Goal: Task Accomplishment & Management: Use online tool/utility

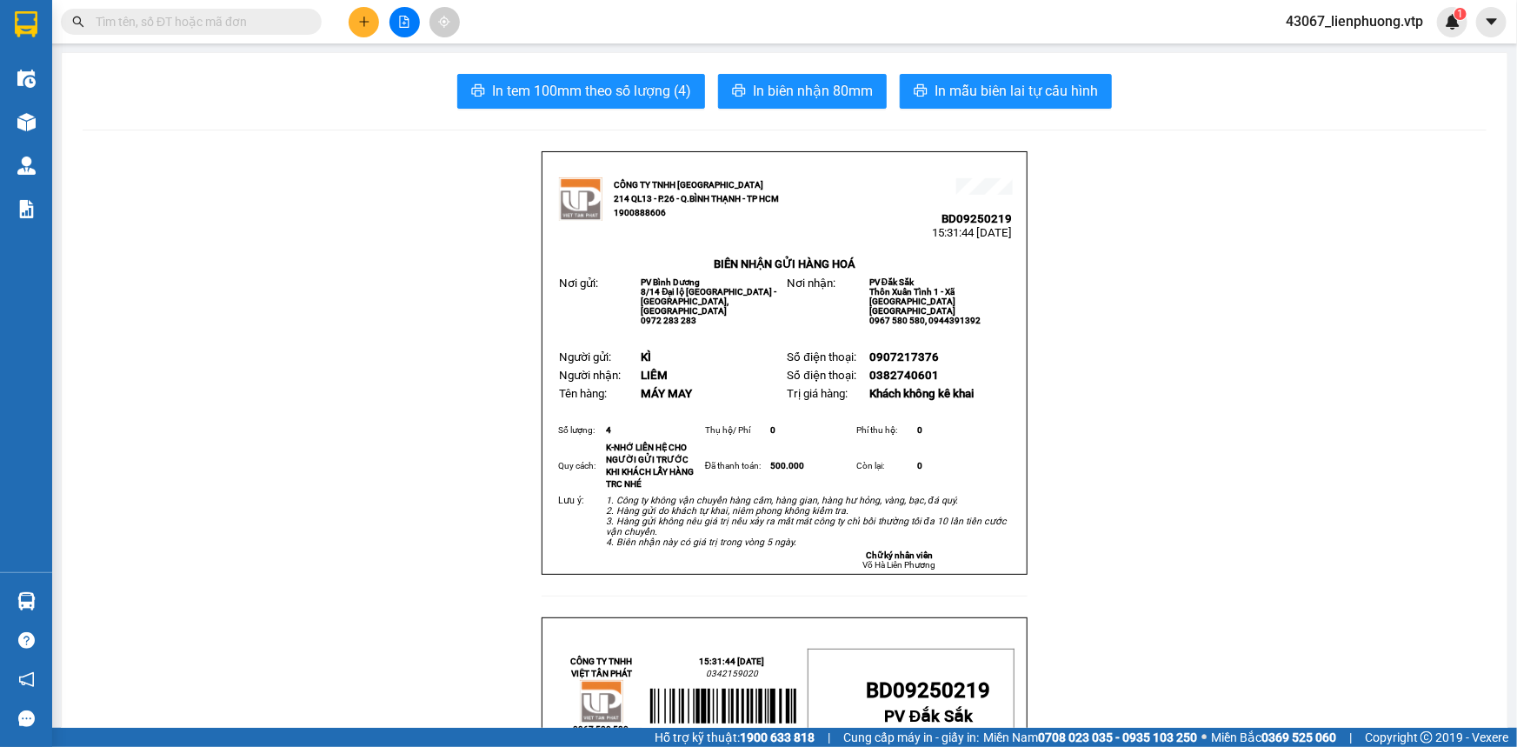
click at [358, 16] on icon "plus" at bounding box center [364, 22] width 12 height 12
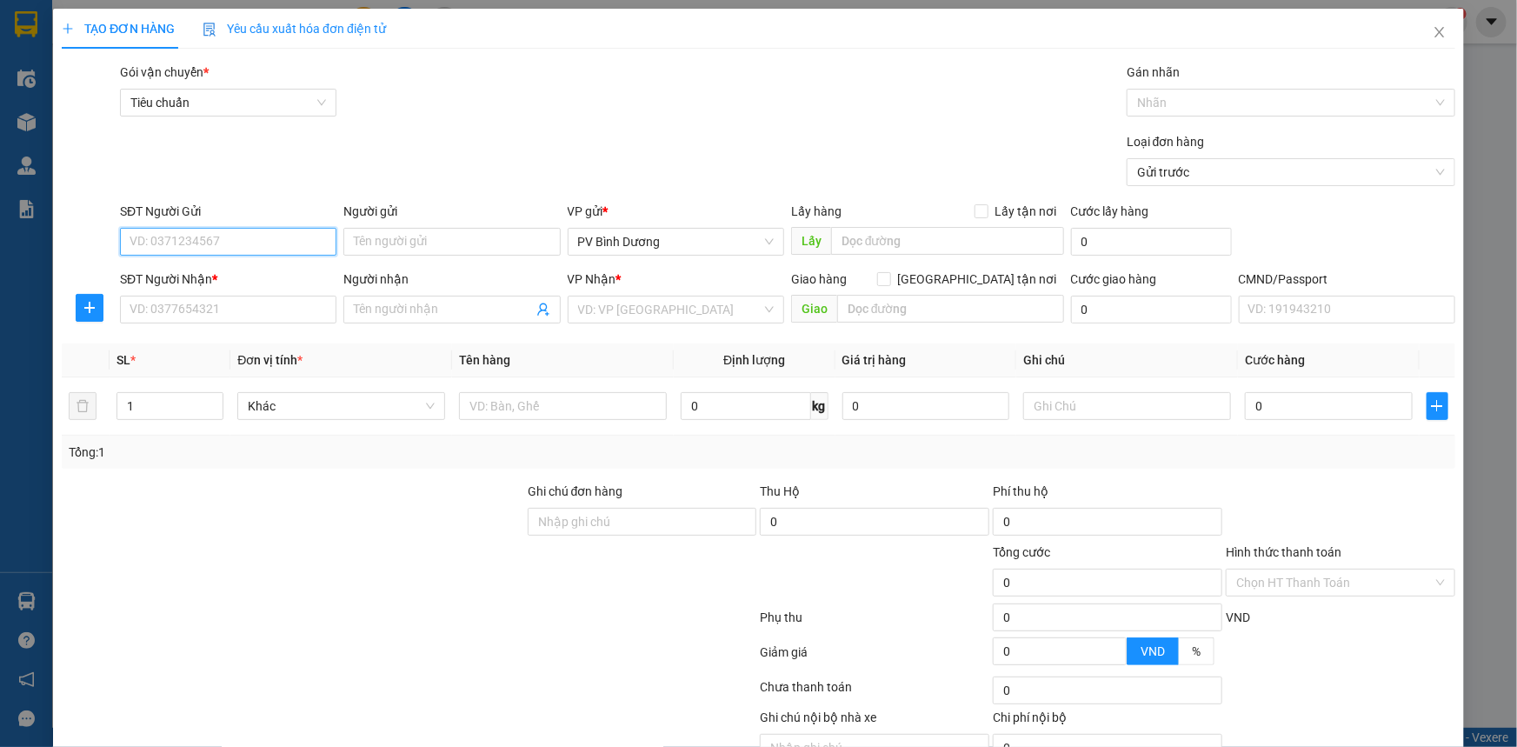
click at [293, 245] on input "SĐT Người Gửi" at bounding box center [228, 242] width 217 height 28
click at [282, 283] on div "0773134883 - ANH LÃNG" at bounding box center [227, 276] width 194 height 19
type input "0773134883"
type input "ANH LÃNG"
type input "0941221223"
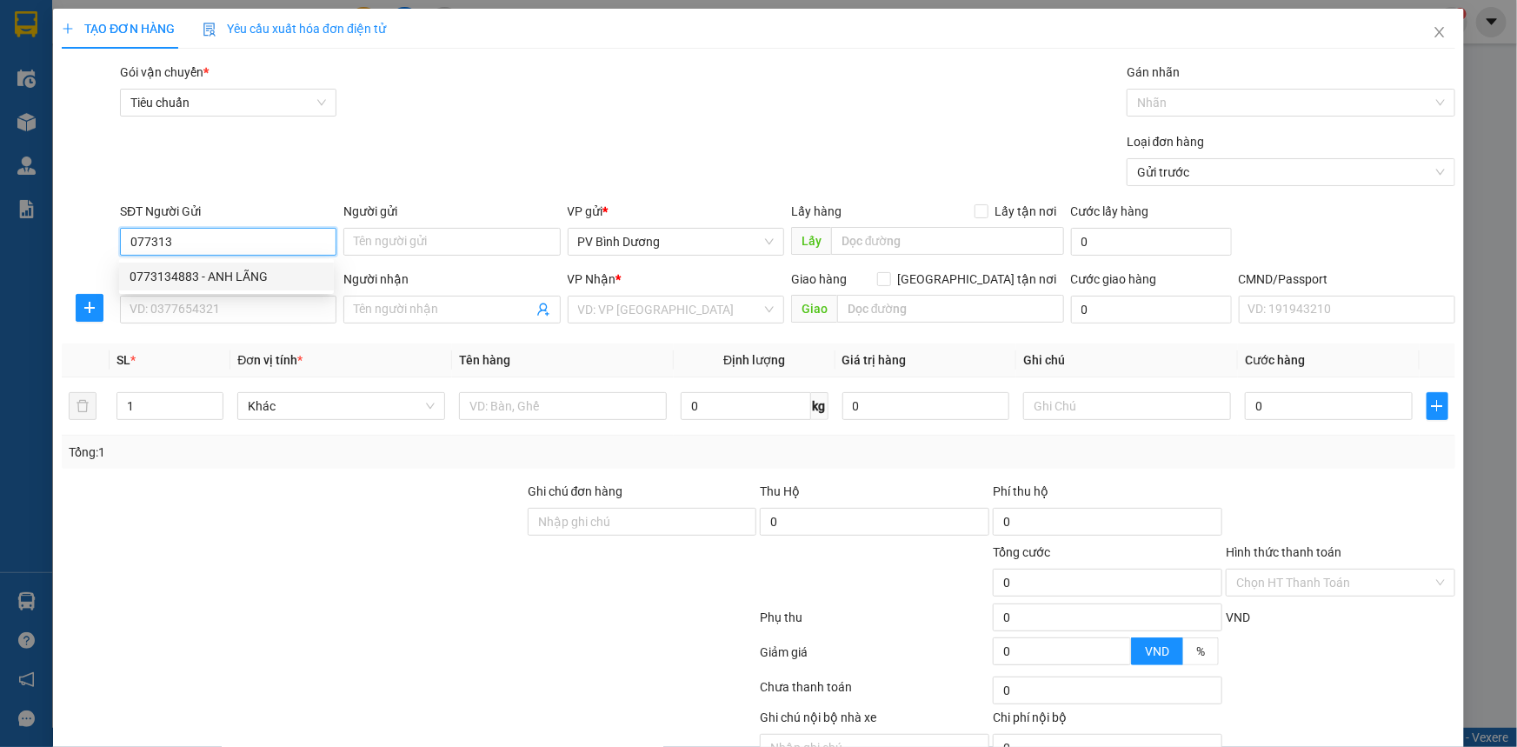
type input "thắng"
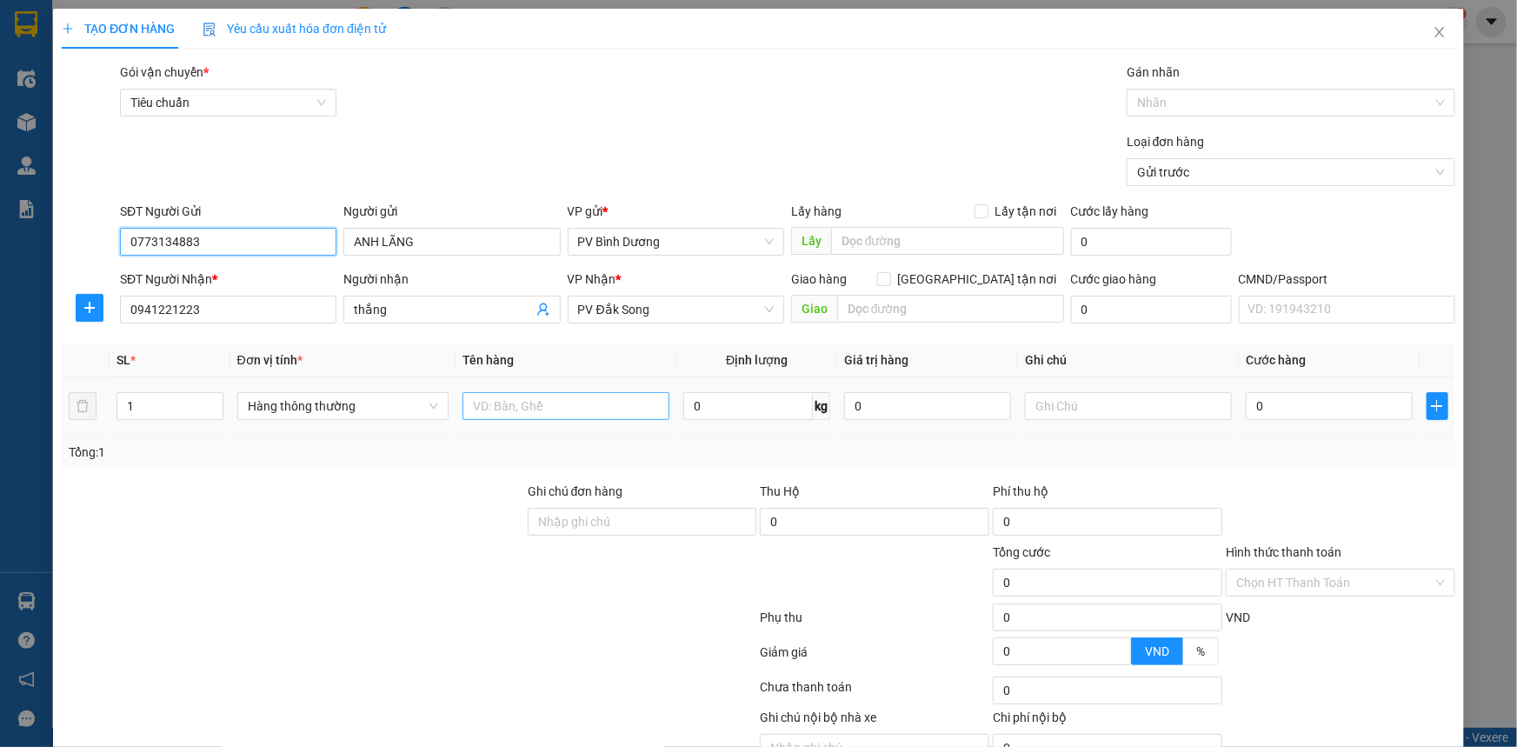
type input "0773134883"
click at [501, 408] on input "text" at bounding box center [566, 406] width 207 height 28
type input "PT"
type input "H"
type input "4"
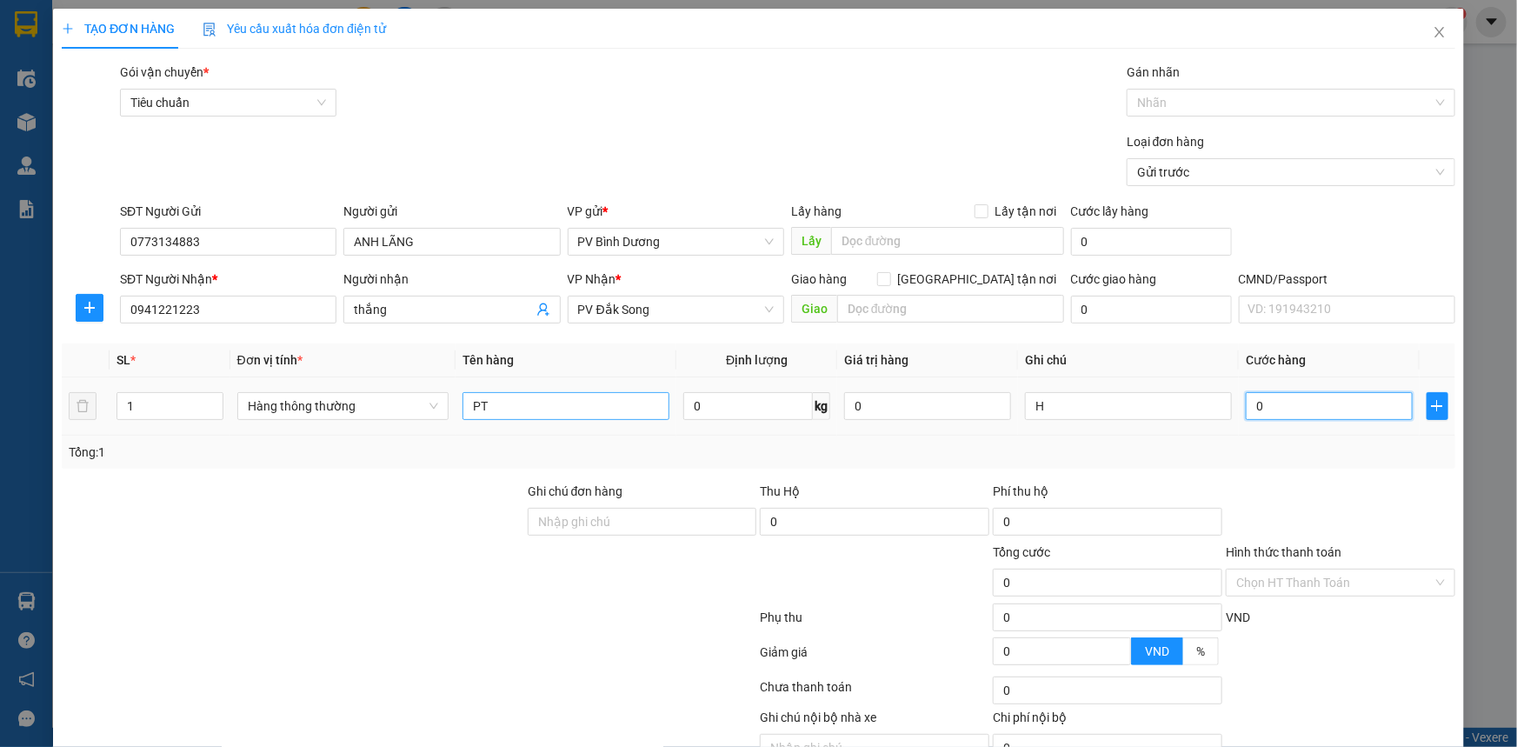
type input "4"
type input "40"
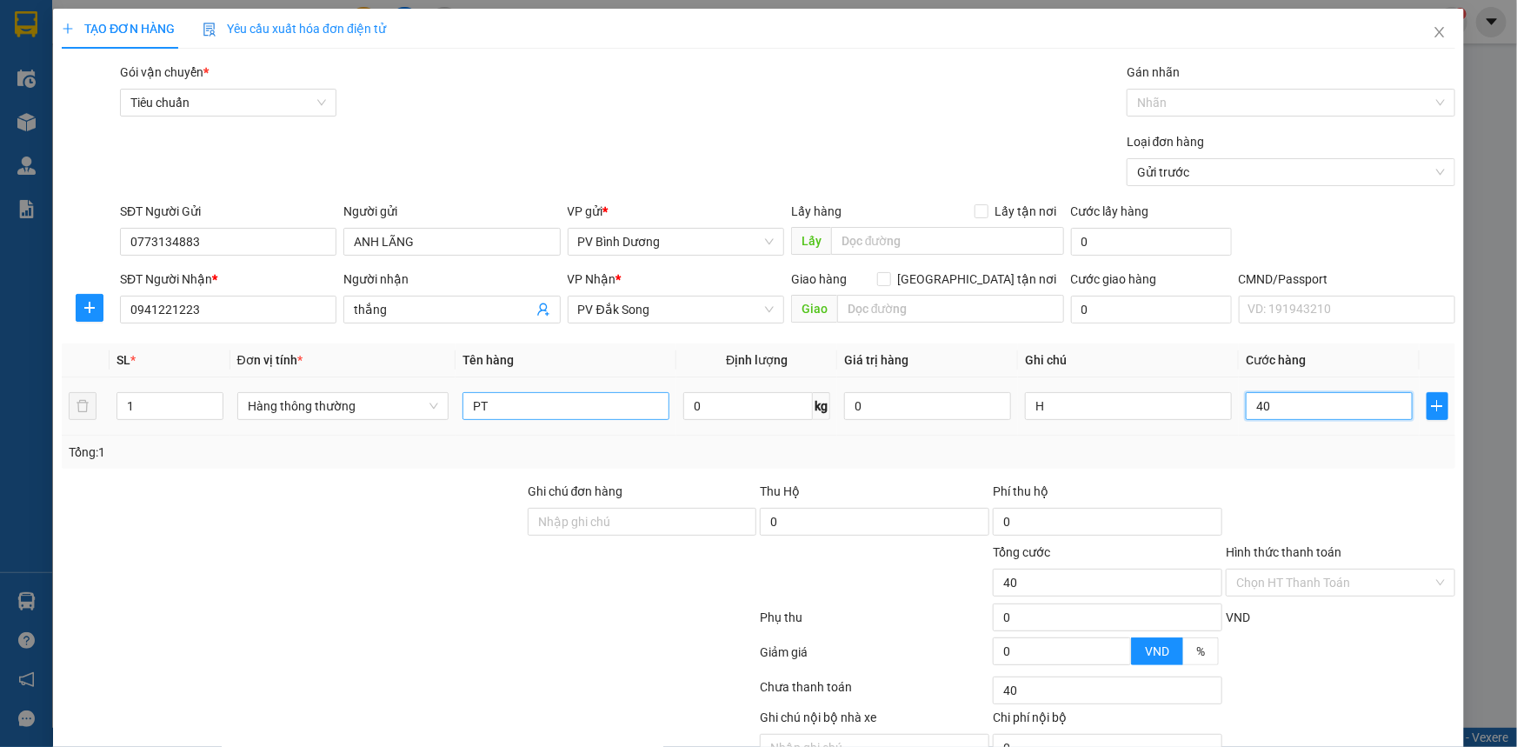
type input "400"
type input "4.000"
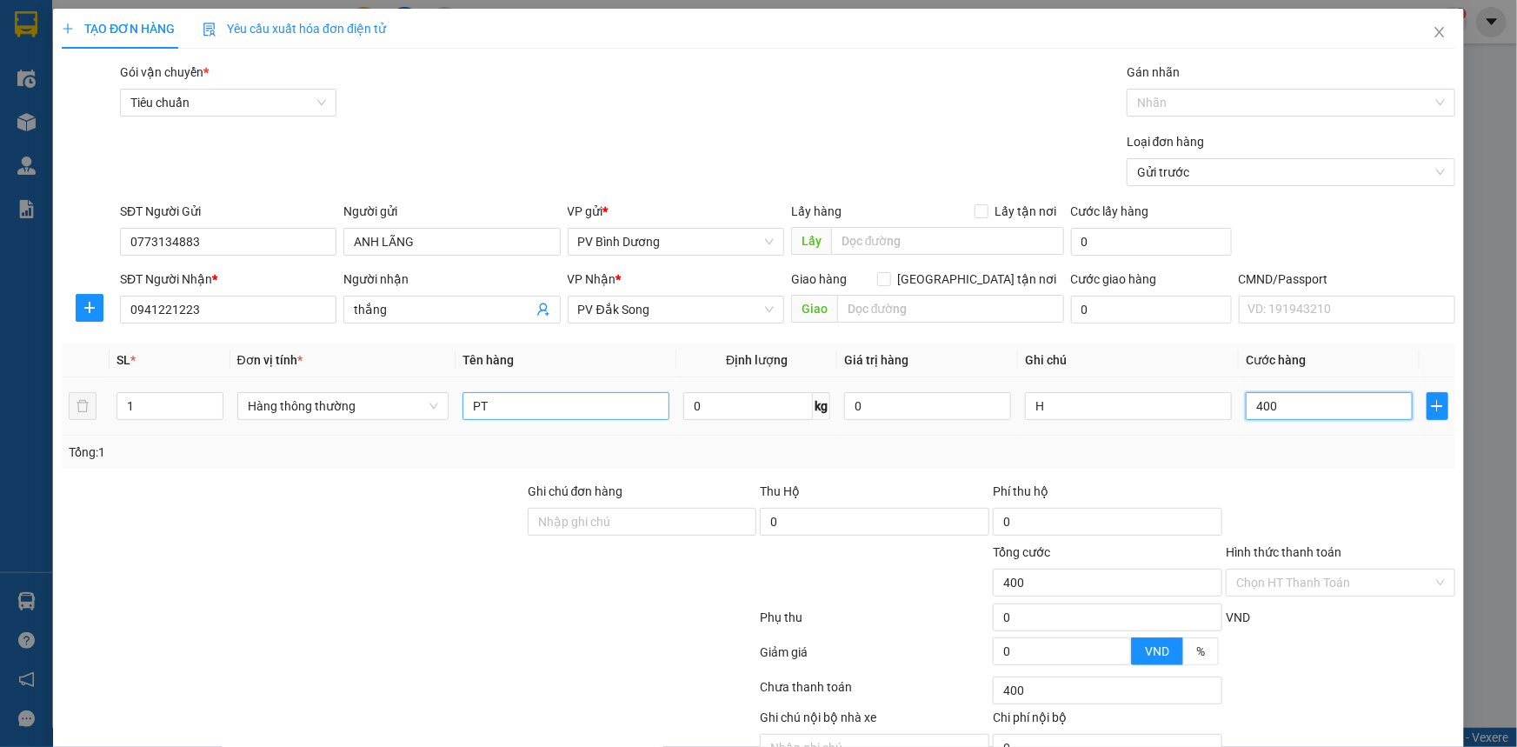
type input "4.000"
type input "40.000"
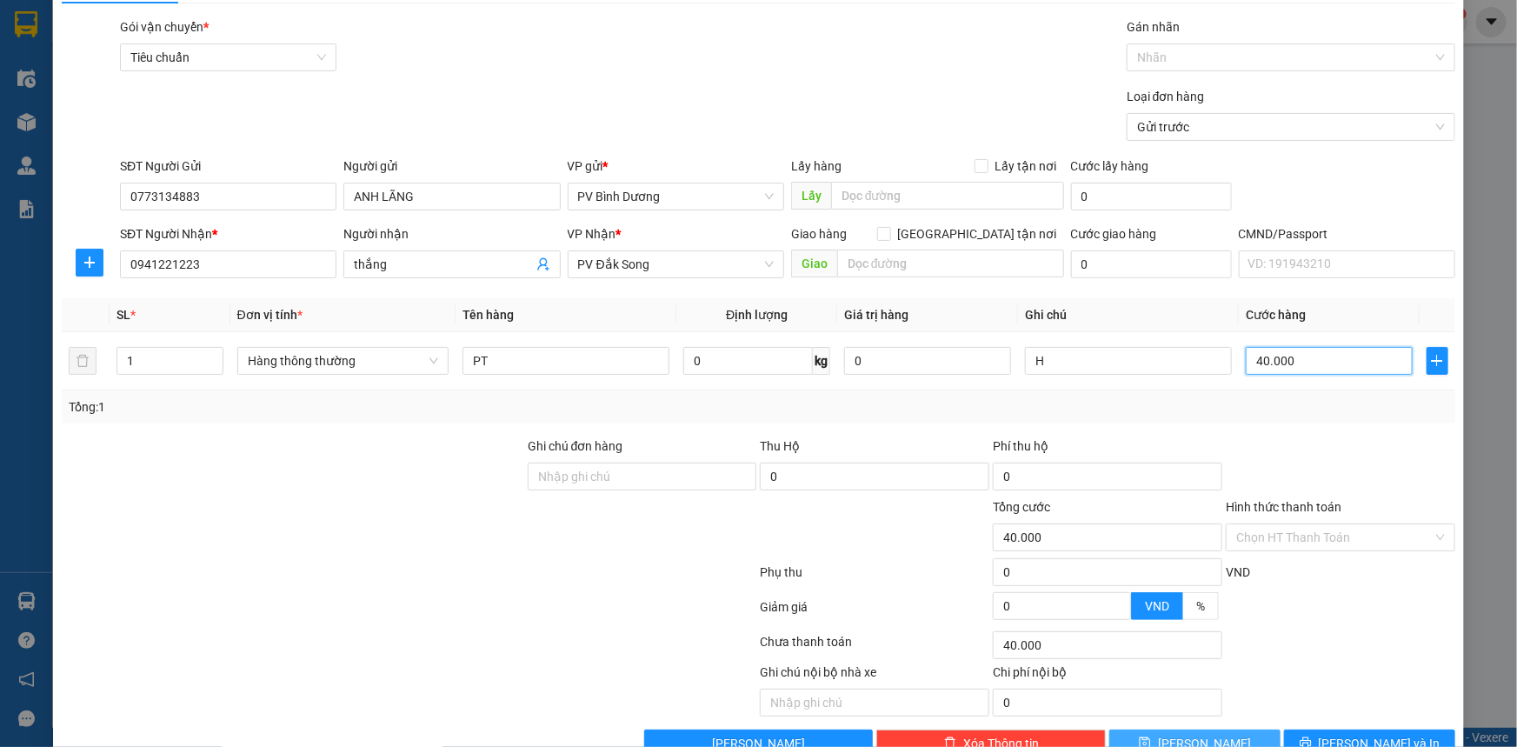
scroll to position [88, 0]
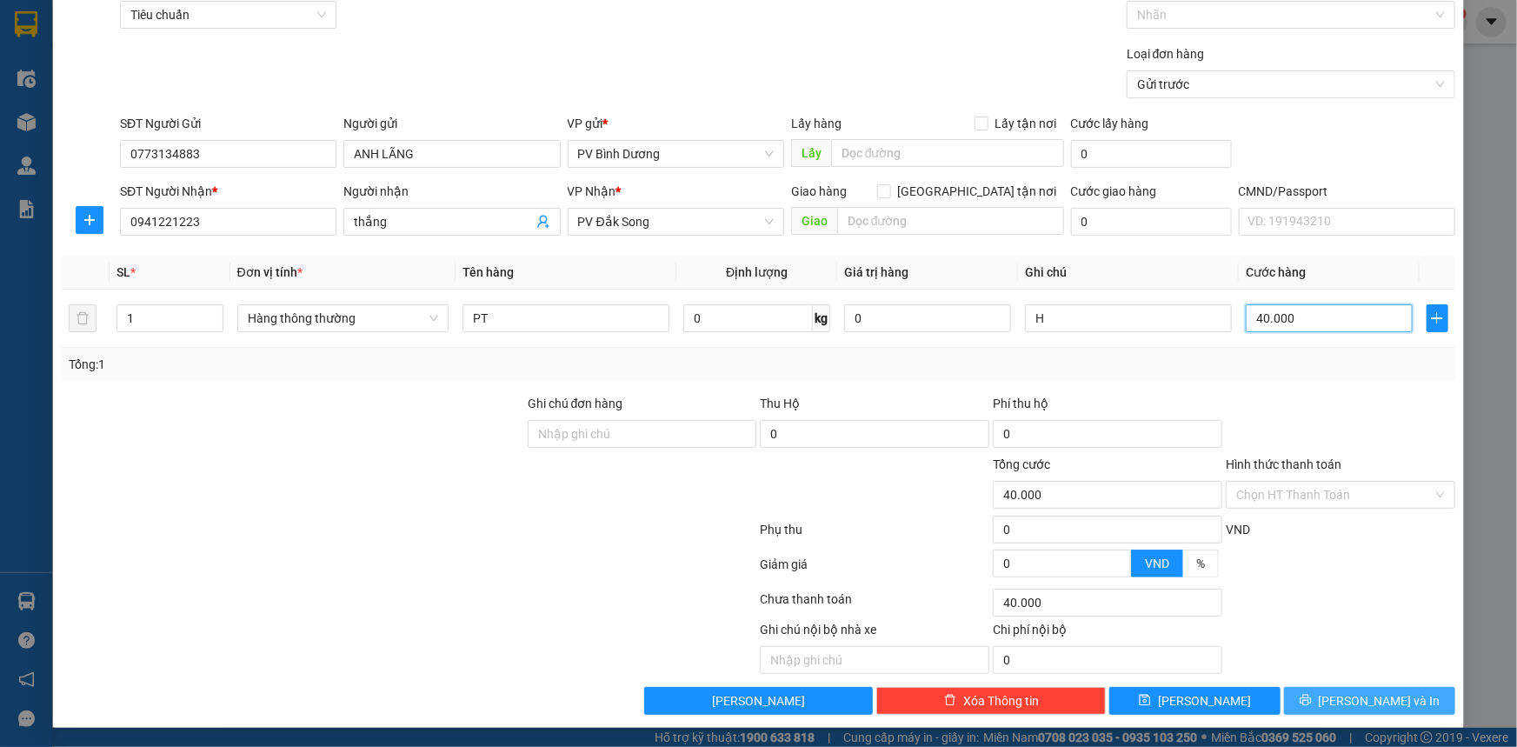
type input "40.000"
click at [1386, 697] on span "[PERSON_NAME] và In" at bounding box center [1380, 700] width 122 height 19
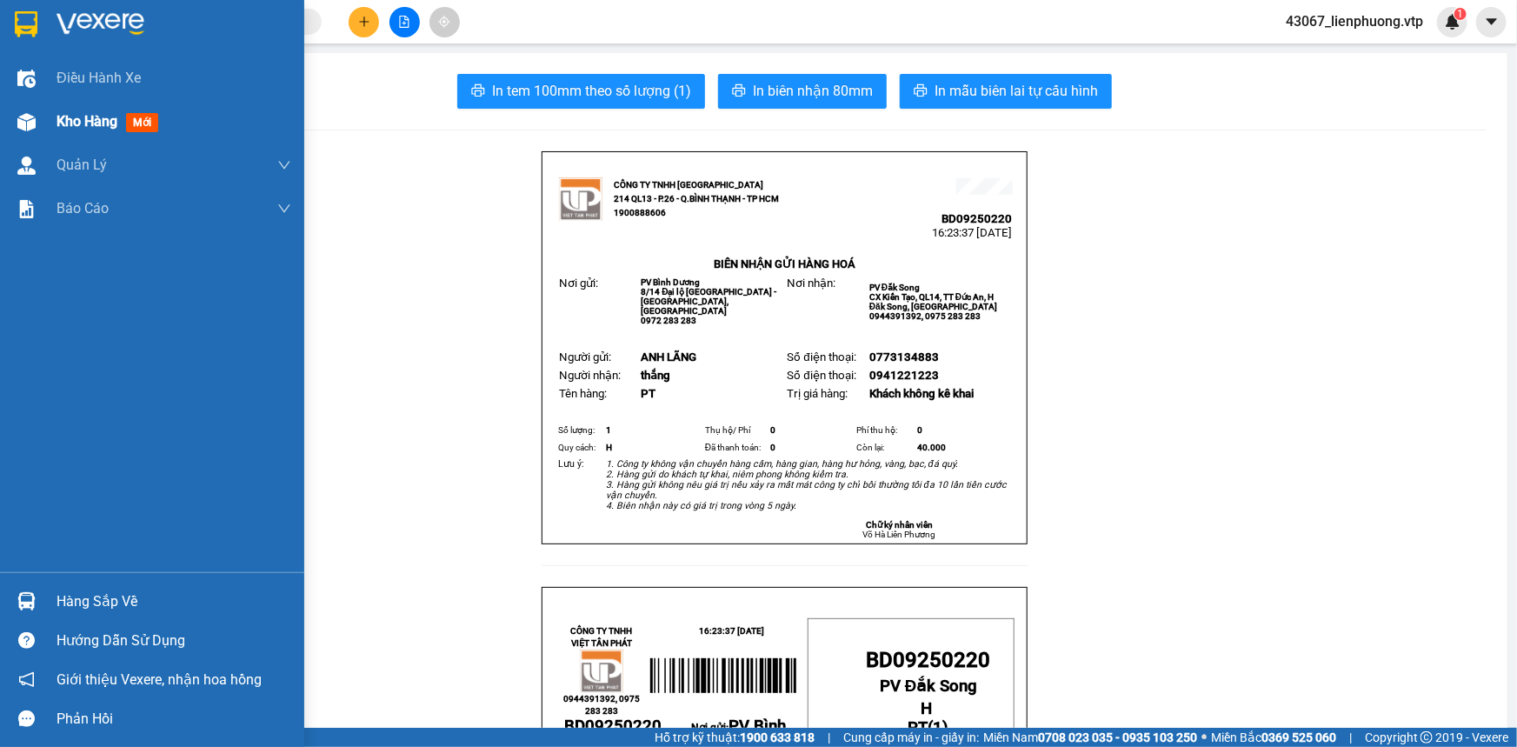
drag, startPoint x: 64, startPoint y: 116, endPoint x: 75, endPoint y: 119, distance: 11.0
click at [75, 119] on span "Kho hàng" at bounding box center [87, 121] width 61 height 17
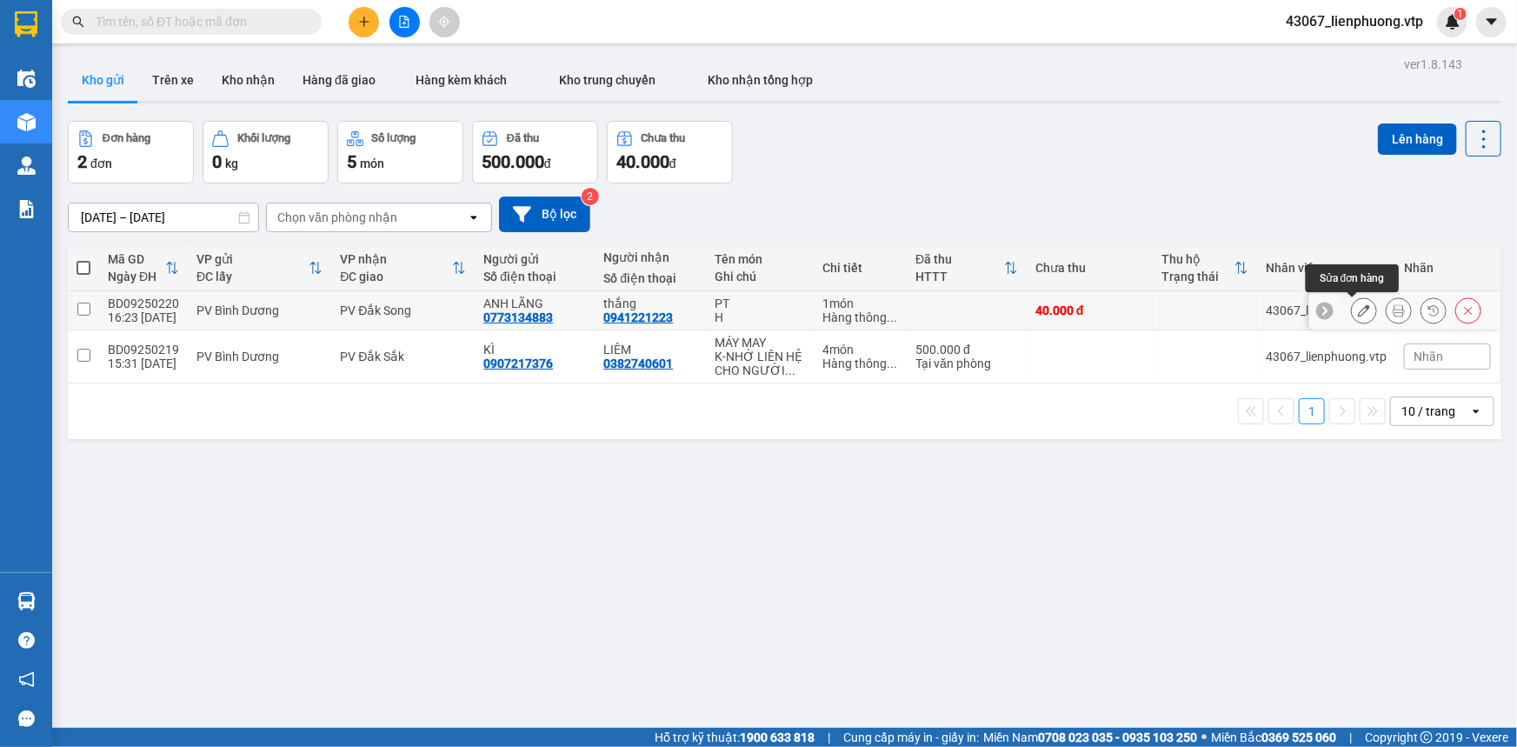
click at [1365, 313] on div at bounding box center [1364, 310] width 26 height 26
click at [1360, 313] on button at bounding box center [1364, 311] width 24 height 30
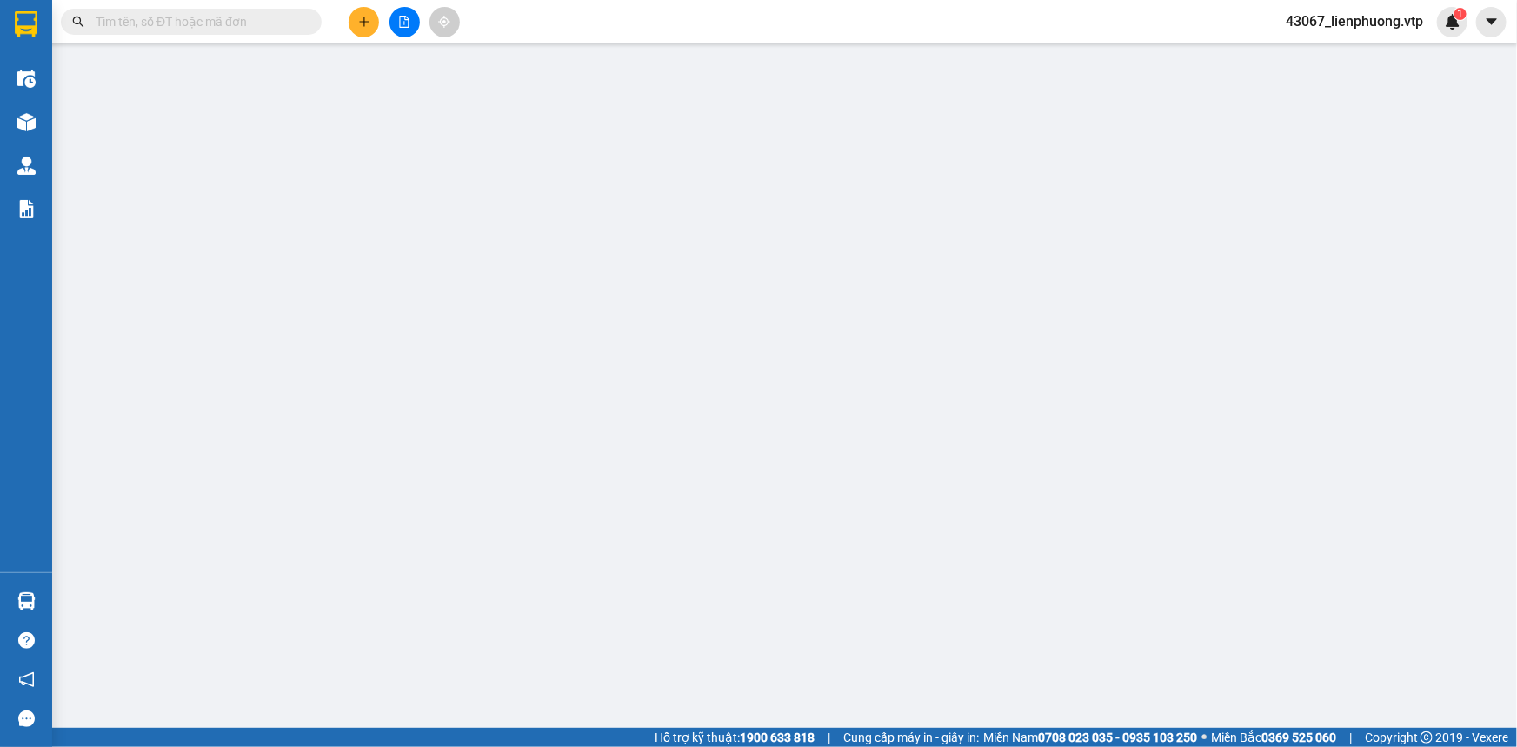
type input "0773134883"
type input "ANH LÃNG"
type input "0941221223"
type input "thắng"
type input "40.000"
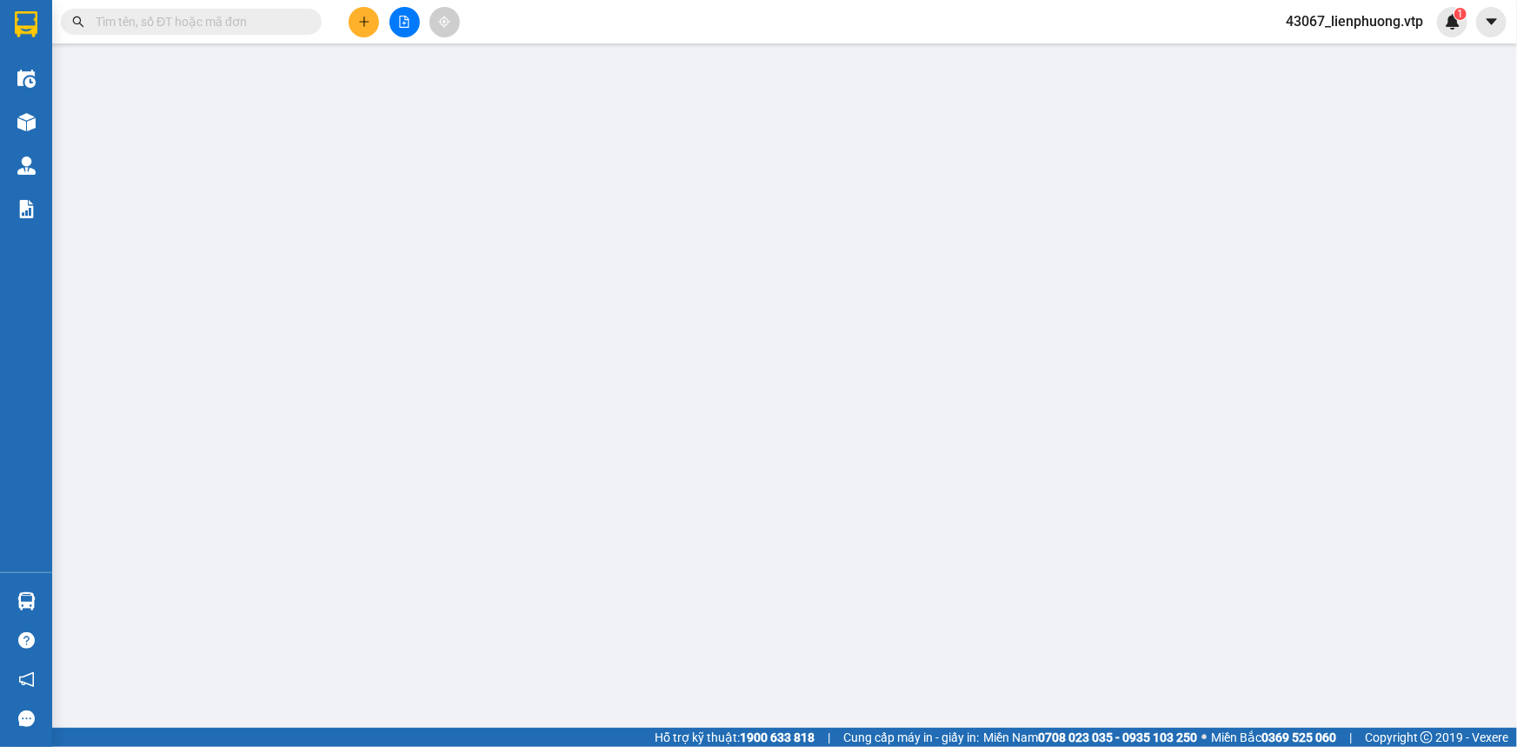
type input "40.000"
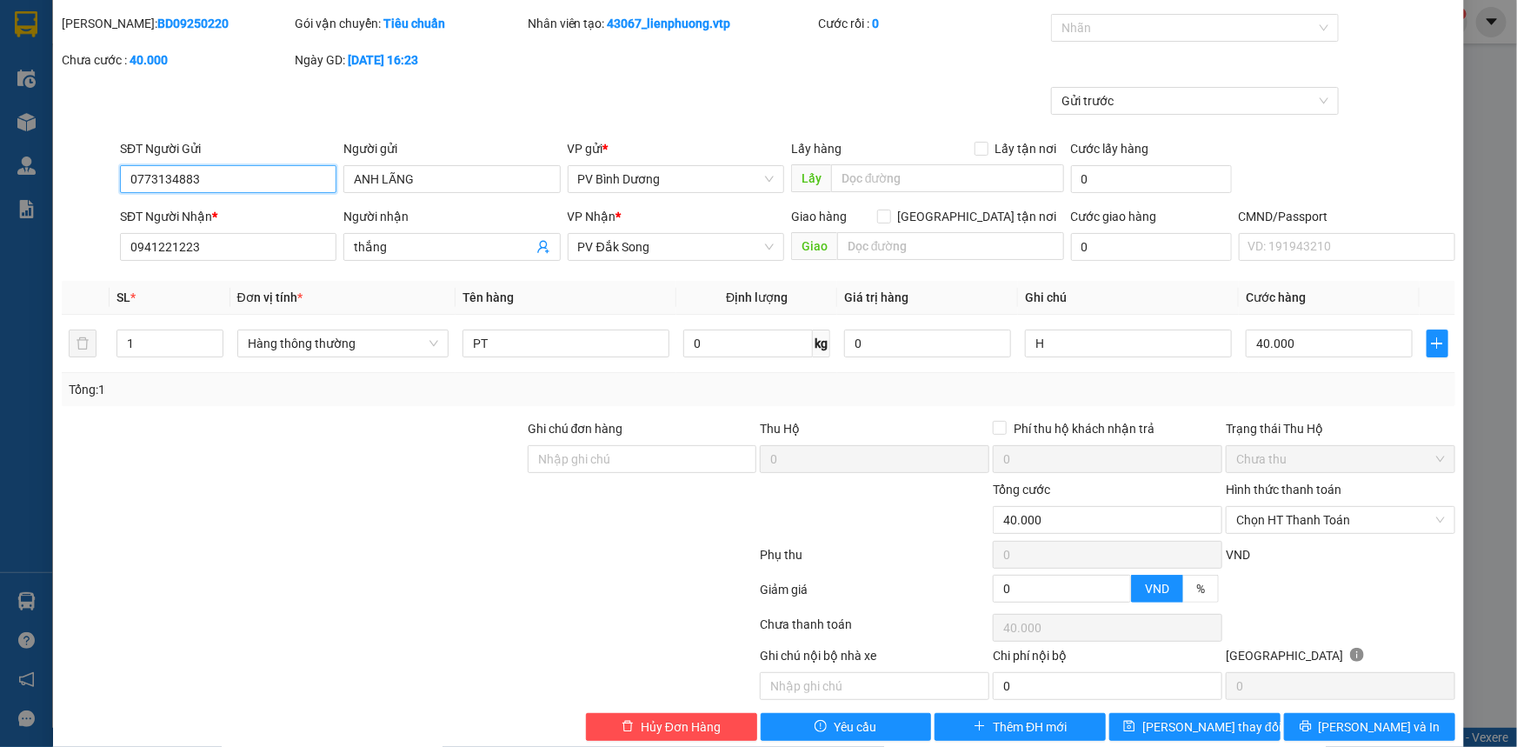
scroll to position [75, 0]
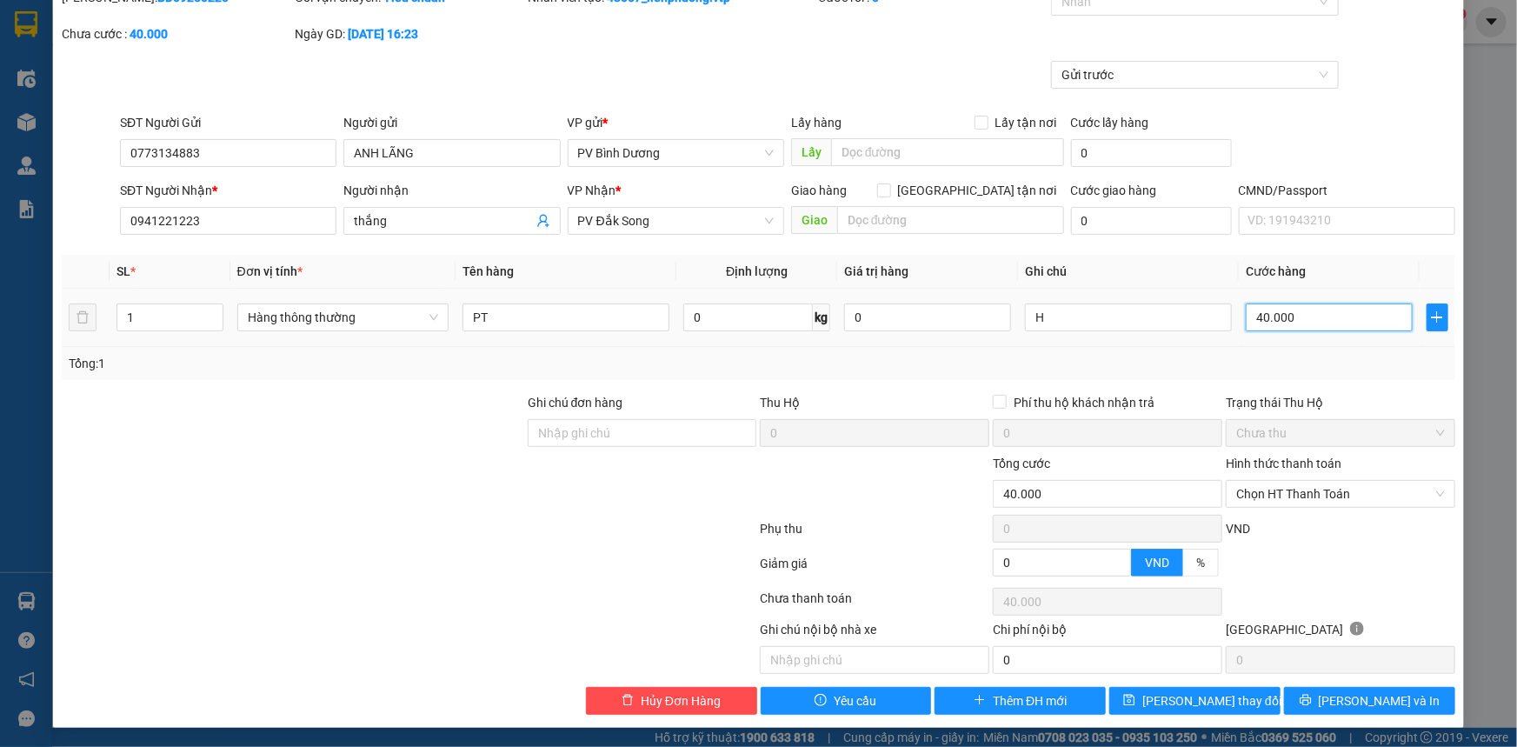
type input "3"
type input "30"
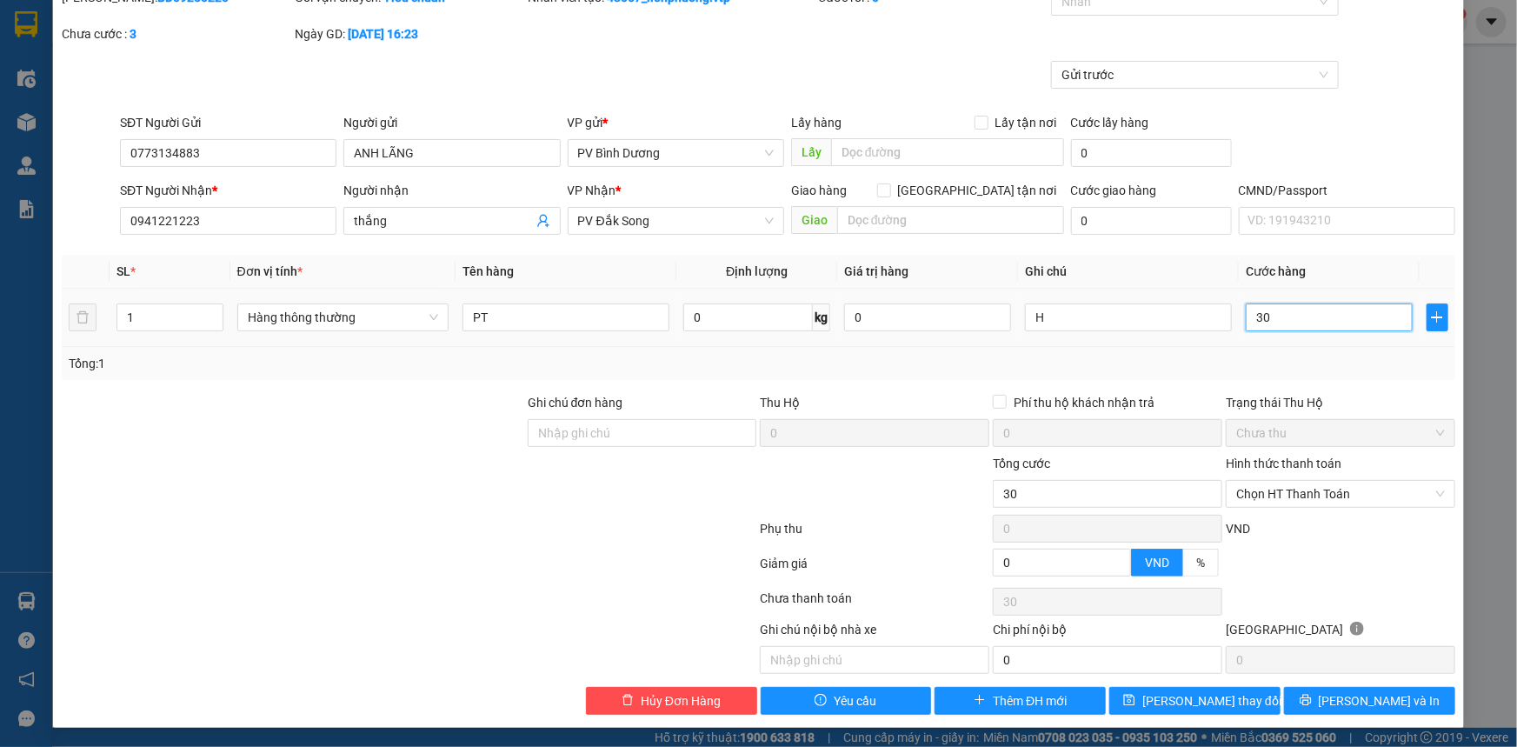
type input "30"
type input "300"
type input "3.000"
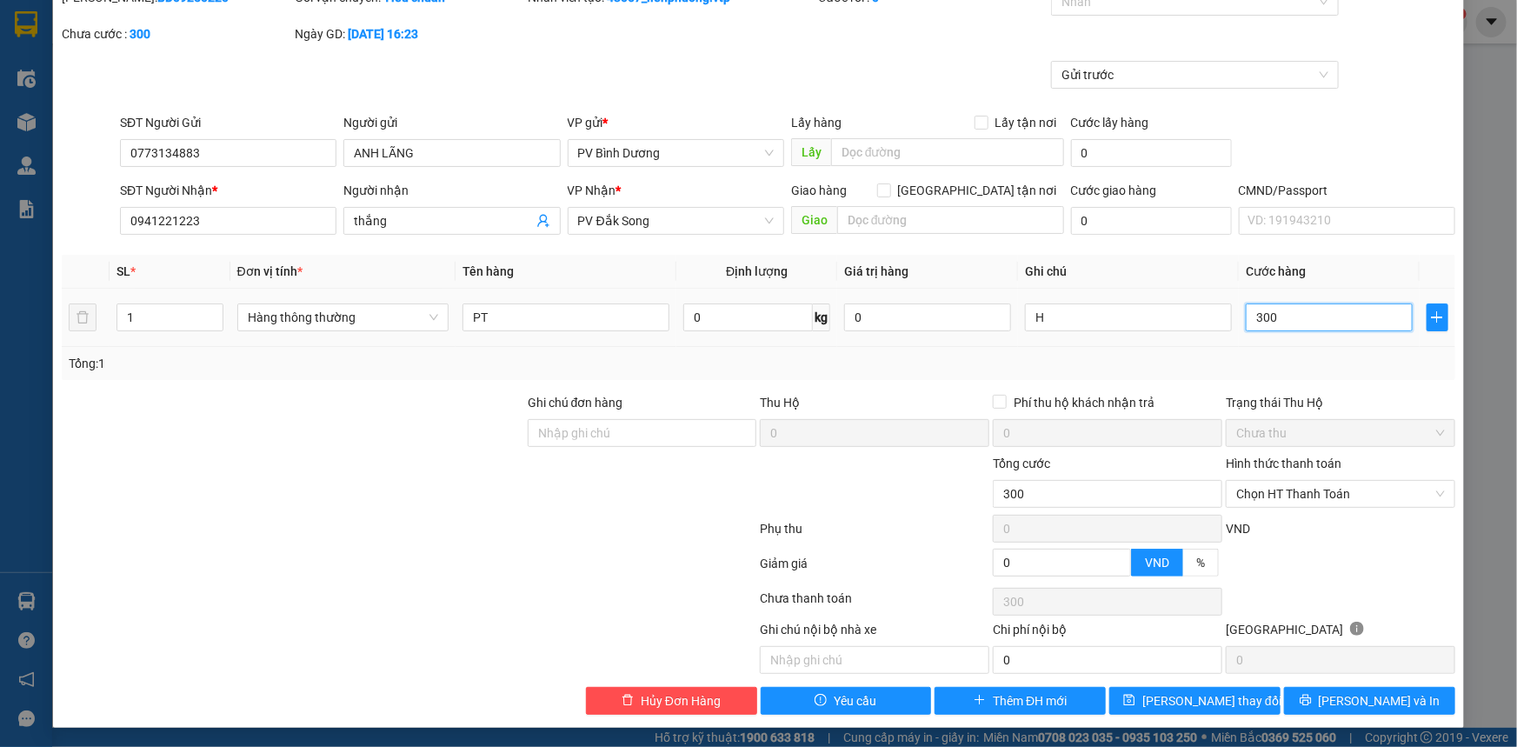
type input "3.000"
type input "30.000"
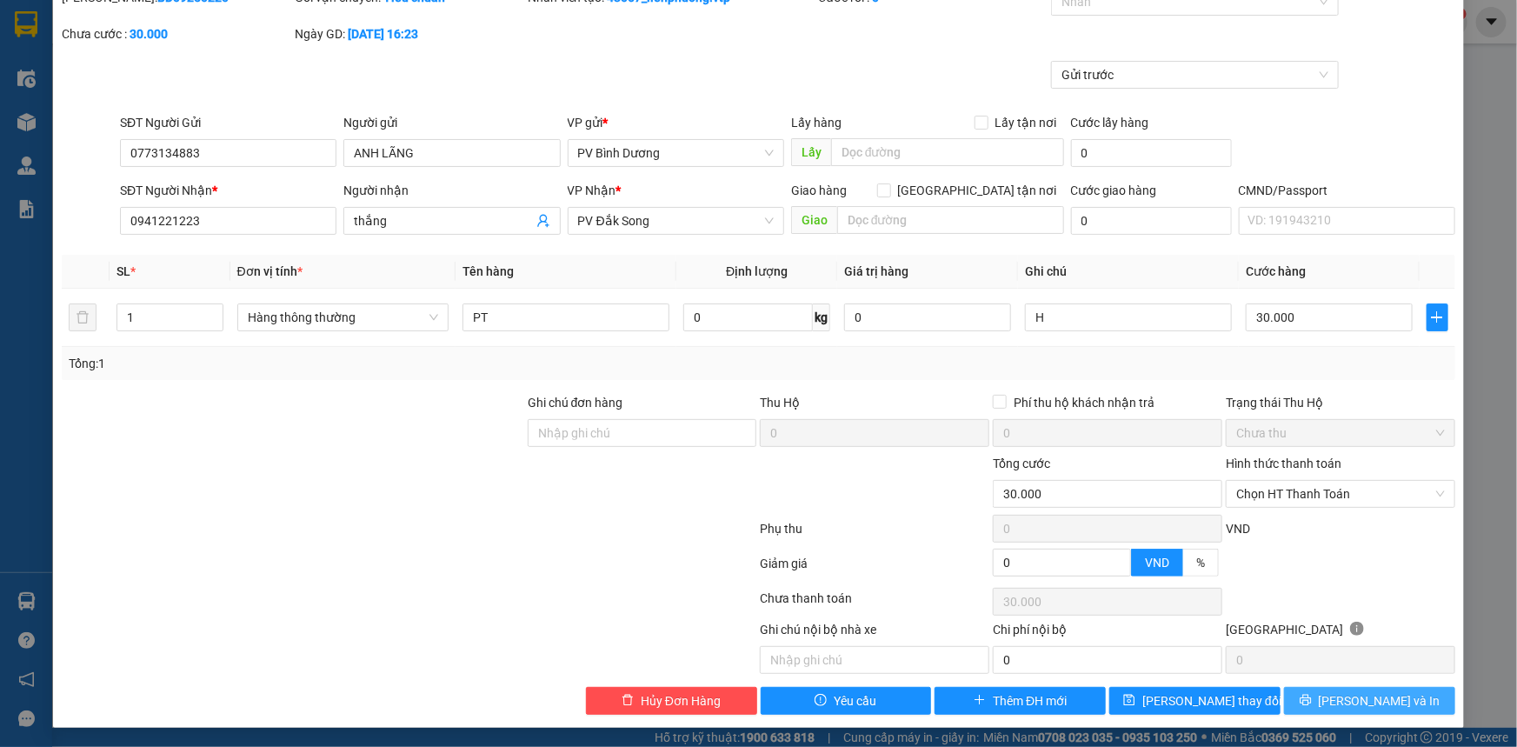
click at [1345, 700] on span "[PERSON_NAME] và In" at bounding box center [1380, 700] width 122 height 19
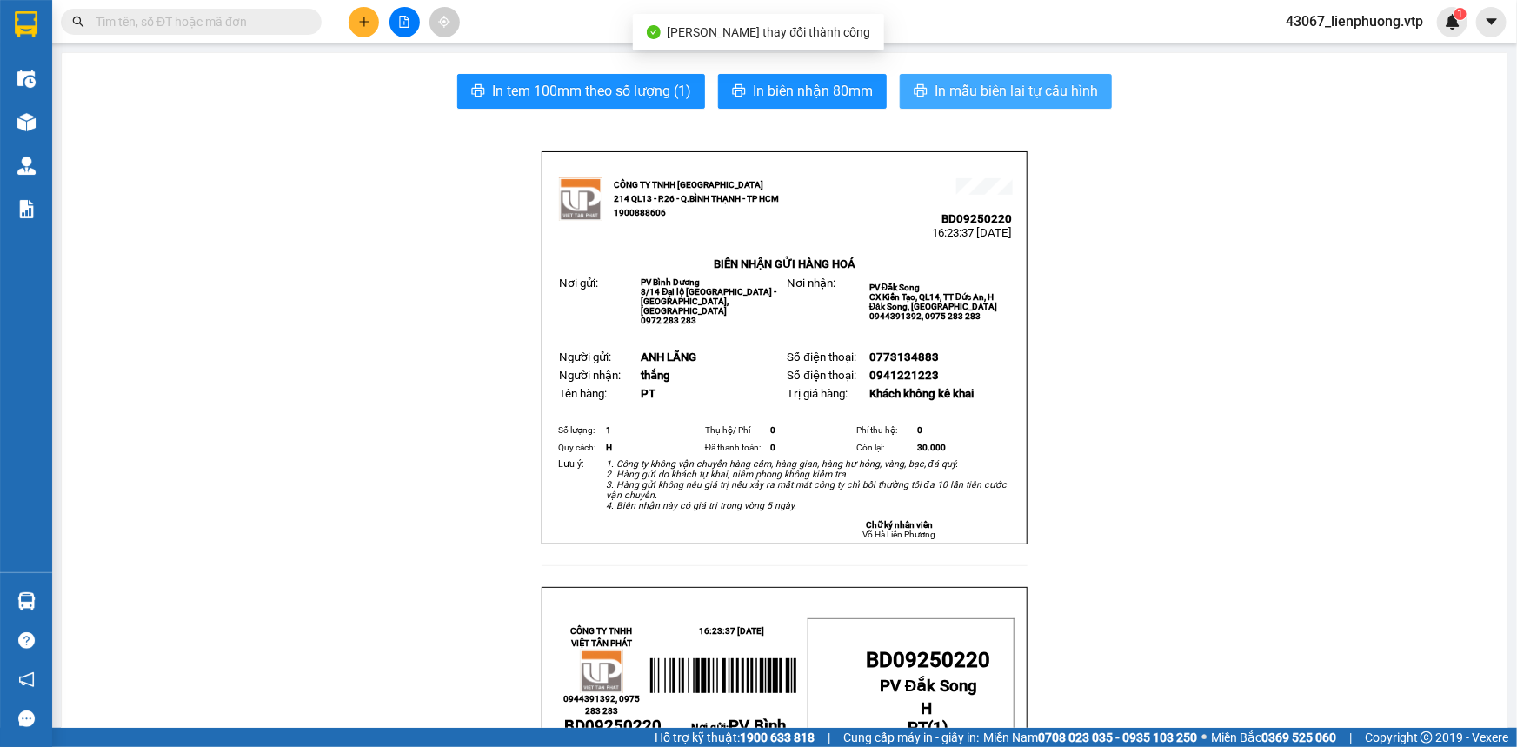
click at [996, 90] on span "In mẫu biên lai tự cấu hình" at bounding box center [1016, 91] width 163 height 22
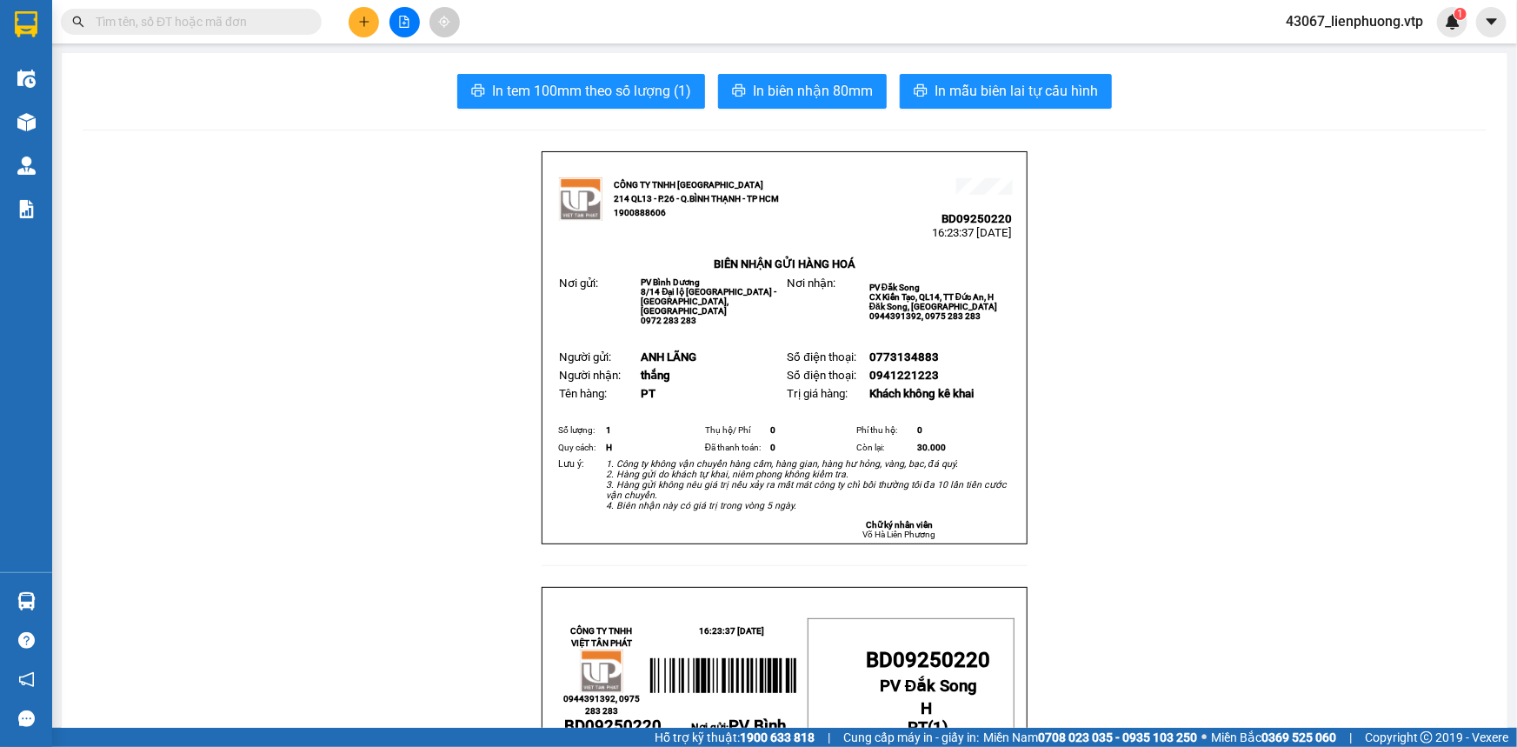
click at [370, 23] on button at bounding box center [364, 22] width 30 height 30
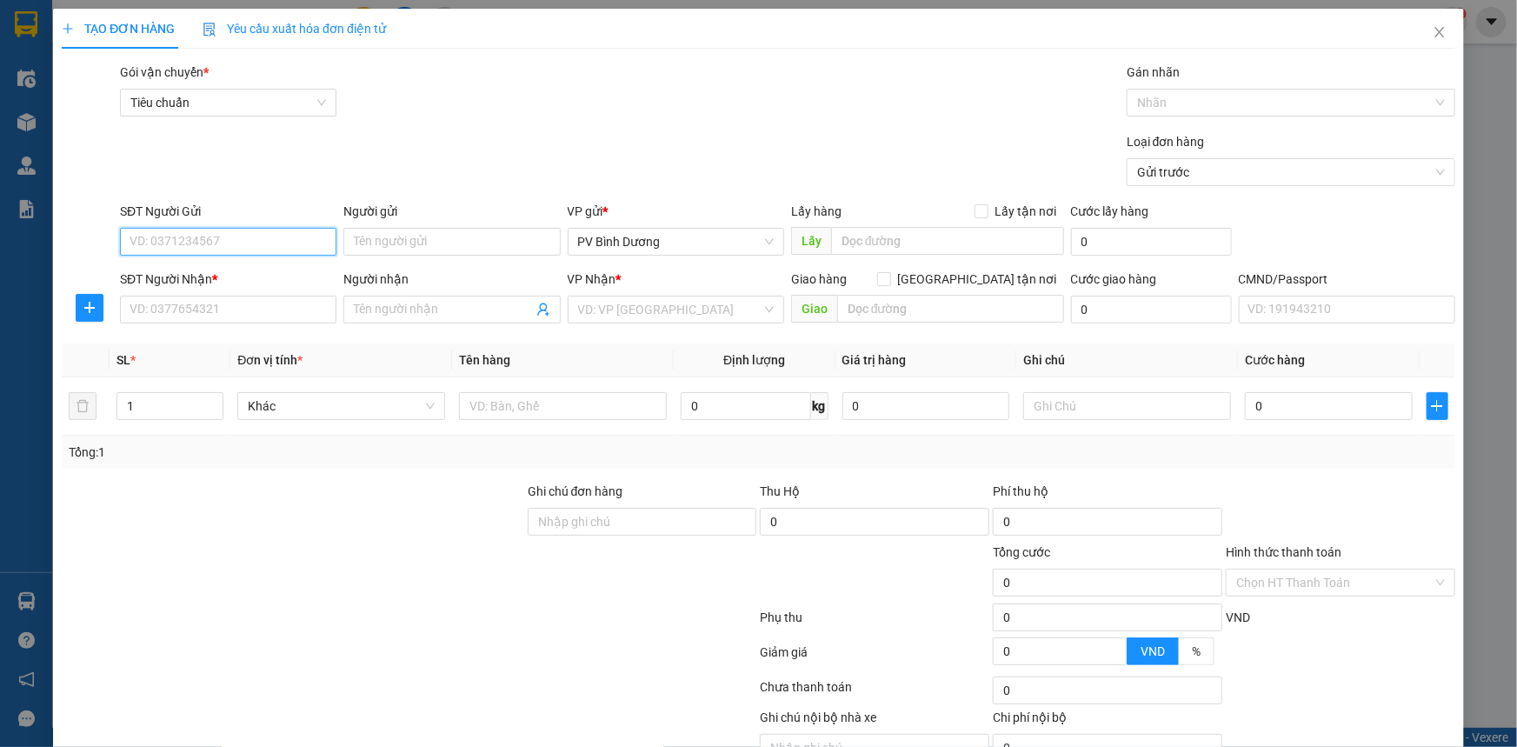
click at [297, 242] on input "SĐT Người Gửi" at bounding box center [228, 242] width 217 height 28
type input "0774456738"
click at [237, 277] on div "0774456738 - VỊ" at bounding box center [227, 276] width 194 height 19
type input "VỊ"
type input "0977713824"
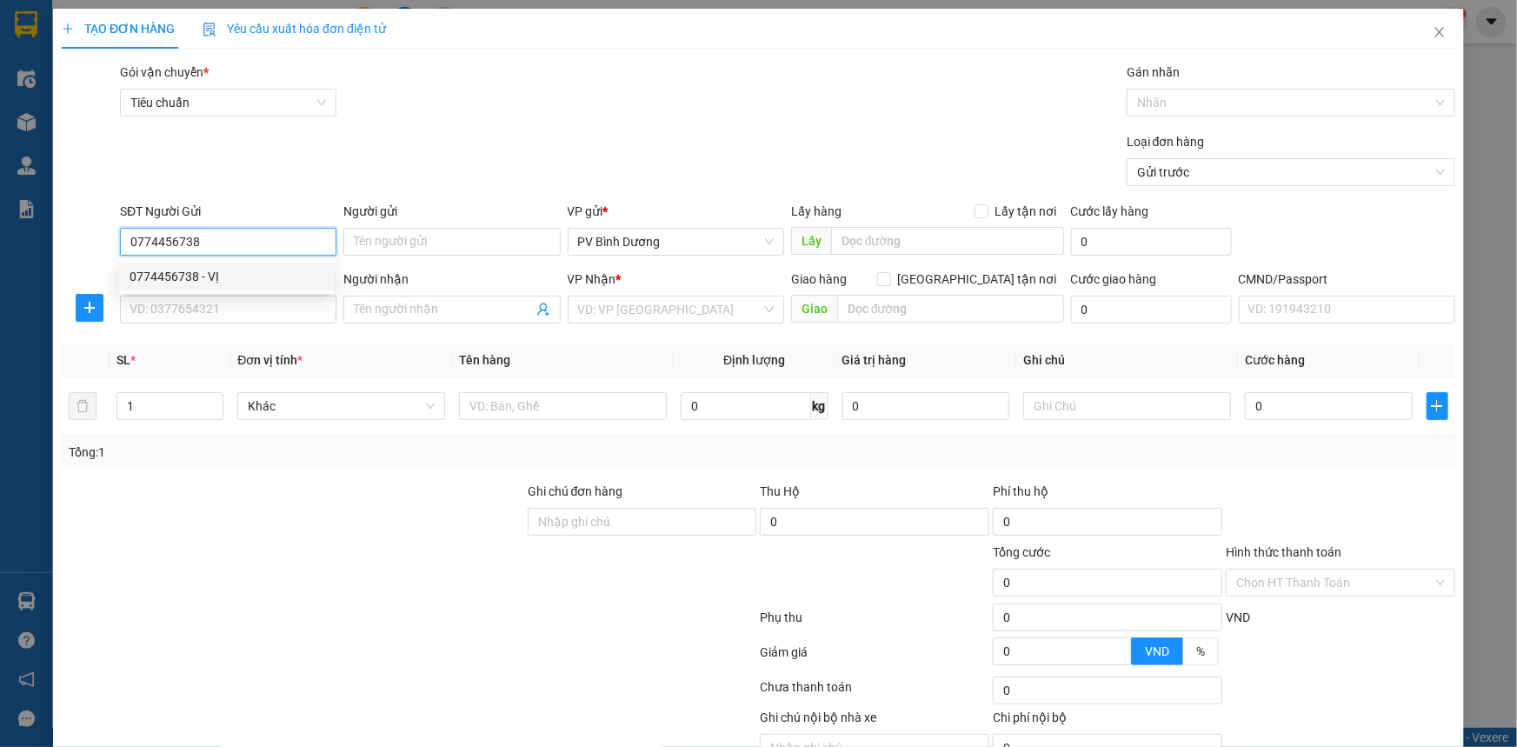
type input "NHẬT"
type input "NHÂN CƠ /GL XE KNMD 267/ 11-09"
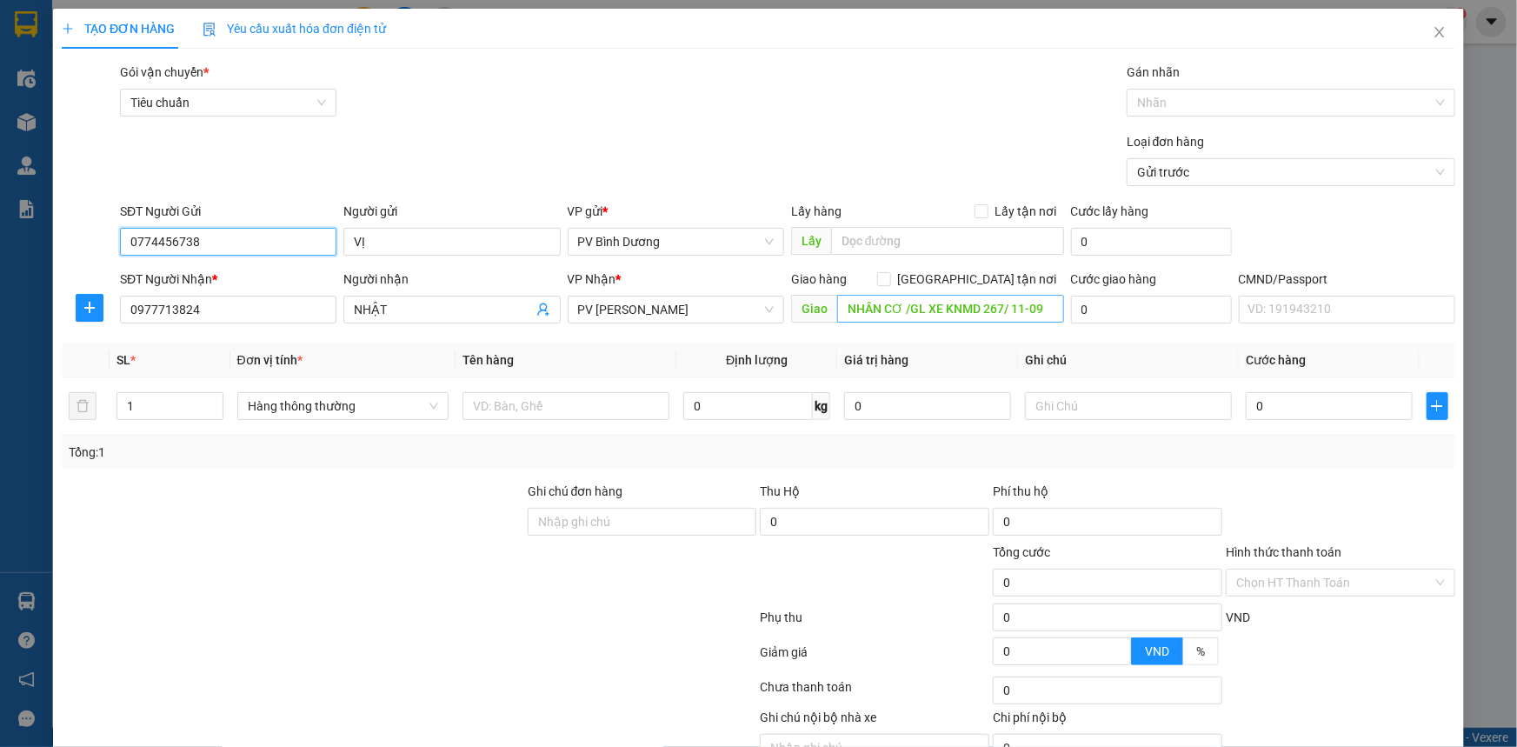
type input "0774456738"
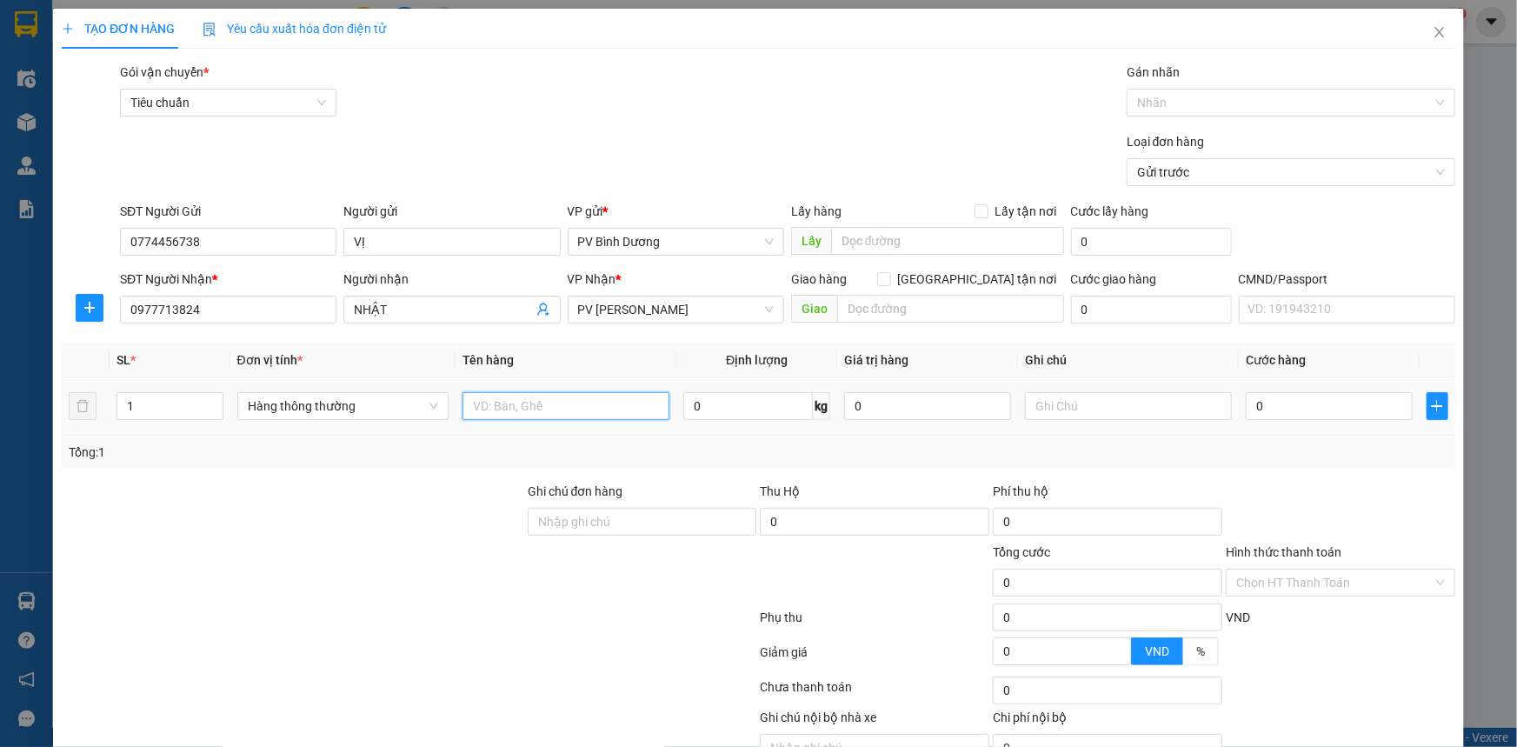
click at [510, 402] on input "text" at bounding box center [566, 406] width 207 height 28
type input "PT"
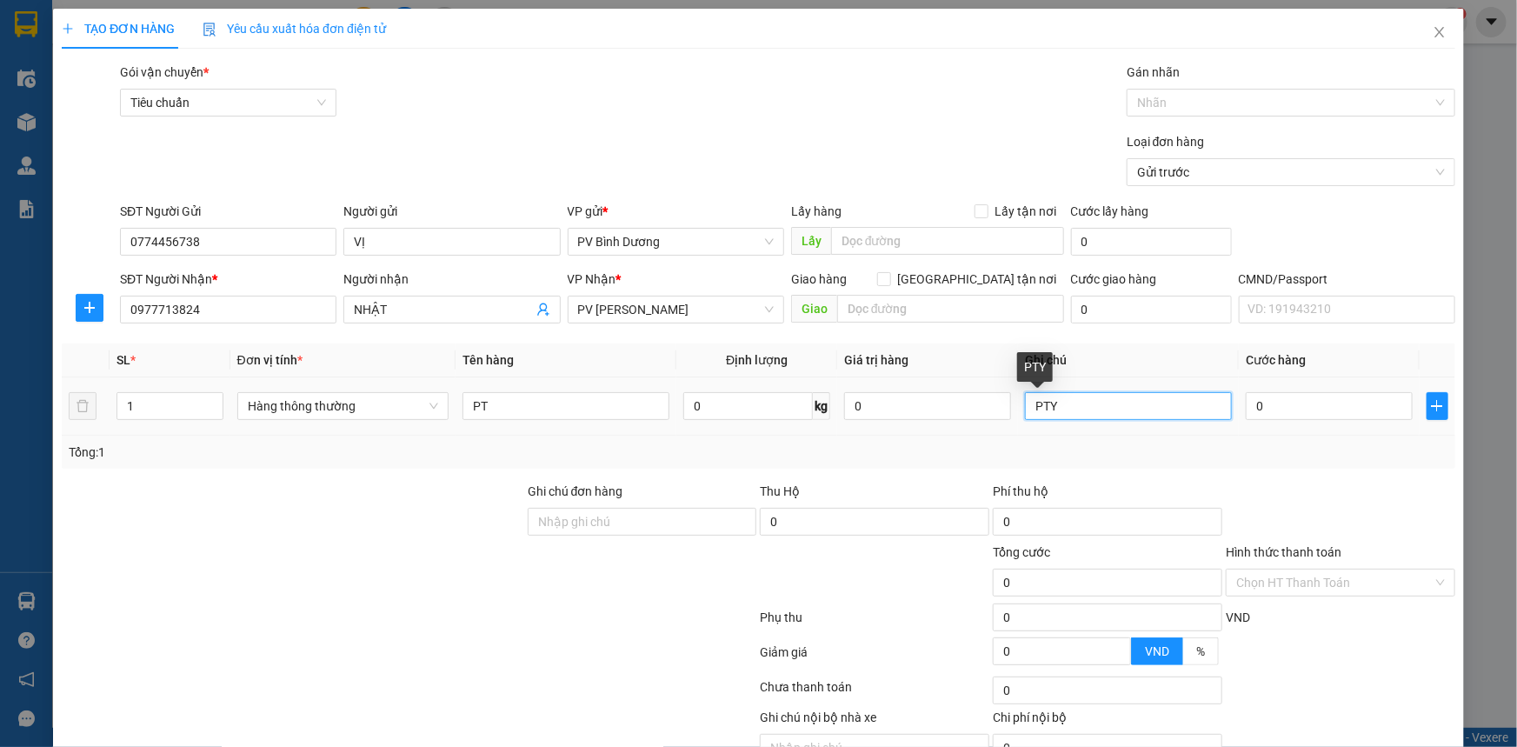
click at [1091, 408] on input "PTY" at bounding box center [1128, 406] width 207 height 28
type input "PT"
click at [1279, 416] on input "0" at bounding box center [1329, 406] width 167 height 28
type input "5"
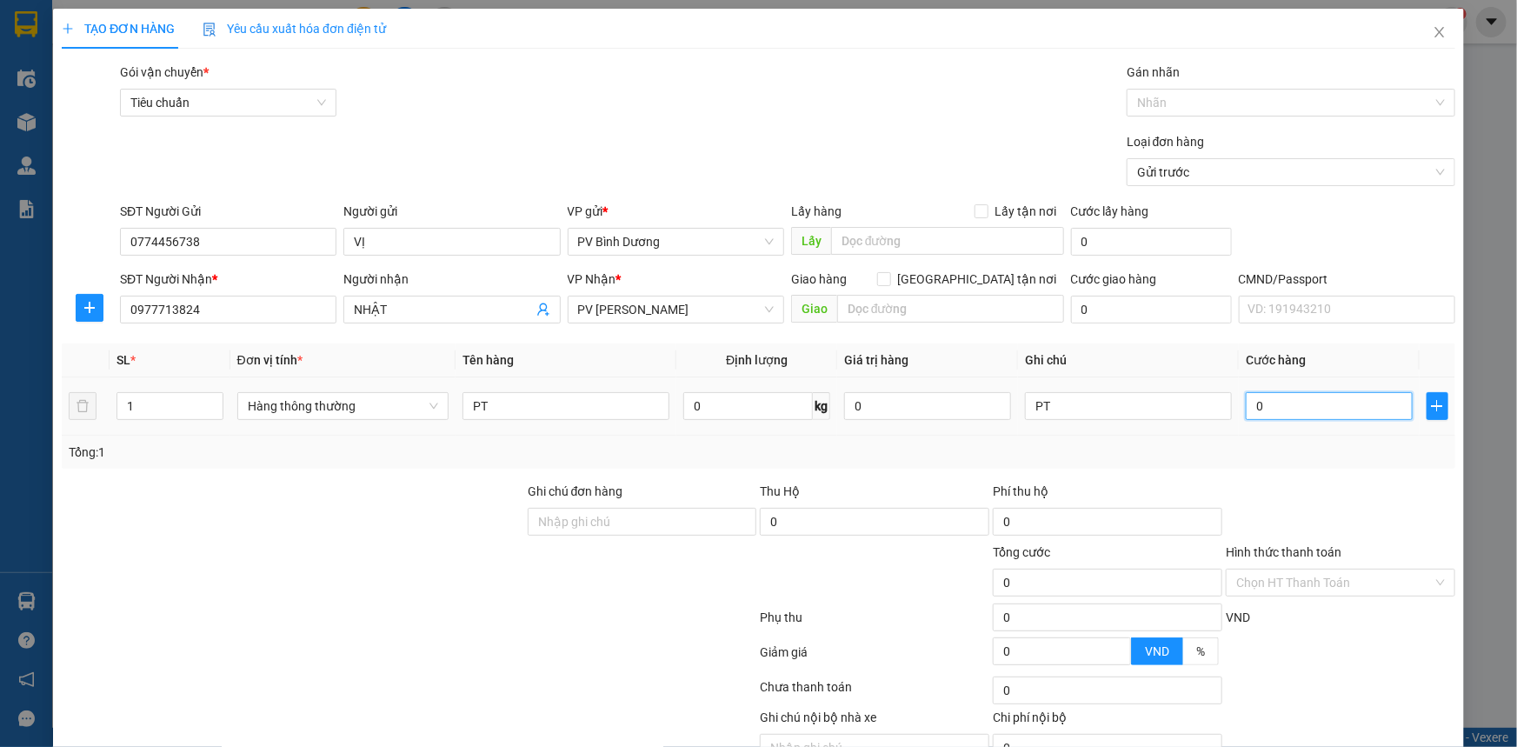
type input "5"
type input "50"
type input "500"
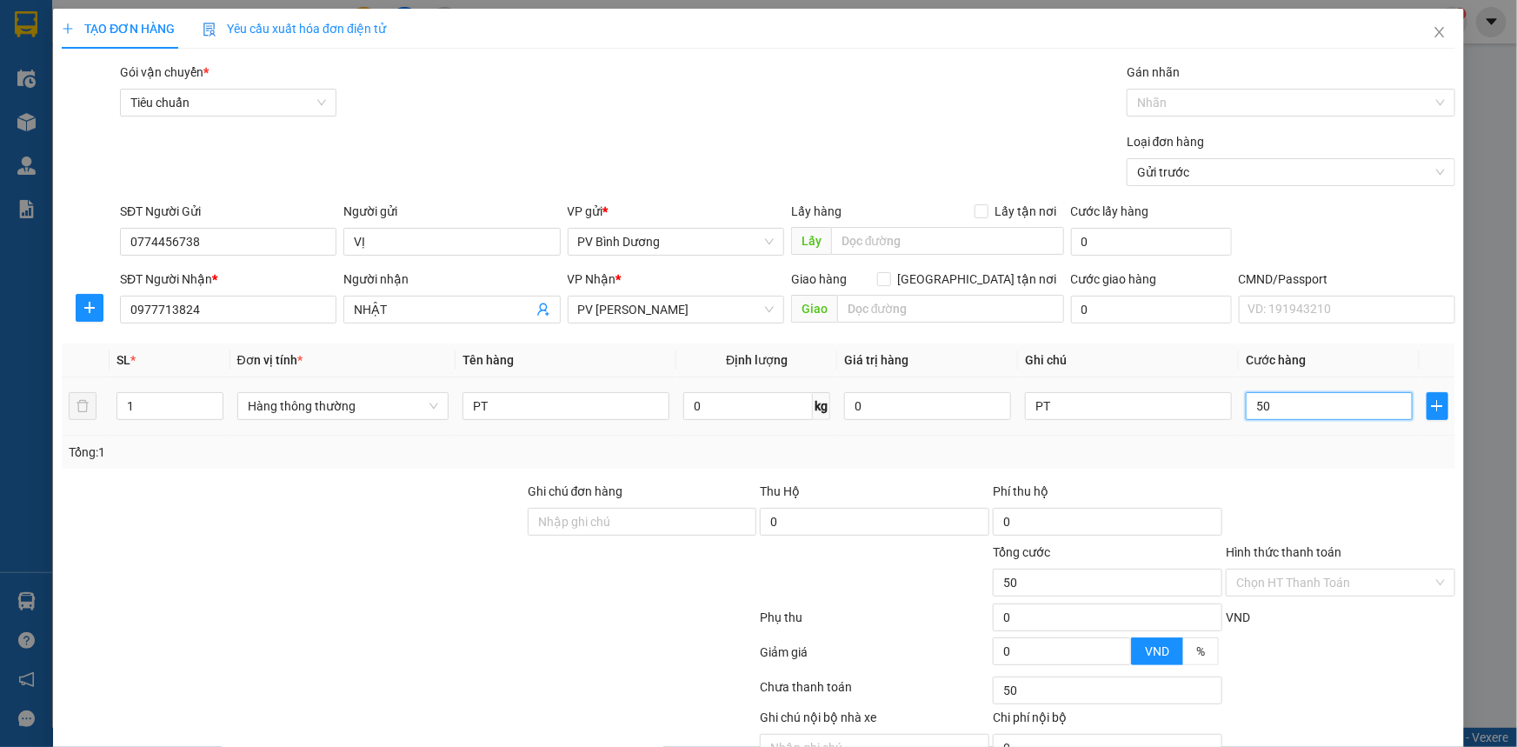
type input "500"
type input "5.000"
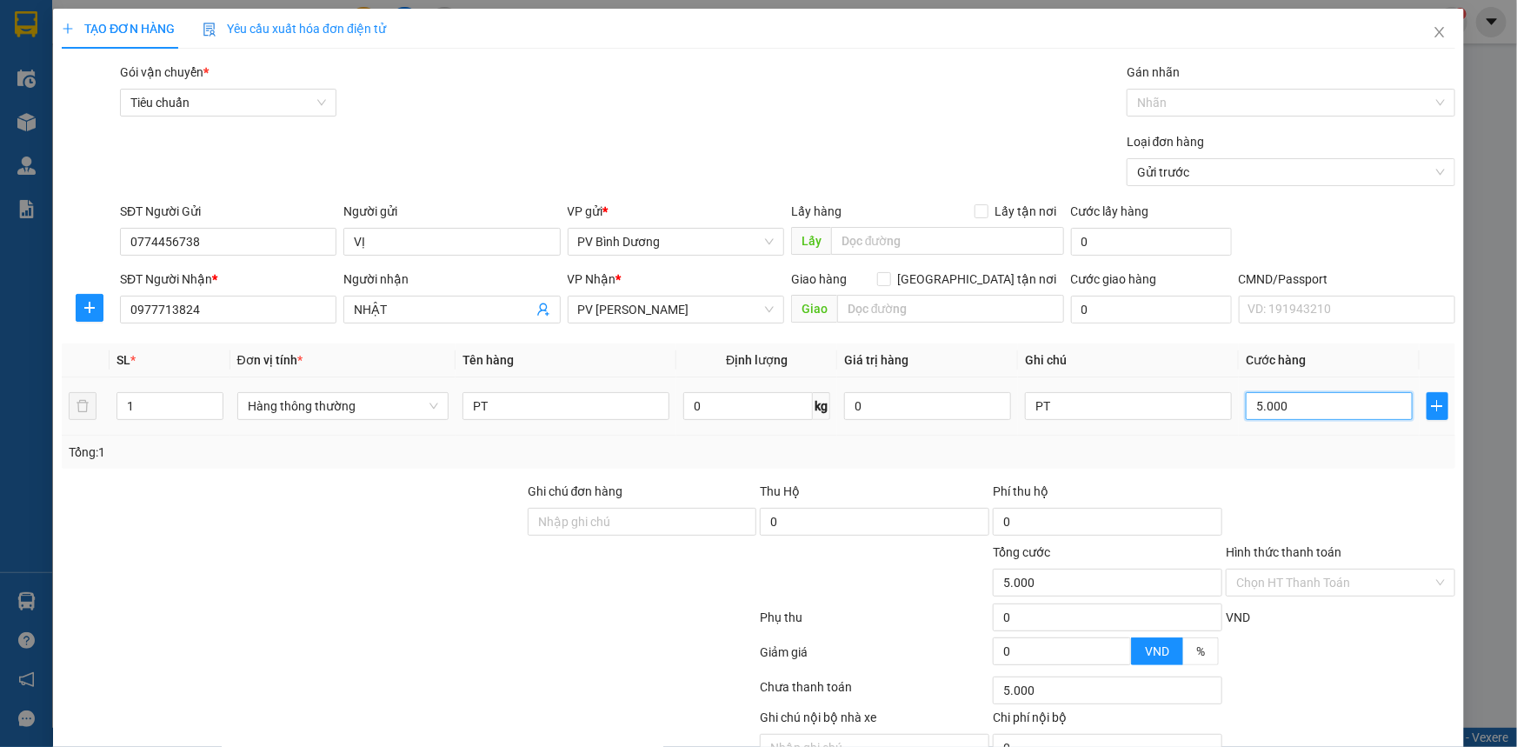
type input "50.000"
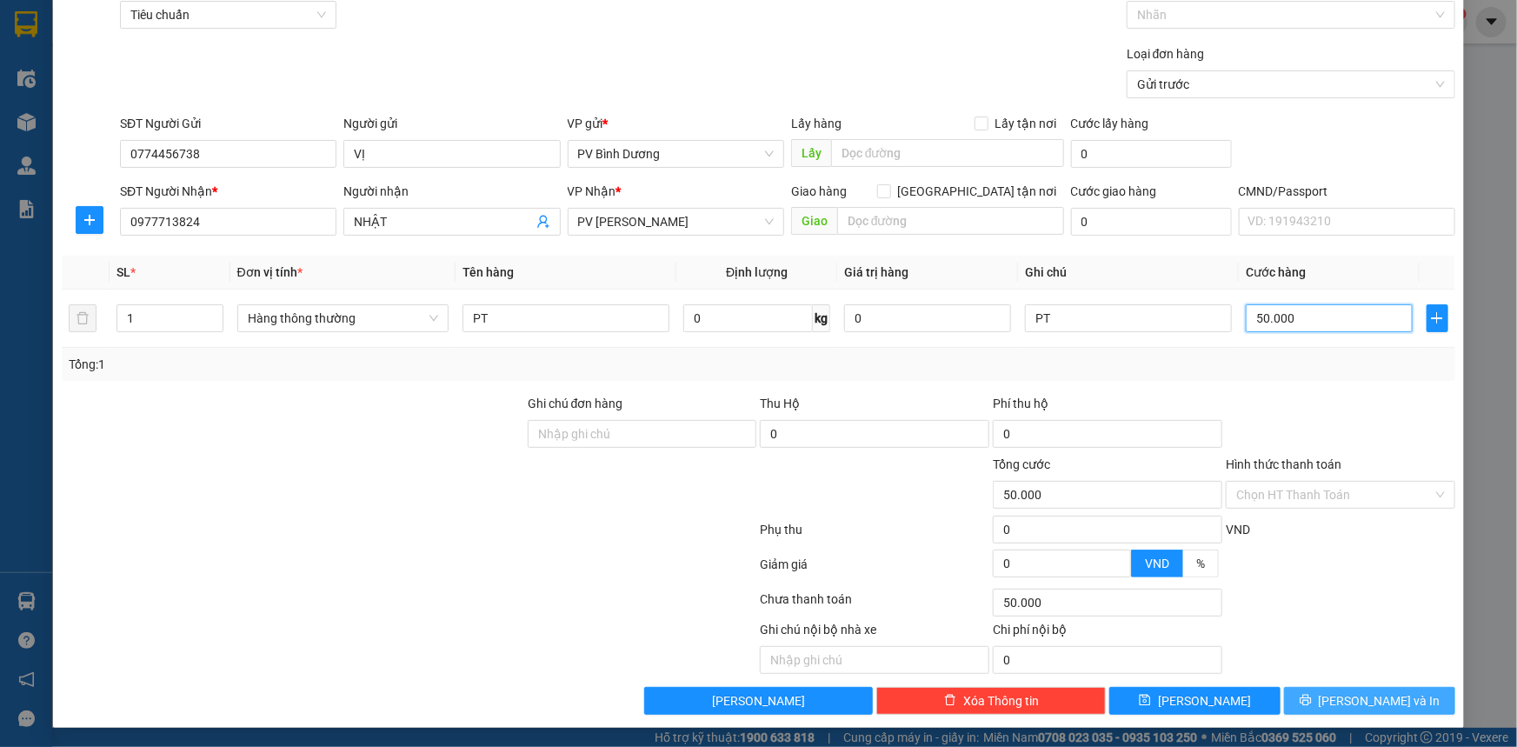
type input "50.000"
click at [1343, 700] on button "[PERSON_NAME] và In" at bounding box center [1369, 701] width 171 height 28
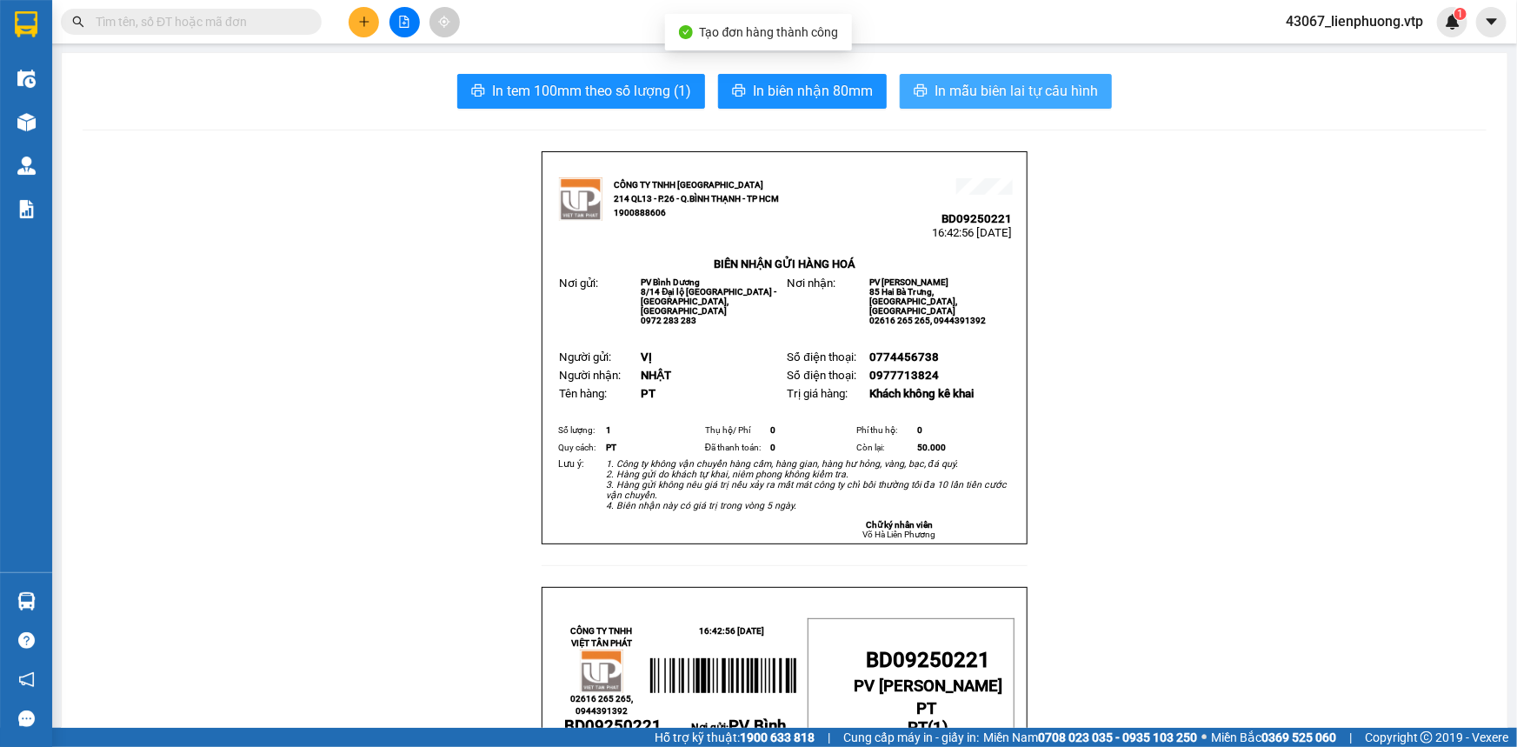
drag, startPoint x: 1011, startPoint y: 92, endPoint x: 1017, endPoint y: 257, distance: 164.5
click at [1009, 92] on span "In mẫu biên lai tự cấu hình" at bounding box center [1016, 91] width 163 height 22
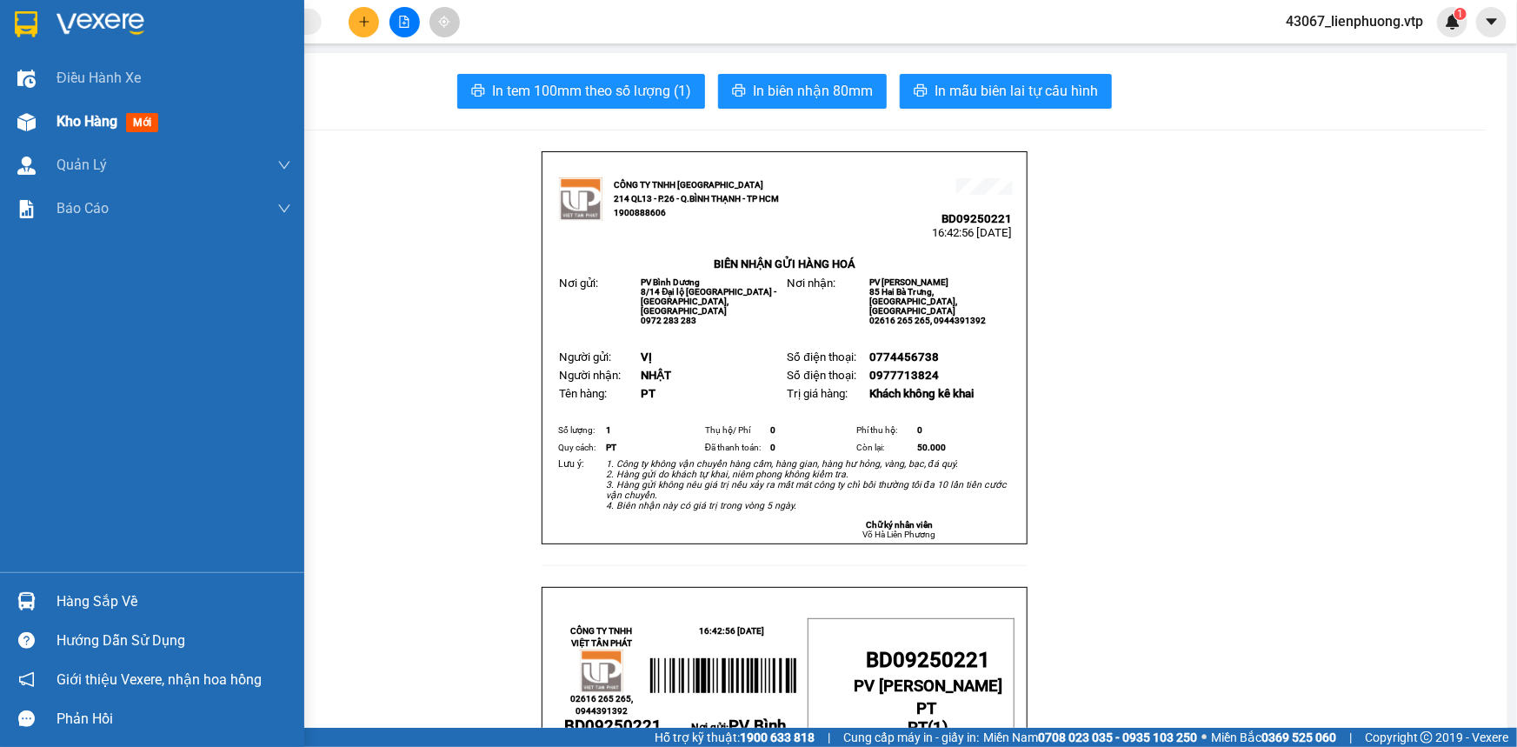
click at [89, 109] on div "Kho hàng mới" at bounding box center [174, 121] width 235 height 43
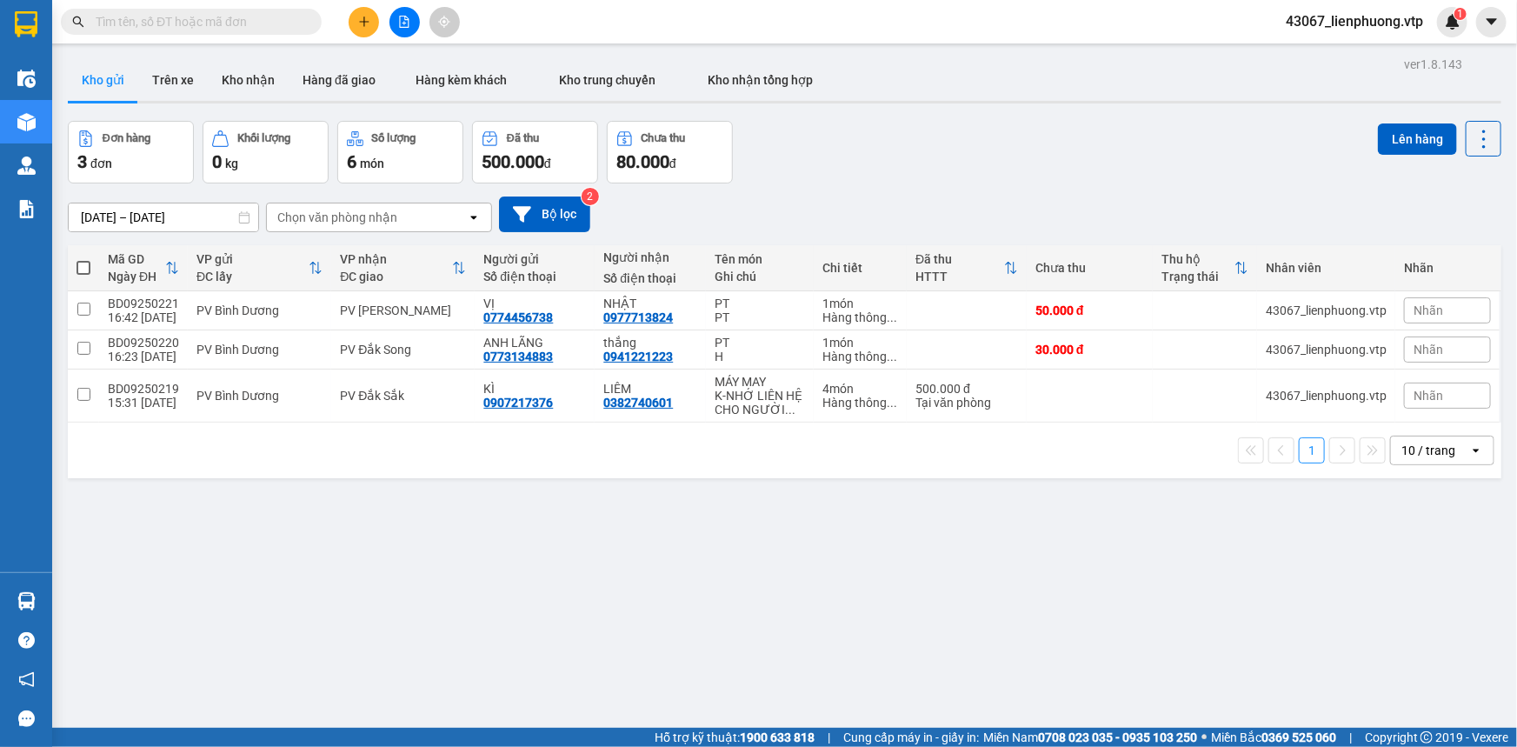
click at [597, 548] on div "ver 1.8.143 Kho gửi Trên xe Kho nhận Hàng đã giao Hàng kèm khách Kho trung chuy…" at bounding box center [785, 425] width 1448 height 747
click at [546, 203] on button "Bộ lọc" at bounding box center [544, 215] width 91 height 36
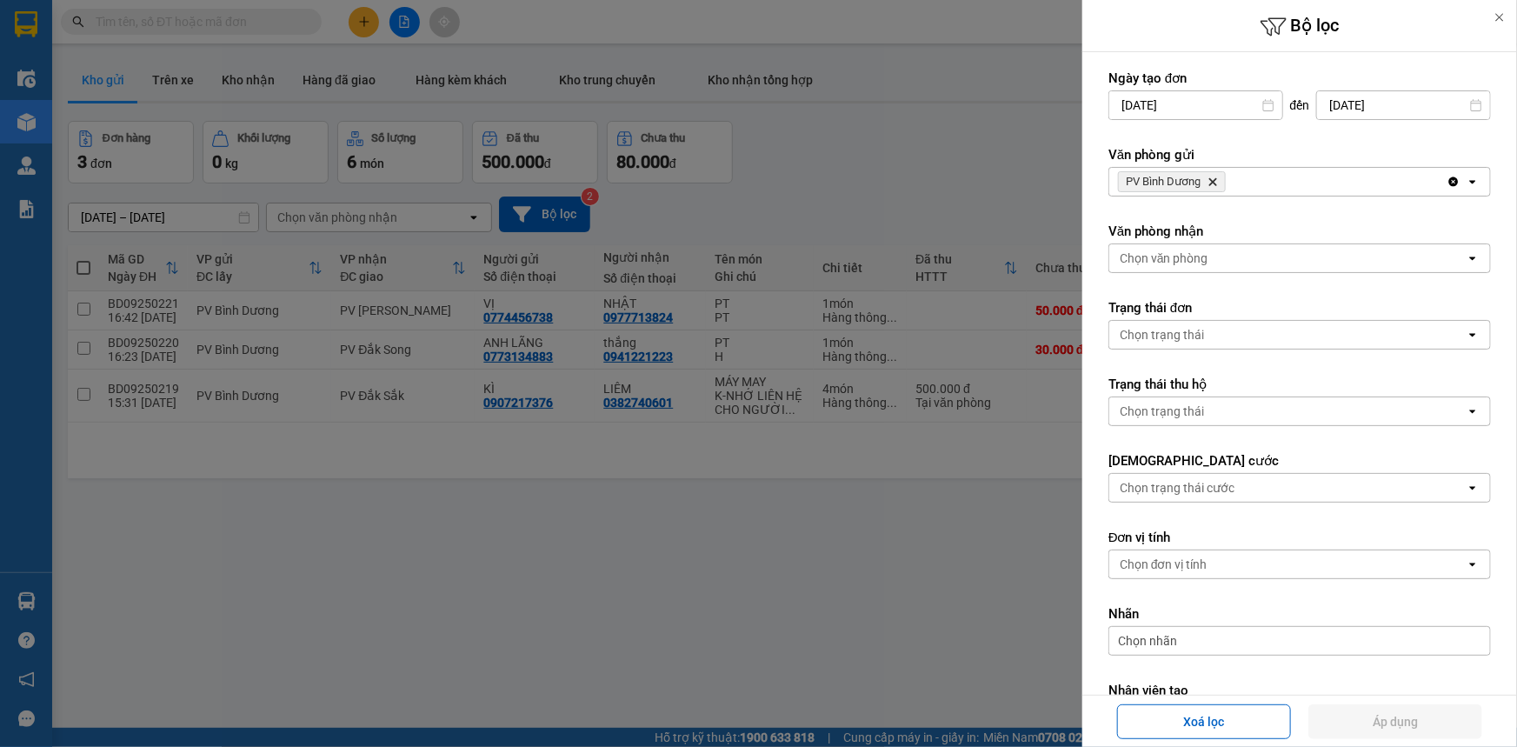
click at [1315, 184] on div "PV Bình [PERSON_NAME]" at bounding box center [1278, 182] width 337 height 28
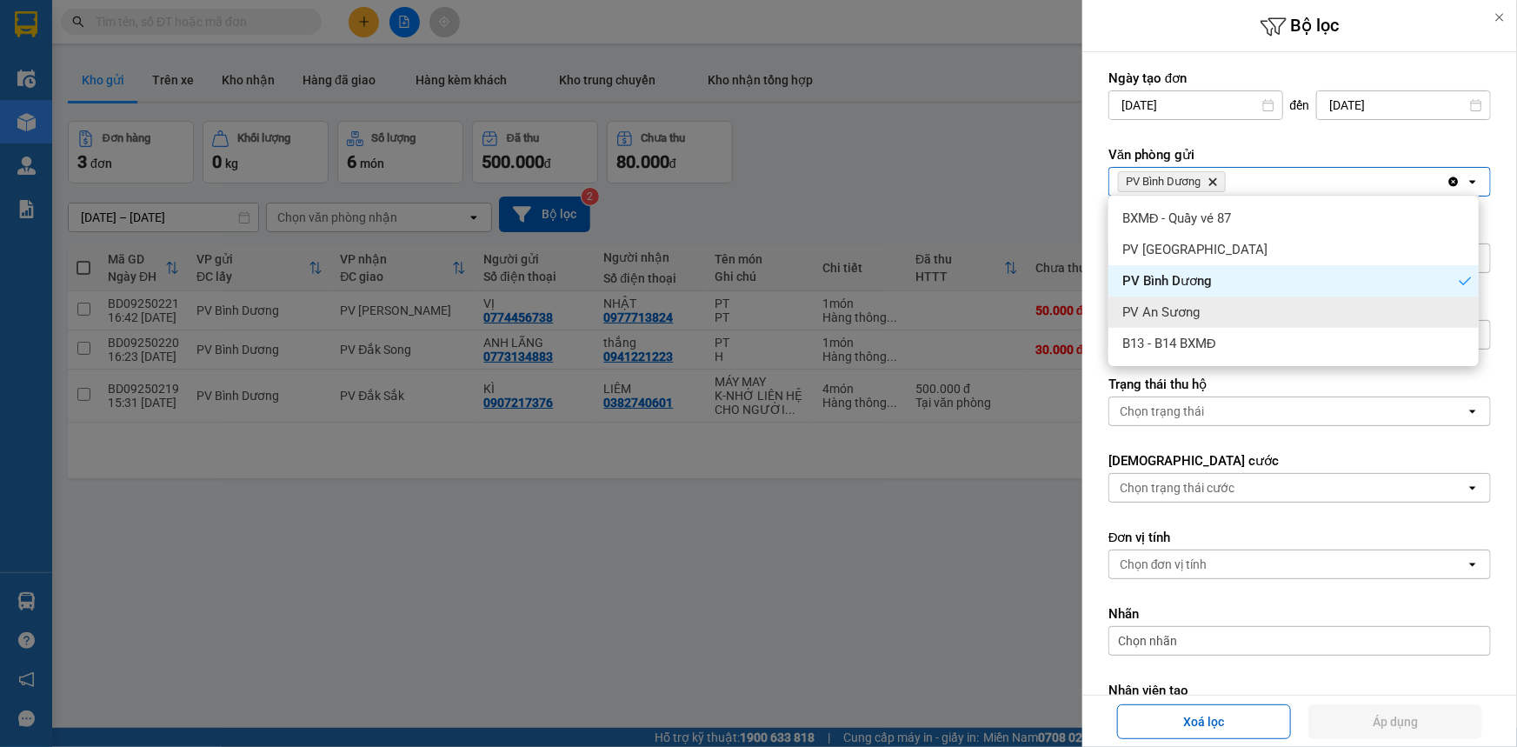
click at [1202, 323] on div "PV An Sương" at bounding box center [1294, 312] width 370 height 31
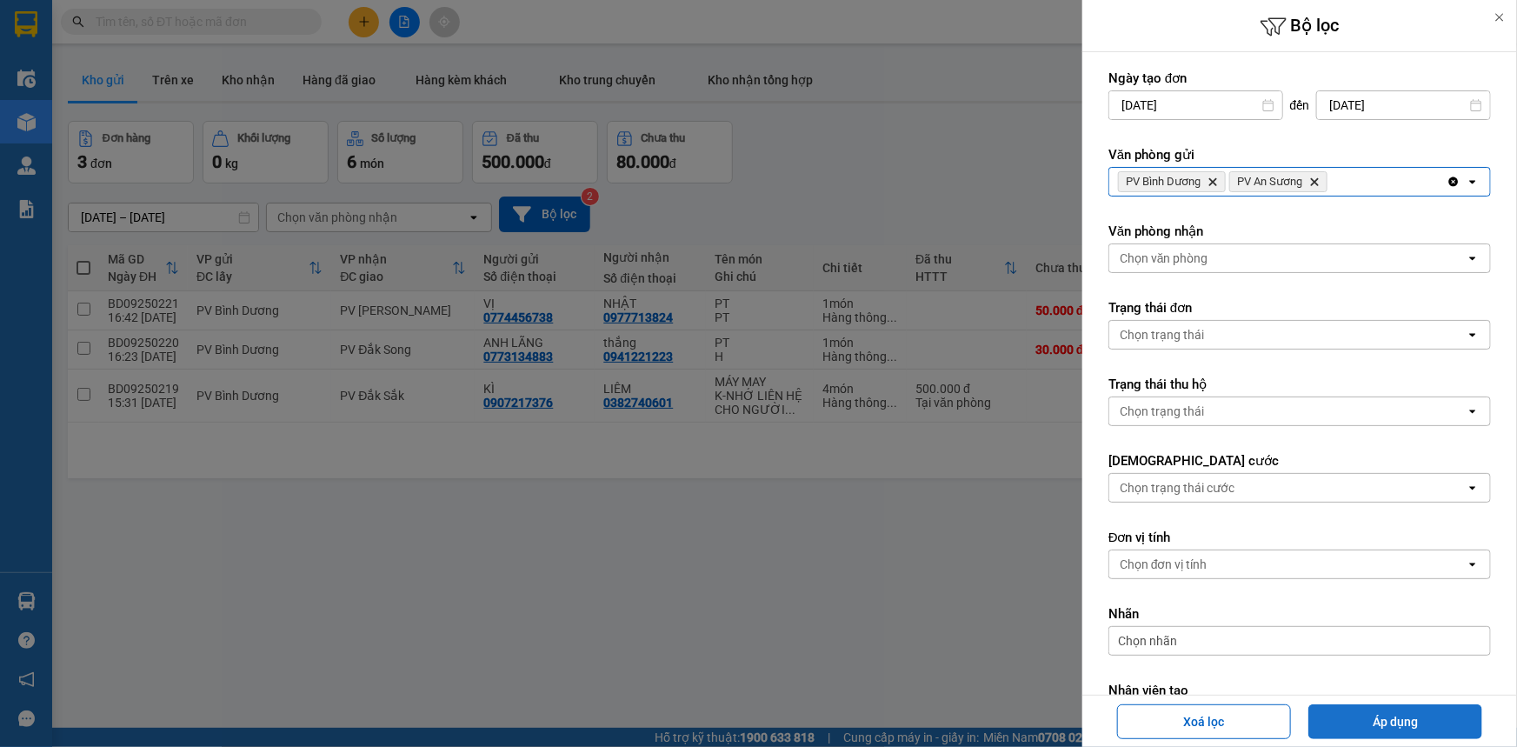
drag, startPoint x: 1403, startPoint y: 726, endPoint x: 1350, endPoint y: 711, distance: 55.1
click at [1404, 725] on button "Áp dụng" at bounding box center [1396, 721] width 174 height 35
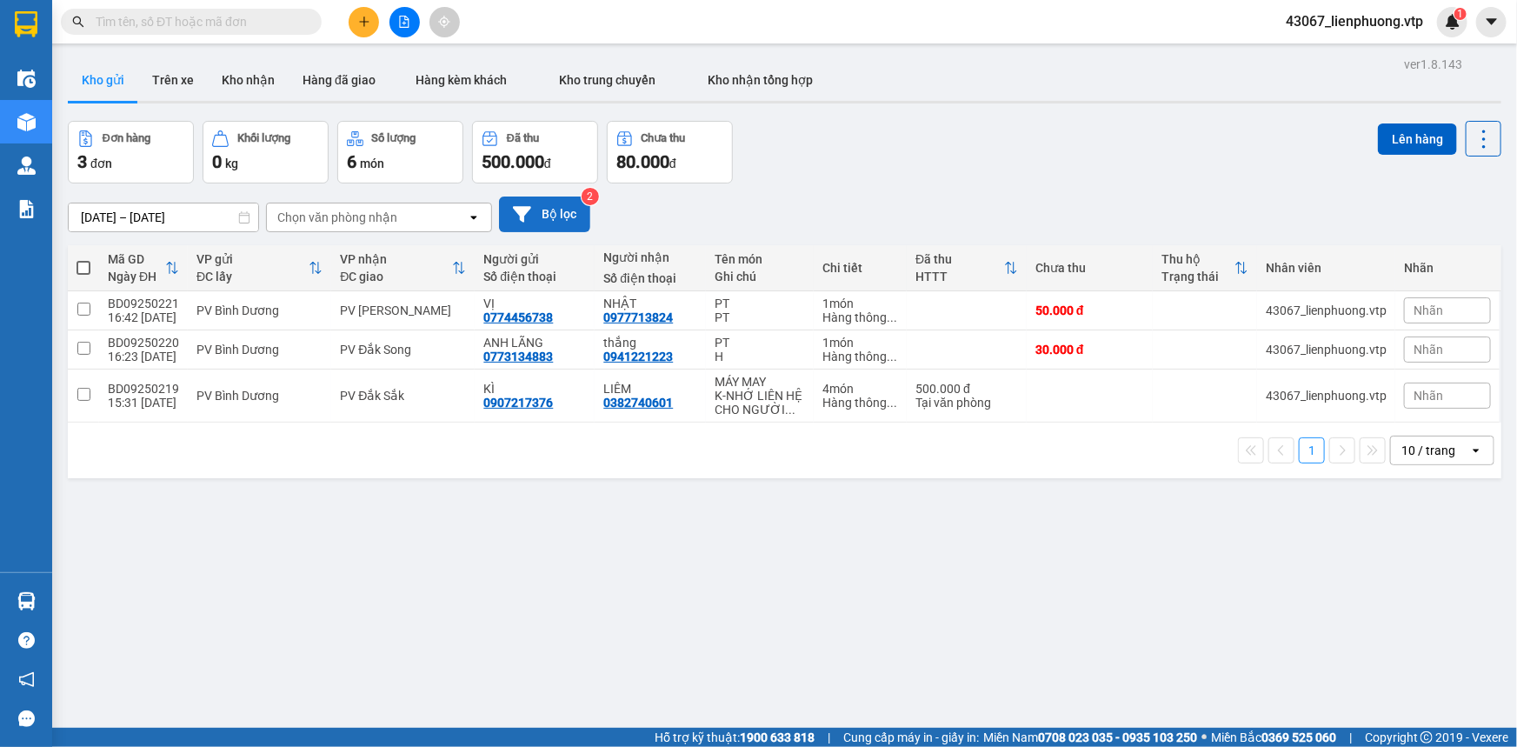
click at [540, 211] on button "Bộ lọc" at bounding box center [544, 215] width 91 height 36
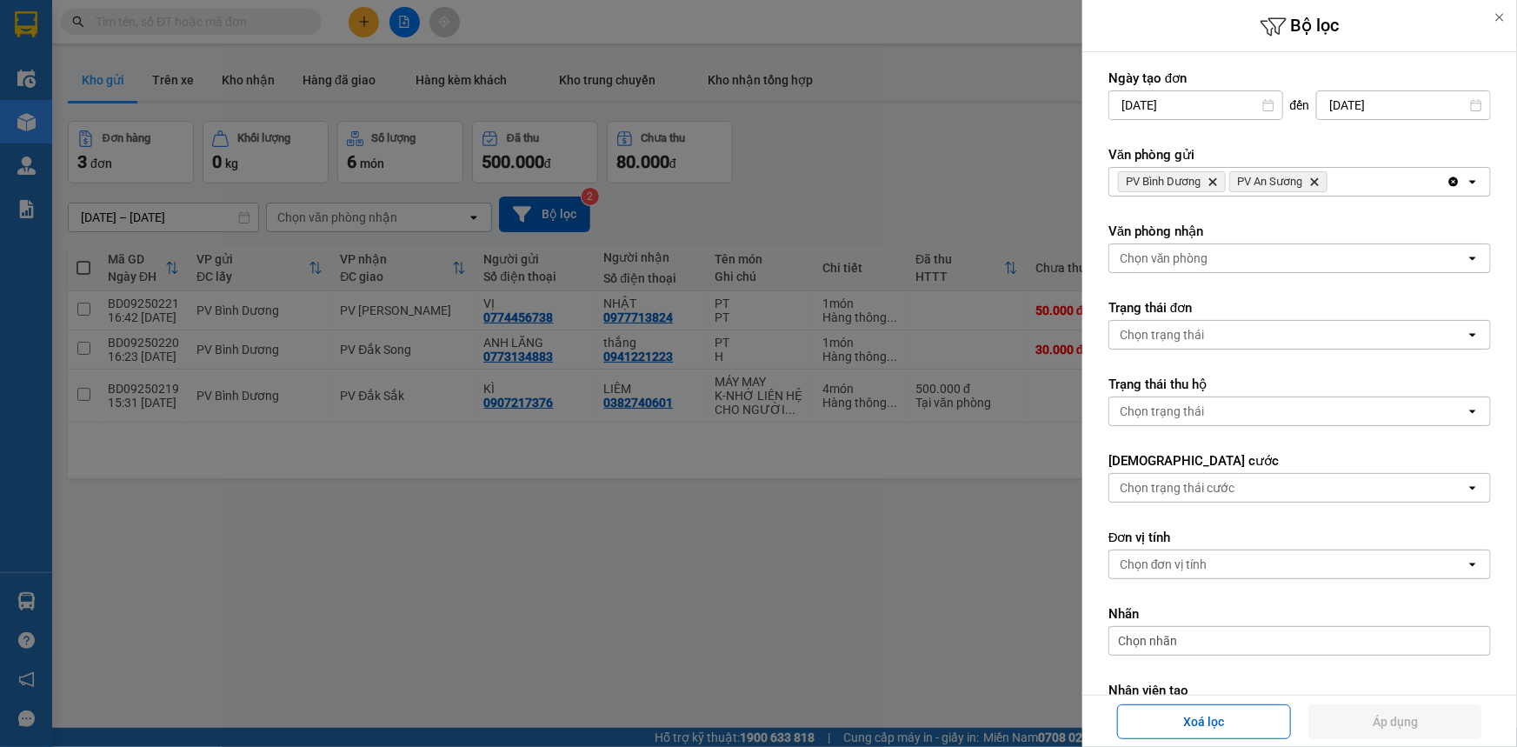
click at [1212, 183] on icon "PV Bình Dương, close by backspace" at bounding box center [1214, 182] width 8 height 8
click at [1383, 724] on button "Áp dụng" at bounding box center [1396, 721] width 174 height 35
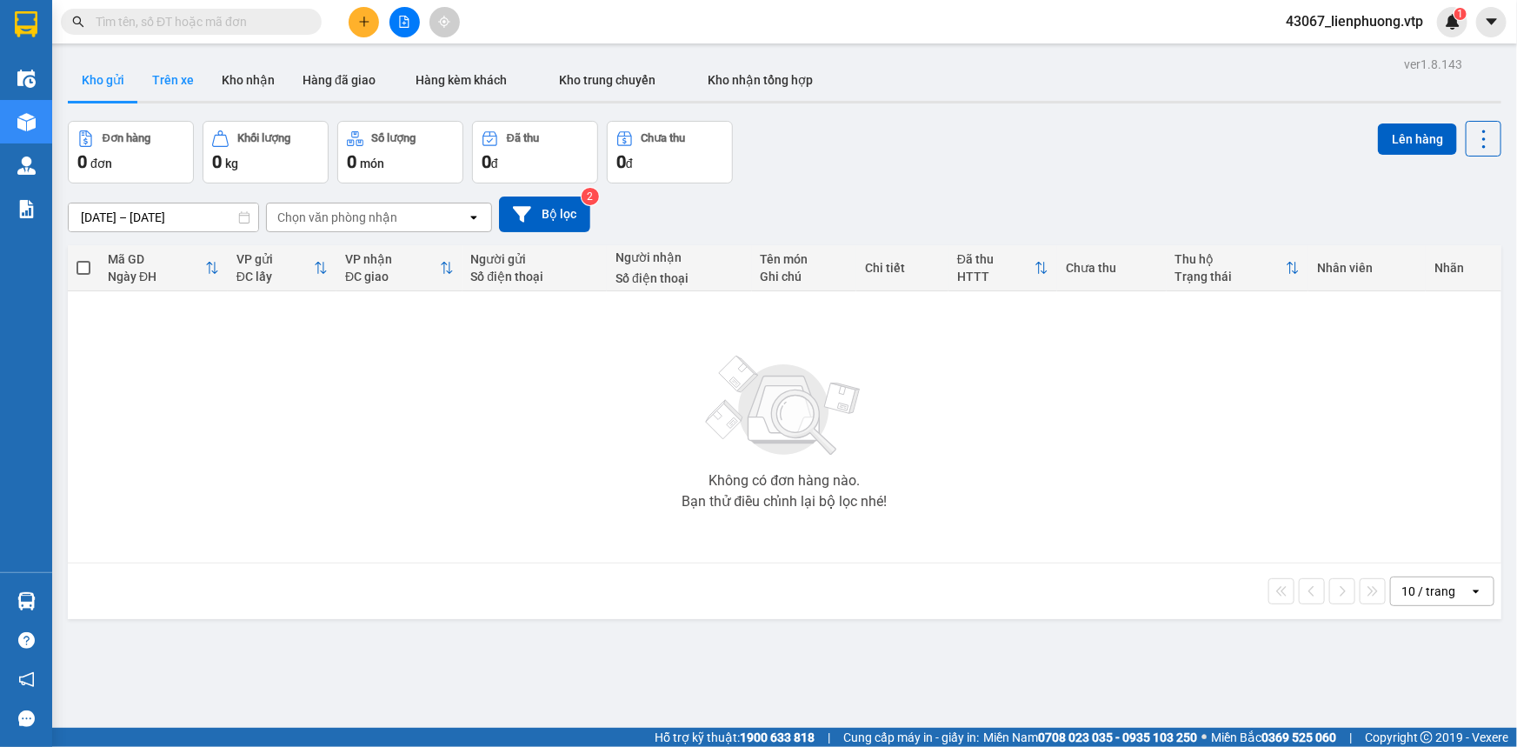
click at [173, 81] on button "Trên xe" at bounding box center [173, 80] width 70 height 42
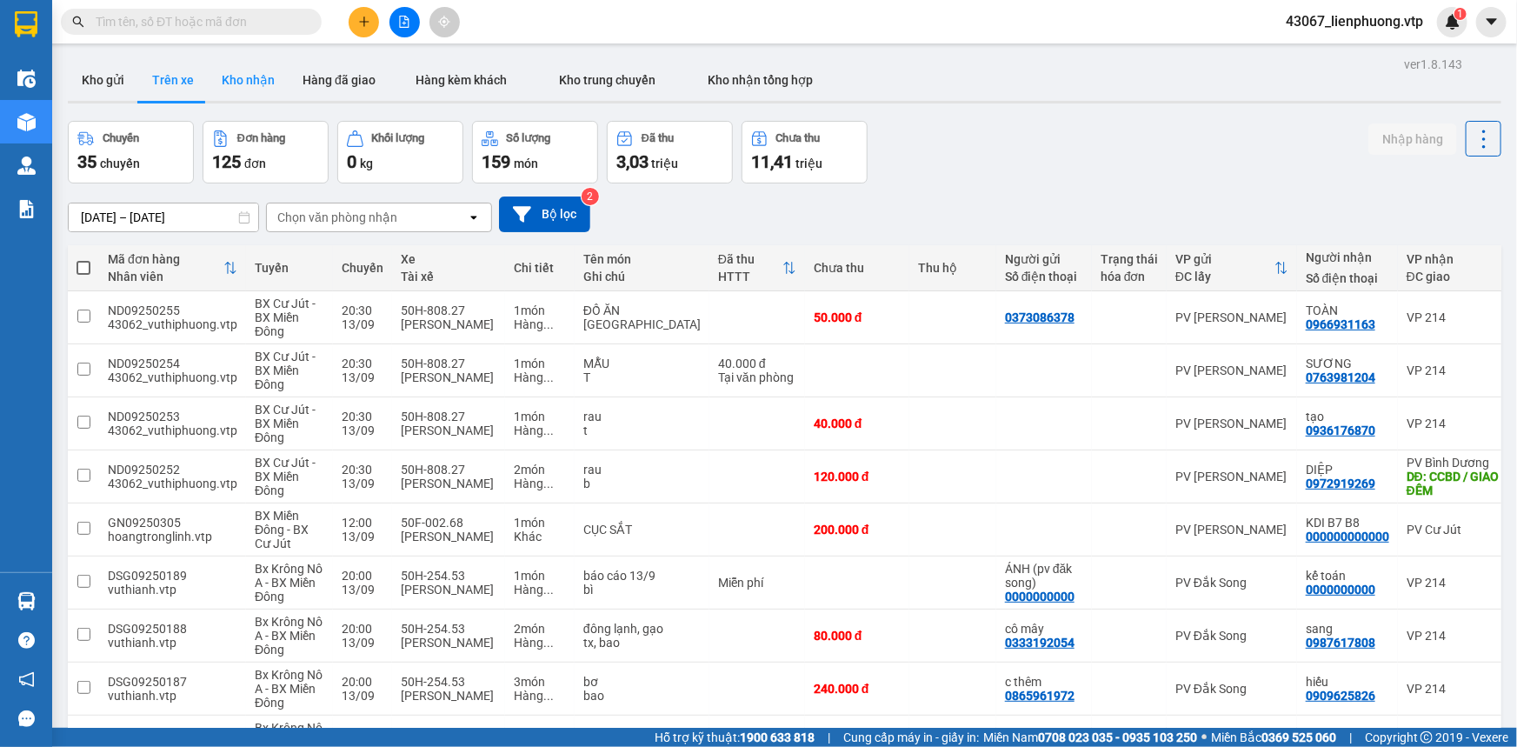
click at [241, 78] on button "Kho nhận" at bounding box center [248, 80] width 81 height 42
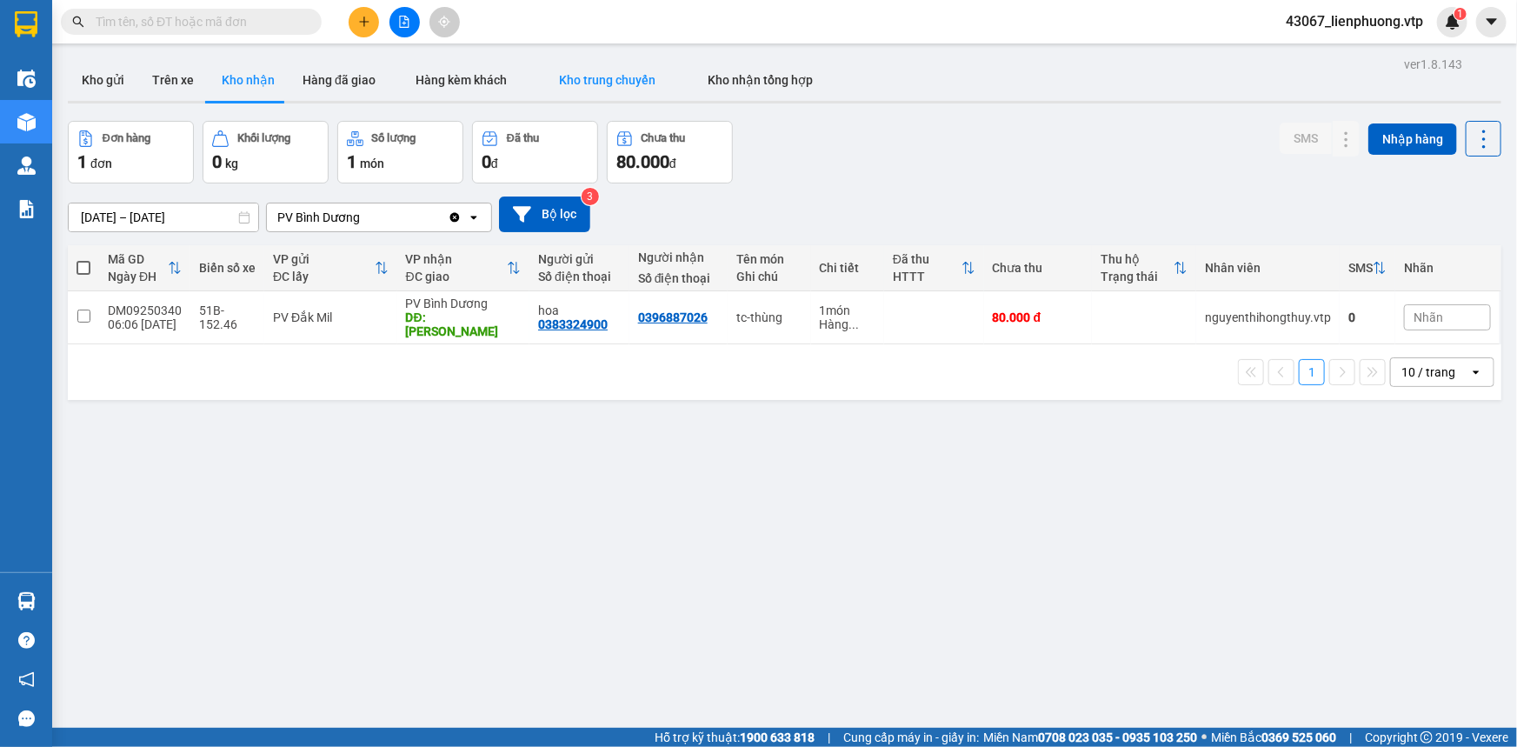
click at [600, 69] on button "Kho trung chuyển" at bounding box center [607, 80] width 149 height 42
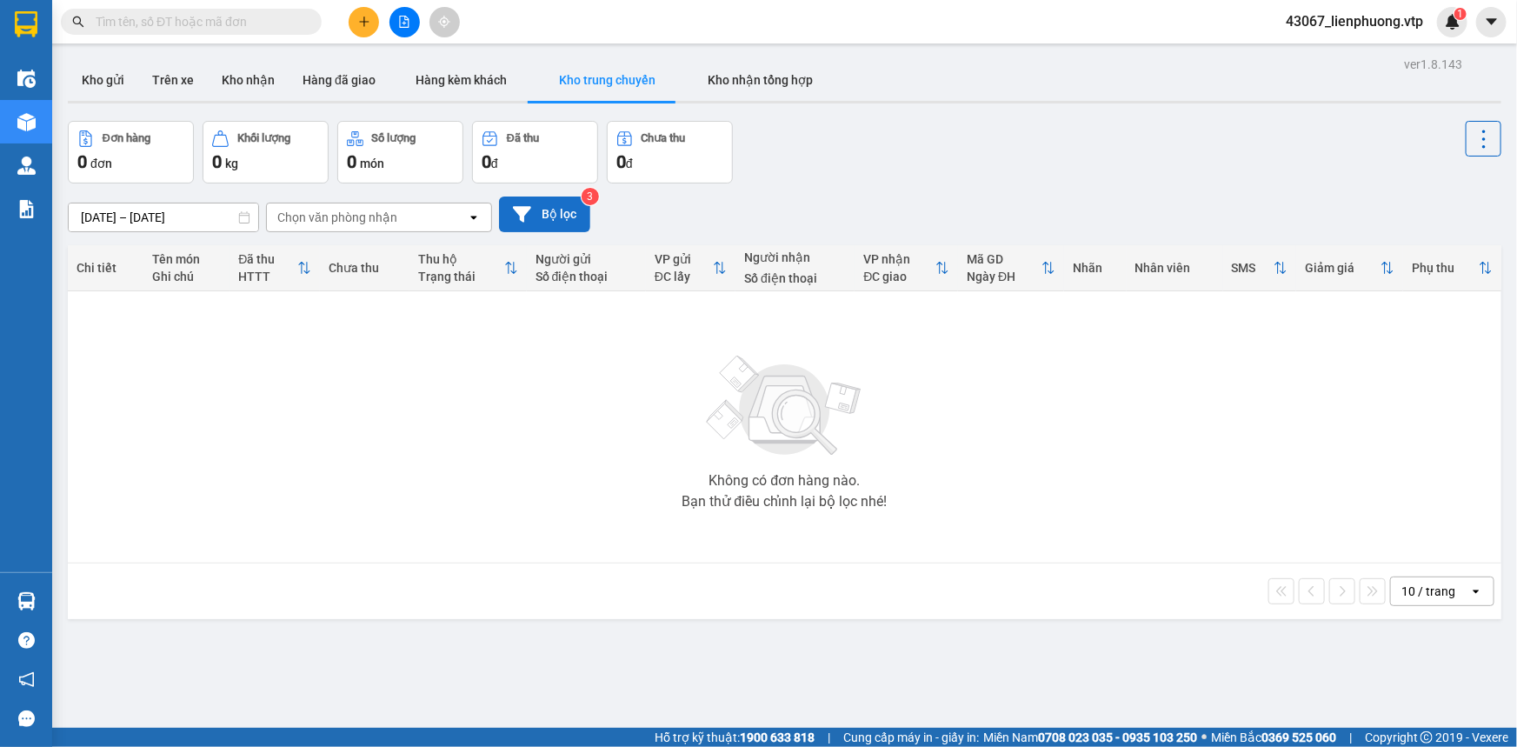
click at [530, 197] on button "Bộ lọc" at bounding box center [544, 215] width 91 height 36
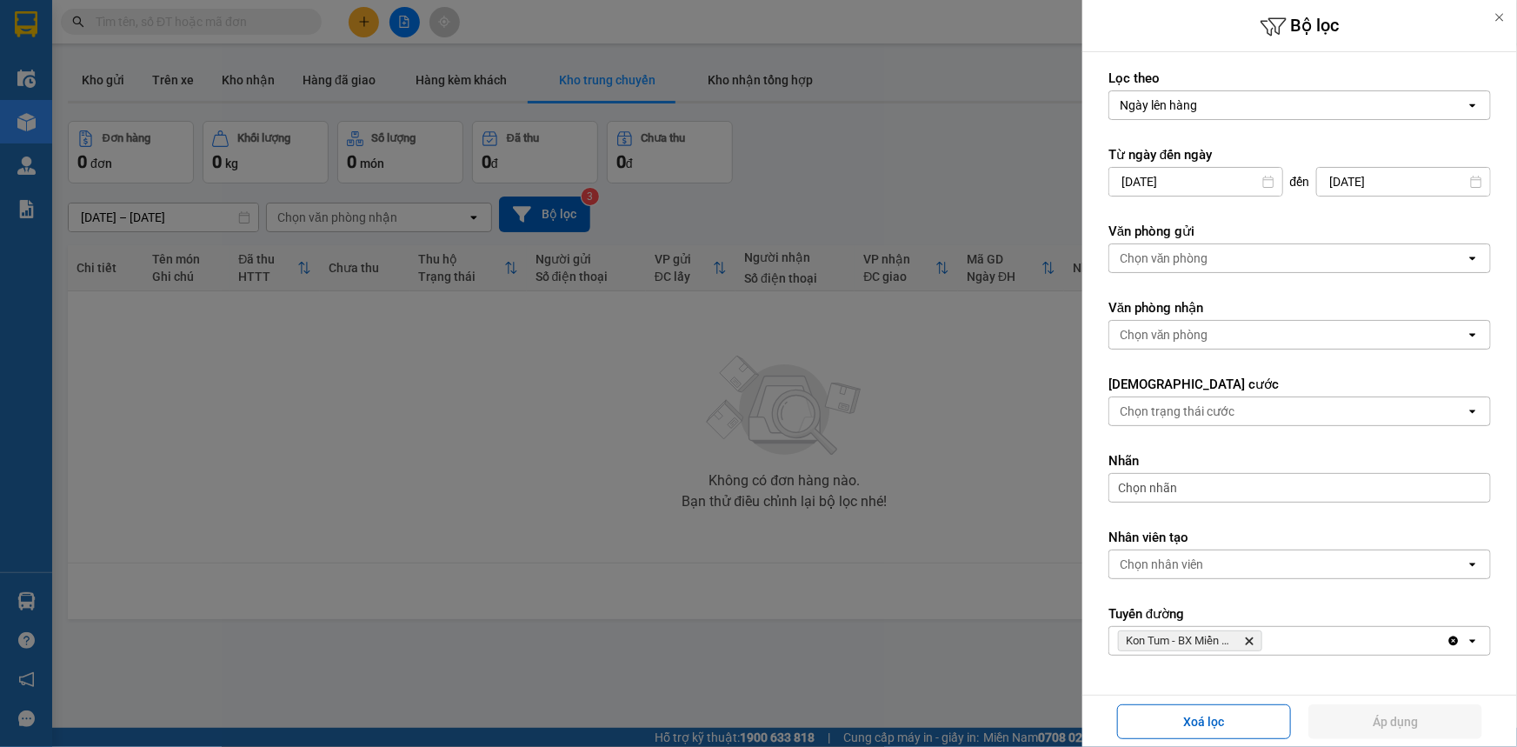
click at [1259, 257] on div "Chọn văn phòng" at bounding box center [1288, 258] width 357 height 28
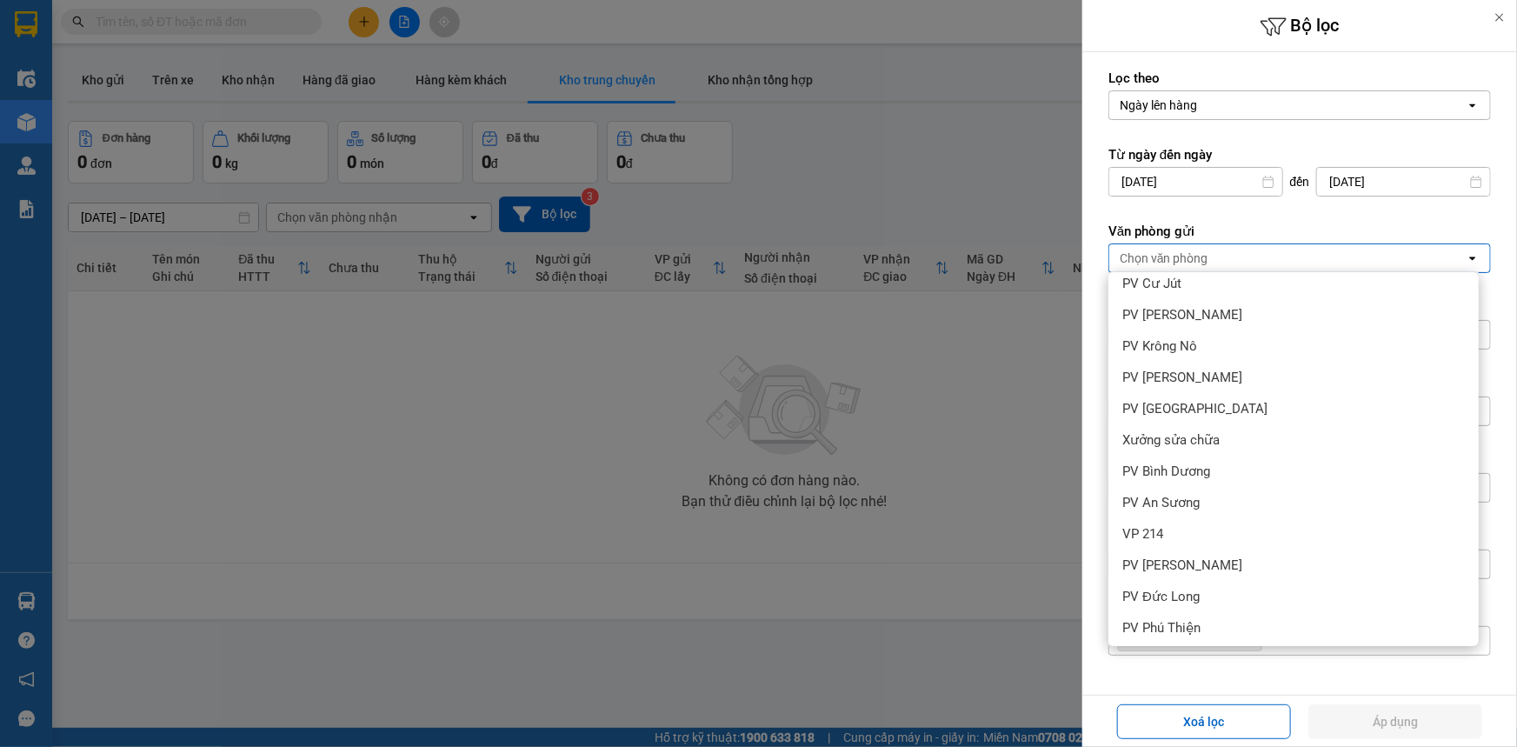
scroll to position [578, 0]
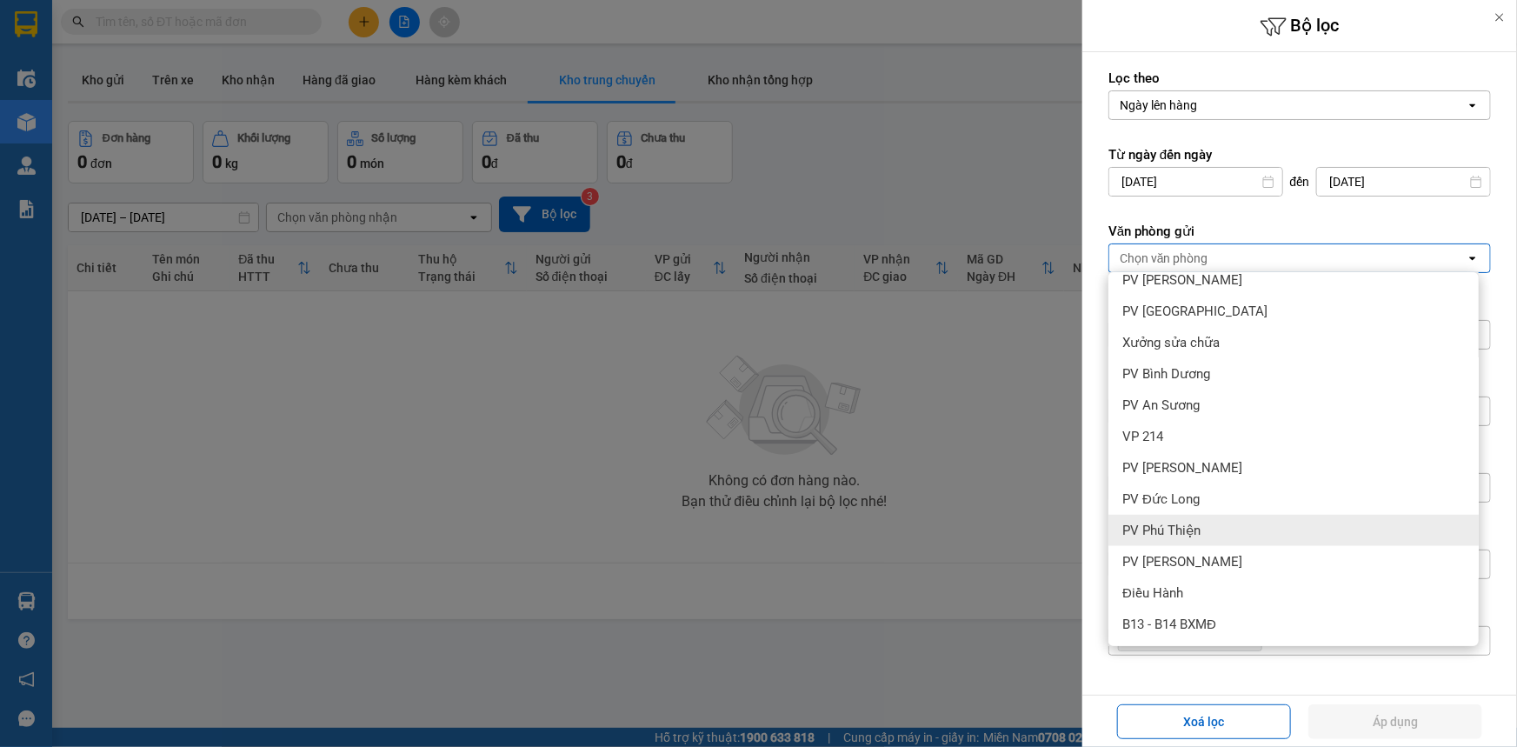
click at [569, 523] on div at bounding box center [758, 373] width 1517 height 747
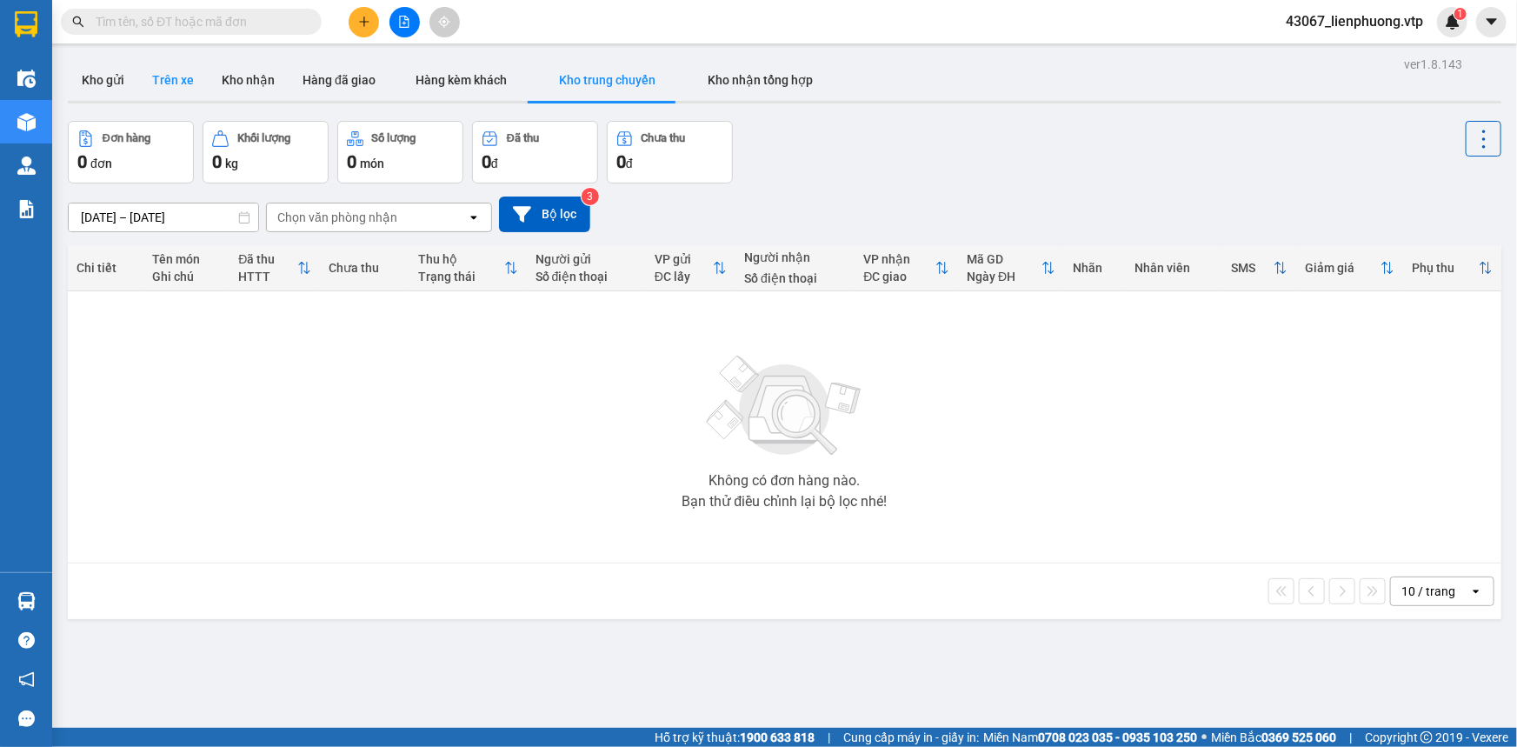
click at [180, 77] on button "Trên xe" at bounding box center [173, 80] width 70 height 42
type input "[DATE] – [DATE]"
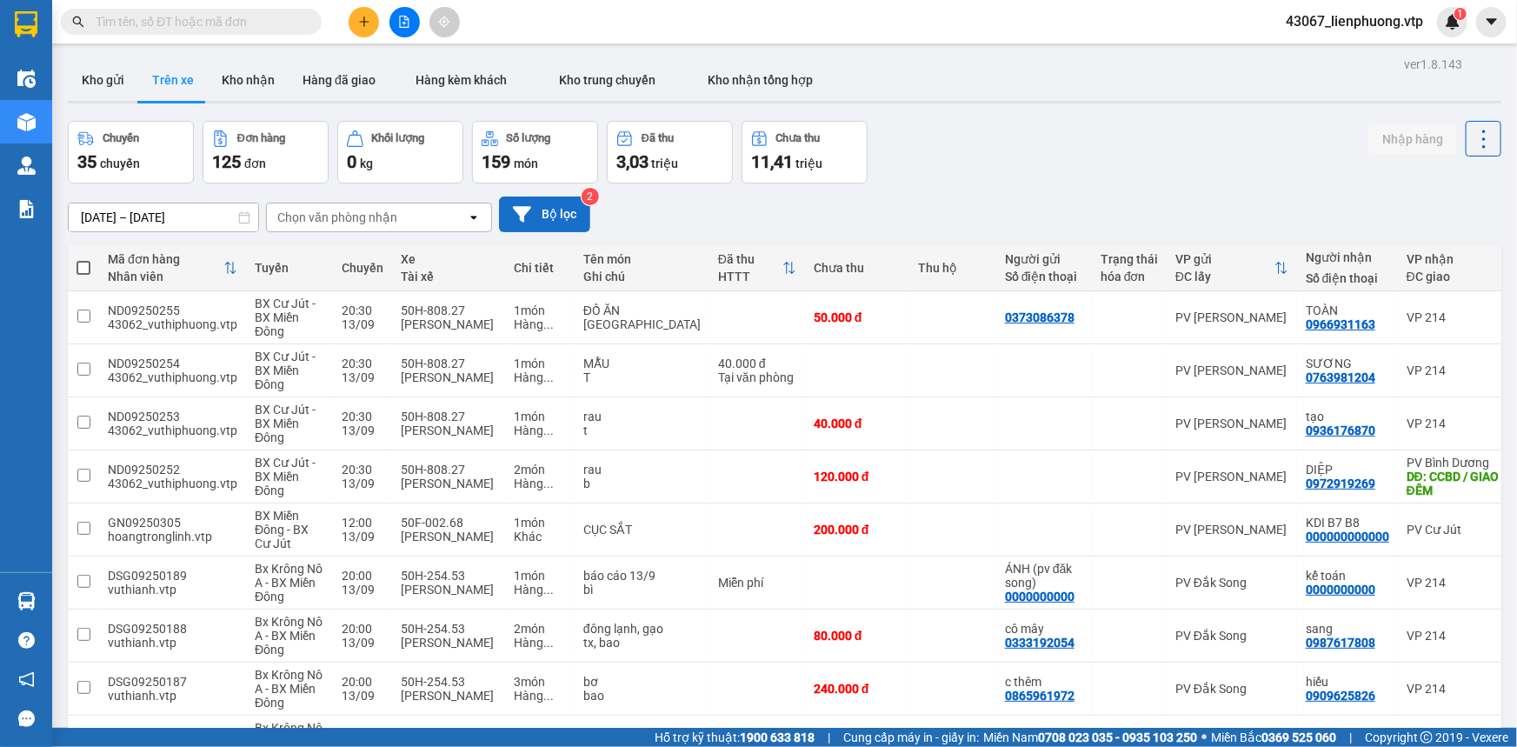
click at [539, 215] on button "Bộ lọc" at bounding box center [544, 215] width 91 height 36
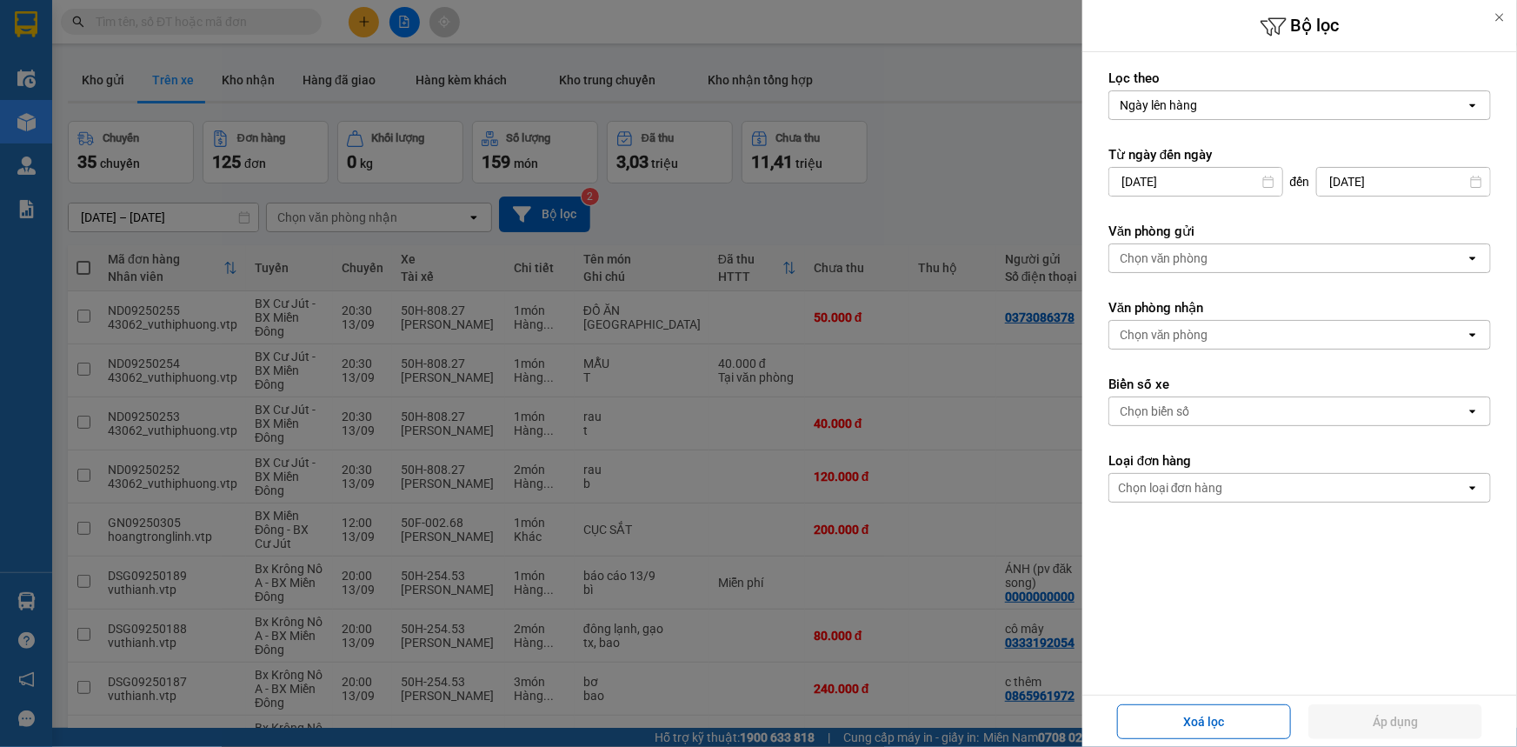
click at [1276, 252] on div "Chọn văn phòng" at bounding box center [1288, 258] width 357 height 28
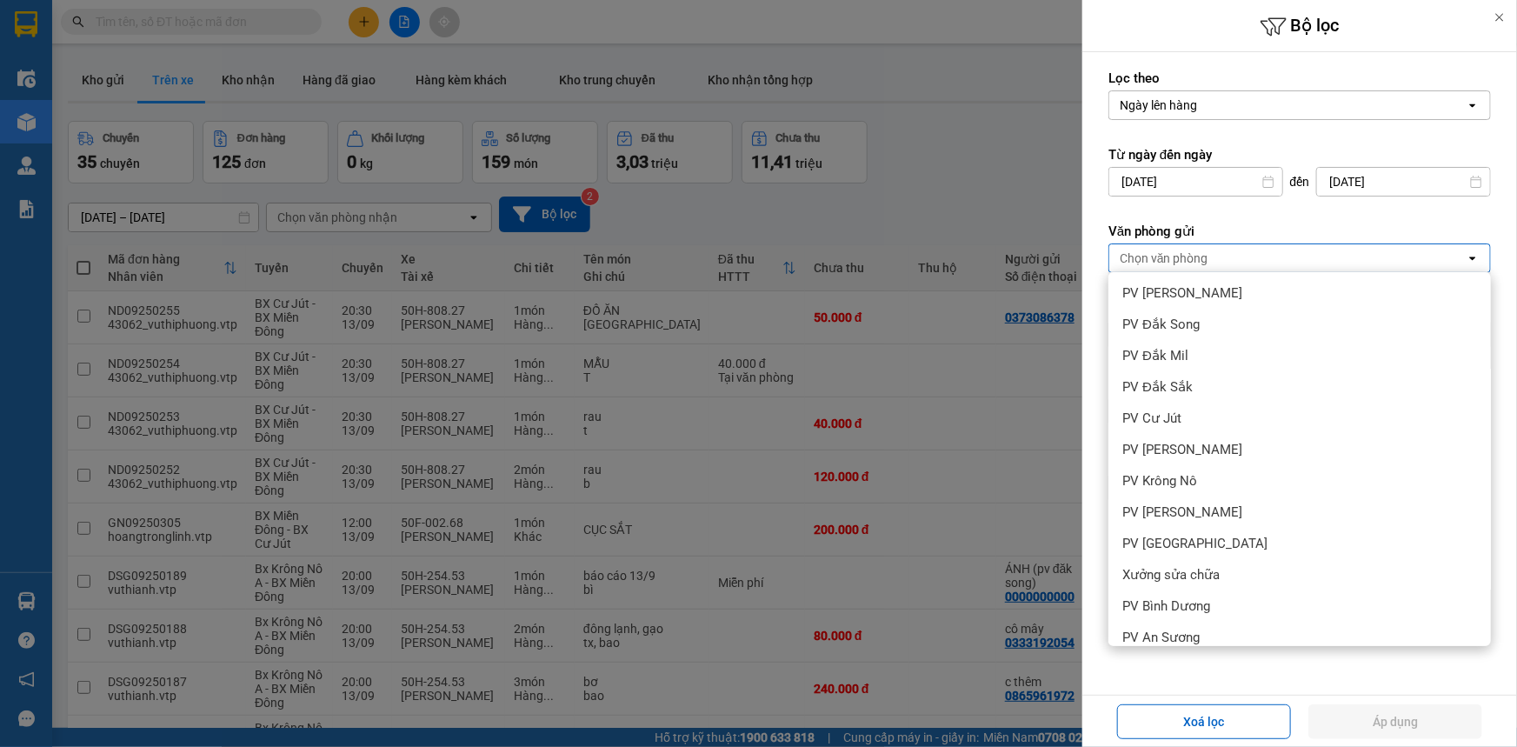
scroll to position [395, 0]
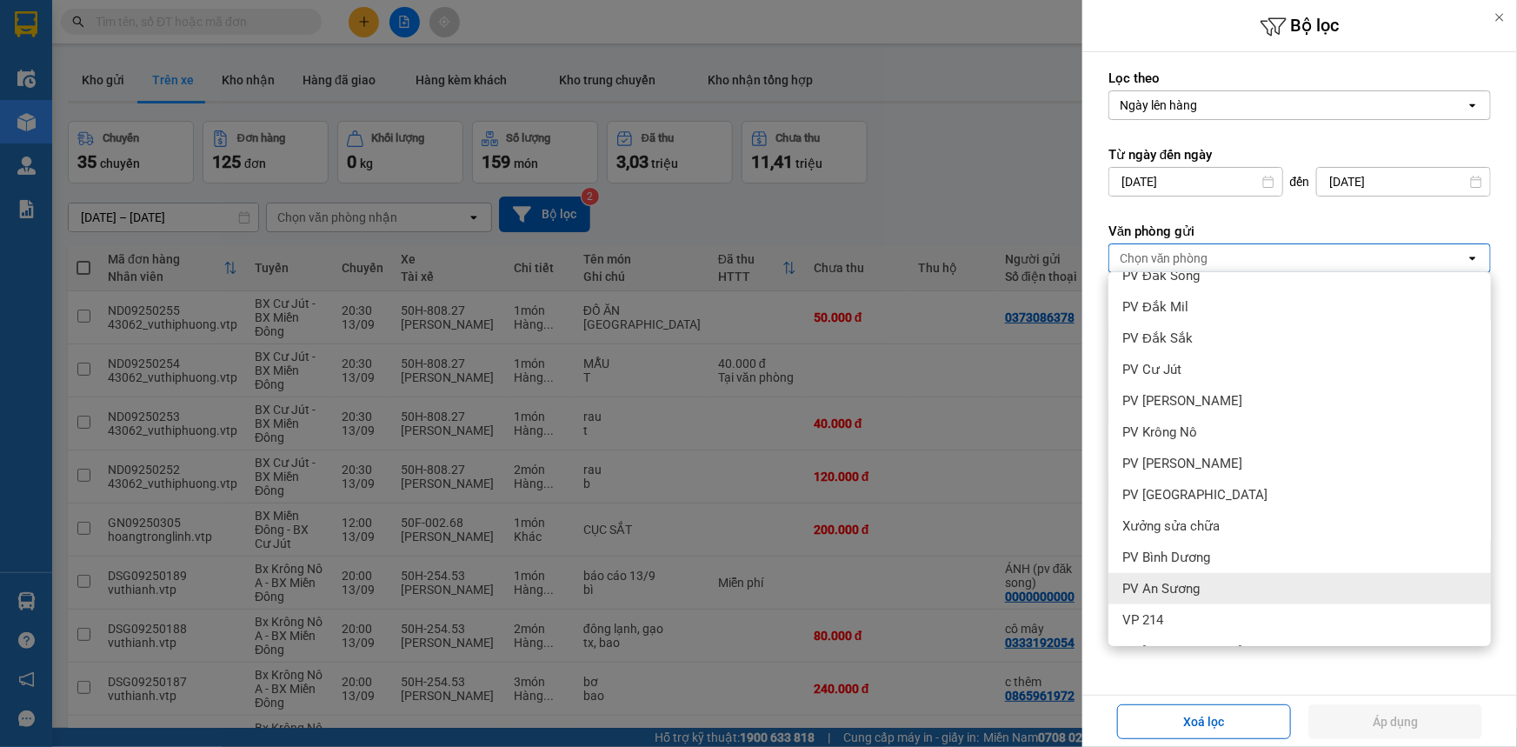
click at [1192, 576] on div "PV An Sương" at bounding box center [1300, 588] width 383 height 31
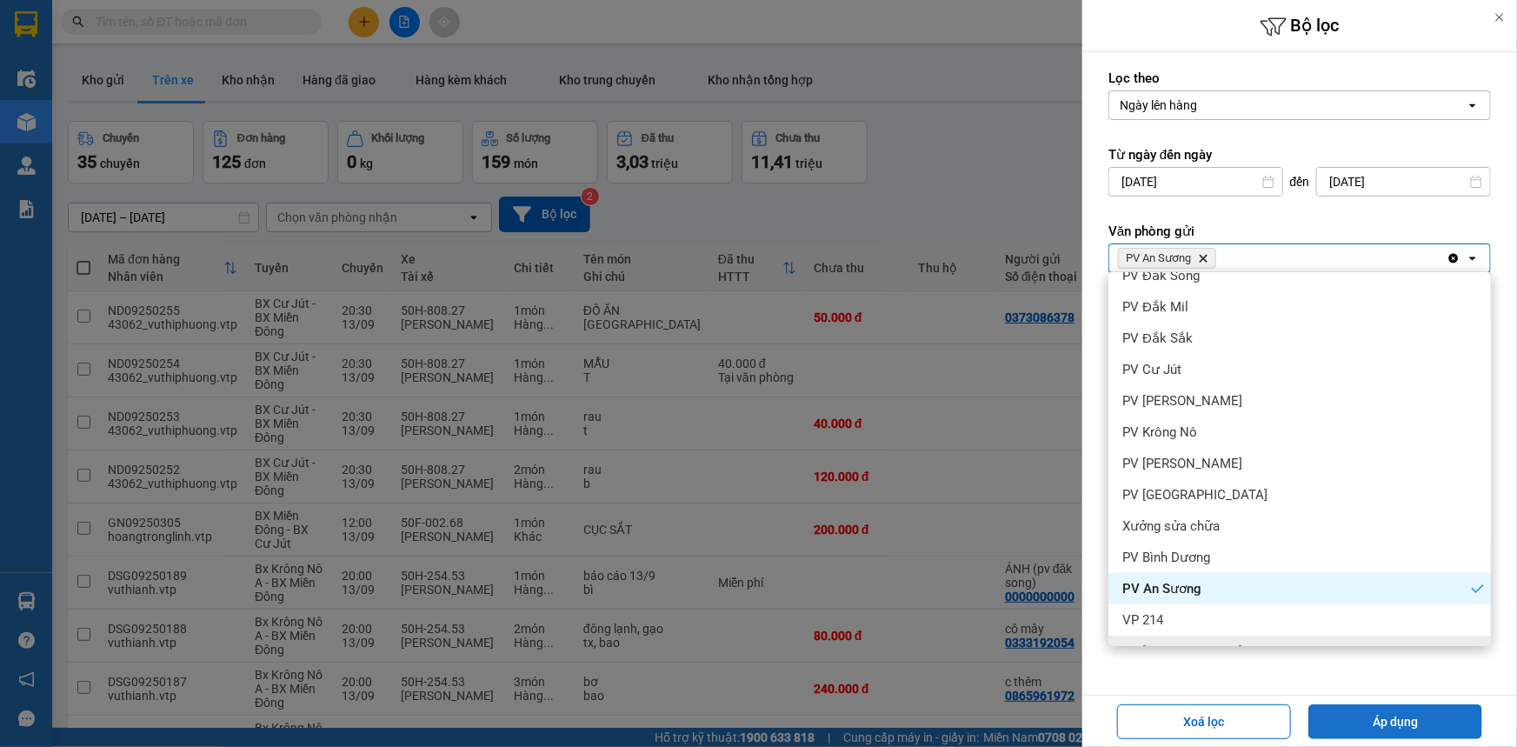
click at [1383, 719] on button "Áp dụng" at bounding box center [1396, 721] width 174 height 35
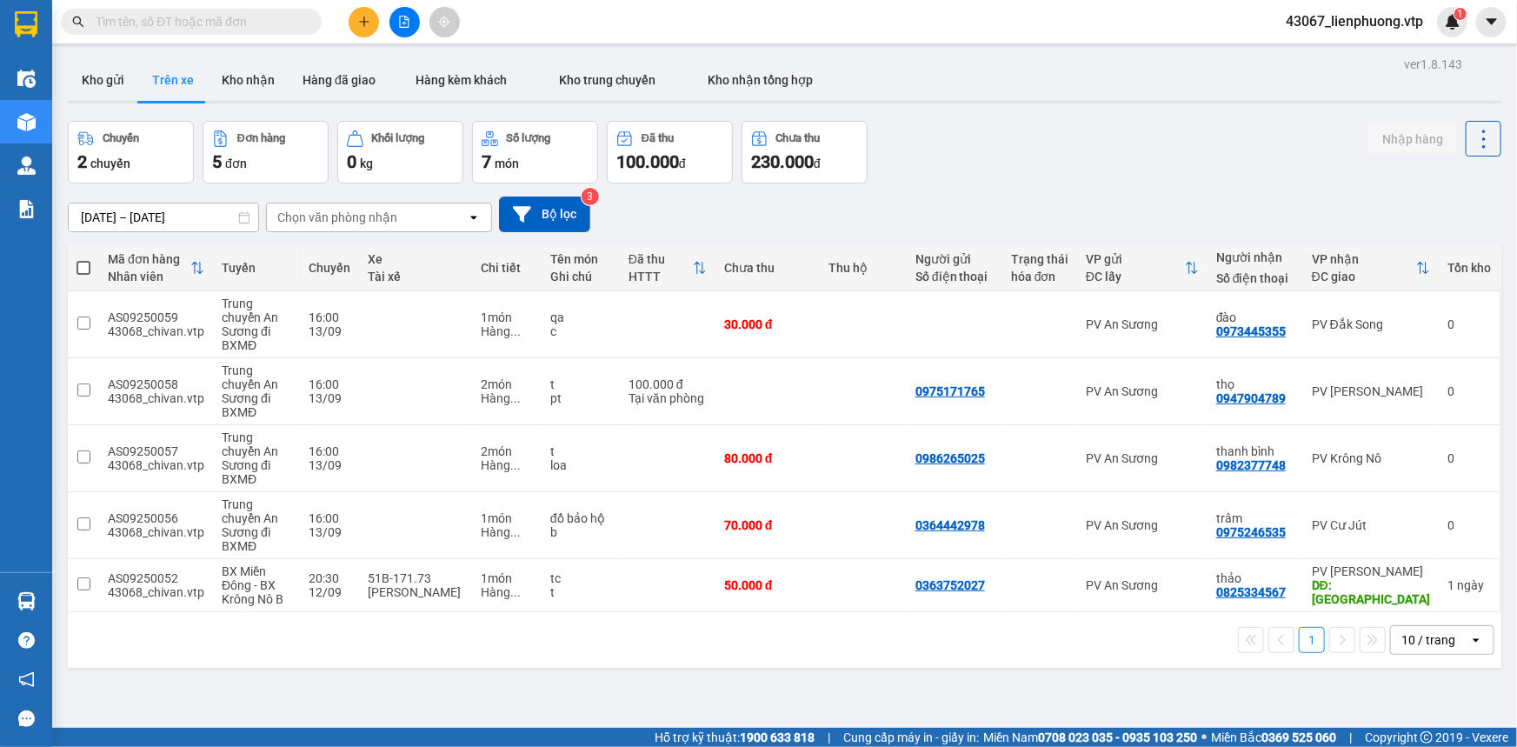
click at [1470, 647] on icon "open" at bounding box center [1477, 640] width 14 height 14
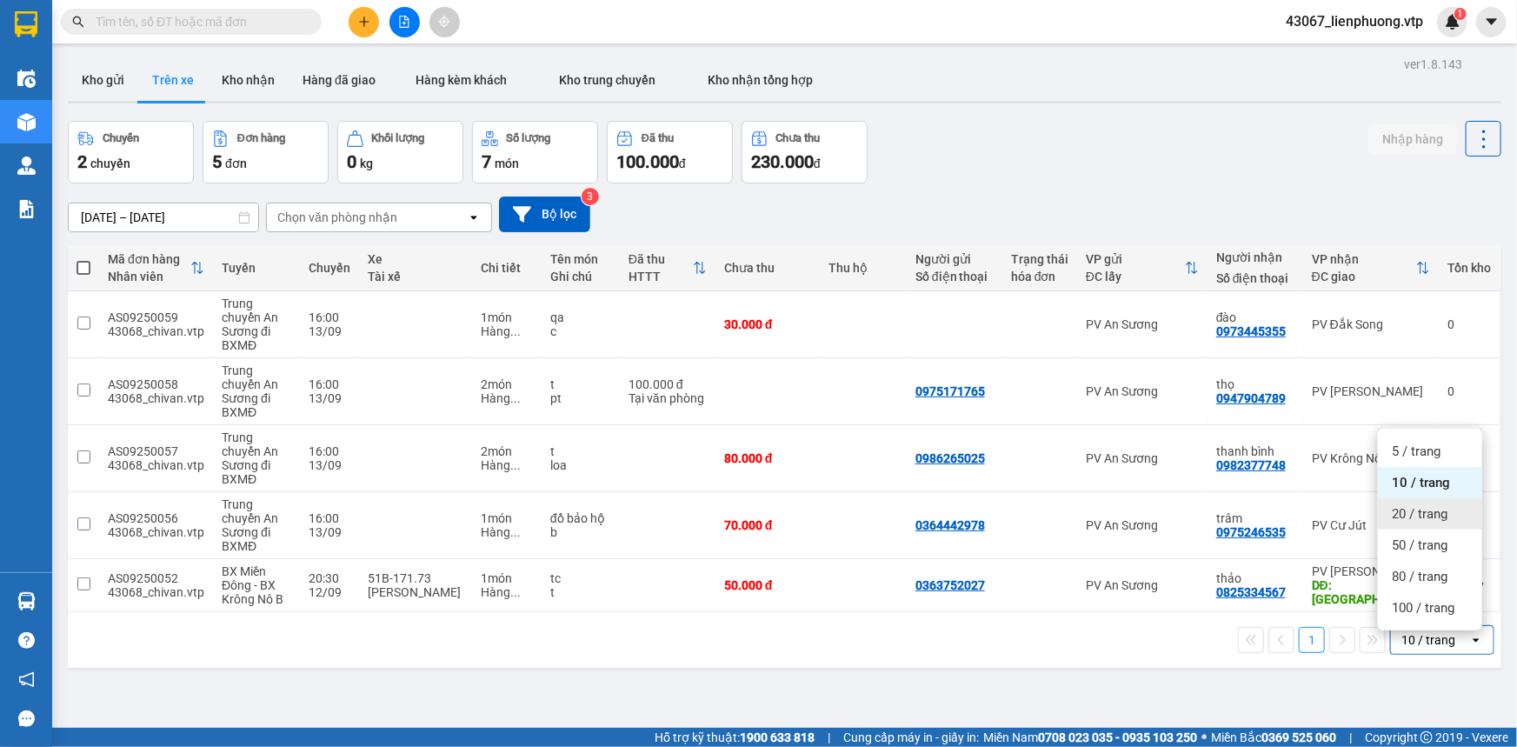
click at [1411, 521] on span "20 / trang" at bounding box center [1420, 513] width 56 height 17
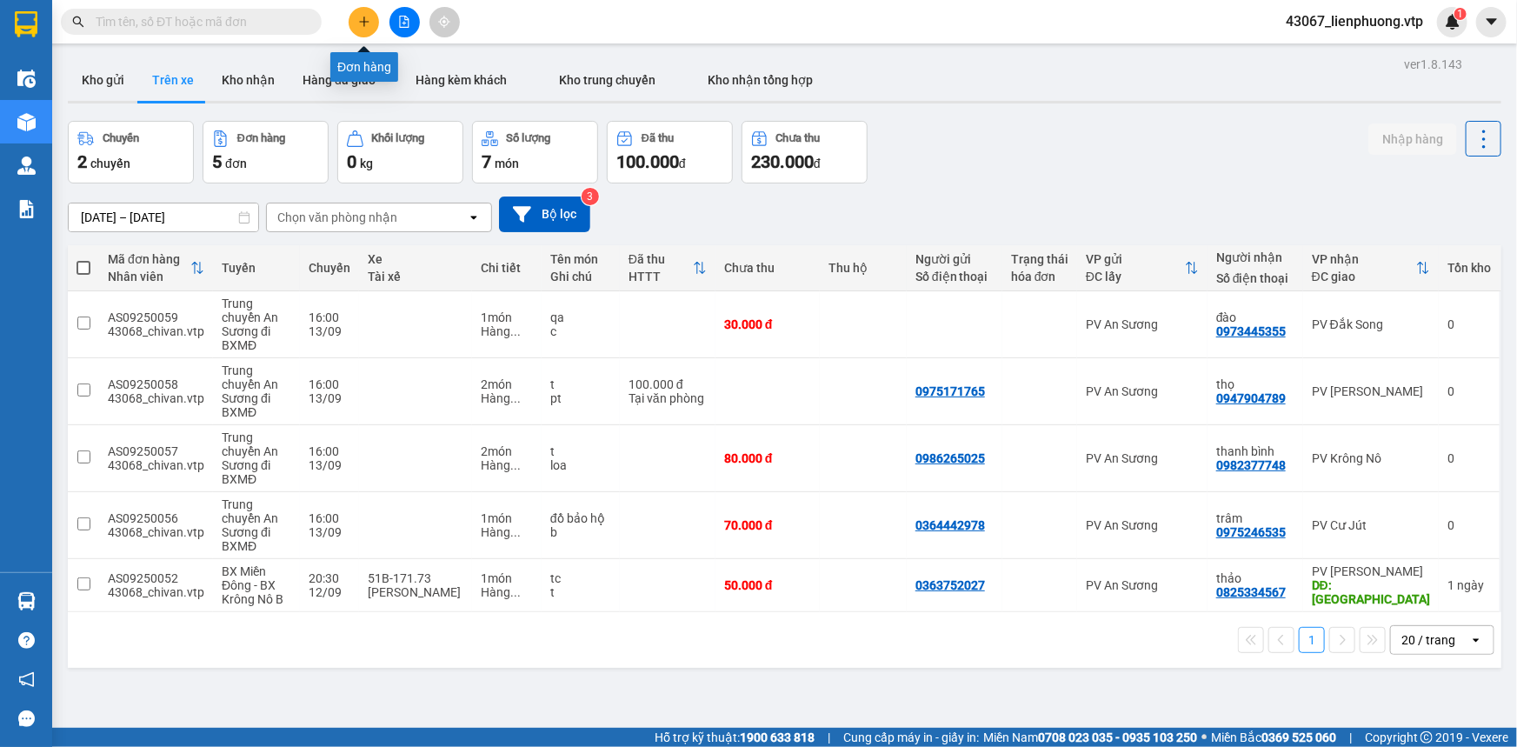
click at [363, 21] on icon "plus" at bounding box center [364, 21] width 10 height 1
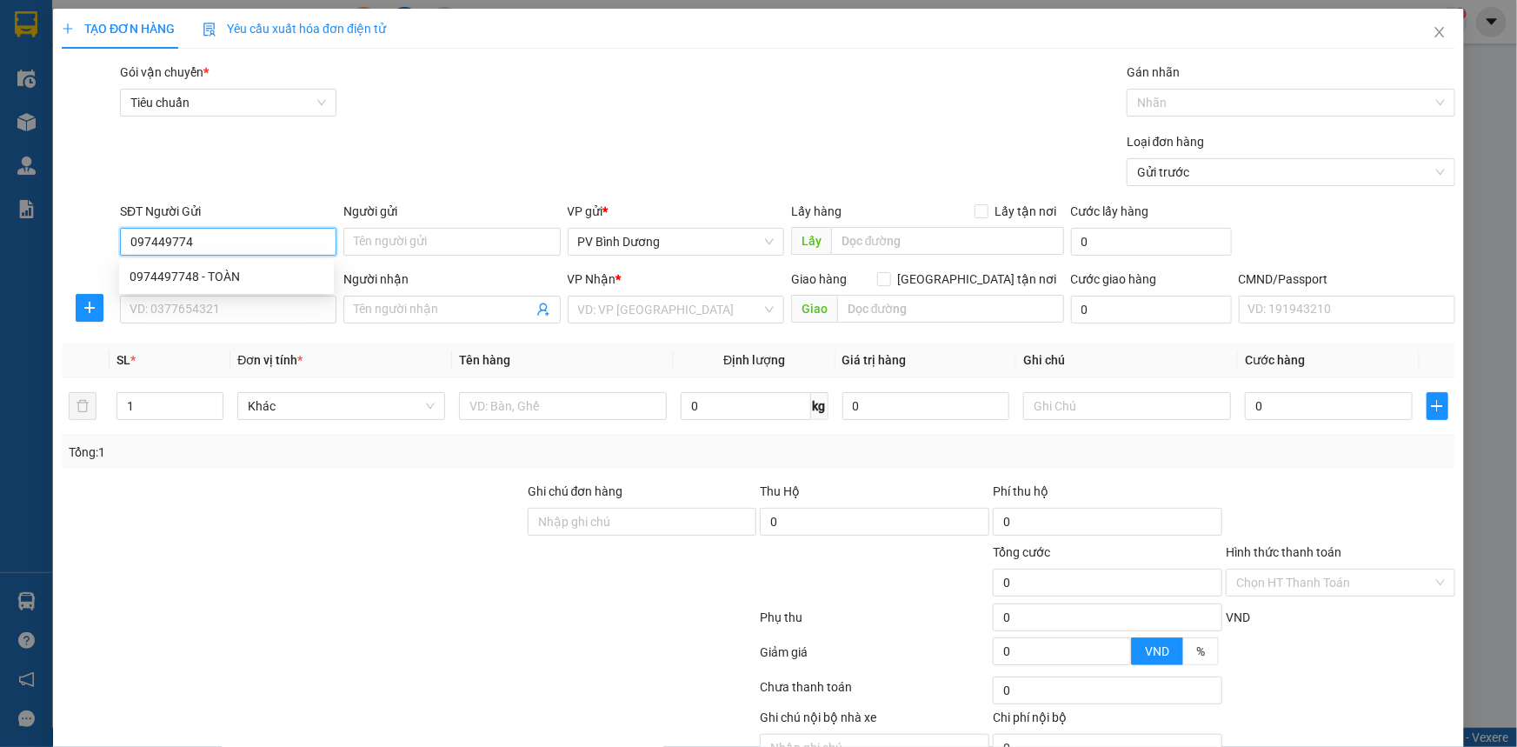
type input "0974497748"
click at [244, 275] on div "0974497748 - TOÀN" at bounding box center [227, 276] width 194 height 19
type input "TOÀN"
type input "0965616754"
type input "KHA"
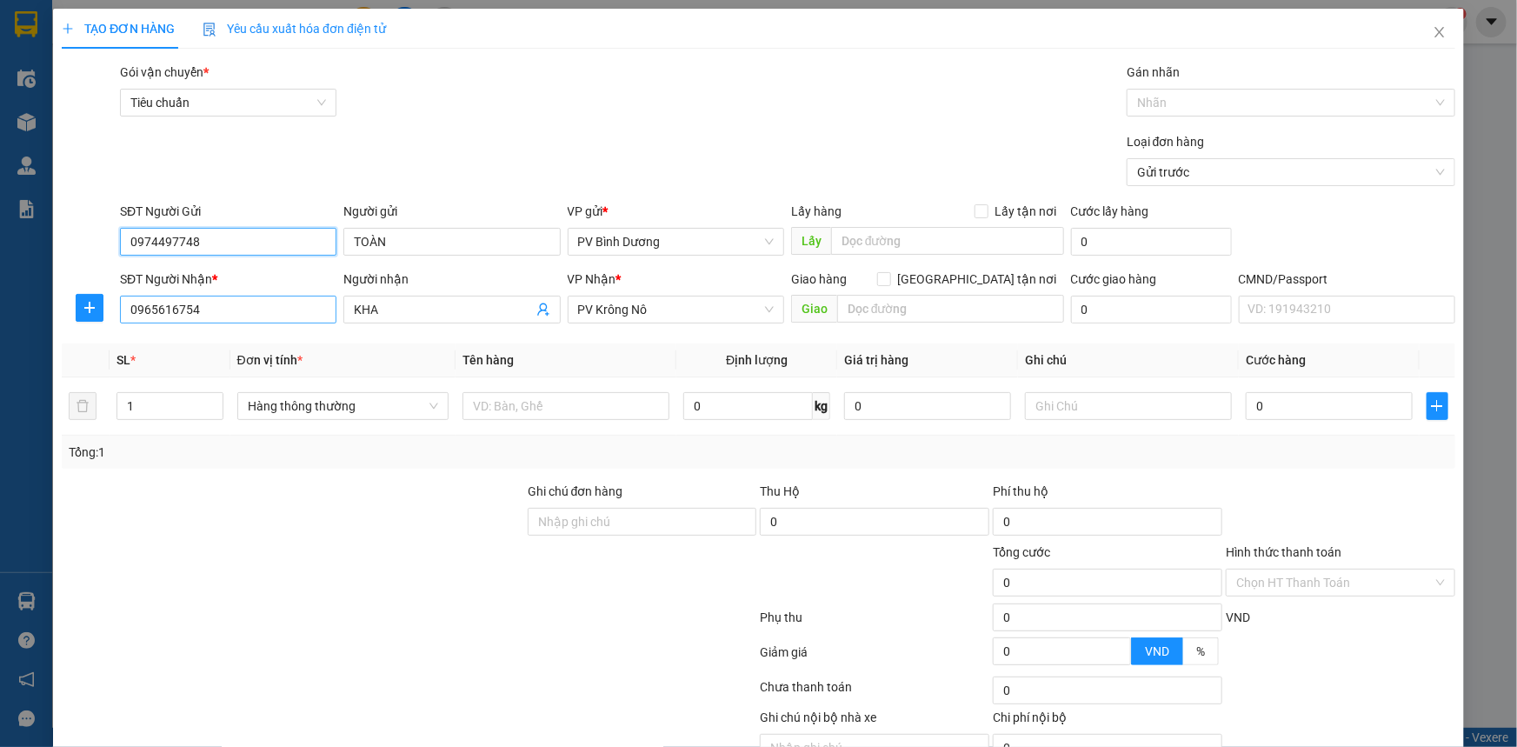
type input "0974497748"
click at [210, 314] on input "0965616754" at bounding box center [228, 310] width 217 height 28
click at [101, 335] on div "Transit Pickup Surcharge Ids Transit Deliver Surcharge Ids Transit Deliver Surc…" at bounding box center [759, 433] width 1394 height 740
type input "0966245368"
drag, startPoint x: 399, startPoint y: 310, endPoint x: 324, endPoint y: 328, distance: 76.8
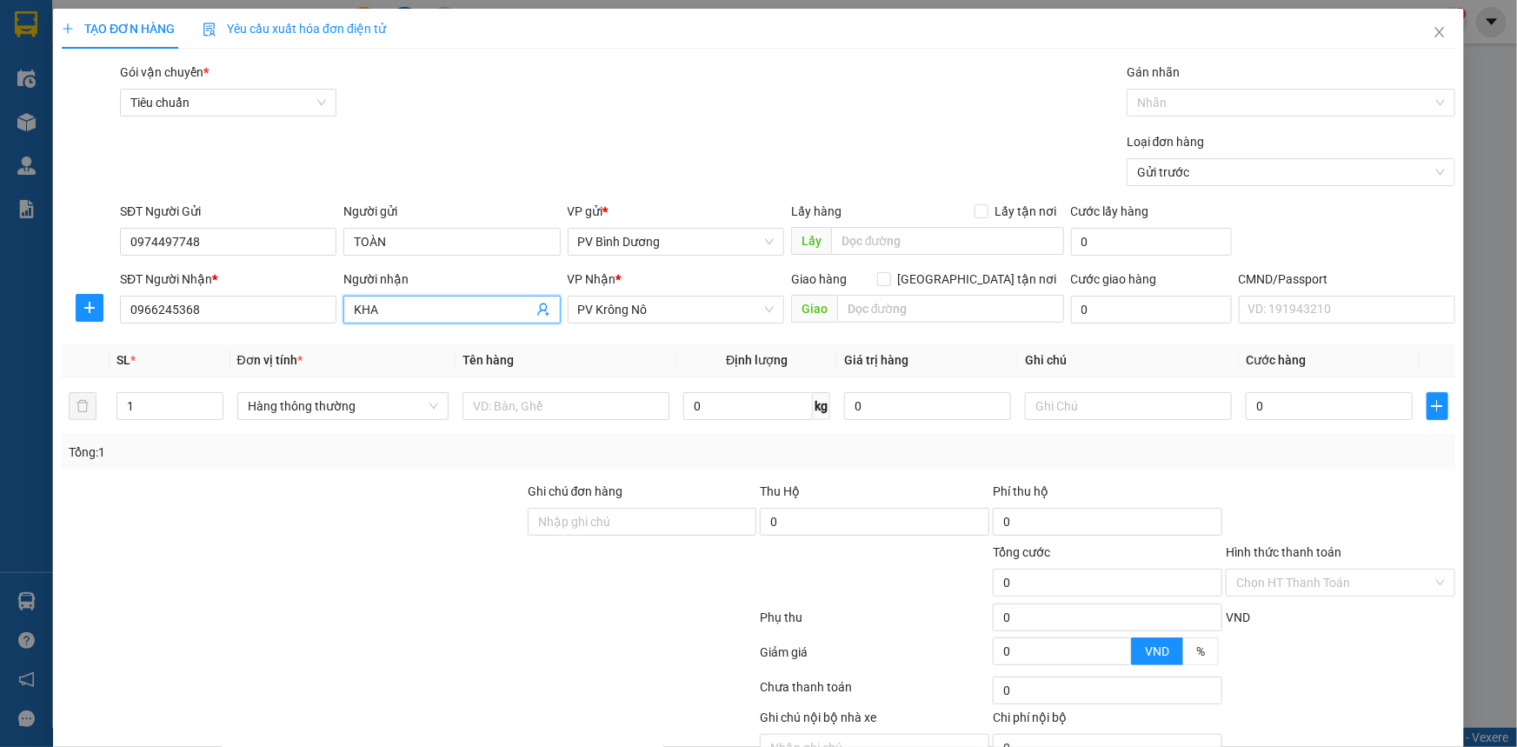
click at [324, 328] on div "SĐT Người Nhận * 0966245368 Người nhận KHA KHA VP Nhận * PV Krông Nô Giao hàng …" at bounding box center [788, 300] width 1343 height 61
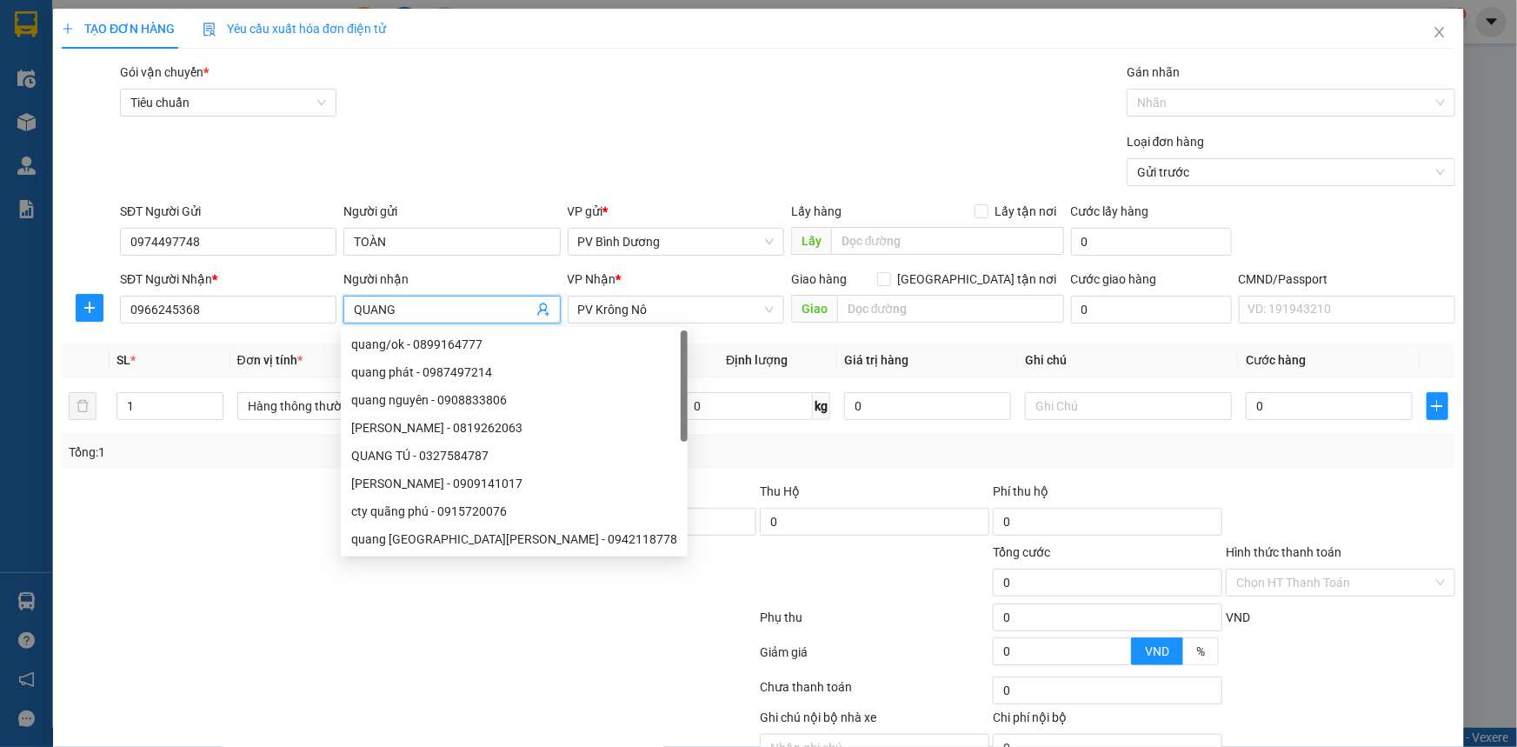
type input "QUANG"
click at [289, 580] on div at bounding box center [293, 573] width 466 height 61
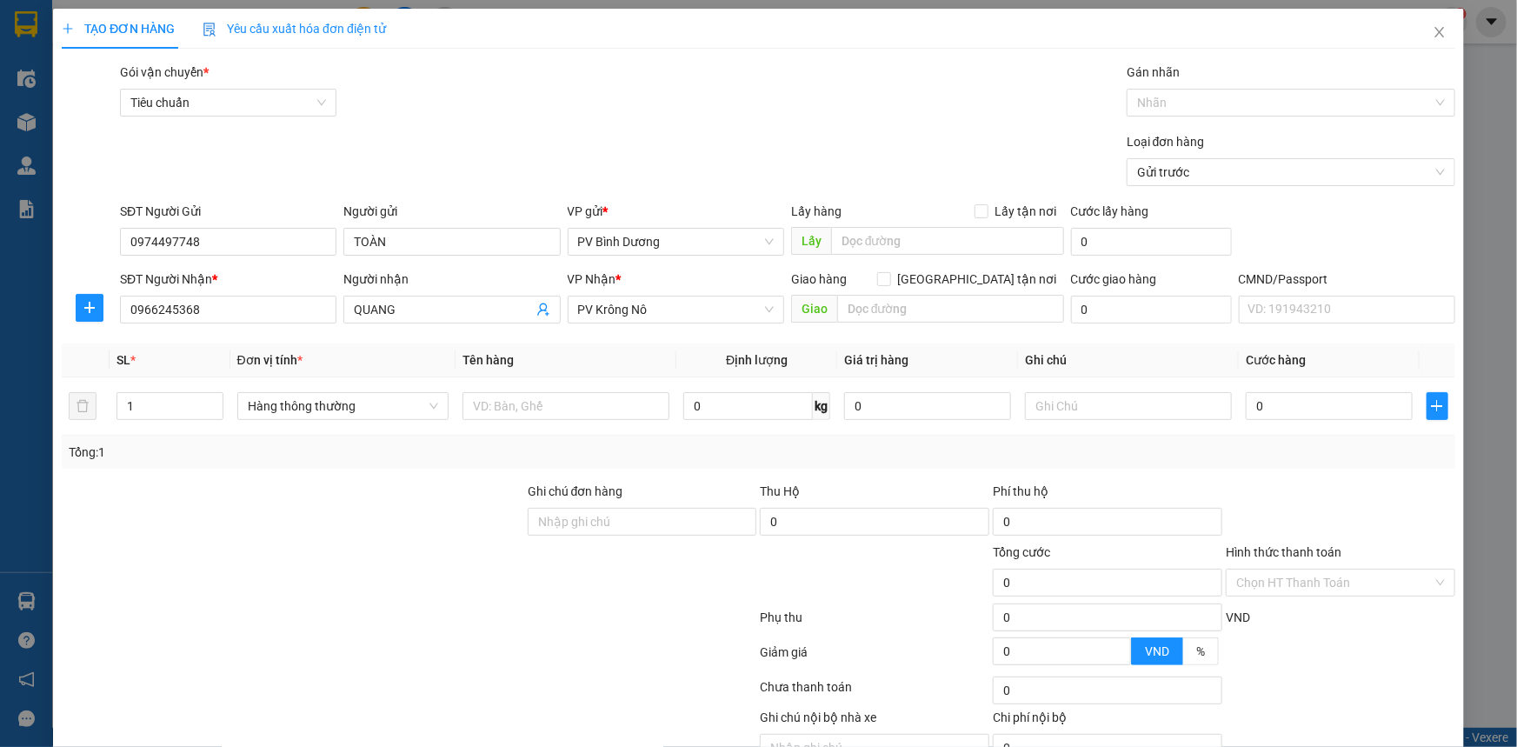
drag, startPoint x: 696, startPoint y: 318, endPoint x: 538, endPoint y: 325, distance: 157.5
click at [538, 325] on div "SĐT Người Nhận * 0966245368 Người nhận QUANG VP Nhận * PV Krông Nô Giao hàng Gi…" at bounding box center [788, 300] width 1343 height 61
click at [675, 319] on span "PV Krông Nô" at bounding box center [676, 310] width 196 height 26
type input "GIA"
click at [696, 341] on div "PV [PERSON_NAME]" at bounding box center [671, 344] width 194 height 19
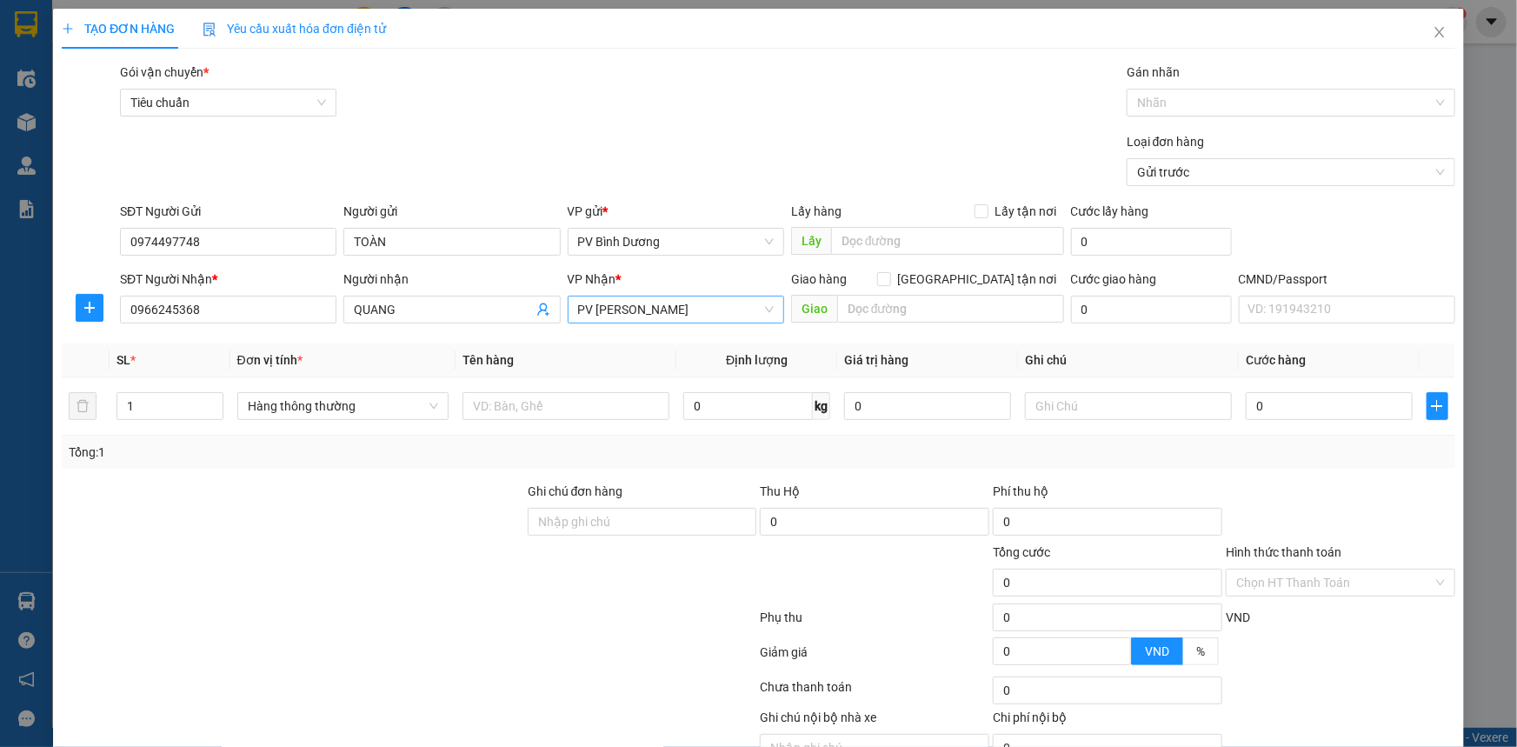
click at [412, 557] on div at bounding box center [293, 573] width 466 height 61
click at [504, 410] on input "text" at bounding box center [566, 406] width 207 height 28
type input "PT"
type input "CỤC"
type input "4"
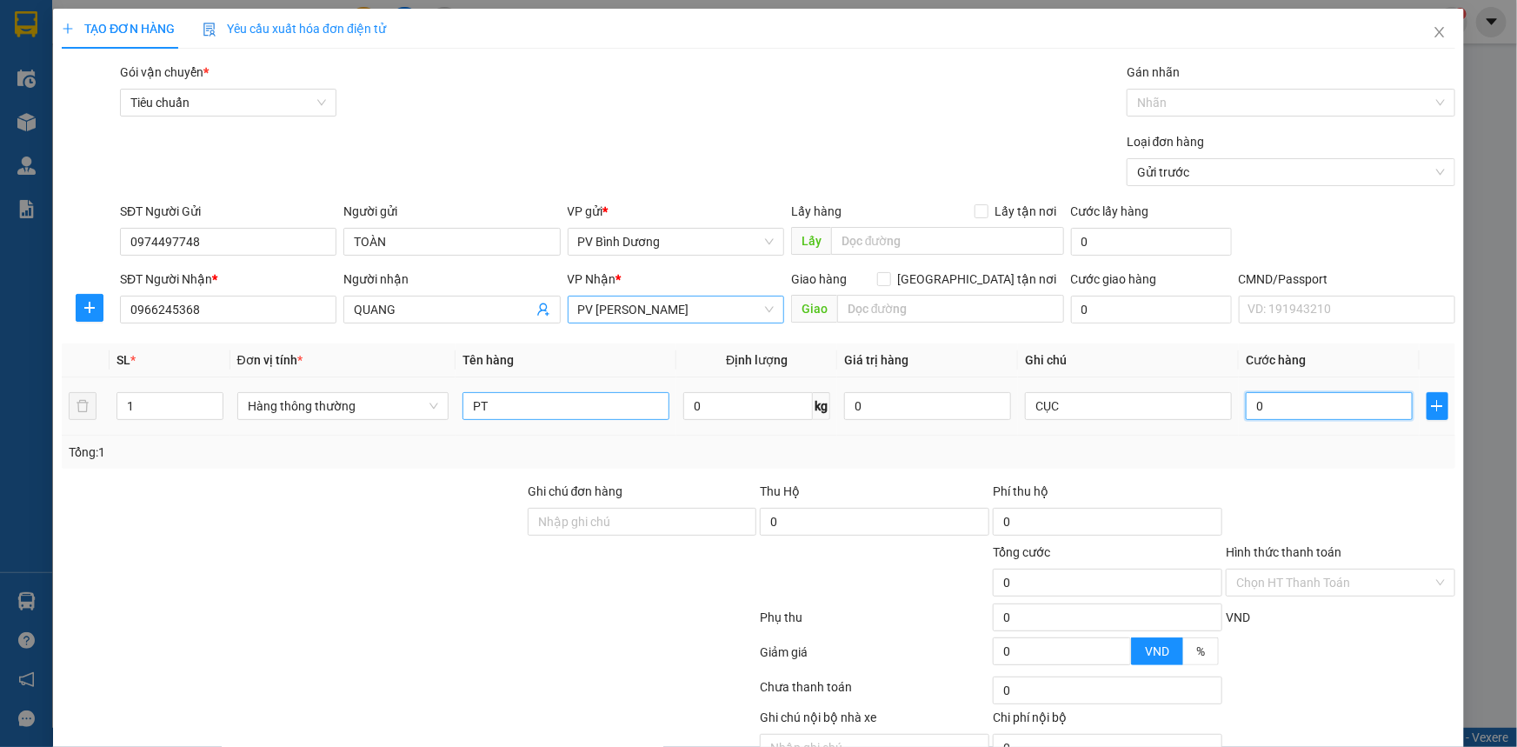
type input "4"
type input "40"
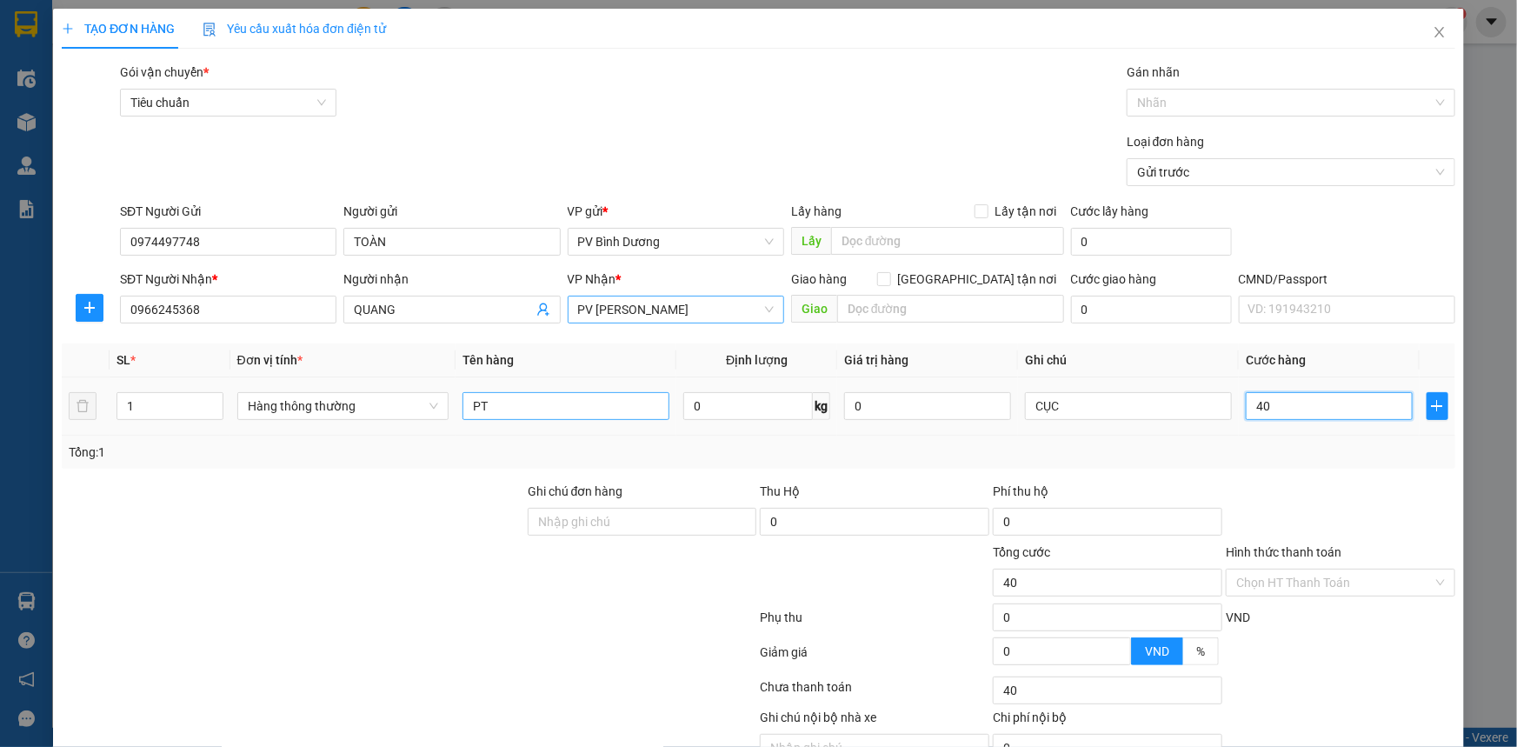
type input "400"
type input "4.000"
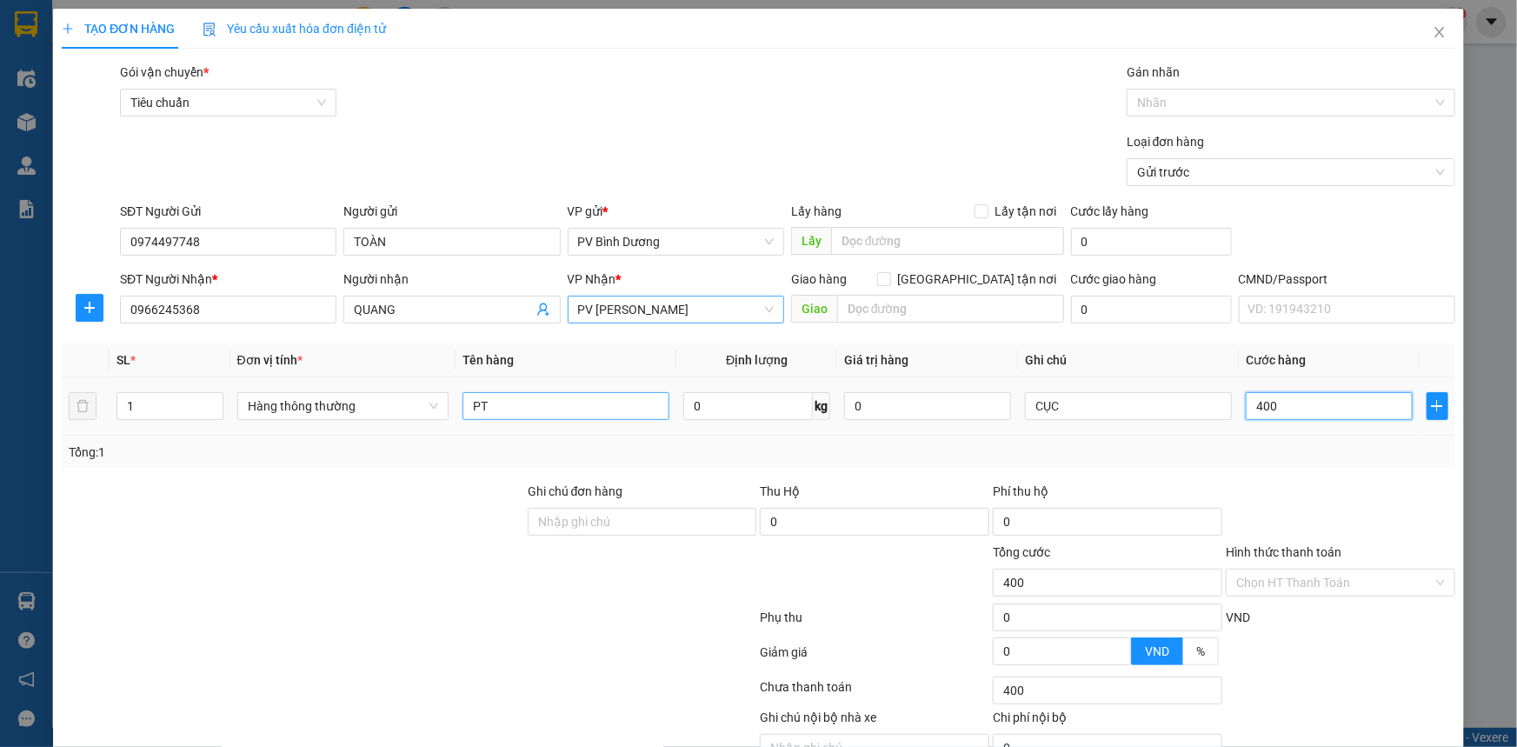
type input "4.000"
type input "40.000"
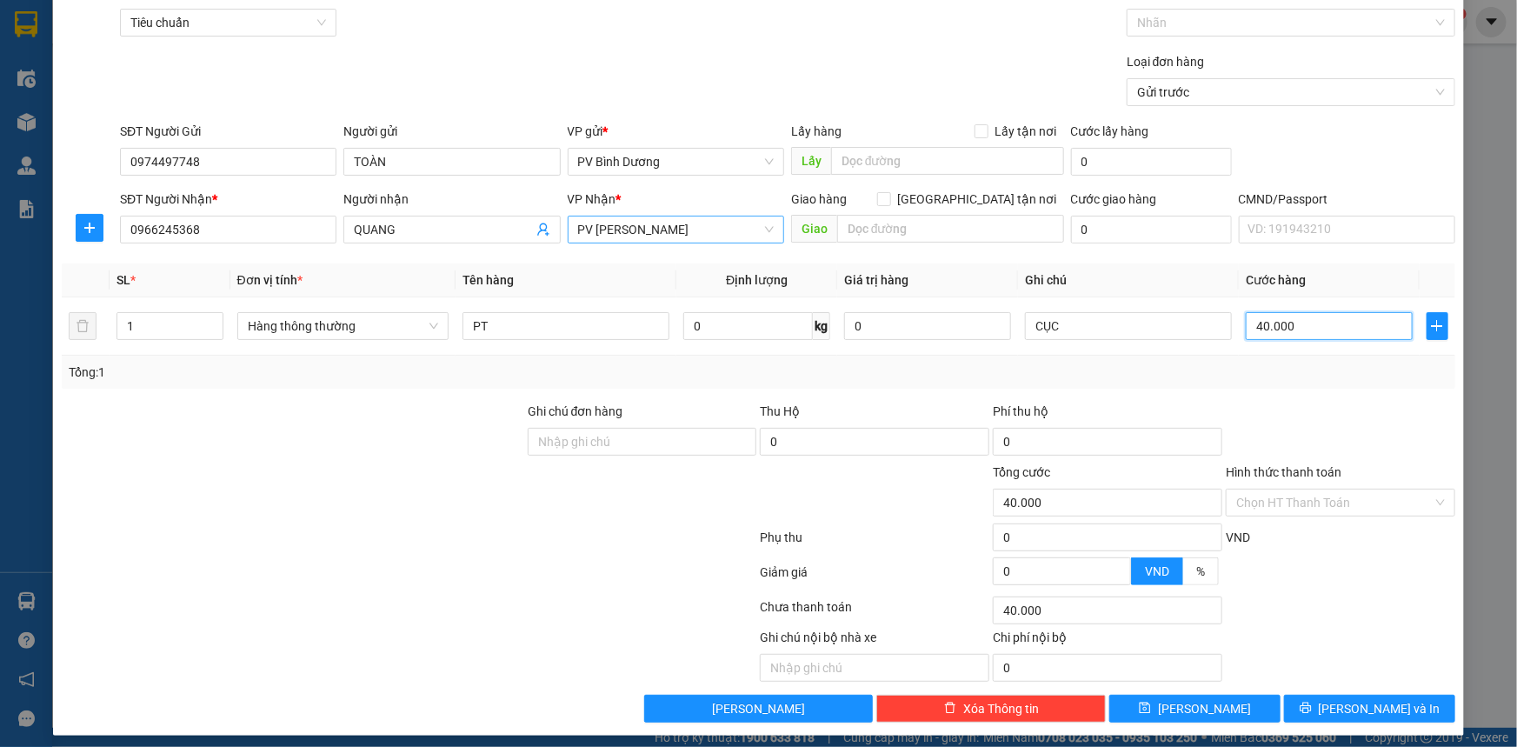
scroll to position [88, 0]
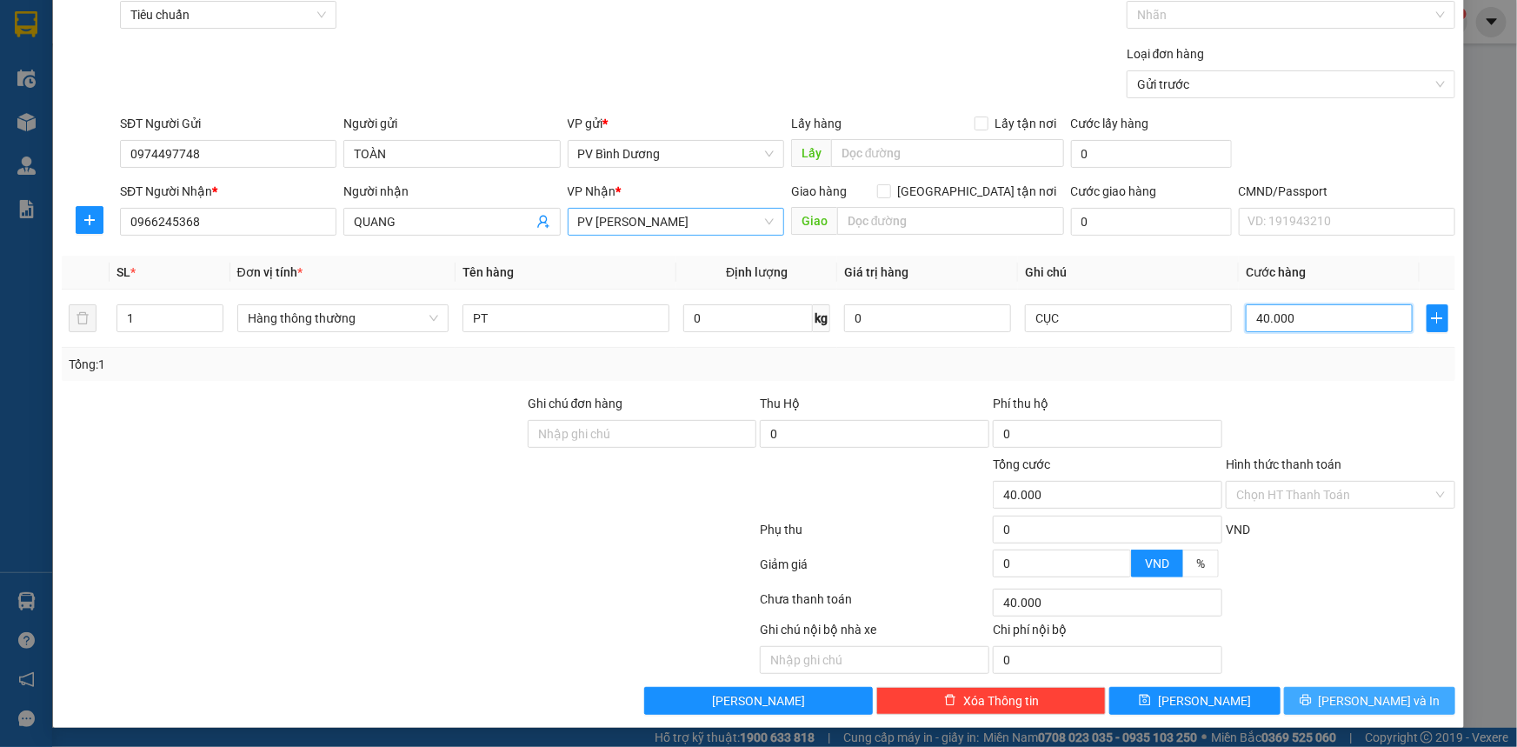
type input "40.000"
click at [1373, 697] on span "[PERSON_NAME] và In" at bounding box center [1380, 700] width 122 height 19
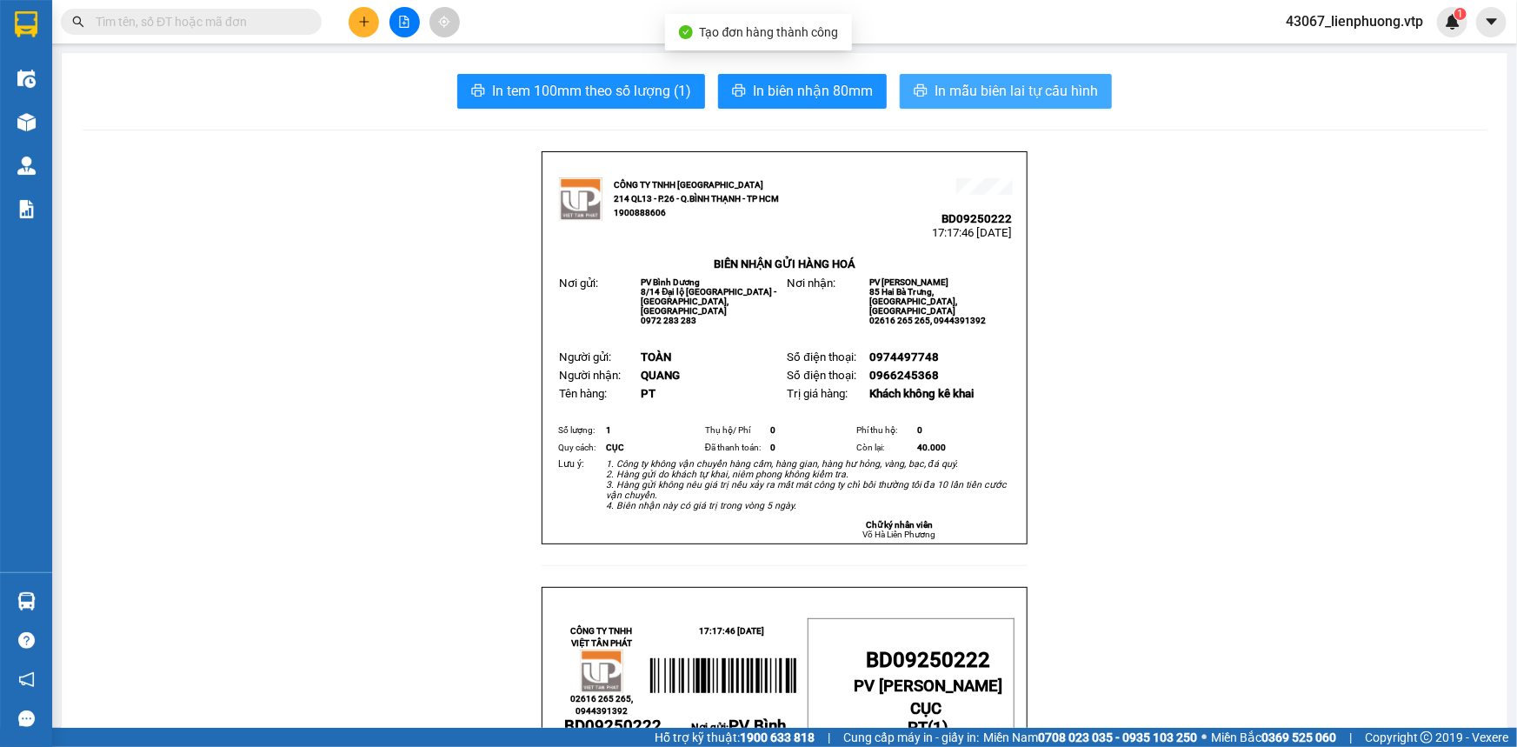
click at [1007, 95] on span "In mẫu biên lai tự cấu hình" at bounding box center [1016, 91] width 163 height 22
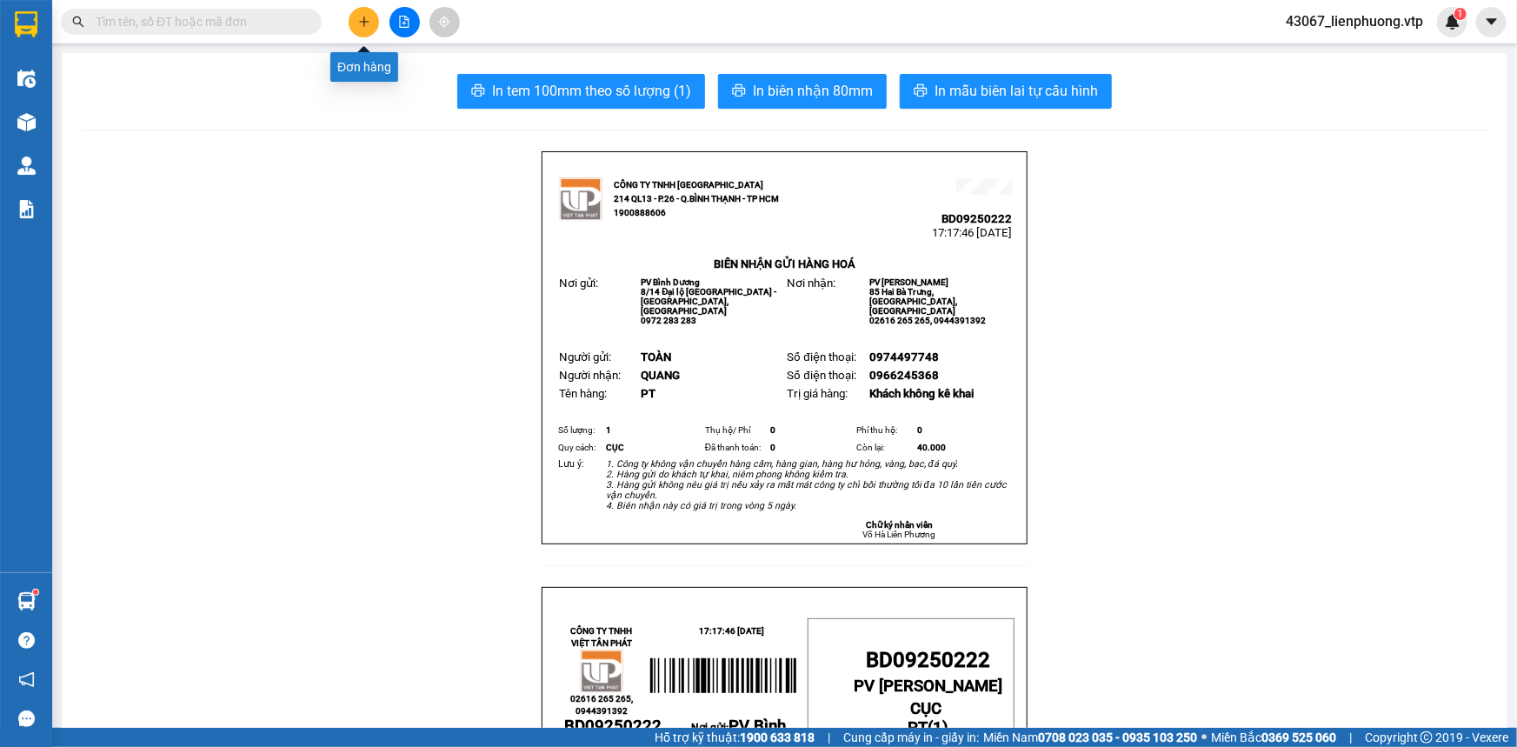
click at [358, 22] on icon "plus" at bounding box center [364, 22] width 12 height 12
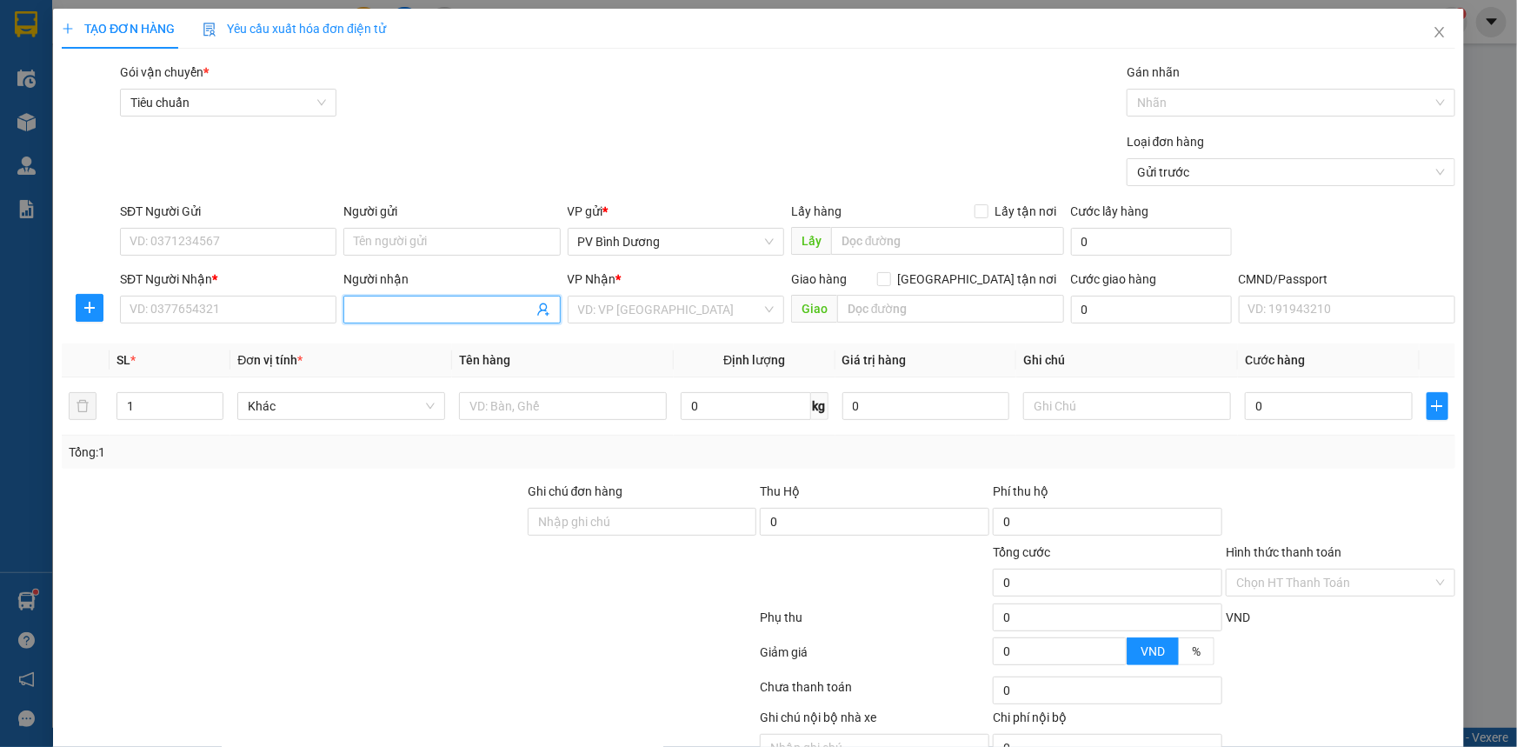
click at [399, 308] on input "Người nhận" at bounding box center [443, 309] width 178 height 19
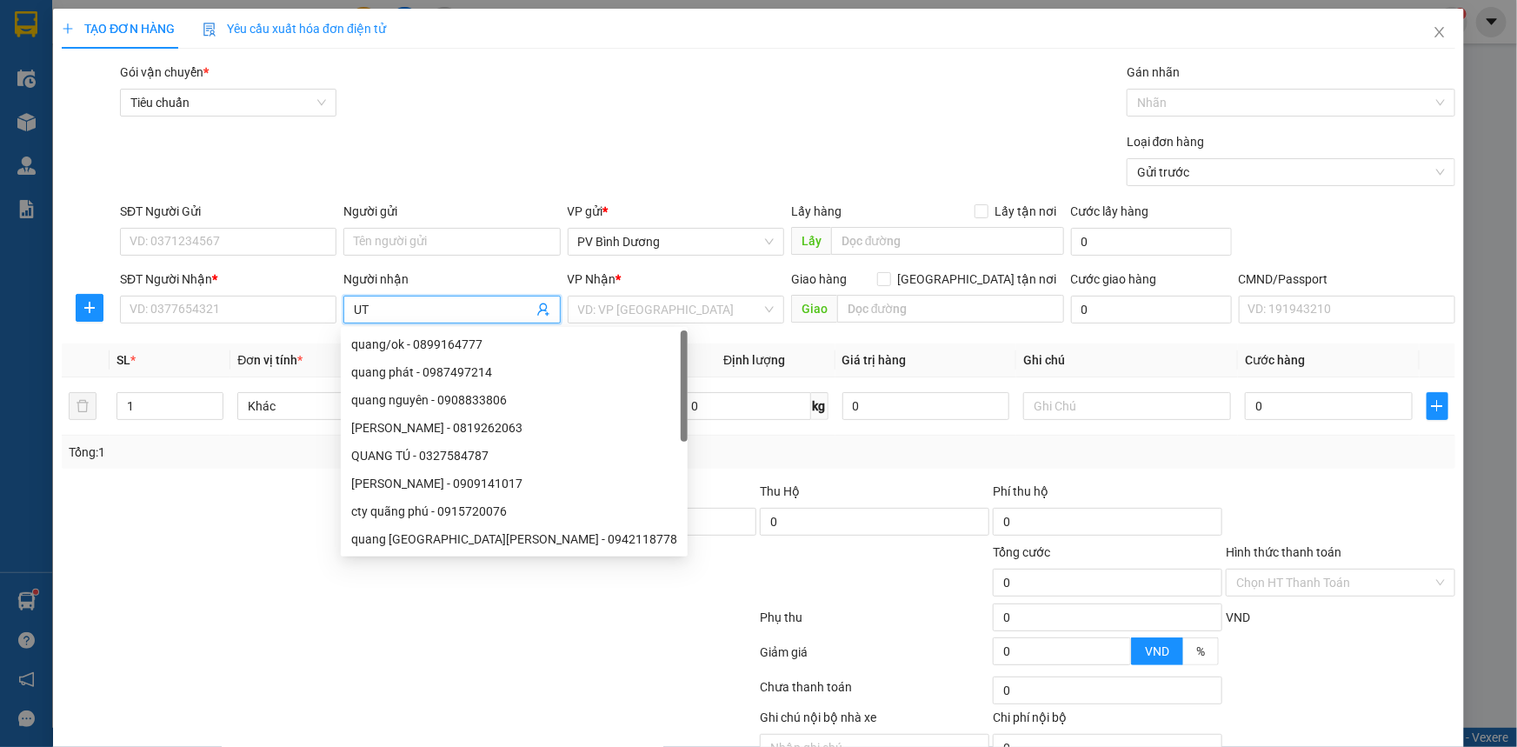
type input "U"
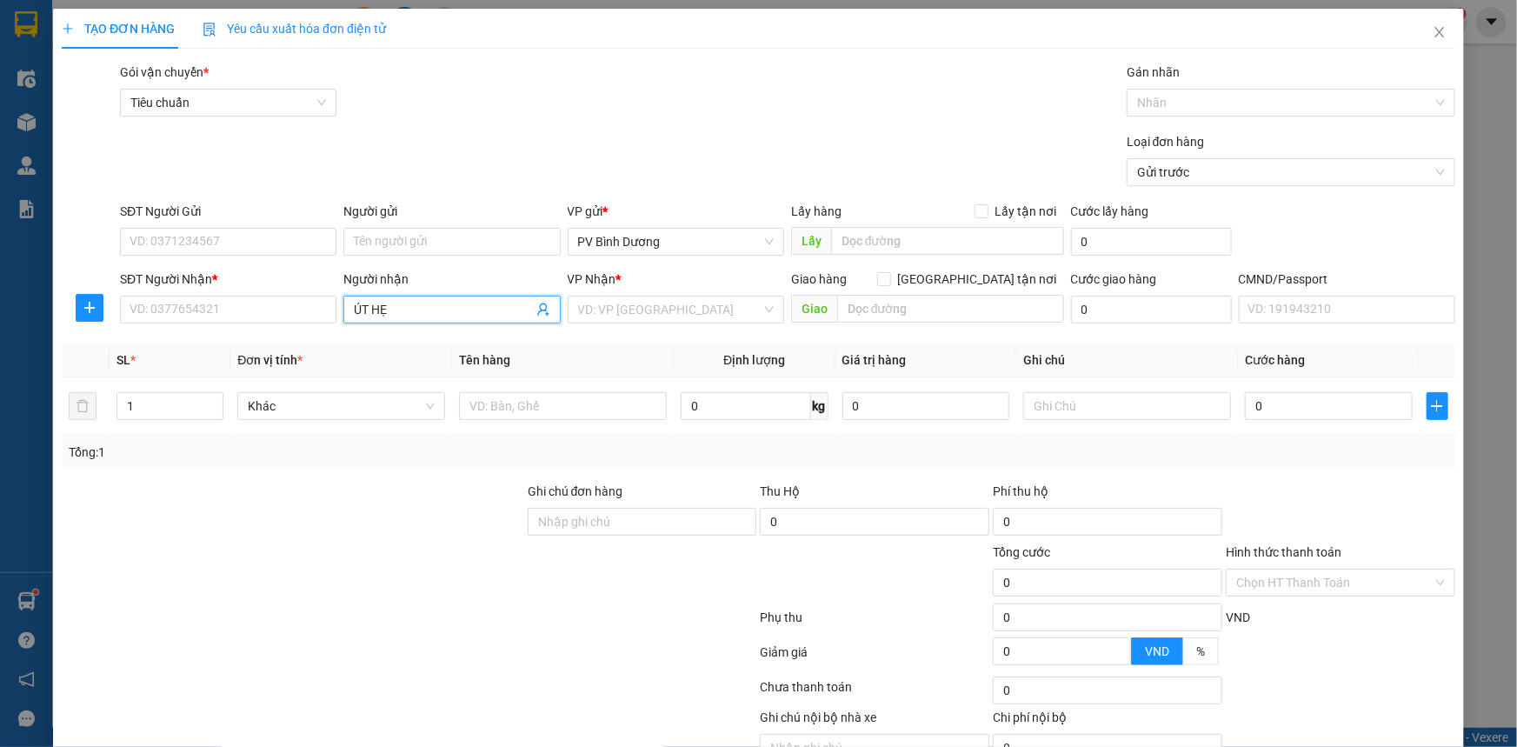
type input "ÚT HẸN"
click at [455, 348] on div "út hẹn - 0354411008" at bounding box center [448, 344] width 194 height 19
type input "0354411008"
type input "út hẹn"
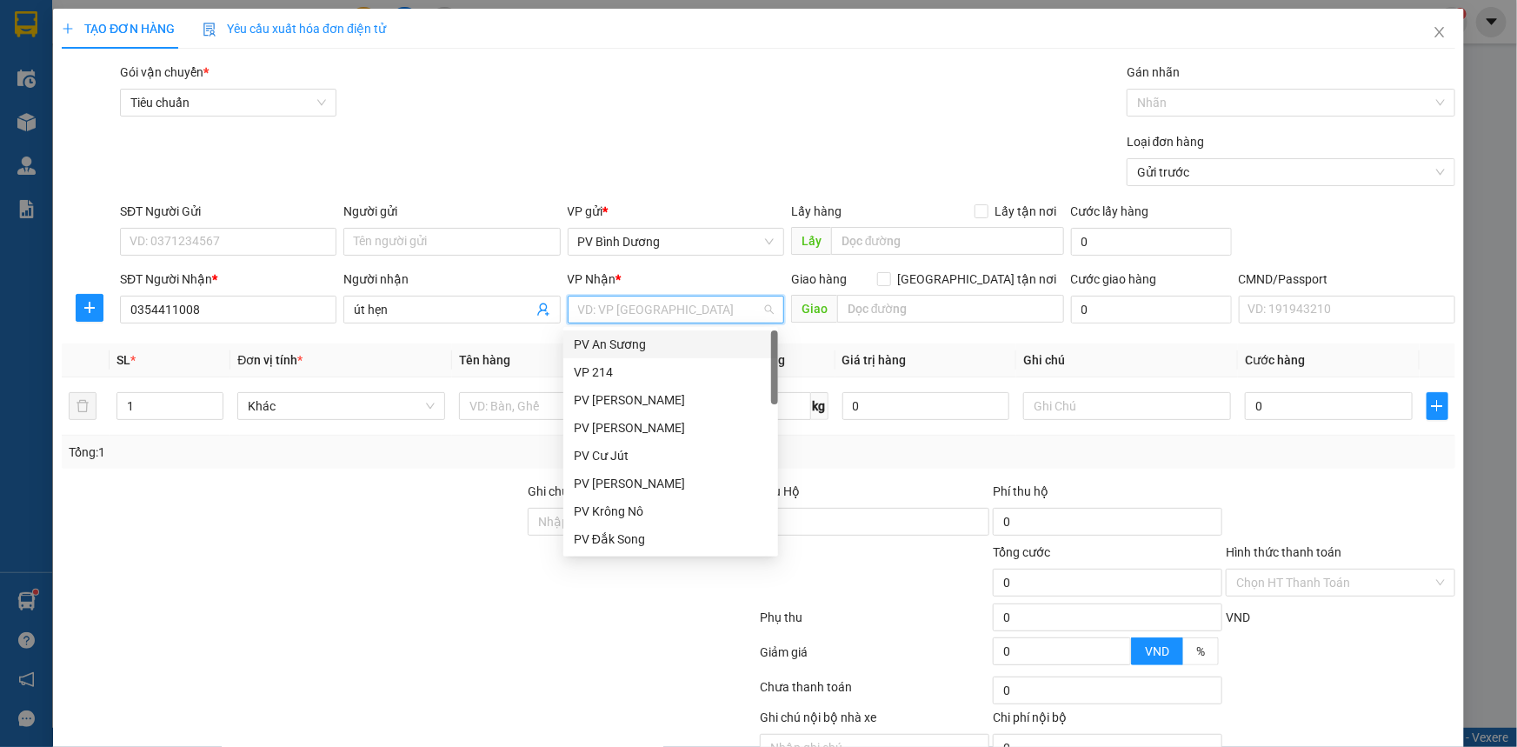
click at [639, 307] on input "search" at bounding box center [669, 310] width 183 height 26
type input "K"
click at [645, 346] on div "PV Krông Nô" at bounding box center [671, 344] width 194 height 19
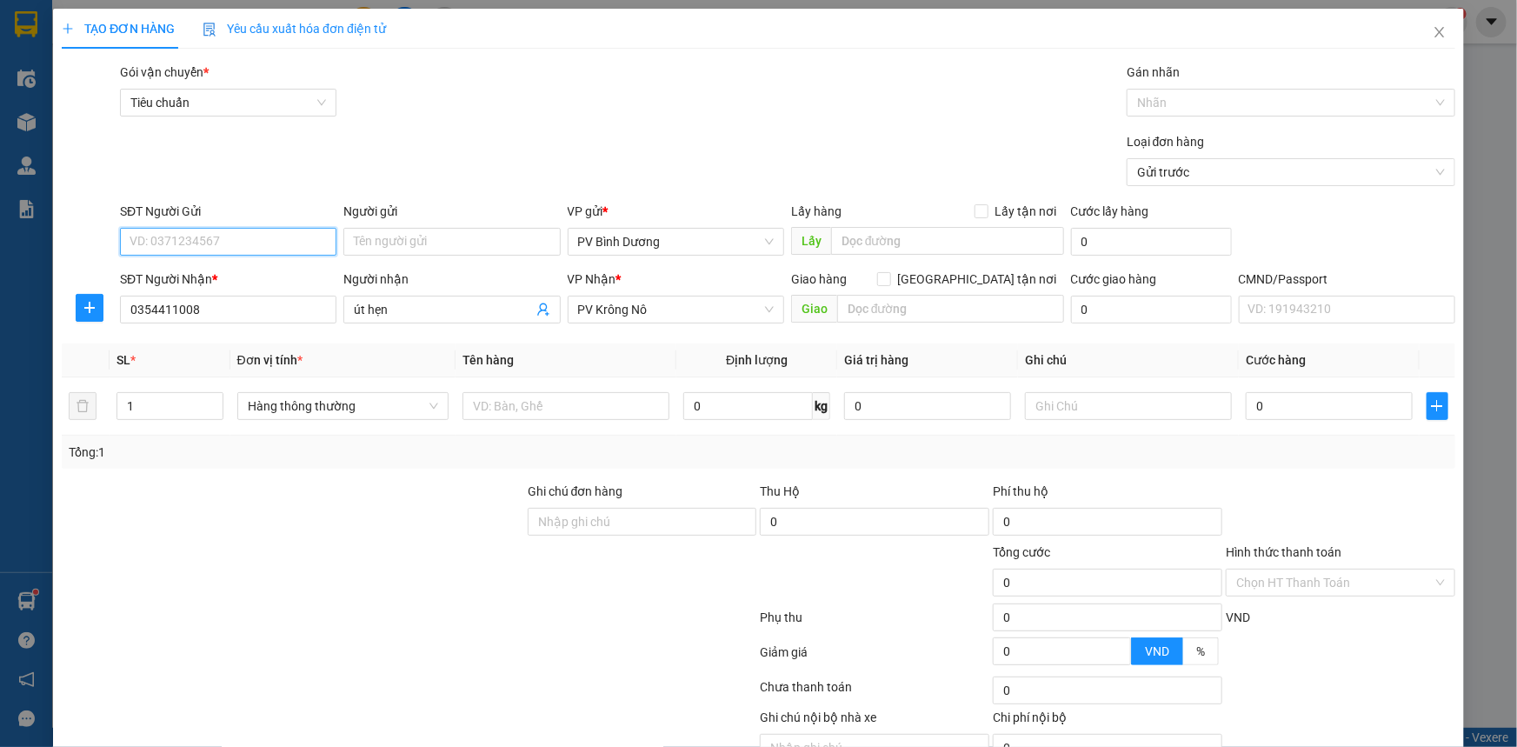
click at [243, 243] on input "SĐT Người Gửi" at bounding box center [228, 242] width 217 height 28
click at [239, 278] on div "0898275224 - [PERSON_NAME]" at bounding box center [227, 276] width 194 height 19
type input "0898275224"
type input "[PERSON_NAME]"
type input "0898275224"
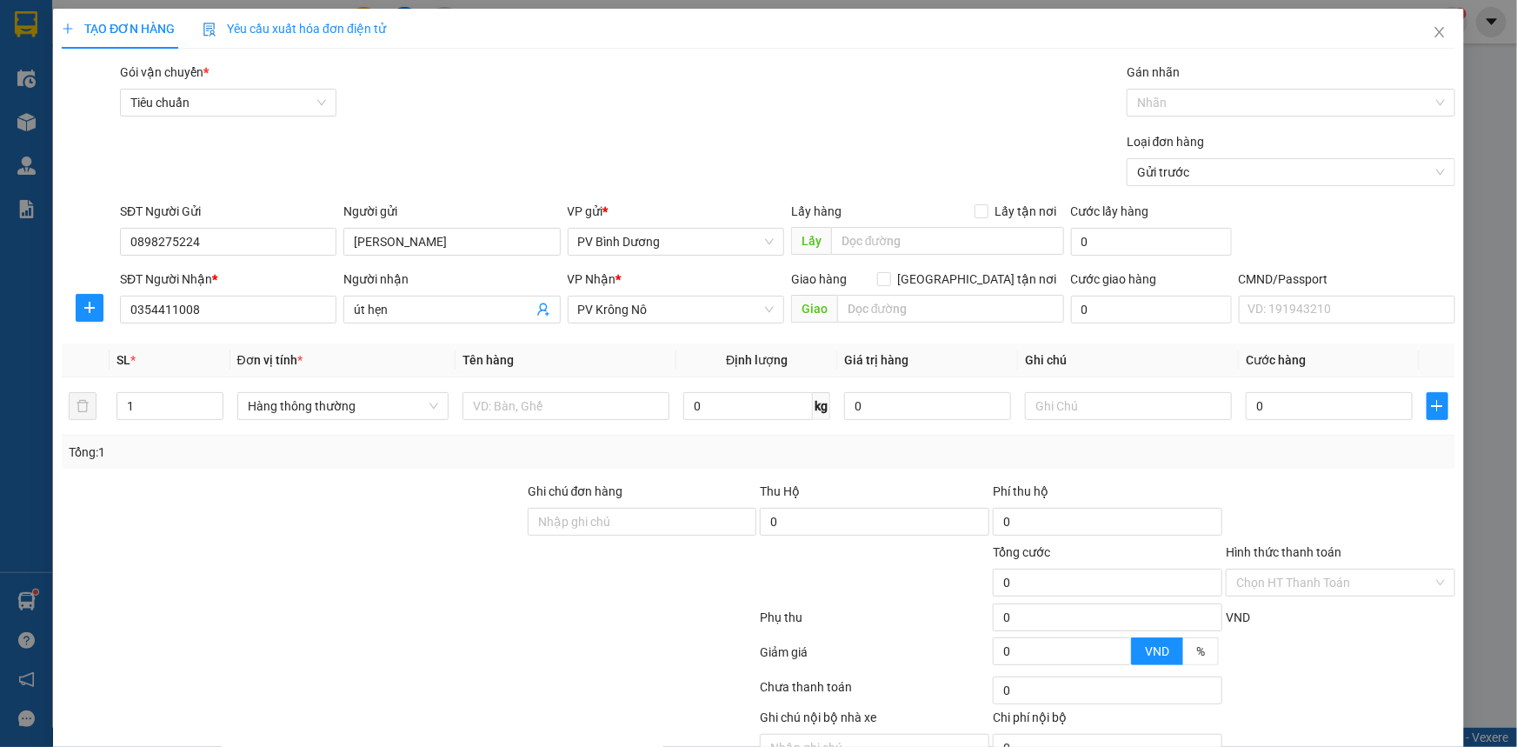
click at [315, 540] on div at bounding box center [293, 512] width 466 height 61
drag, startPoint x: 183, startPoint y: 399, endPoint x: 0, endPoint y: 420, distance: 183.8
click at [0, 420] on div "TẠO ĐƠN HÀNG Yêu cầu xuất hóa đơn điện tử Transit Pickup Surcharge Ids Transit …" at bounding box center [758, 373] width 1517 height 747
type input "2"
click at [578, 409] on input "text" at bounding box center [566, 406] width 207 height 28
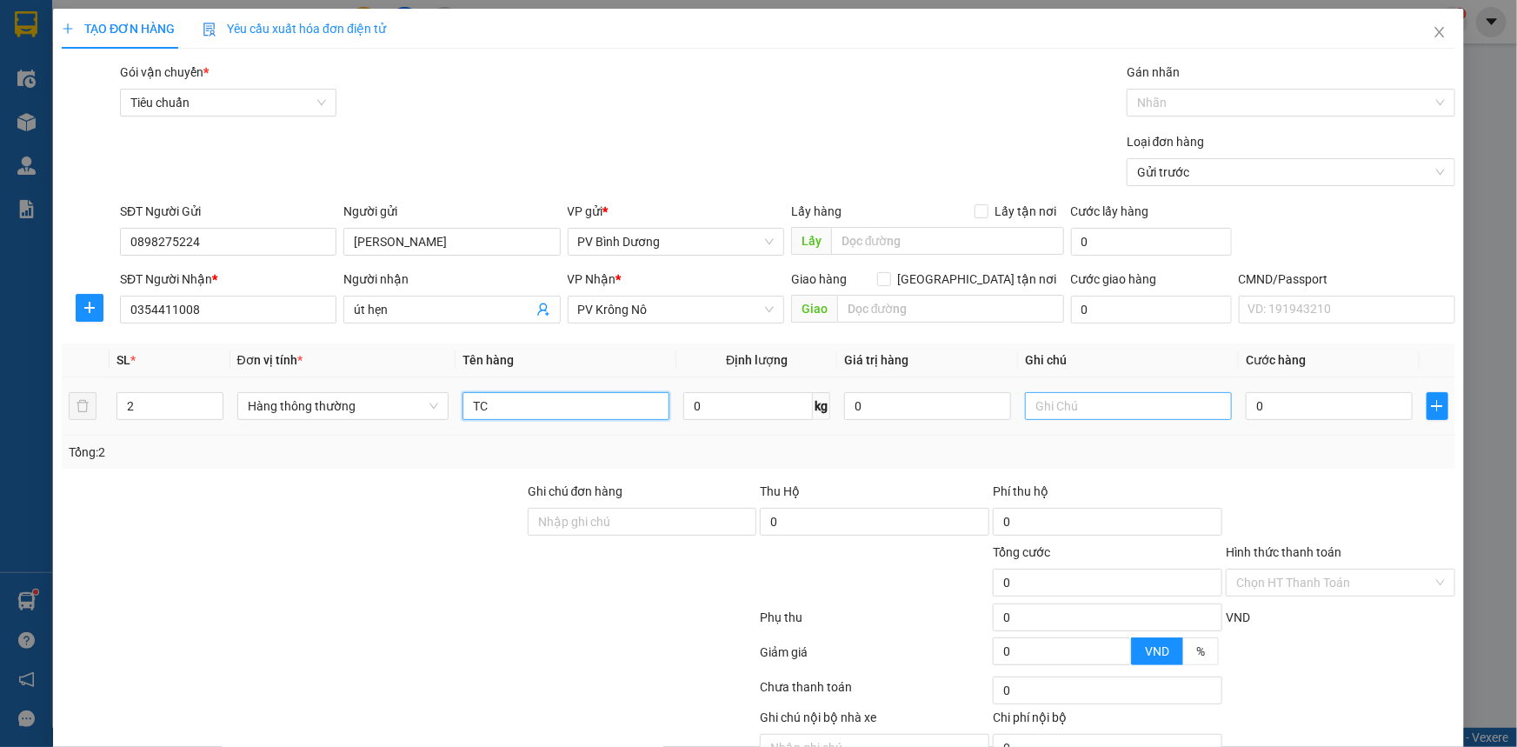
type input "TC"
click at [1055, 406] on input "text" at bounding box center [1128, 406] width 207 height 28
type input "T"
type input "8"
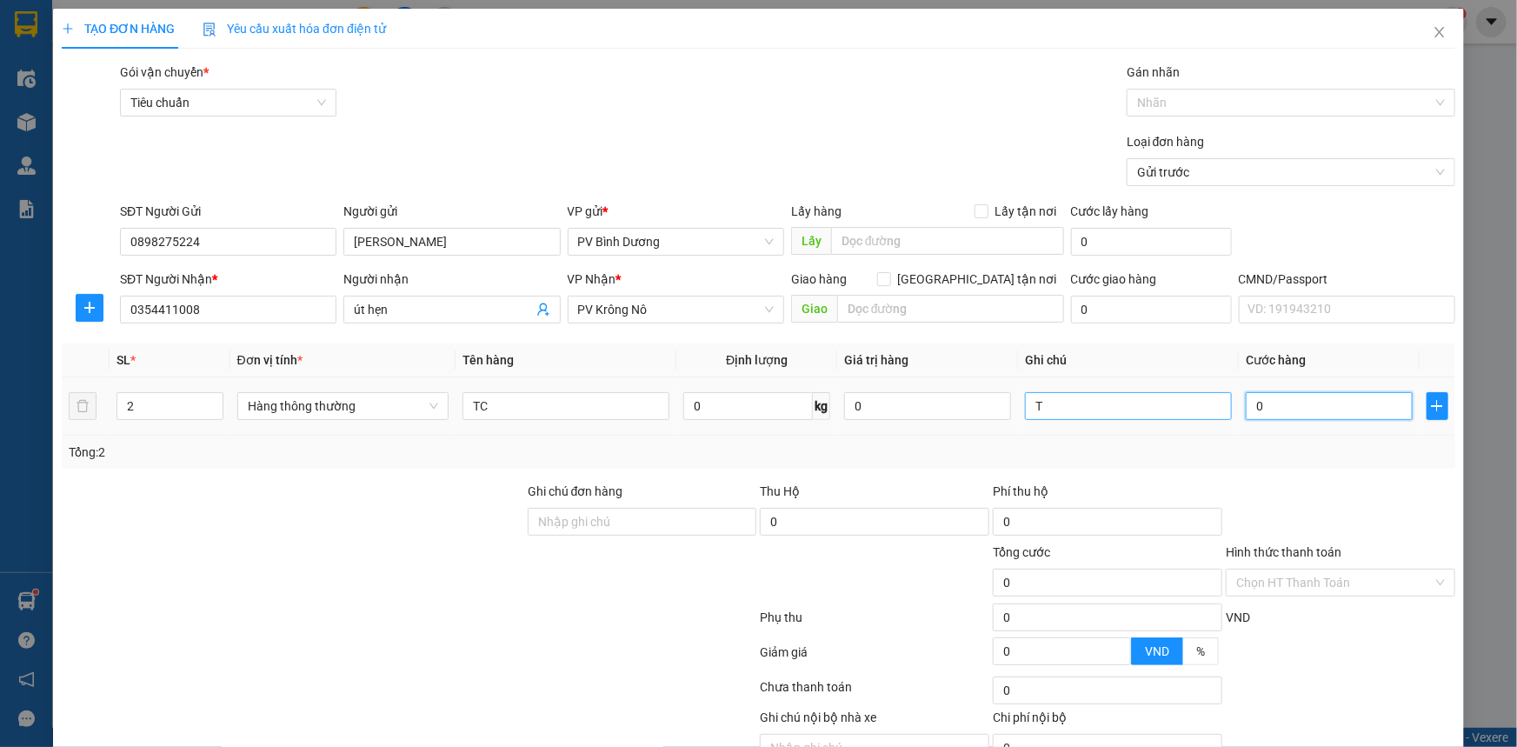
type input "8"
type input "80"
type input "800"
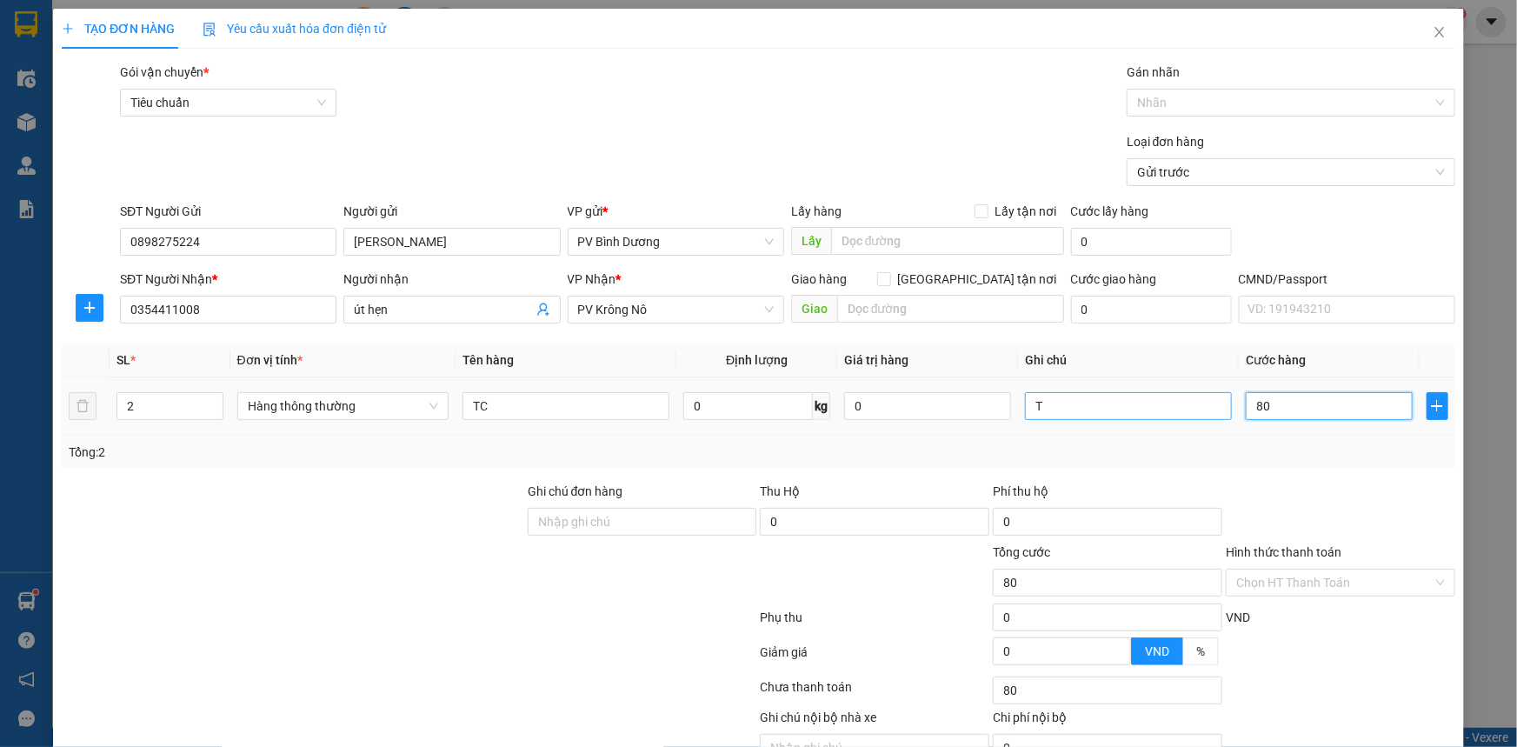
type input "800"
type input "8.000"
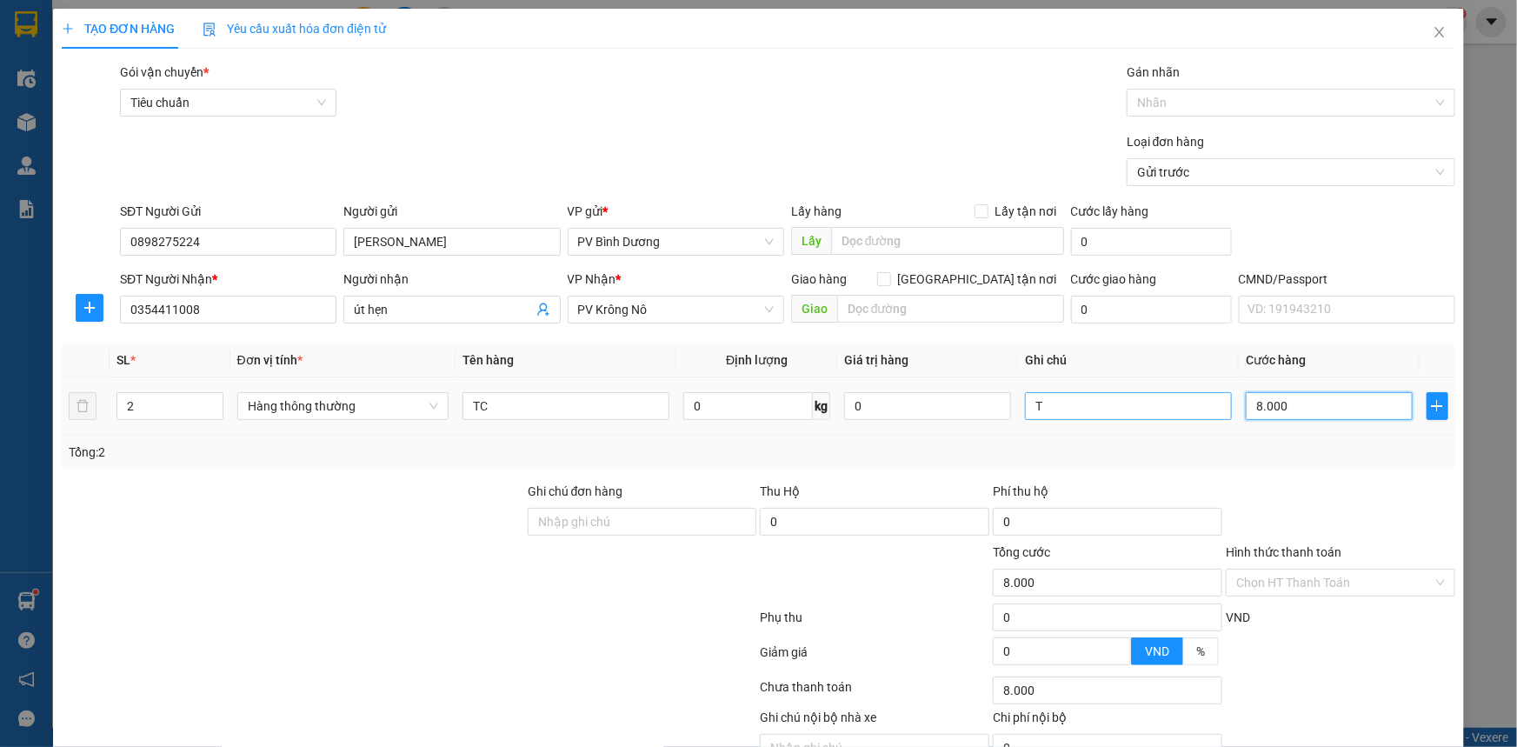
type input "80.000"
click at [643, 614] on div at bounding box center [409, 620] width 698 height 35
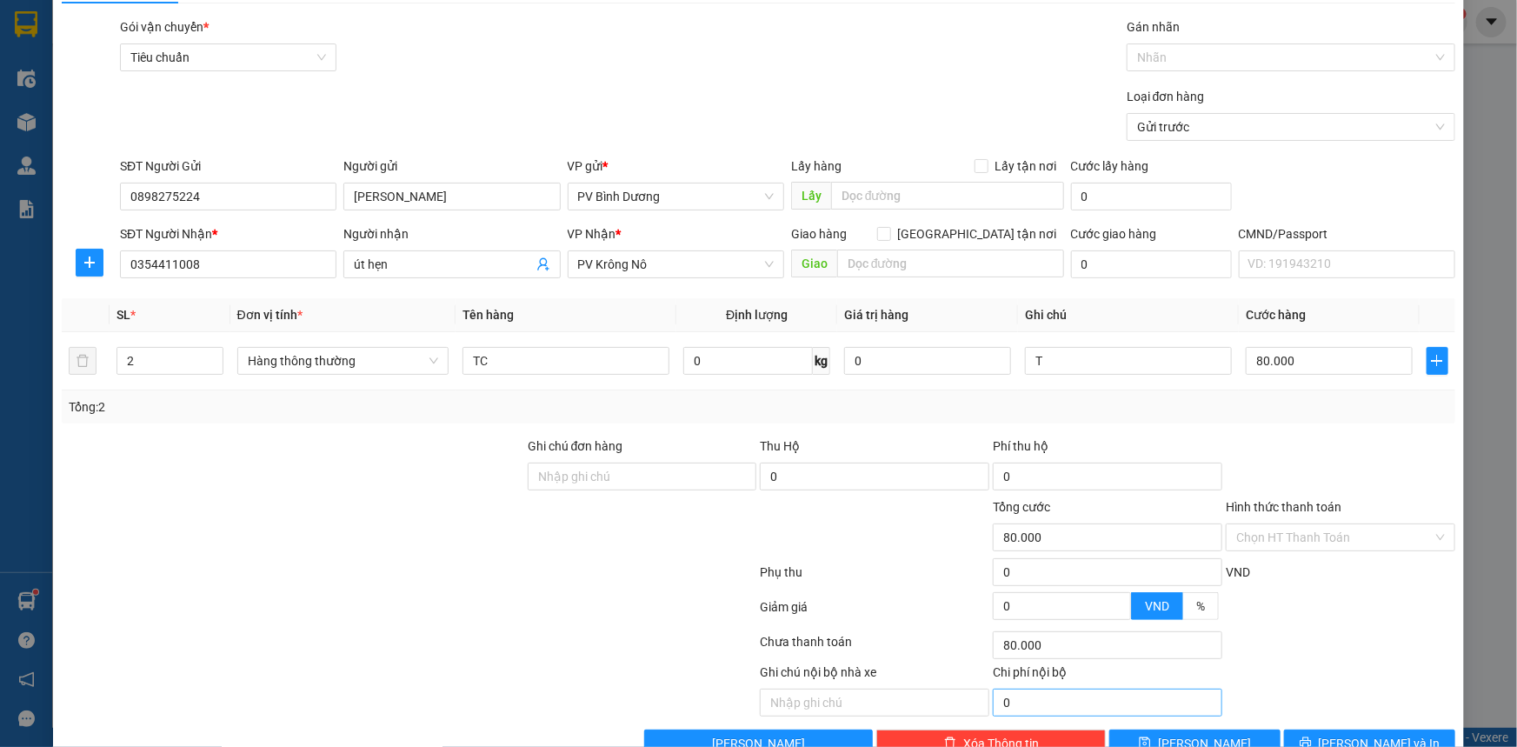
scroll to position [88, 0]
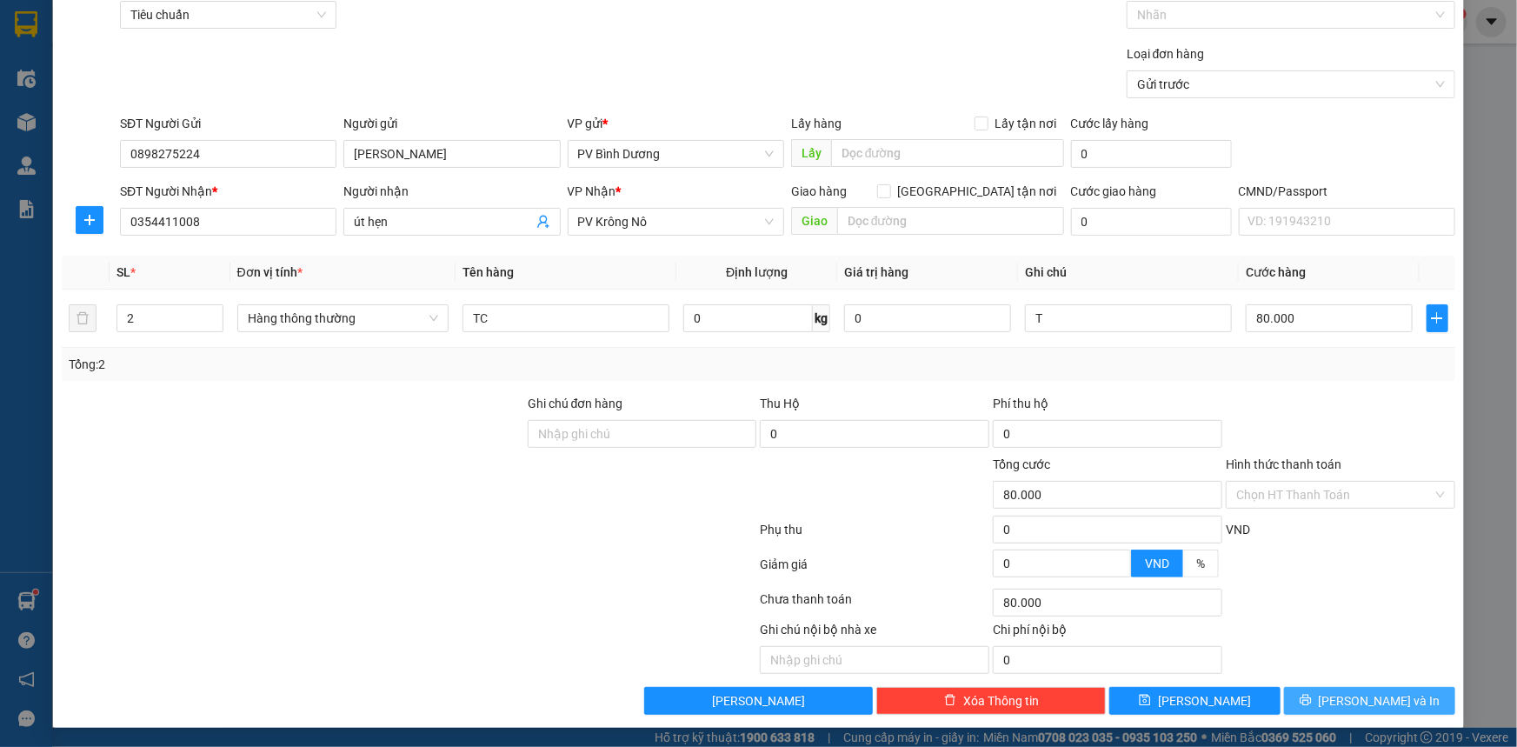
click at [1388, 702] on span "[PERSON_NAME] và In" at bounding box center [1380, 700] width 122 height 19
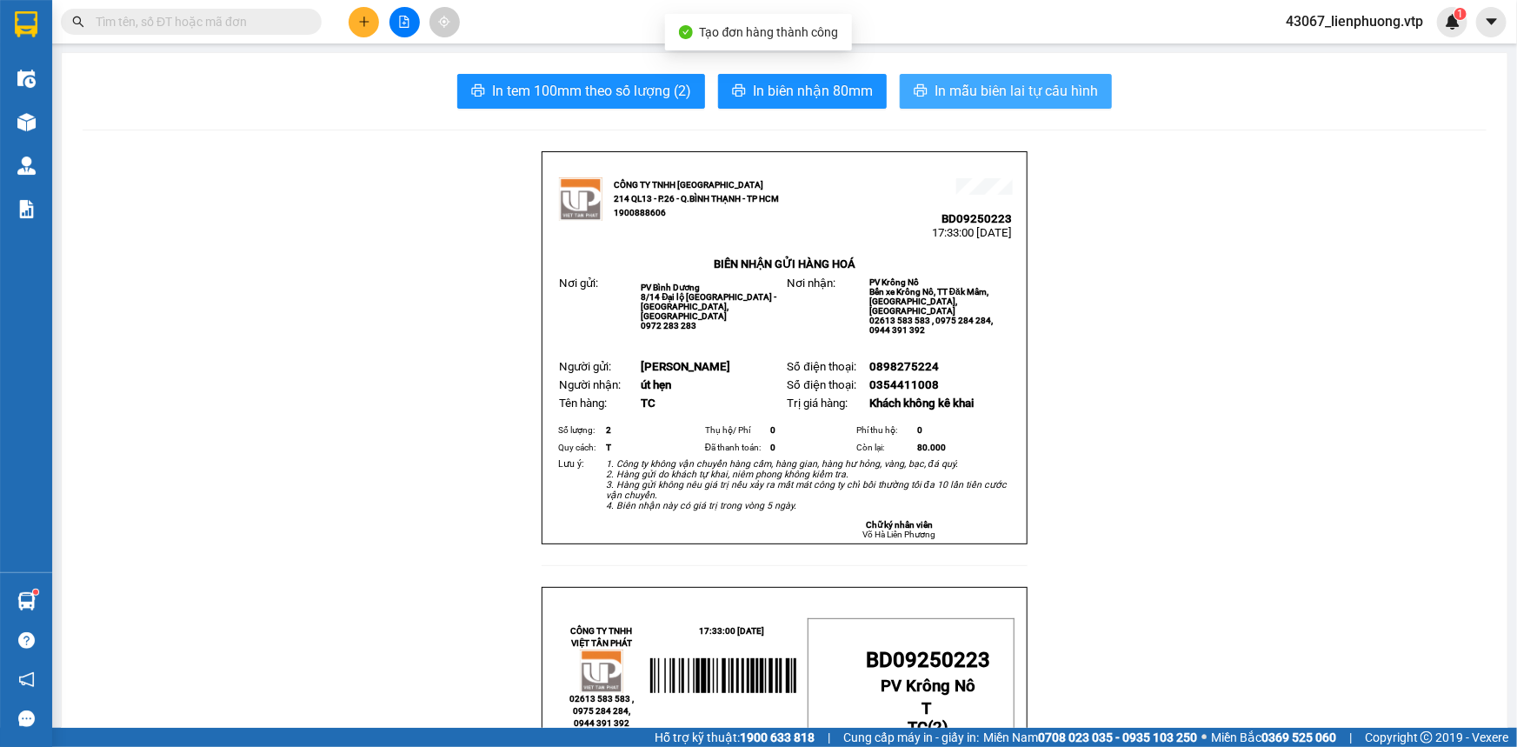
click at [1006, 91] on span "In mẫu biên lai tự cấu hình" at bounding box center [1016, 91] width 163 height 22
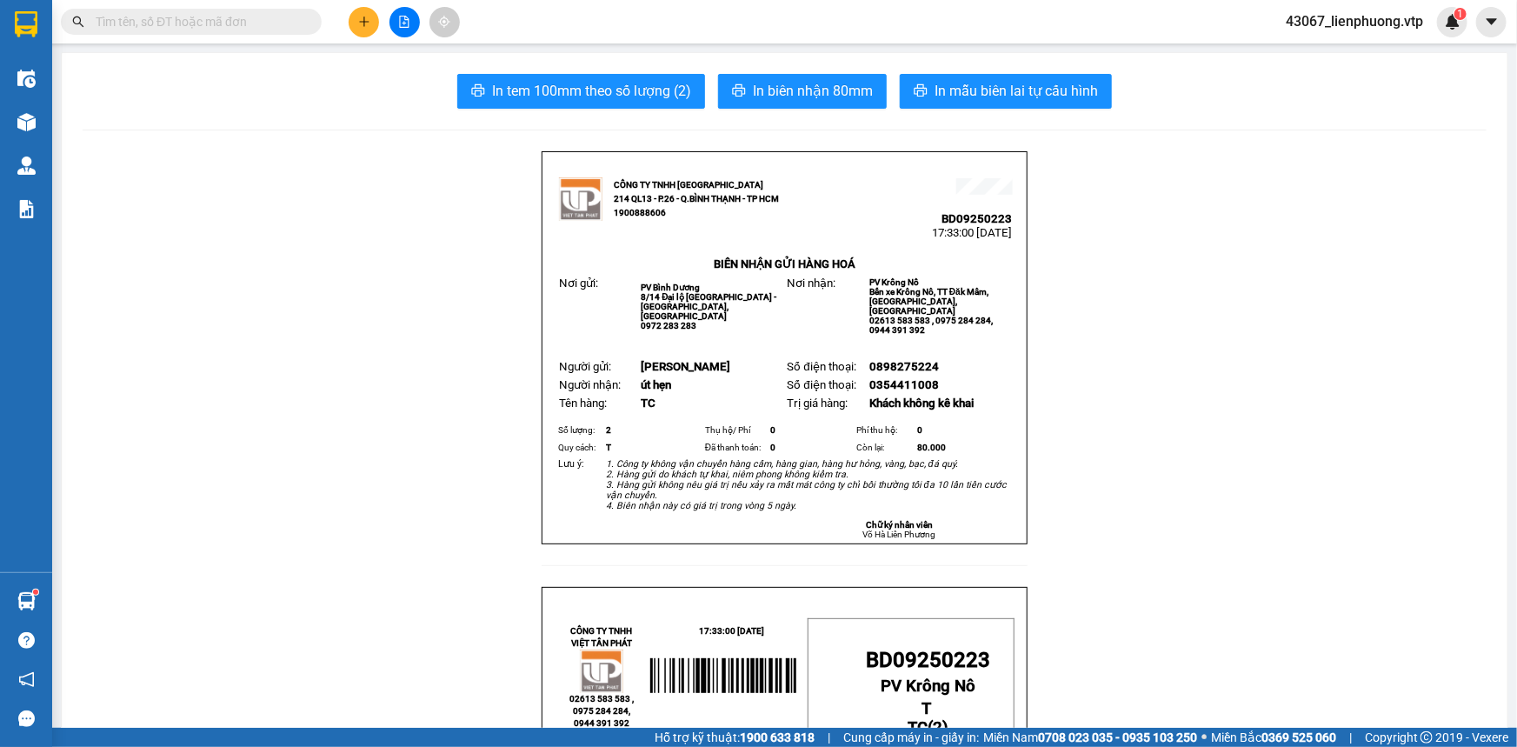
click at [358, 21] on icon "plus" at bounding box center [364, 22] width 12 height 12
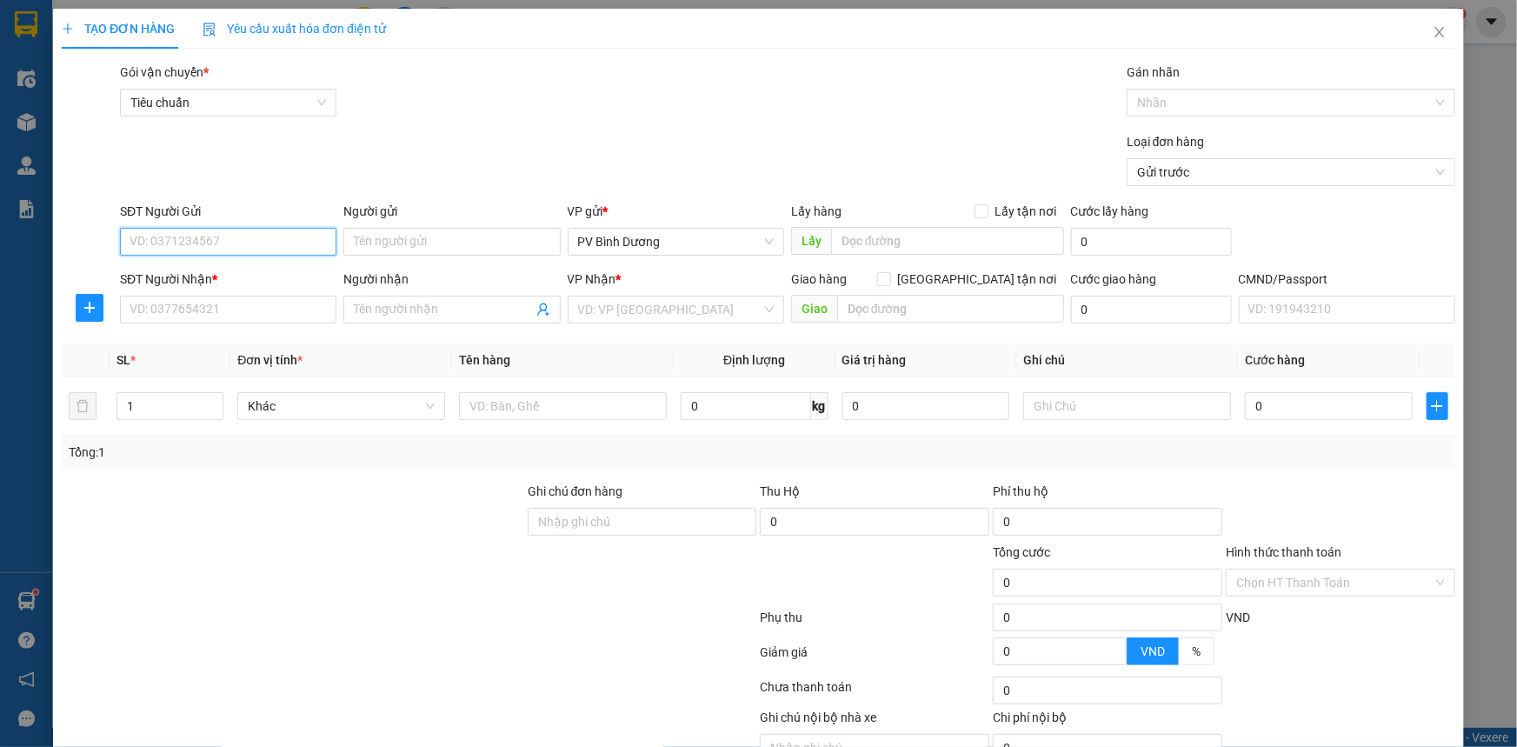
click at [296, 249] on input "SĐT Người Gửi" at bounding box center [228, 242] width 217 height 28
type input "0363034993"
click at [384, 247] on input "Người gửi" at bounding box center [451, 242] width 217 height 28
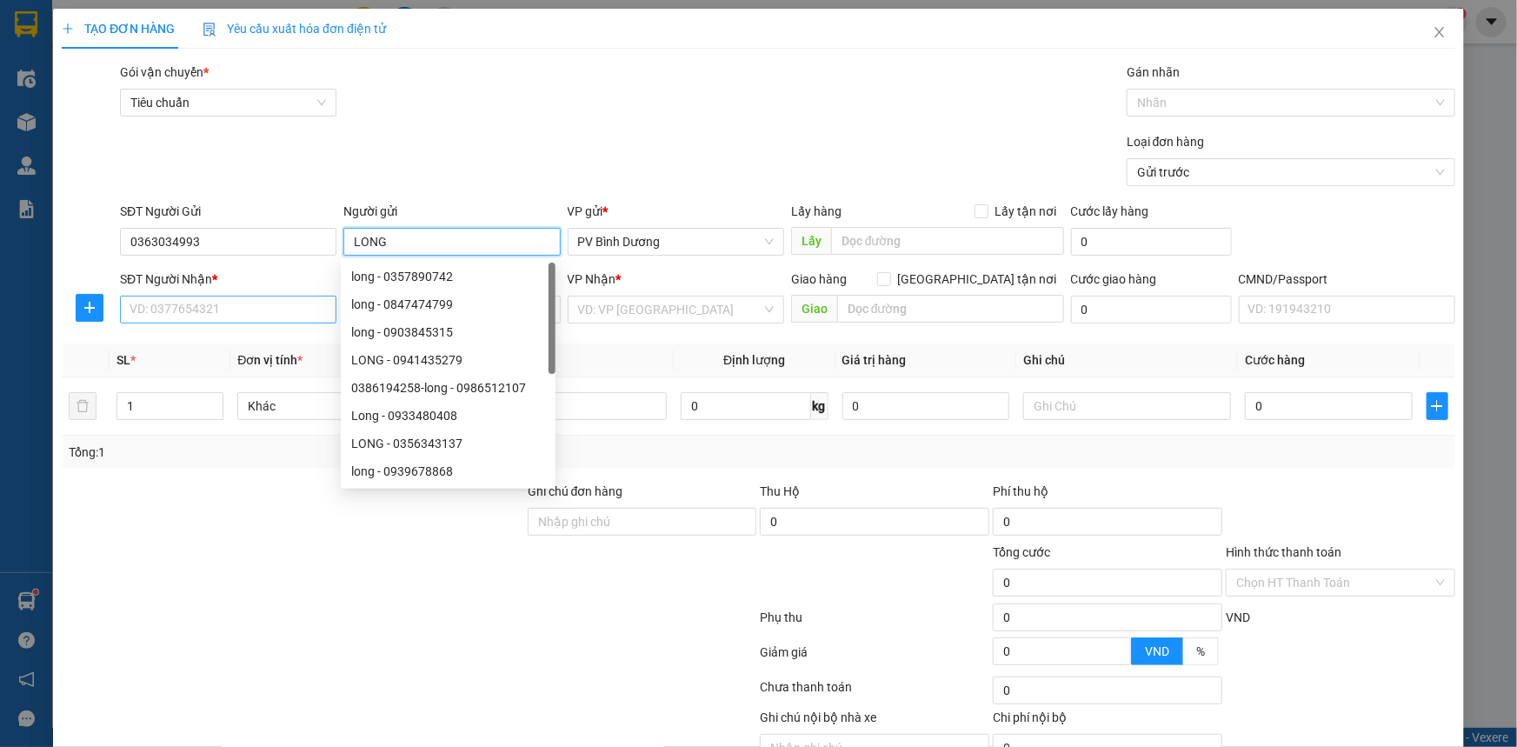
type input "LONG"
click at [228, 305] on input "SĐT Người Nhận *" at bounding box center [228, 310] width 217 height 28
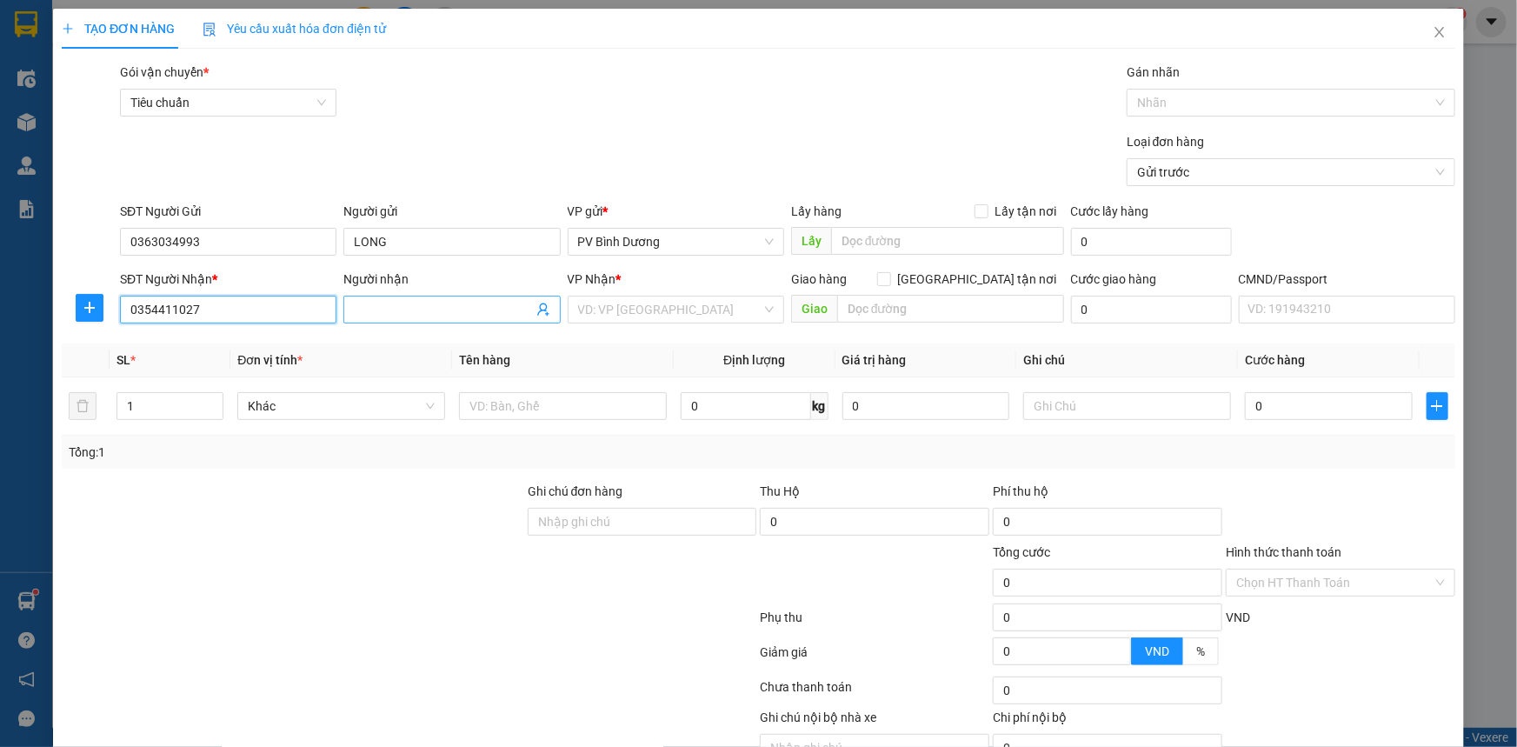
type input "0354411027"
click at [374, 309] on input "Người nhận" at bounding box center [443, 309] width 178 height 19
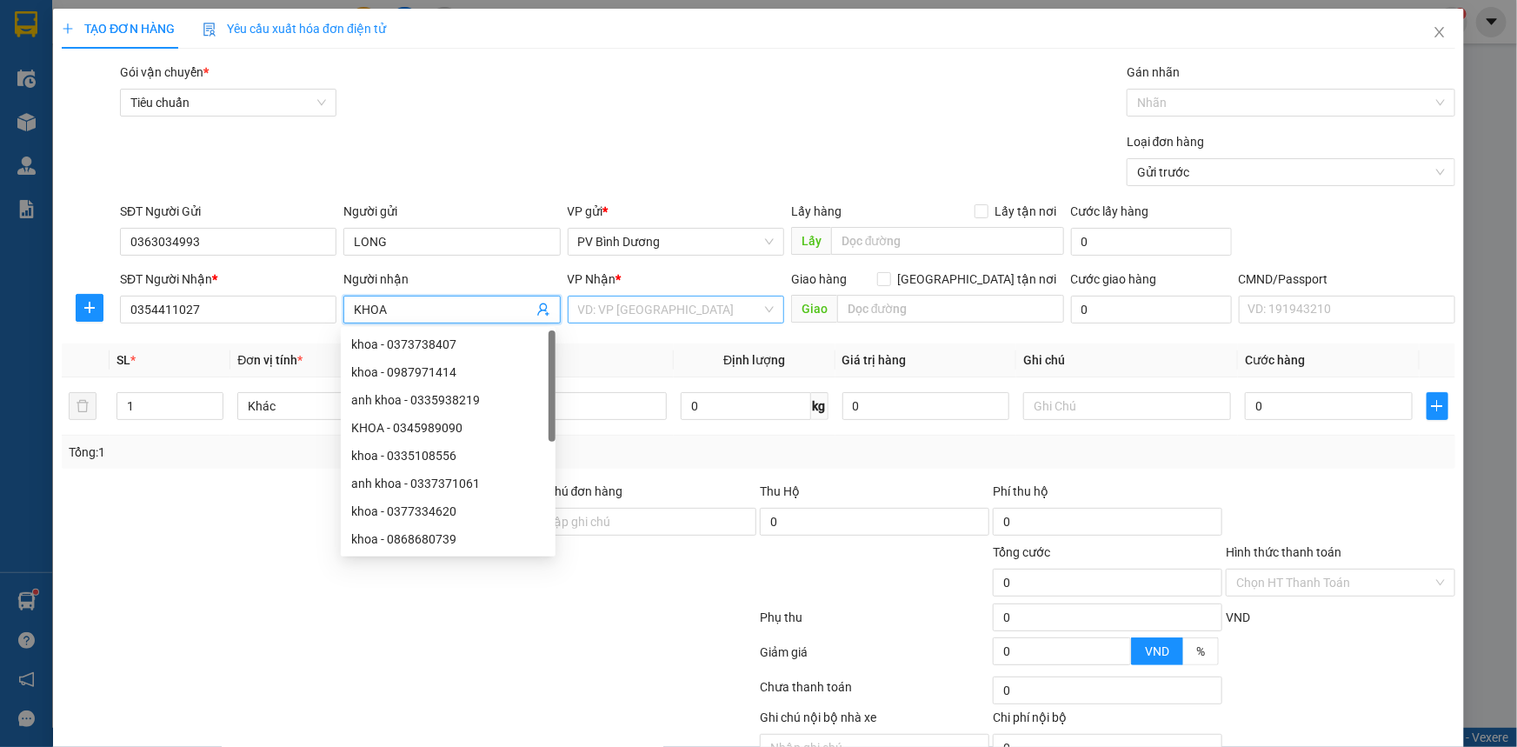
type input "KHOA"
click at [626, 314] on input "search" at bounding box center [669, 310] width 183 height 26
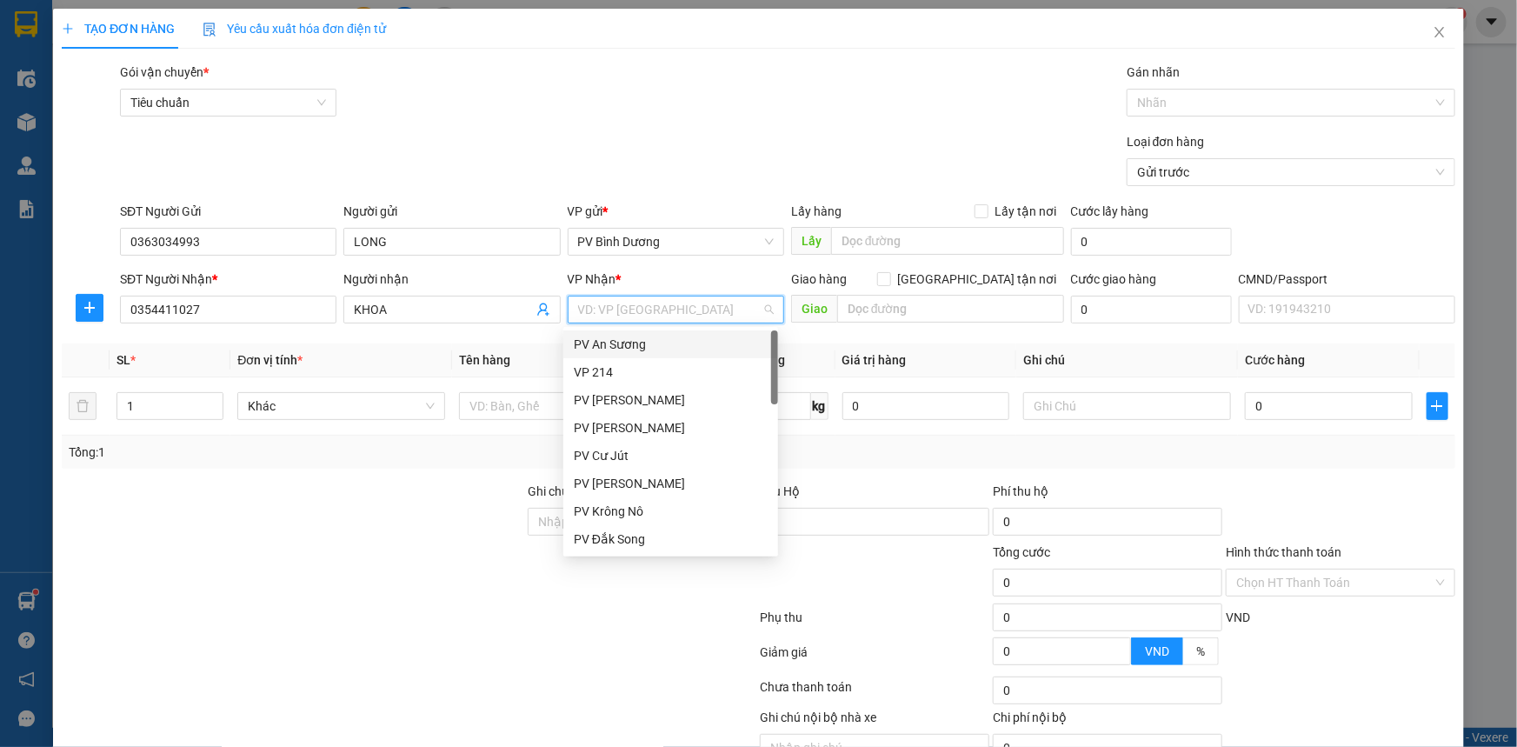
type input "K"
click at [610, 341] on div "PV Krông Nô" at bounding box center [671, 344] width 194 height 19
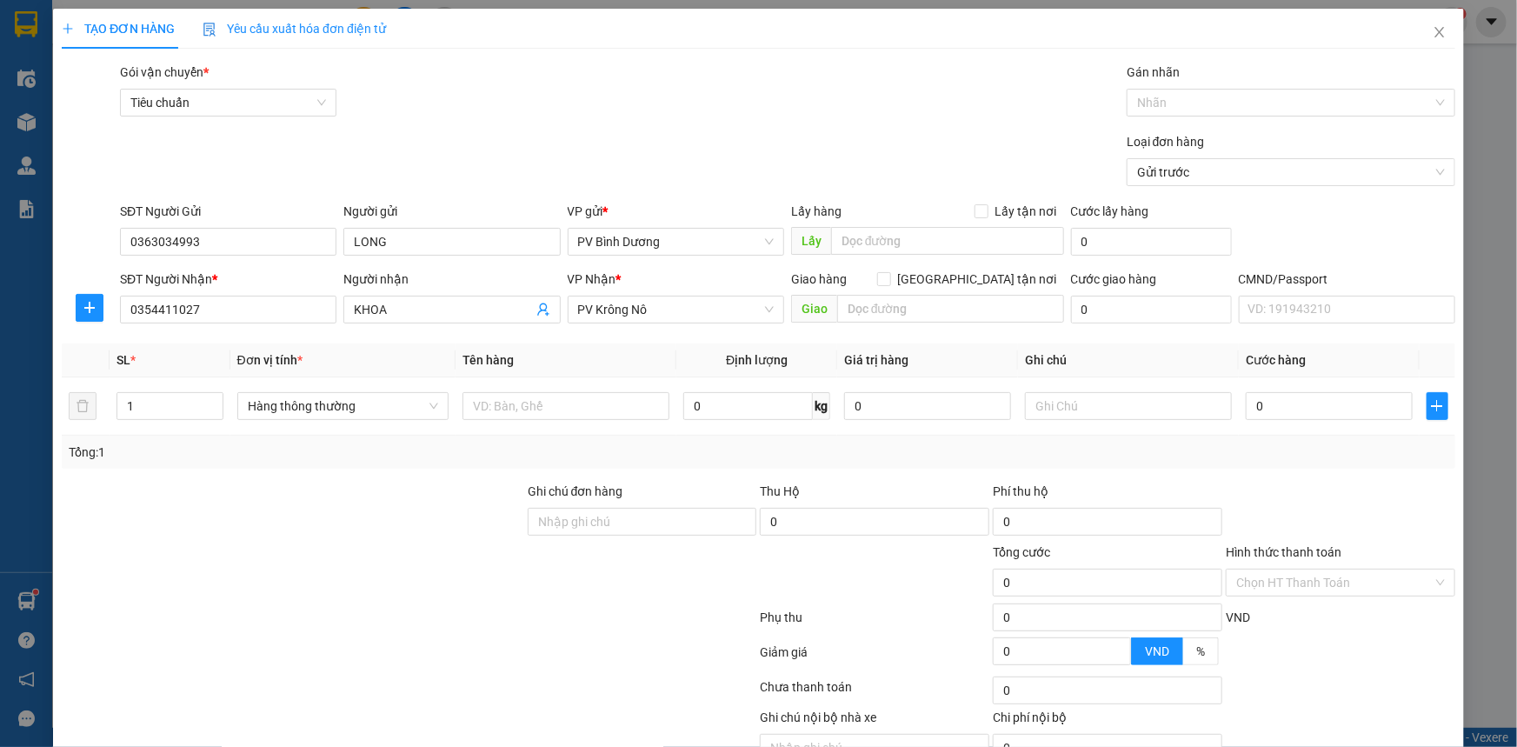
click at [472, 549] on div at bounding box center [293, 573] width 466 height 61
click at [506, 413] on input "text" at bounding box center [566, 406] width 207 height 28
type input "D"
type input "ĐỒ ĂN"
type input "T"
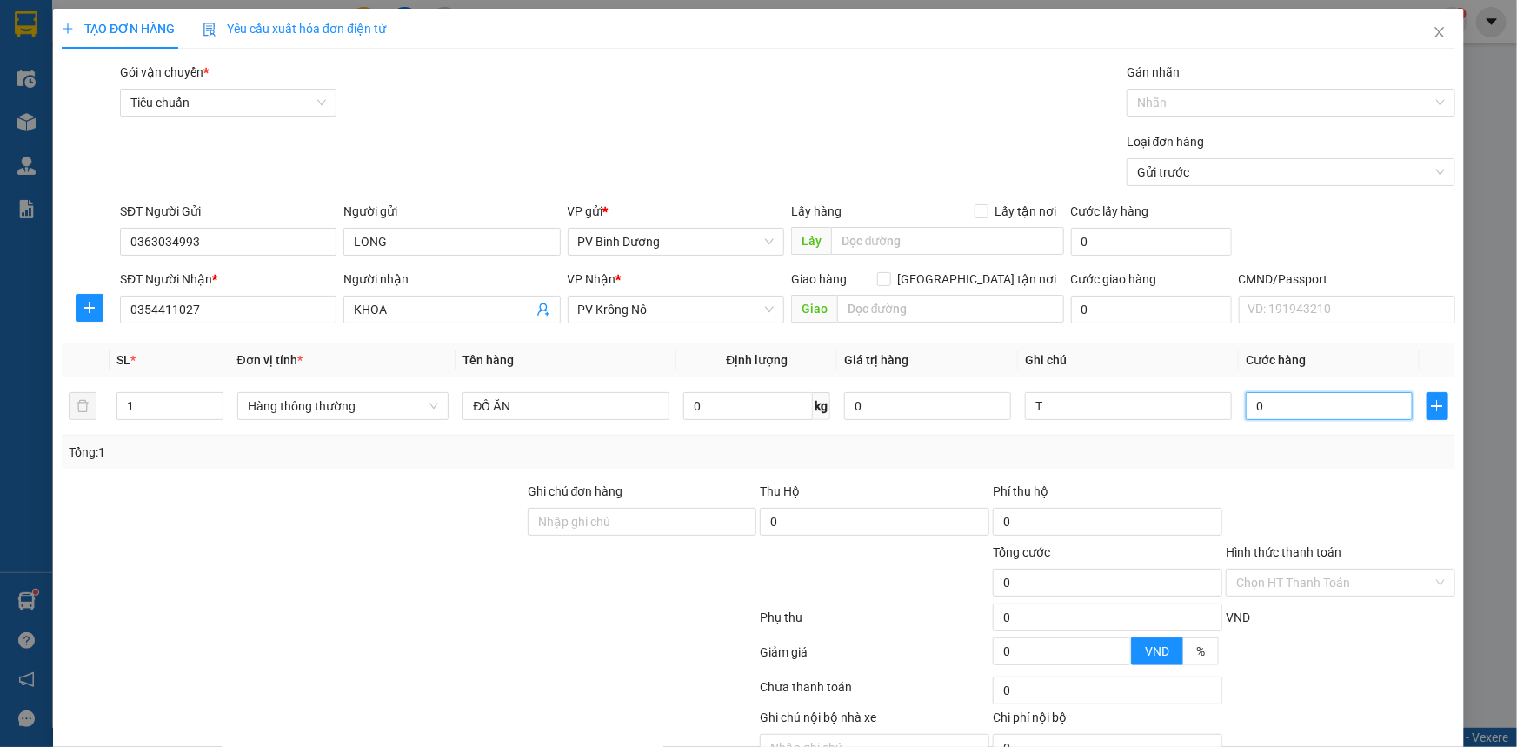
type input "3"
type input "30"
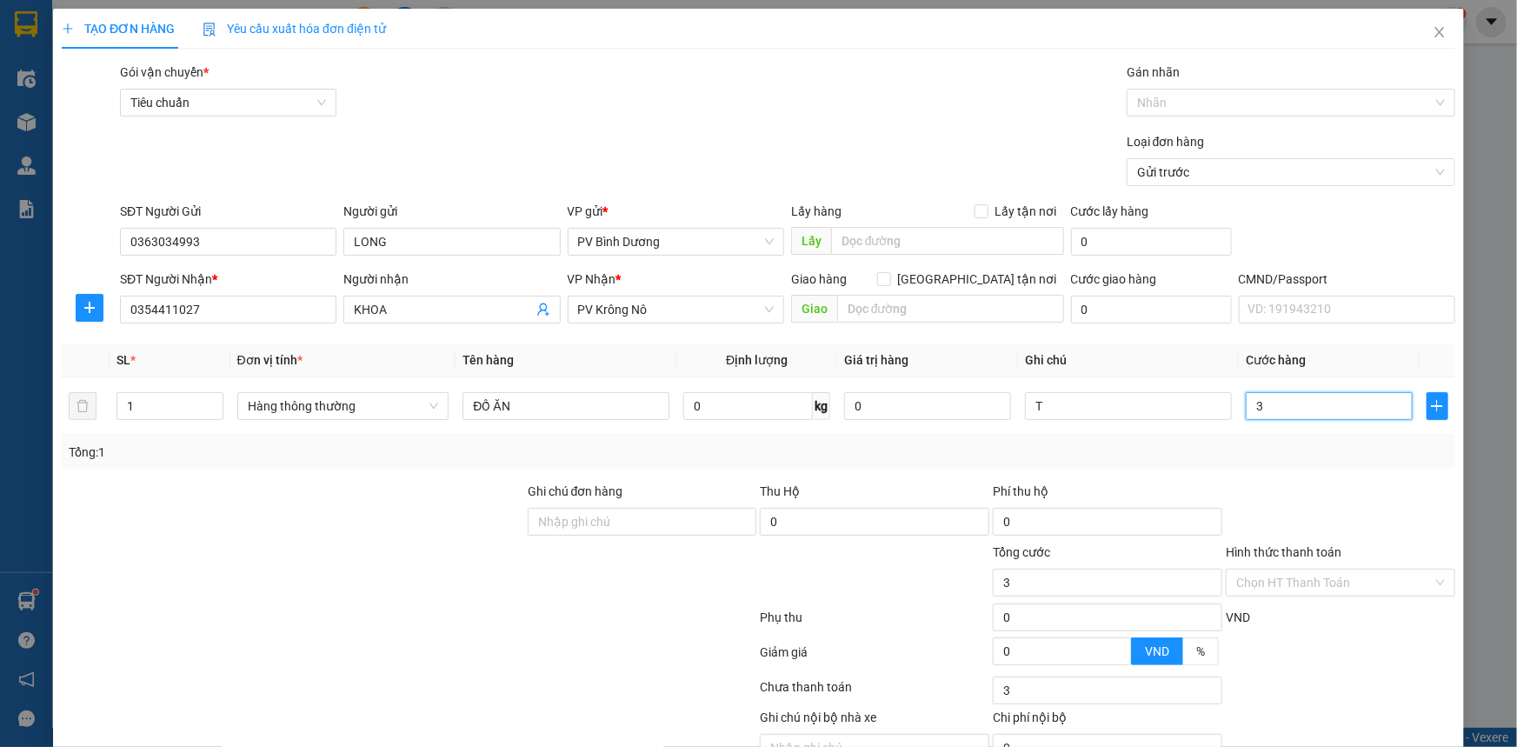
type input "30"
type input "300"
type input "3.000"
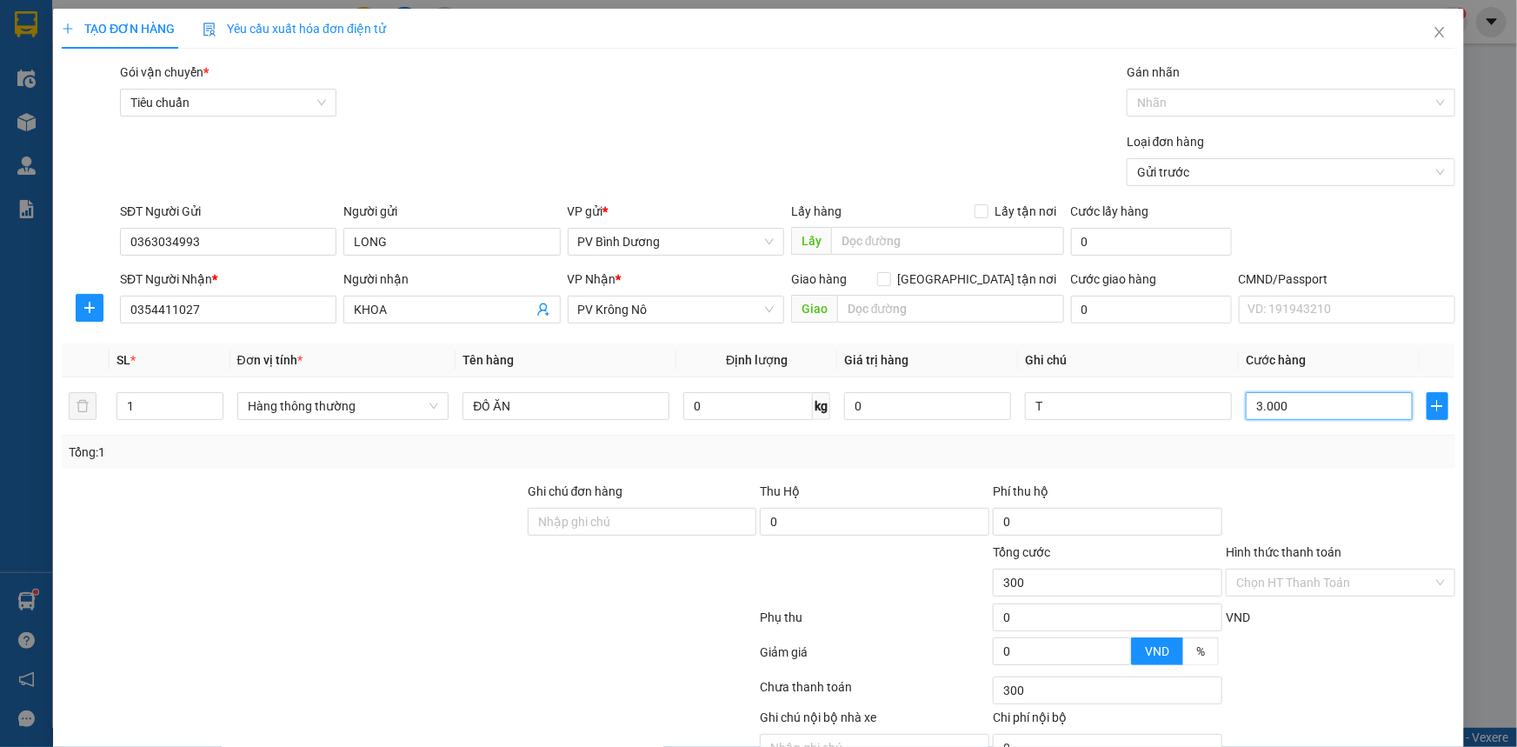
type input "3.000"
type input "30.000"
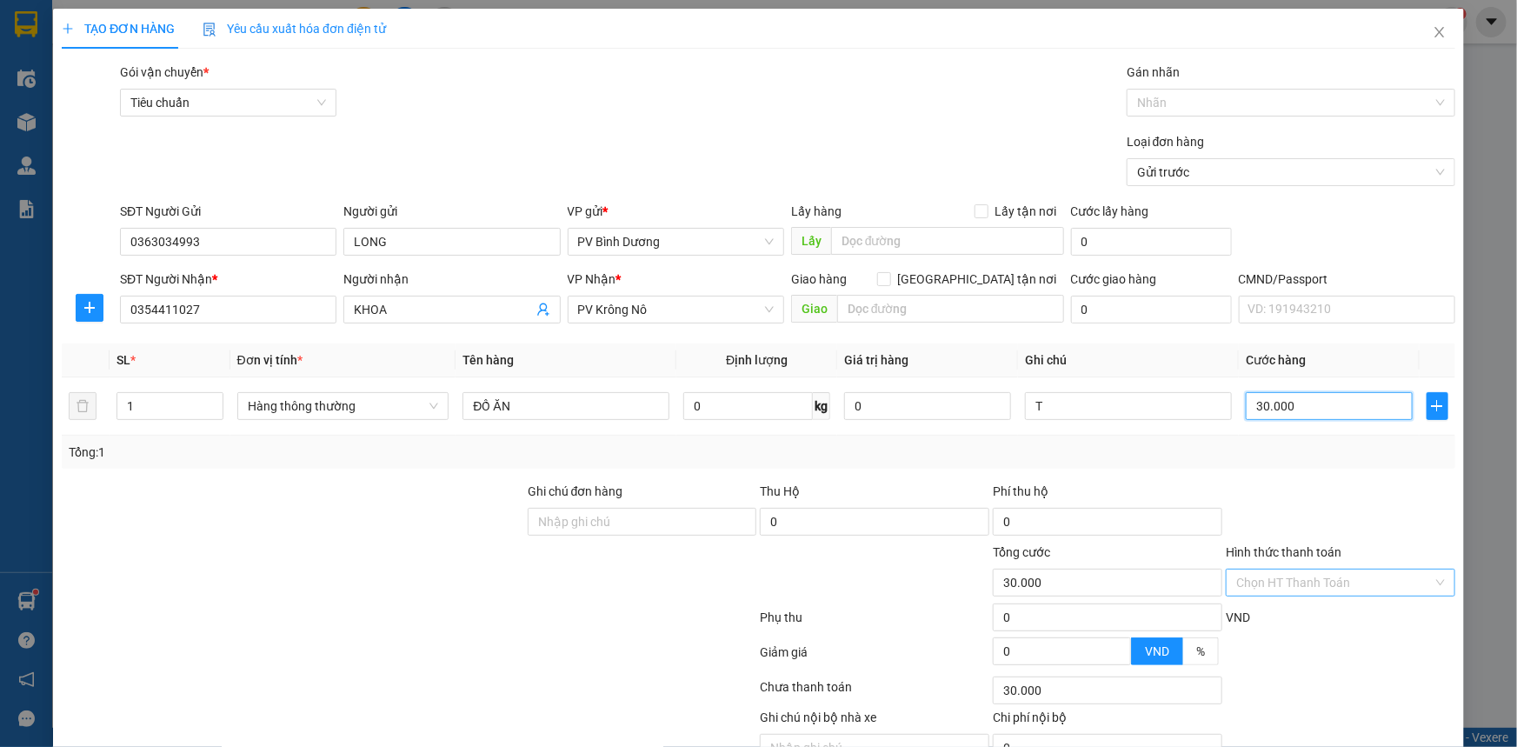
type input "30.000"
click at [1391, 583] on input "Hình thức thanh toán" at bounding box center [1334, 583] width 197 height 26
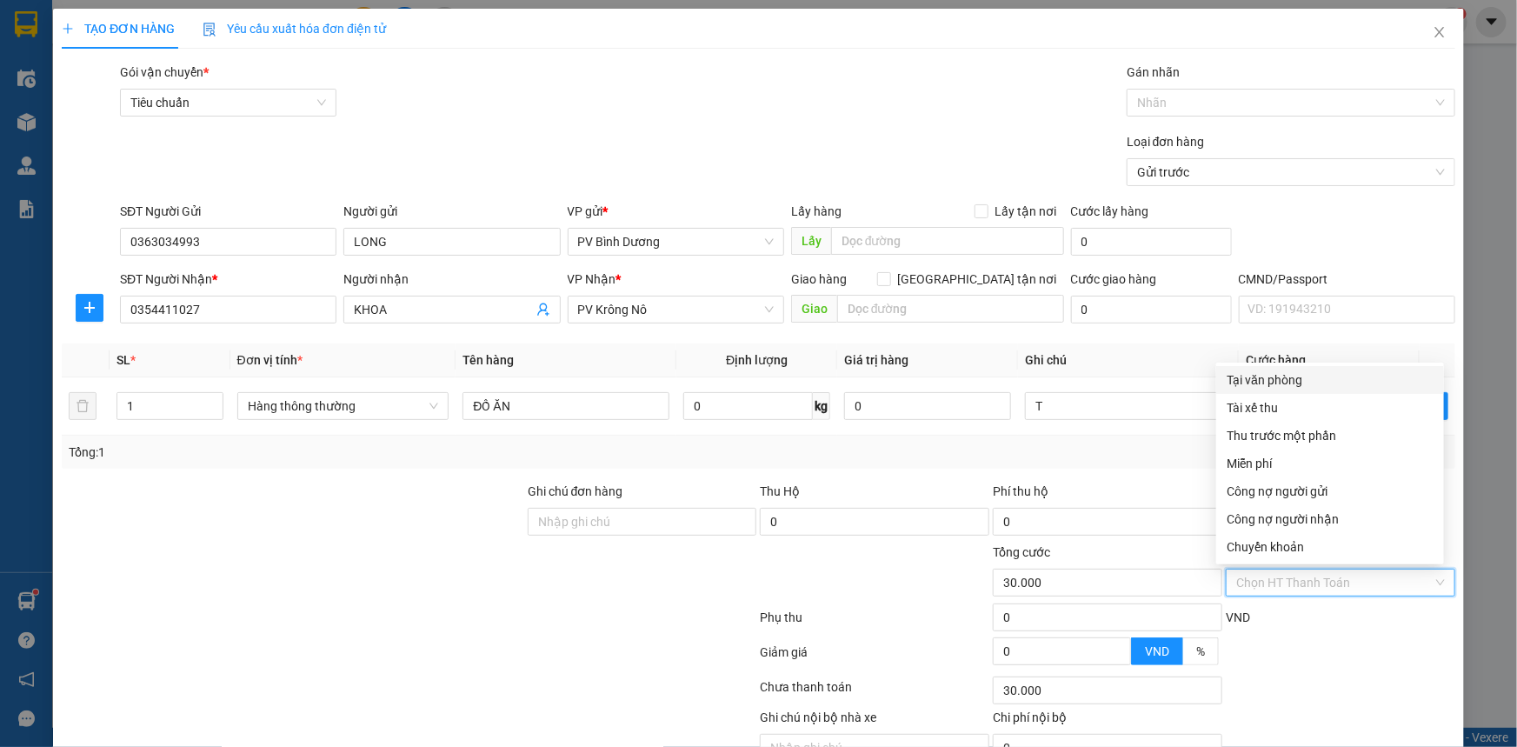
click at [1307, 379] on div "Tại văn phòng" at bounding box center [1330, 379] width 207 height 19
type input "0"
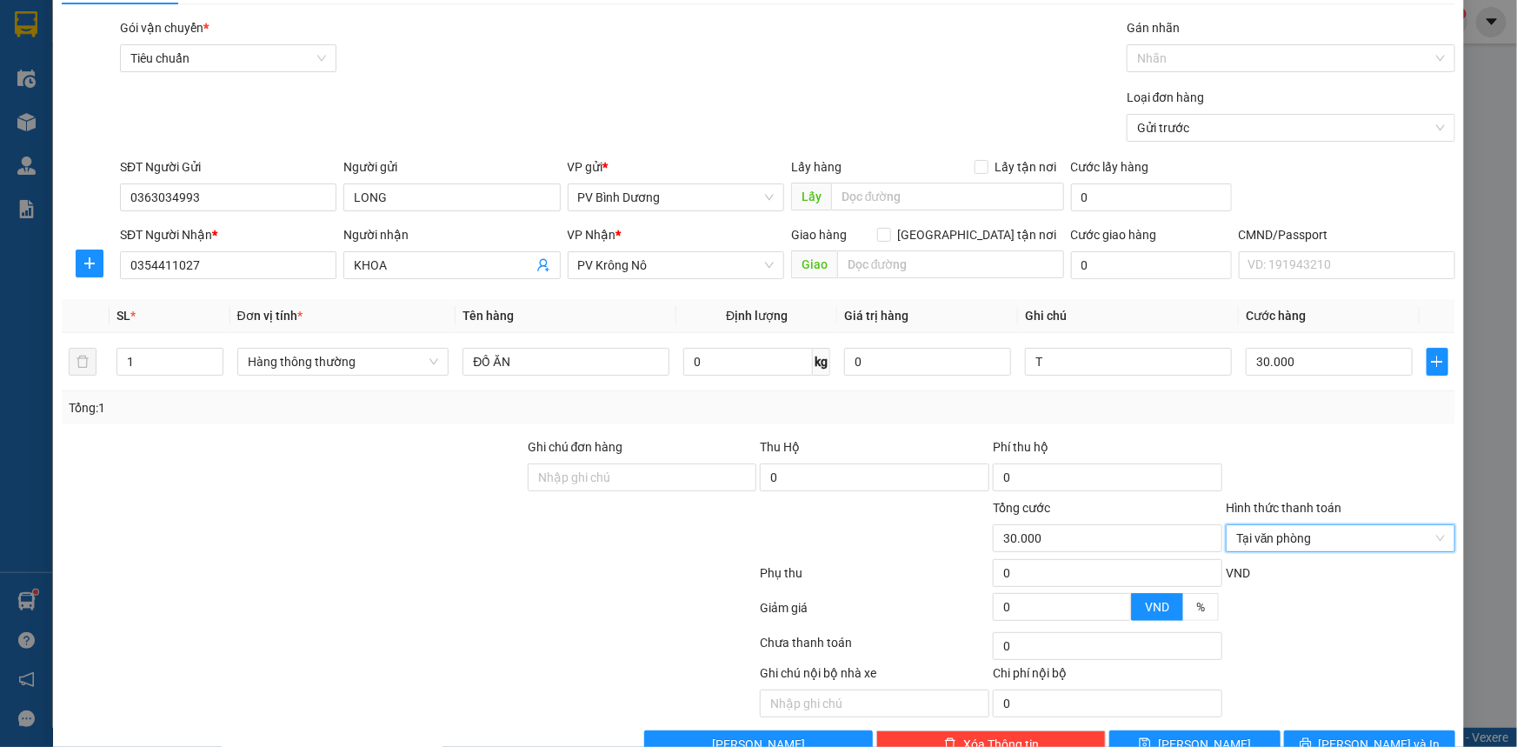
scroll to position [88, 0]
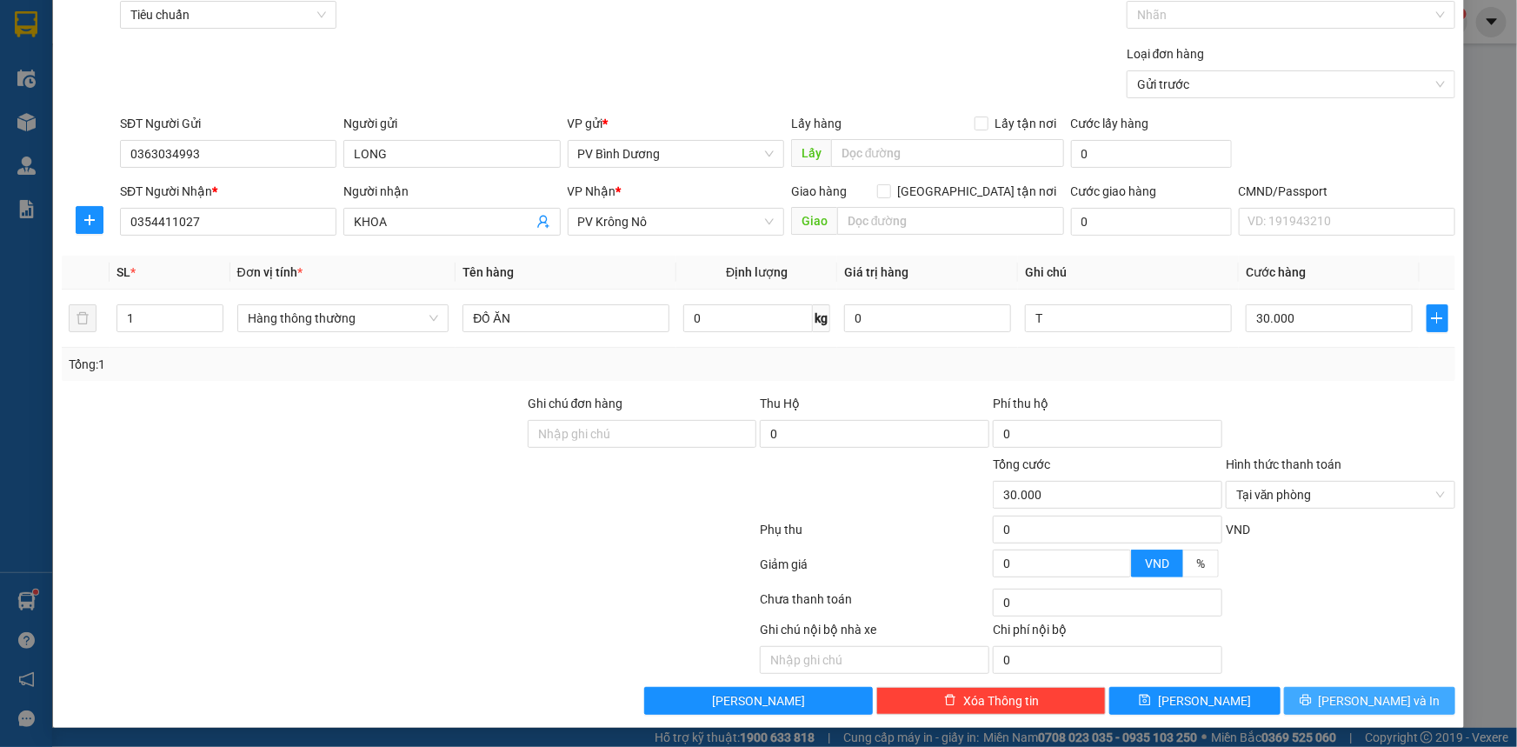
click at [1347, 701] on span "[PERSON_NAME] và In" at bounding box center [1380, 700] width 122 height 19
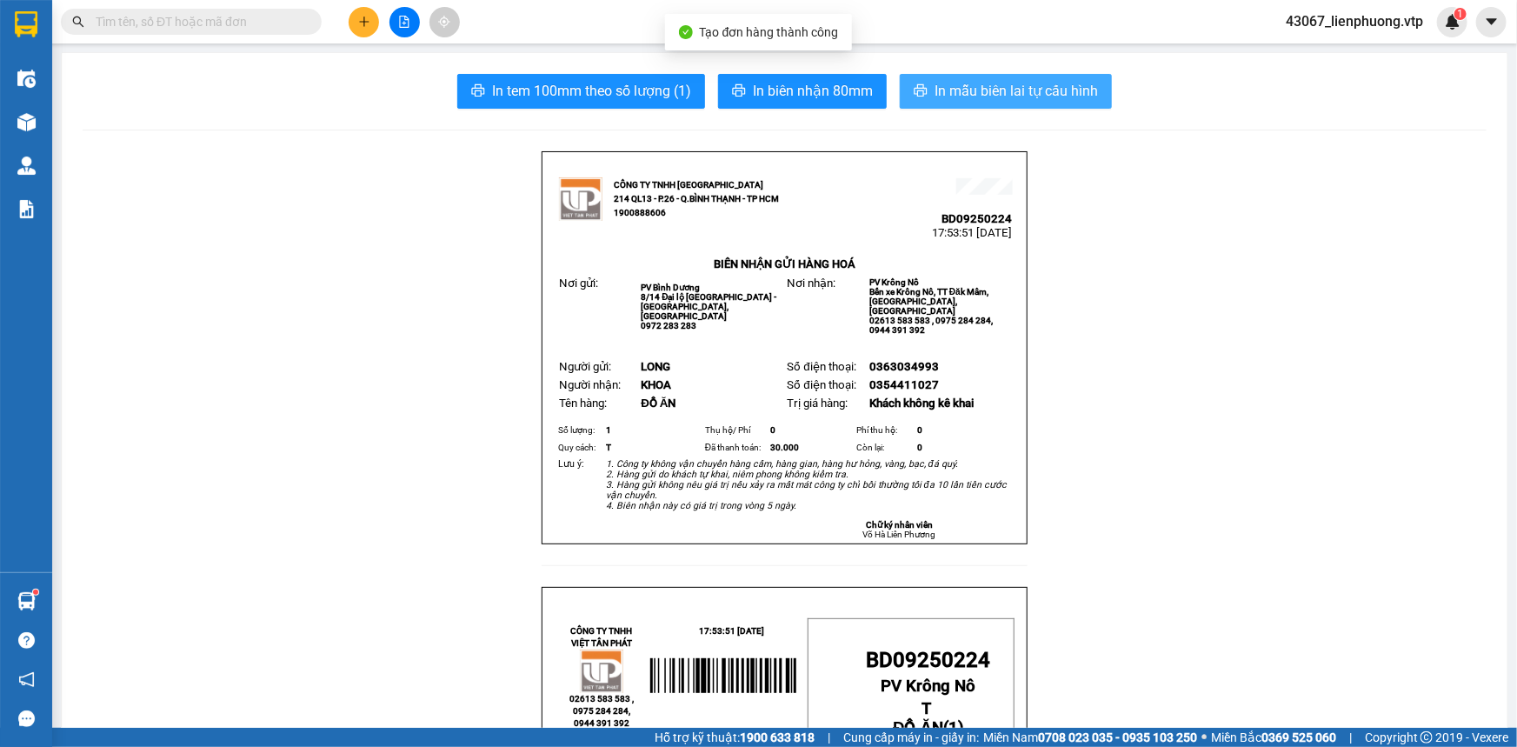
click at [1036, 108] on button "In mẫu biên lai tự cấu hình" at bounding box center [1006, 91] width 212 height 35
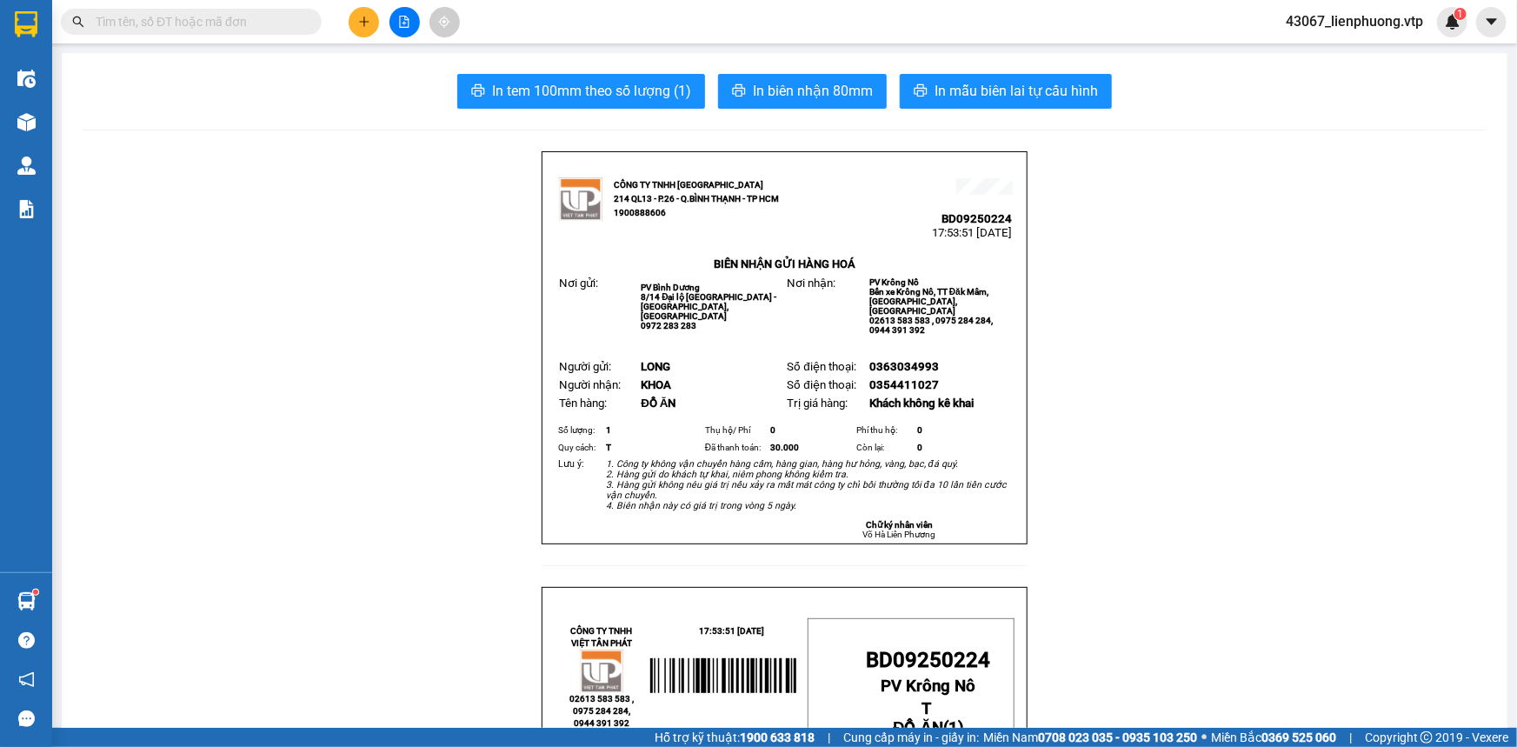
click at [681, 288] on span "PV Bình Dương" at bounding box center [670, 288] width 59 height 10
click at [369, 32] on button at bounding box center [364, 22] width 30 height 30
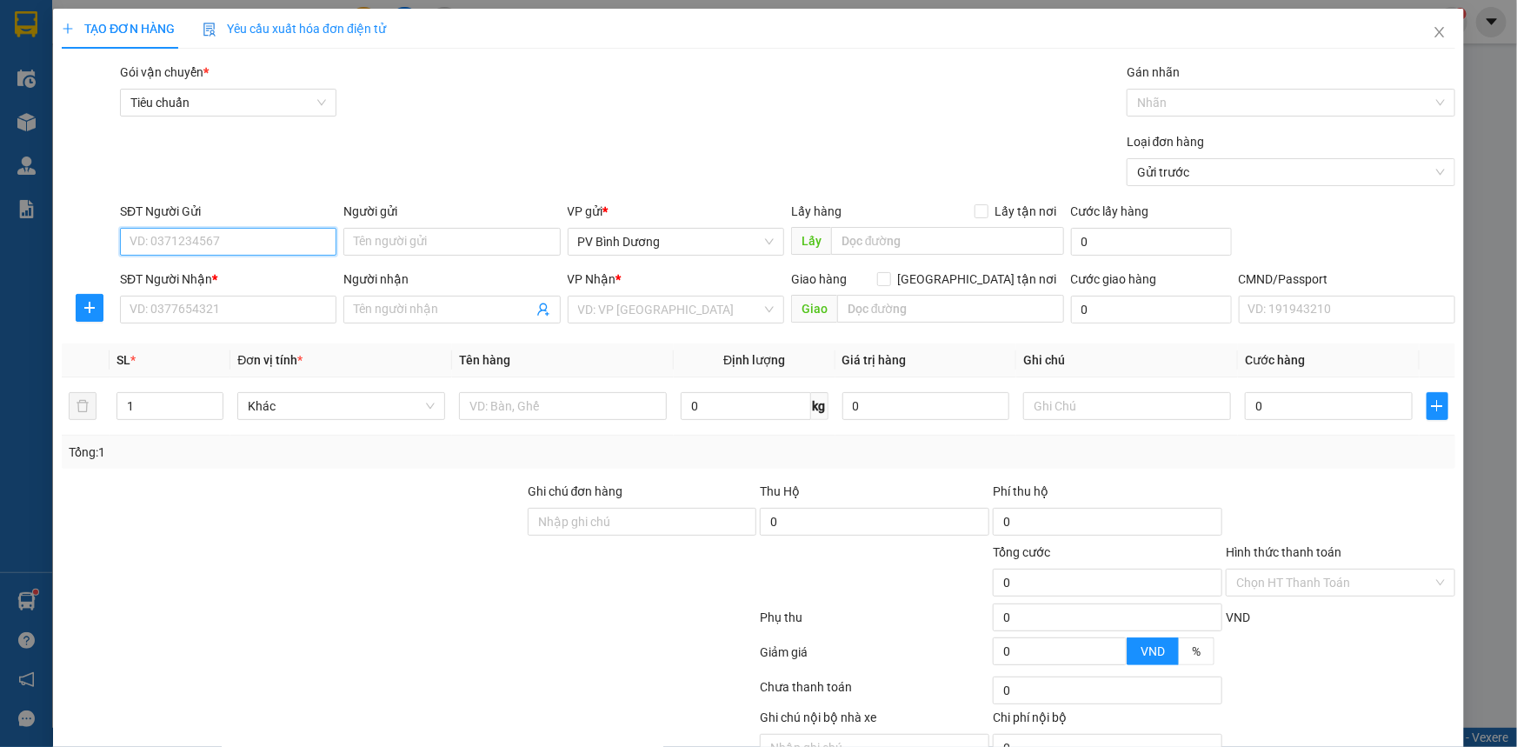
click at [306, 244] on input "SĐT Người Gửi" at bounding box center [228, 242] width 217 height 28
type input "0385081656"
click at [230, 271] on div "0385081656 - ân" at bounding box center [227, 276] width 194 height 19
type input "ân"
type input "0913834973"
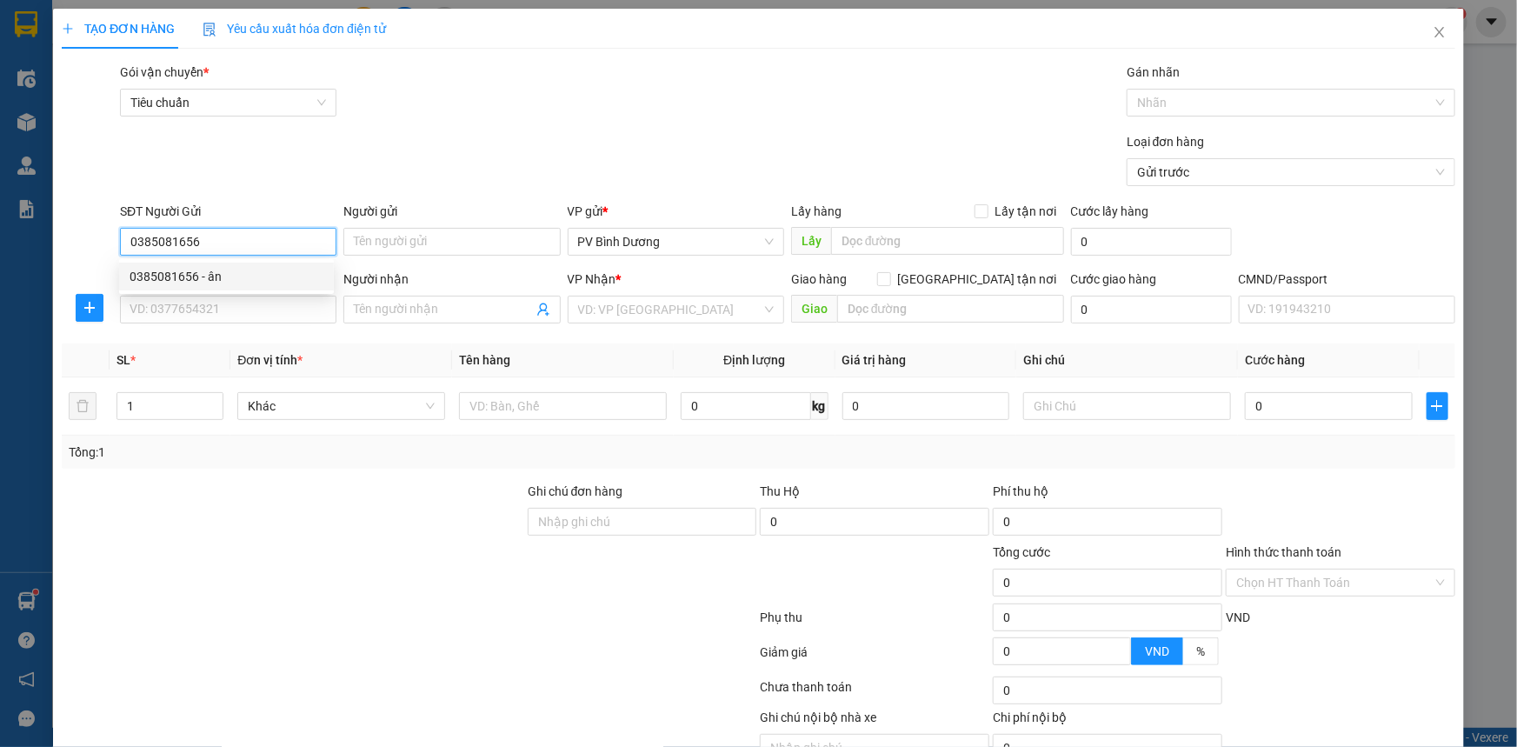
type input "KHANG"
type input "ĐÈO 52-[GEOGRAPHIC_DATA]"
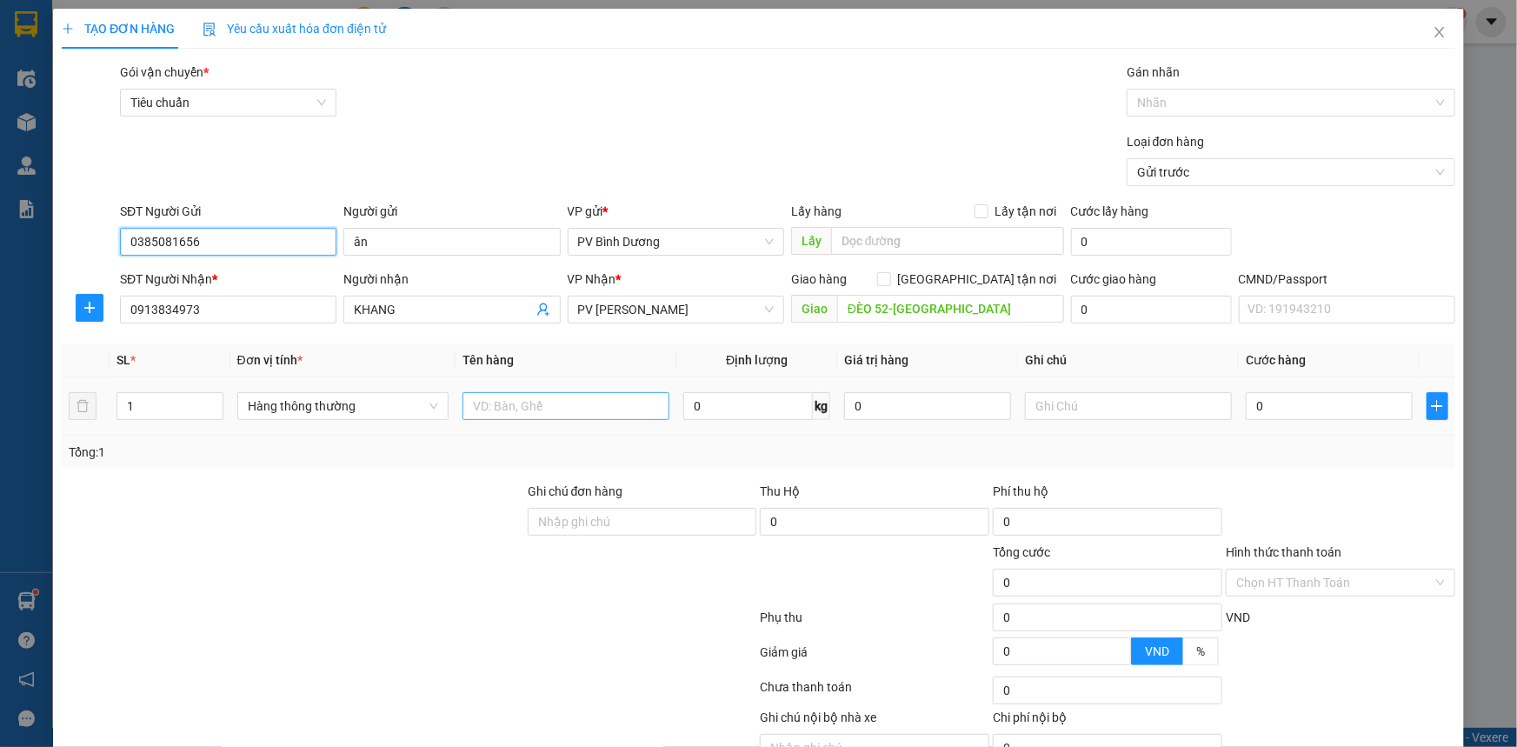
type input "0385081656"
click at [579, 410] on input "text" at bounding box center [566, 406] width 207 height 28
type input "PT"
type input "C"
type input "1"
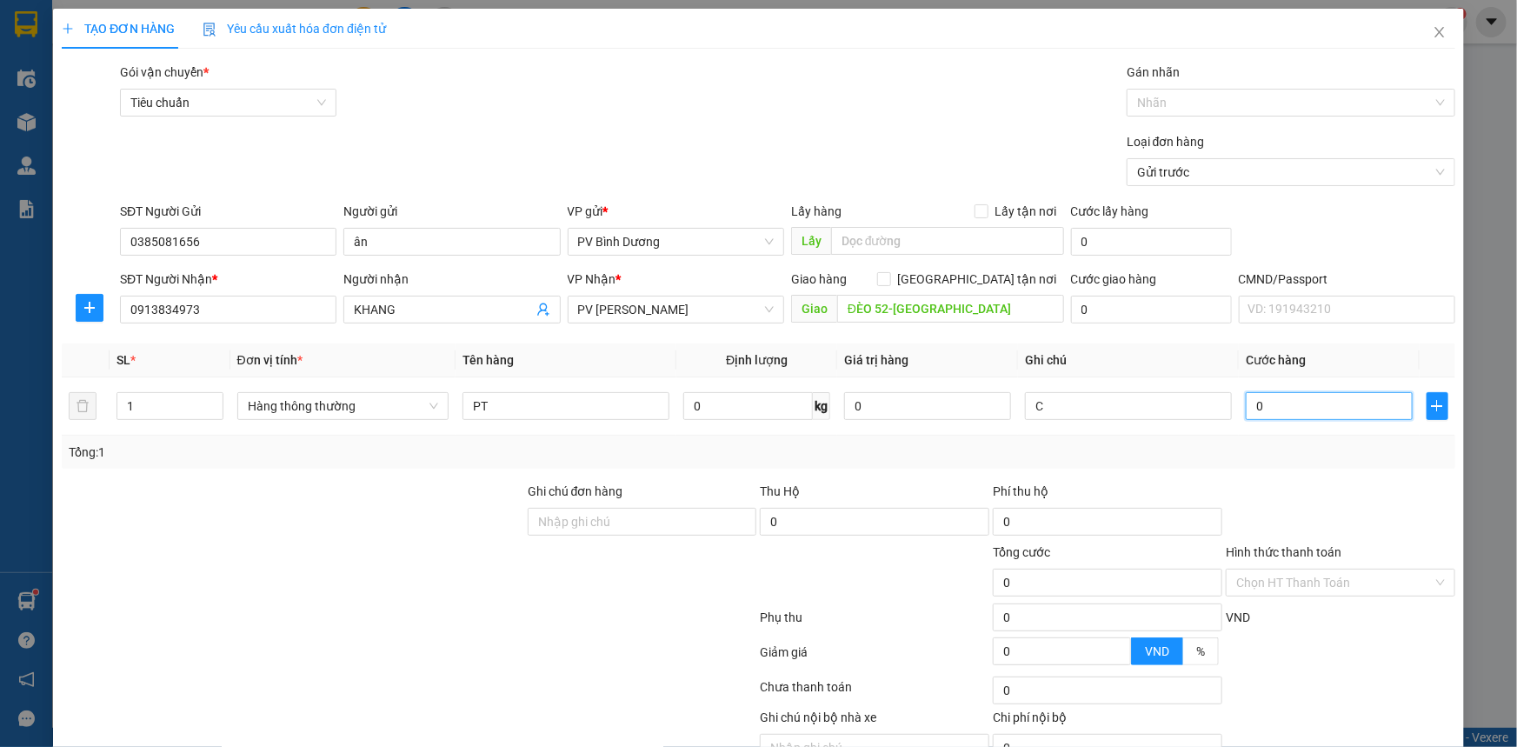
type input "1"
type input "10"
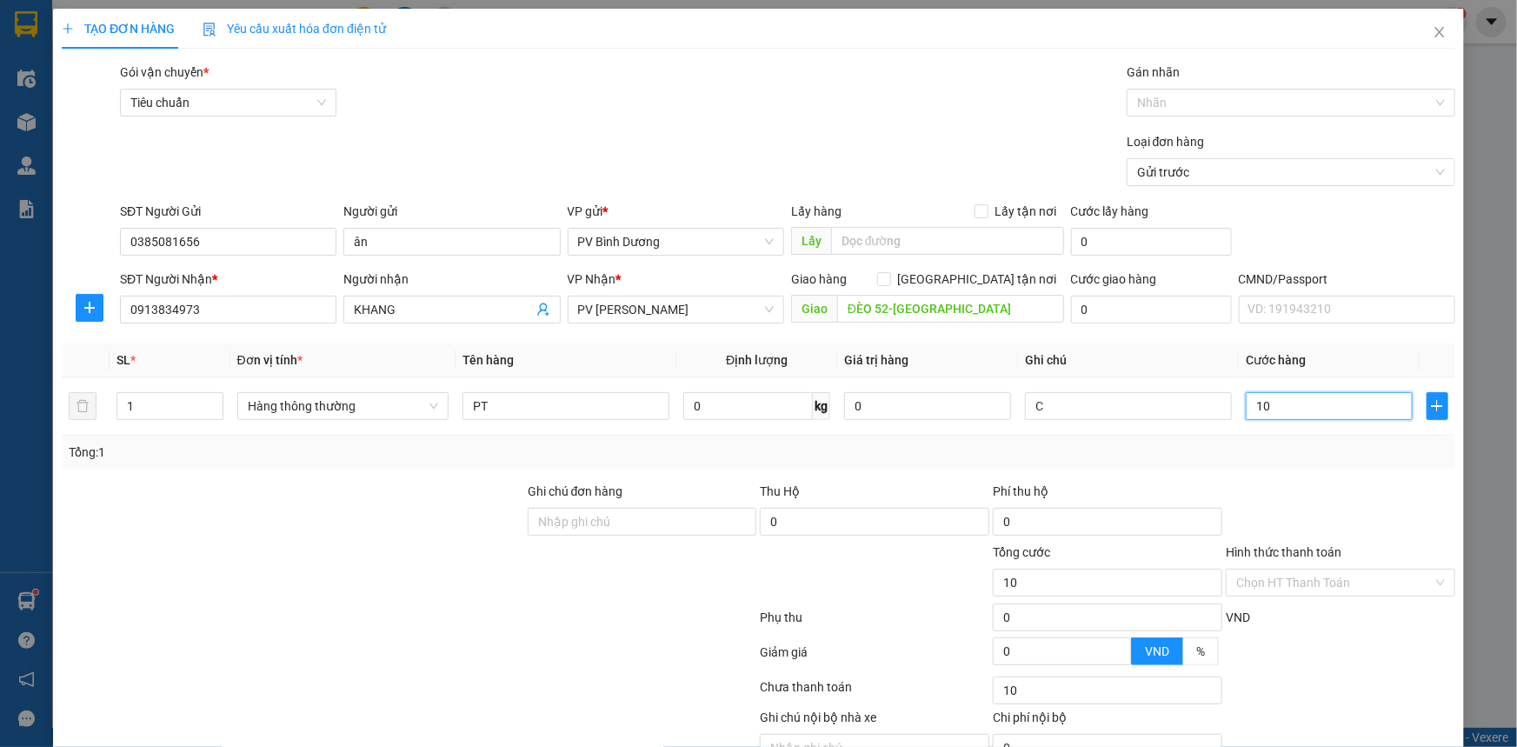
type input "100"
type input "1.000"
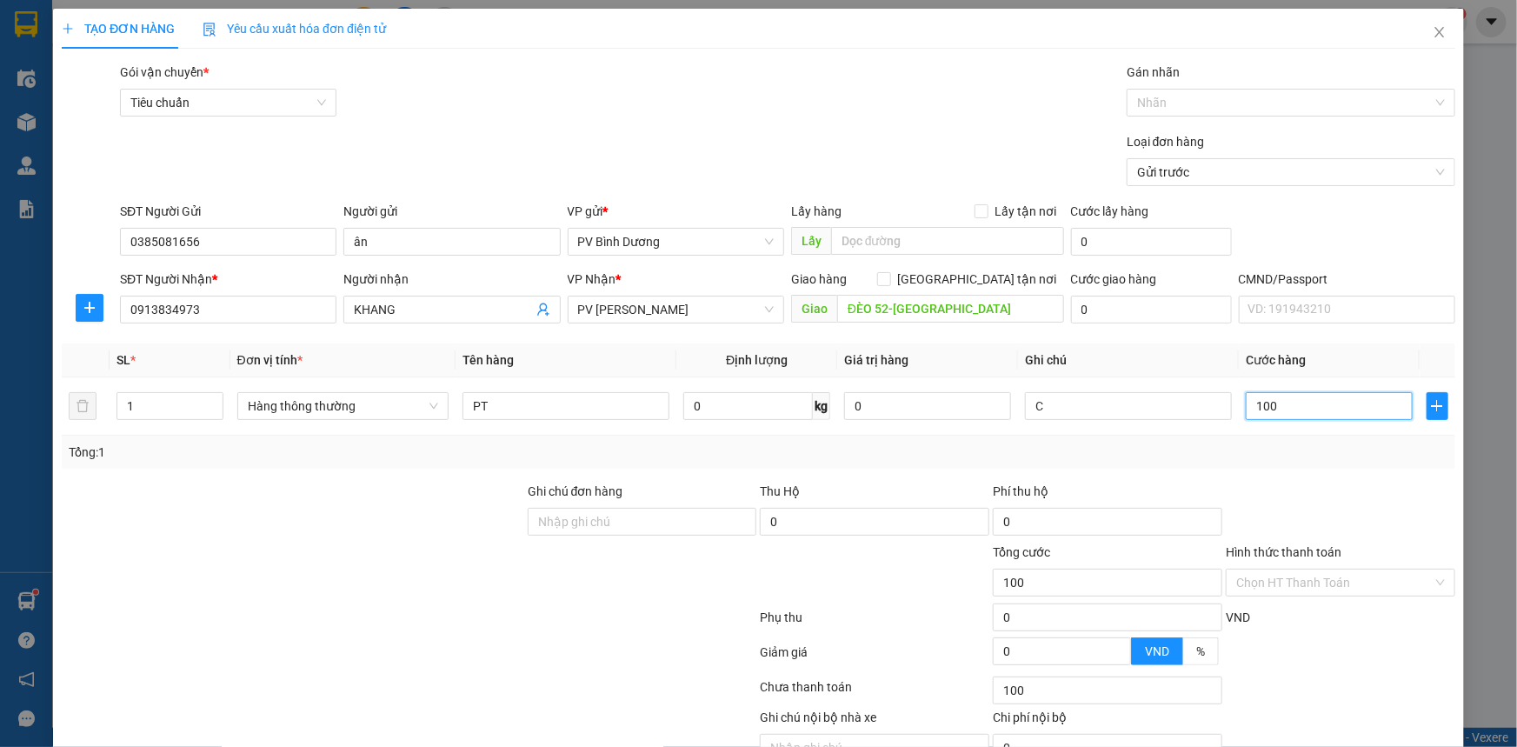
type input "1.000"
type input "10.000"
type input "100.000"
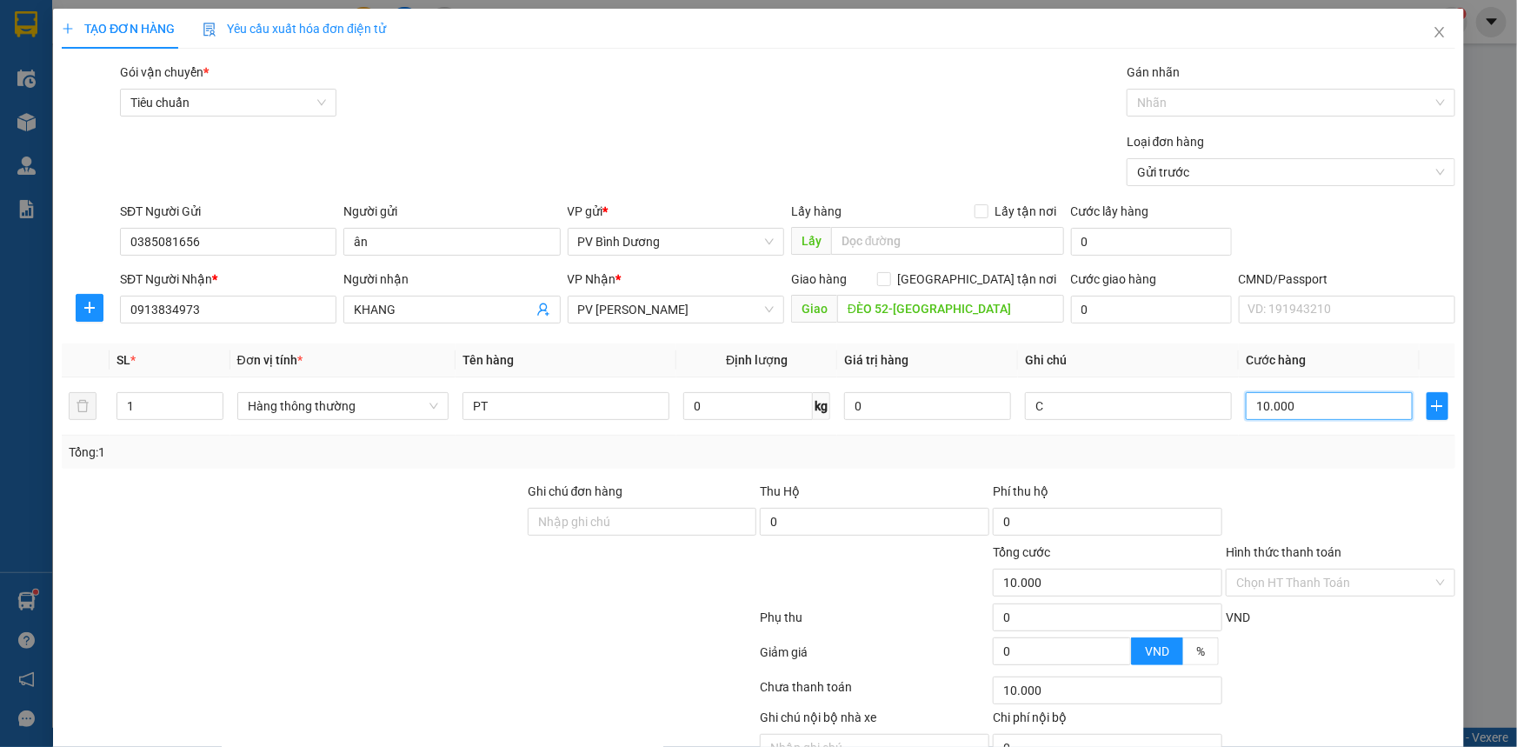
type input "100.000"
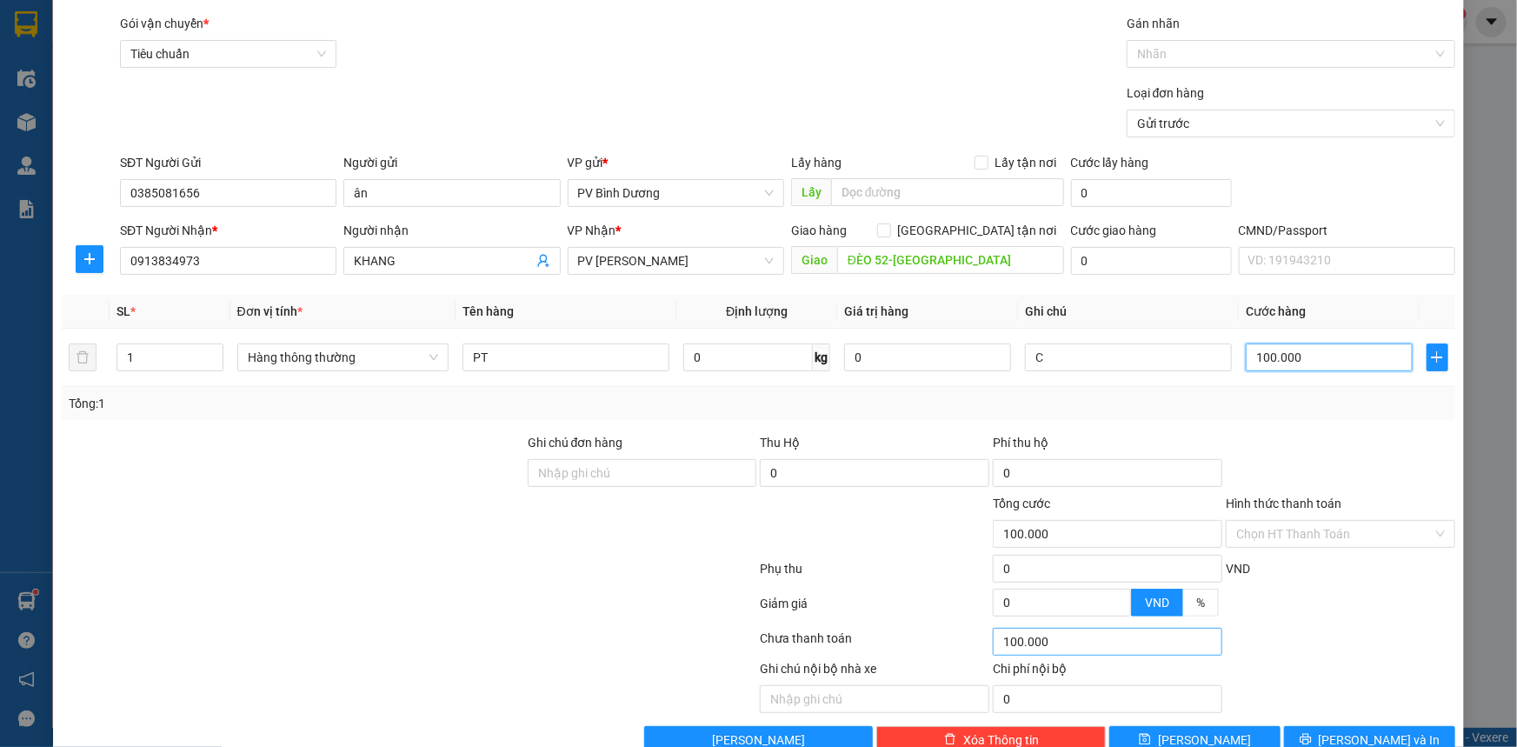
scroll to position [88, 0]
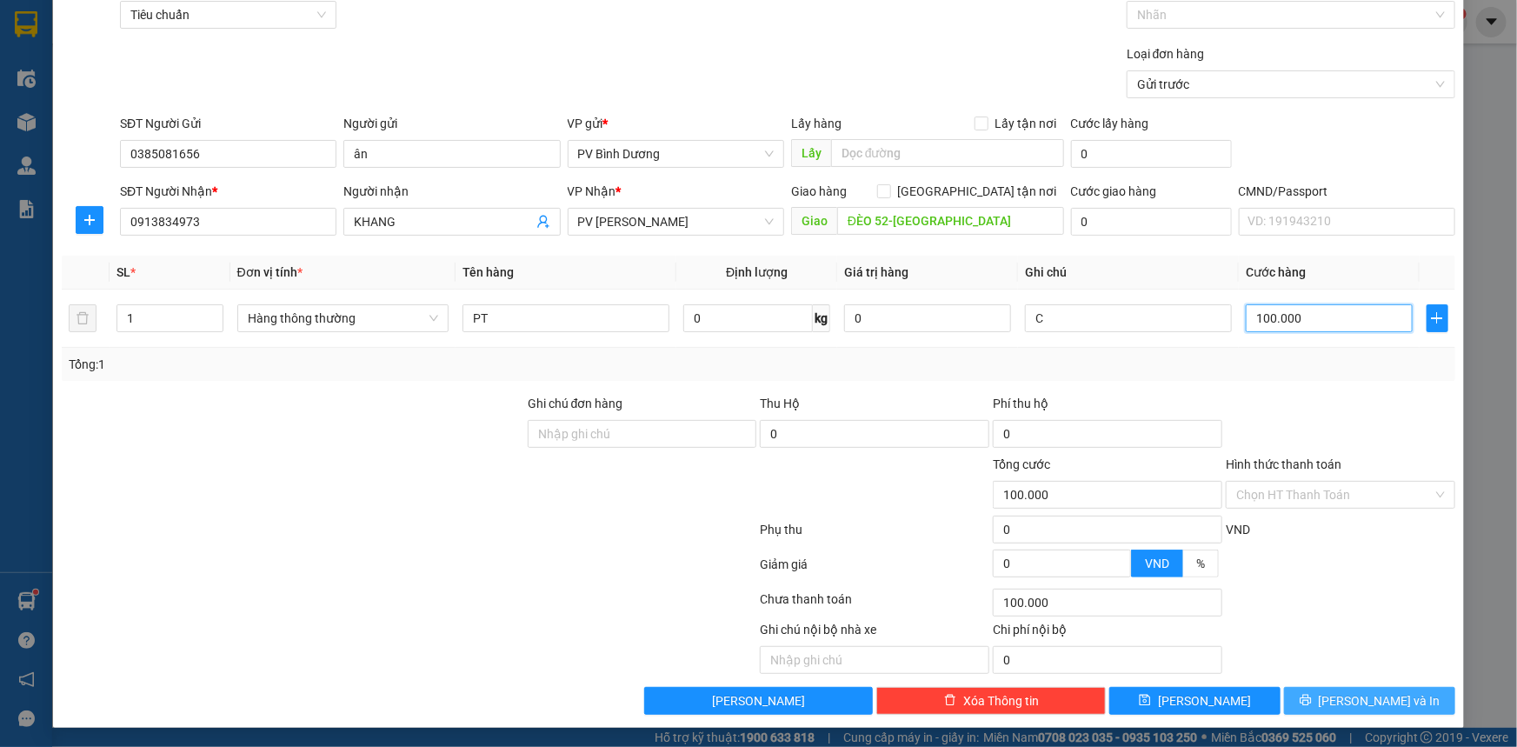
type input "100.000"
drag, startPoint x: 1386, startPoint y: 696, endPoint x: 1077, endPoint y: 490, distance: 371.9
click at [1379, 691] on span "[PERSON_NAME] và In" at bounding box center [1380, 700] width 122 height 19
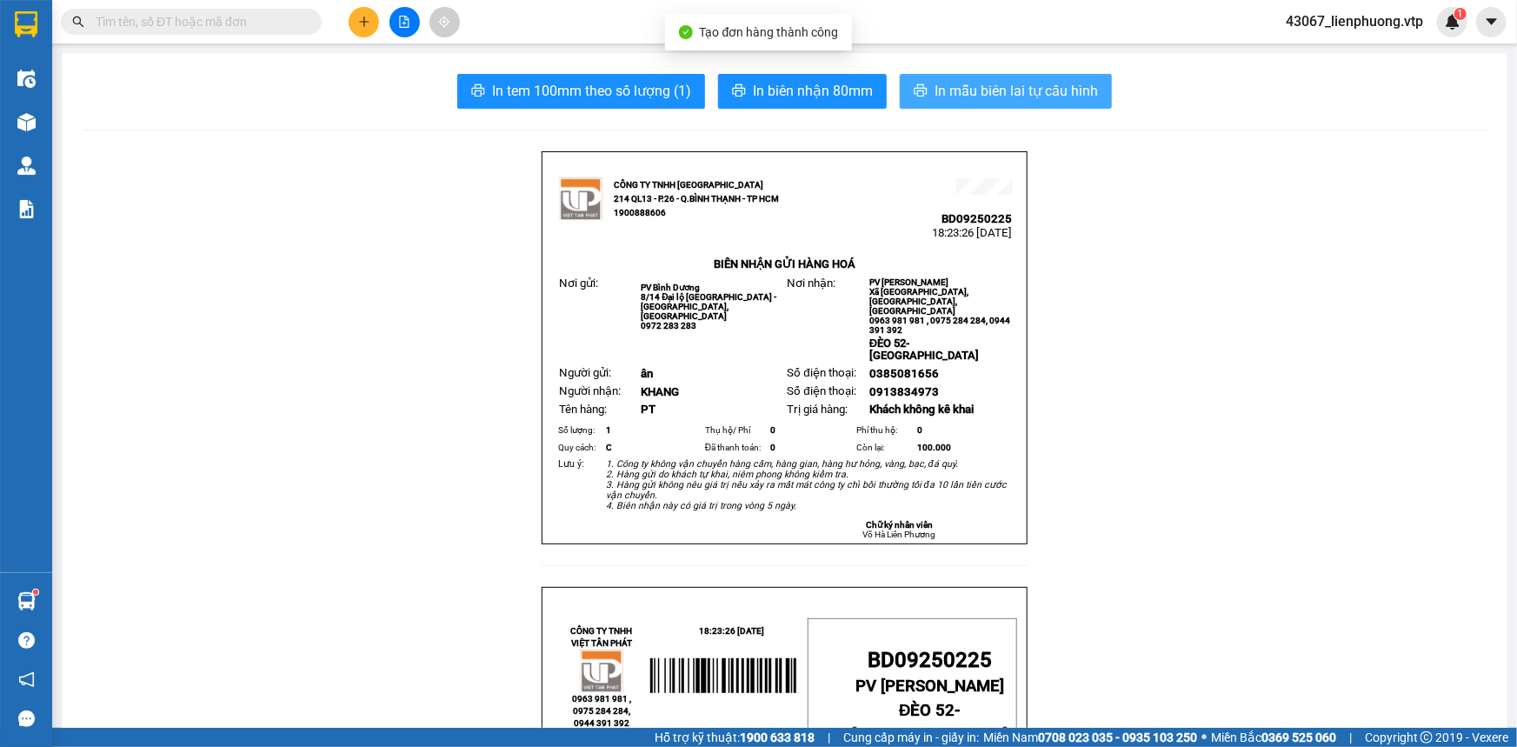
click at [1009, 98] on span "In mẫu biên lai tự cấu hình" at bounding box center [1016, 91] width 163 height 22
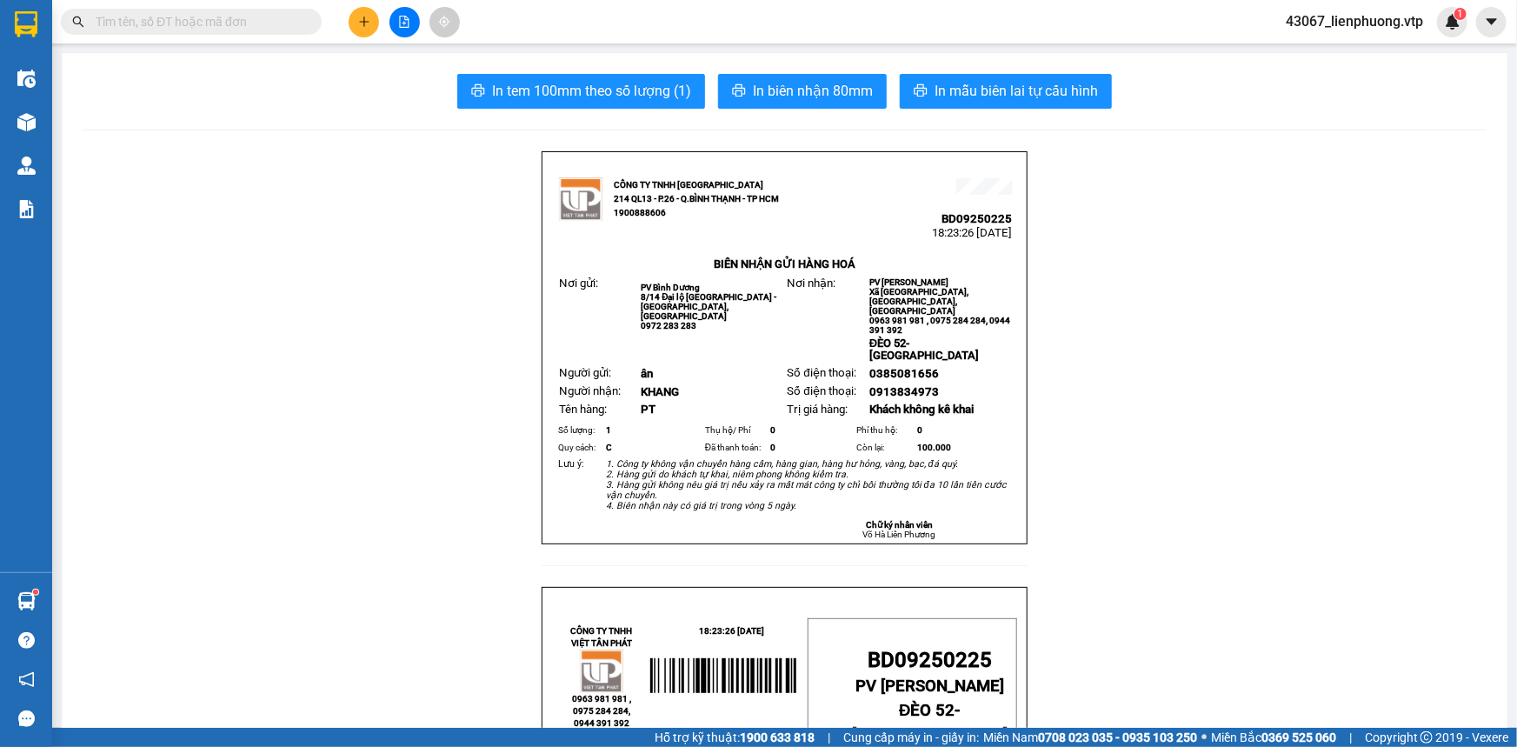
click at [1029, 100] on span "In mẫu biên lai tự cấu hình" at bounding box center [1016, 91] width 163 height 22
click at [1046, 91] on span "In mẫu biên lai tự cấu hình" at bounding box center [1016, 91] width 163 height 22
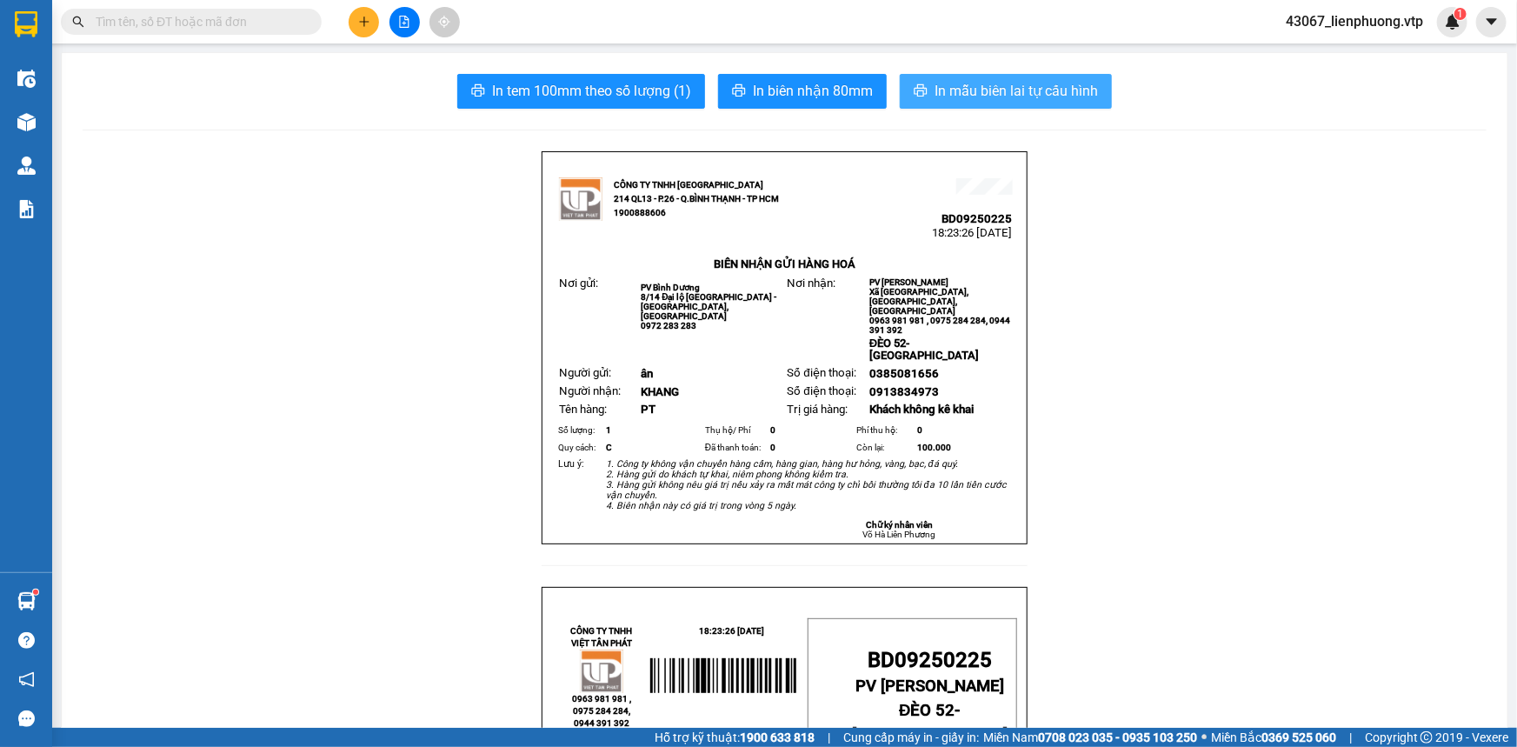
drag, startPoint x: 1005, startPoint y: 87, endPoint x: 998, endPoint y: 95, distance: 10.5
click at [1003, 91] on span "In mẫu biên lai tự cấu hình" at bounding box center [1016, 91] width 163 height 22
click at [1066, 88] on span "In mẫu biên lai tự cấu hình" at bounding box center [1016, 91] width 163 height 22
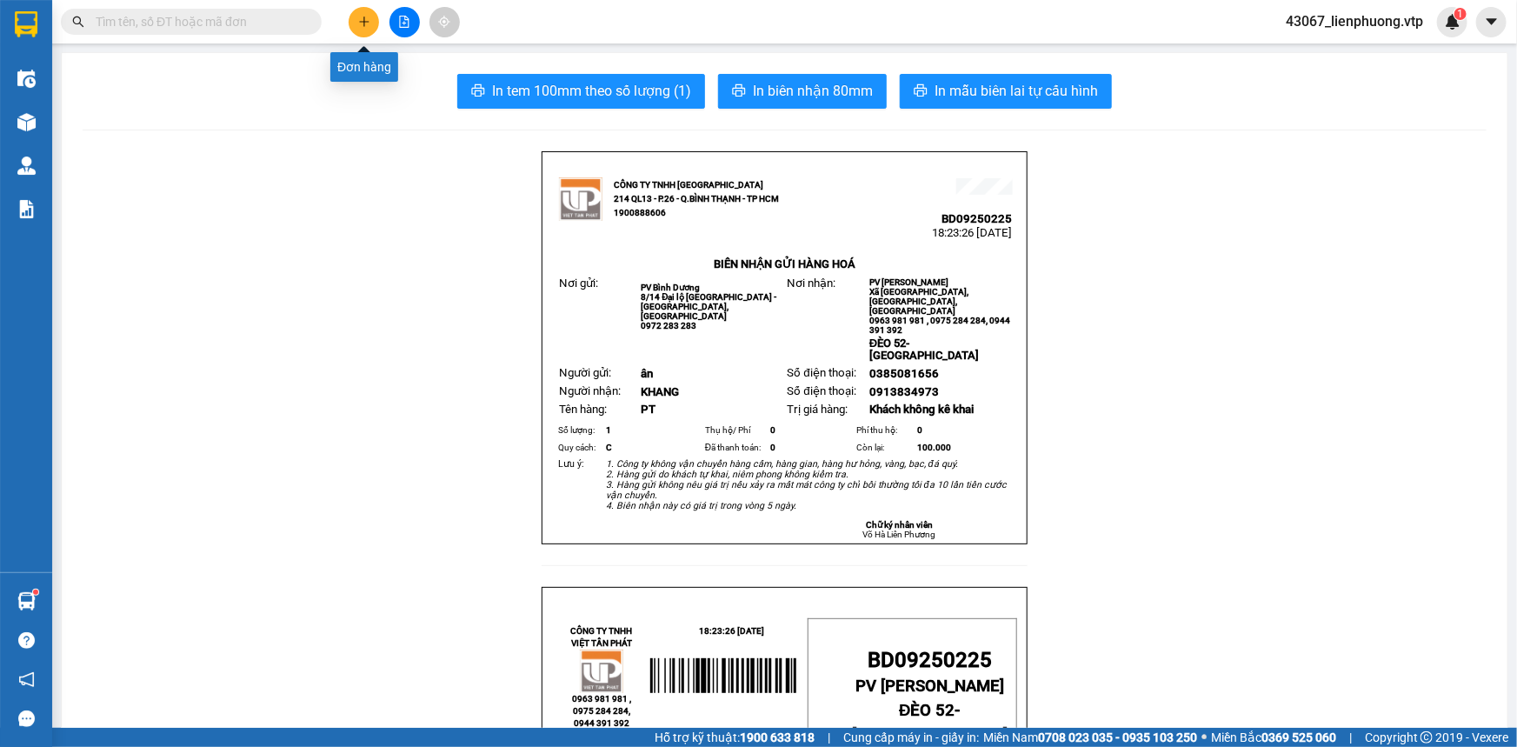
click at [370, 19] on icon "plus" at bounding box center [364, 22] width 12 height 12
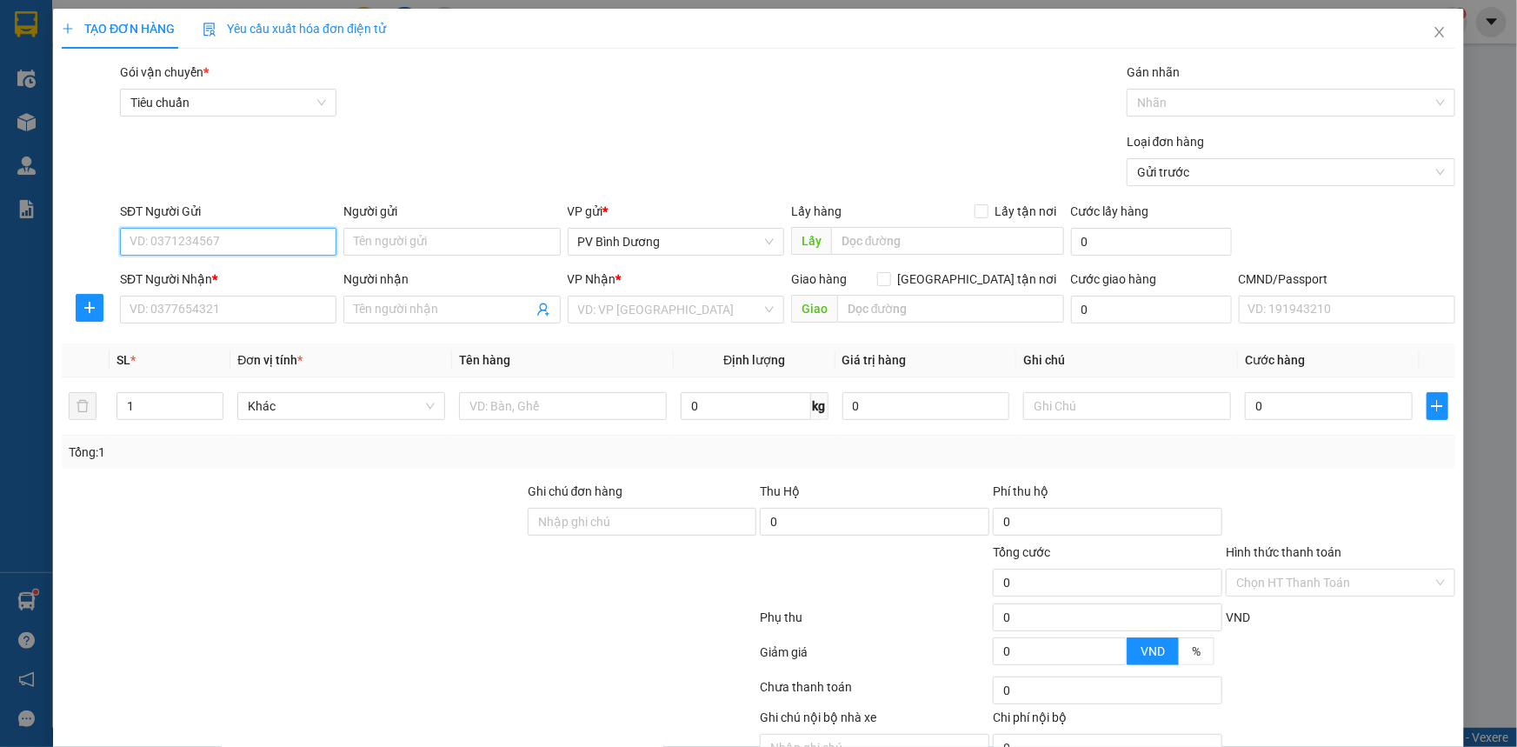
click at [303, 242] on input "SĐT Người Gửi" at bounding box center [228, 242] width 217 height 28
type input "0842026548"
click at [260, 272] on div "0842026548" at bounding box center [227, 276] width 194 height 19
type input "0362001327"
type input "HÀI"
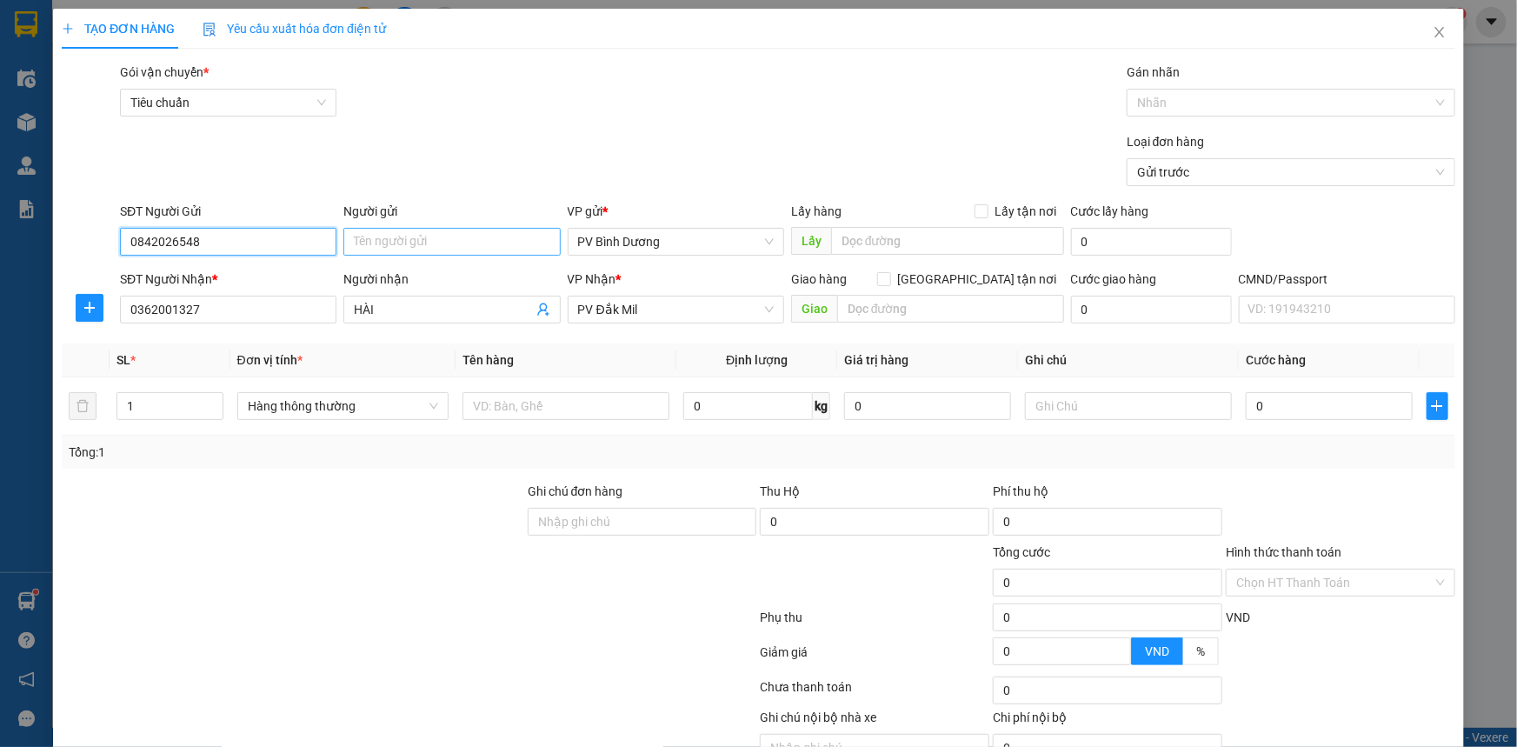
type input "0842026548"
click at [414, 243] on input "Người gửi" at bounding box center [451, 242] width 217 height 28
type input "QUYẾN"
click at [339, 517] on div at bounding box center [293, 512] width 466 height 61
click at [218, 317] on input "0362001327" at bounding box center [228, 310] width 217 height 28
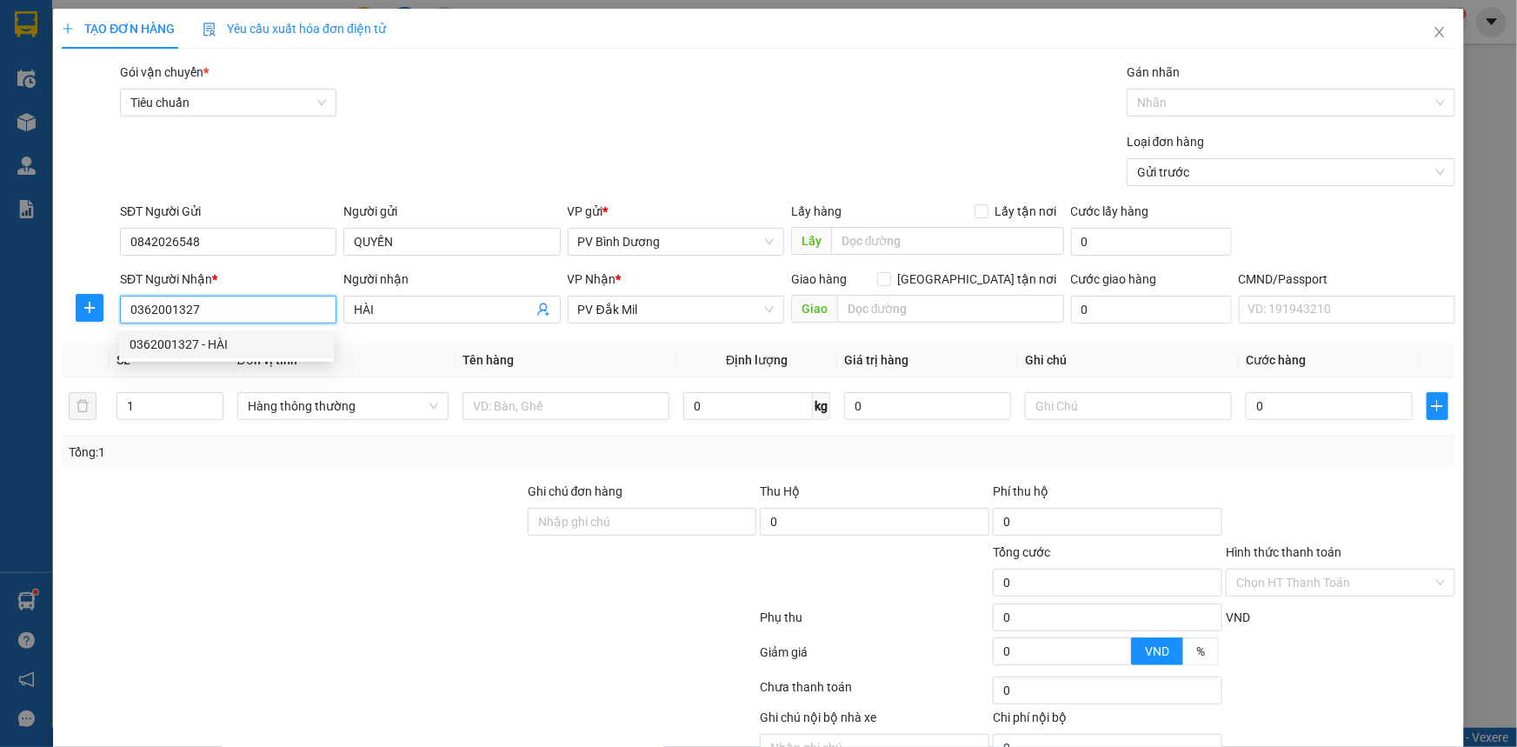
drag, startPoint x: 218, startPoint y: 310, endPoint x: 0, endPoint y: 346, distance: 221.1
click at [0, 346] on div "TẠO ĐƠN HÀNG Yêu cầu xuất hóa đơn điện tử Transit Pickup Surcharge Ids Transit …" at bounding box center [758, 373] width 1517 height 747
type input "0793622246"
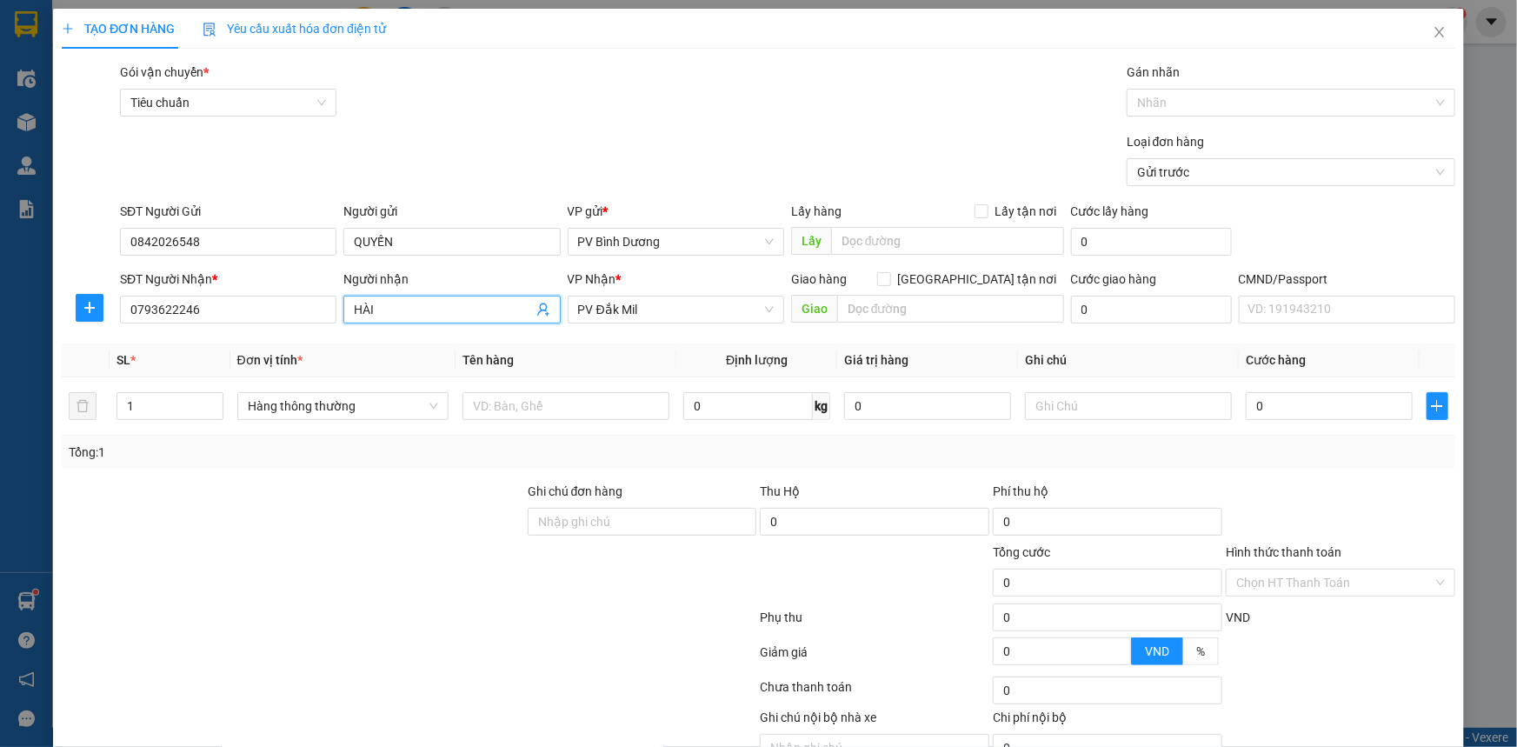
click at [442, 317] on input "HÀI" at bounding box center [443, 309] width 178 height 19
drag, startPoint x: 402, startPoint y: 309, endPoint x: 265, endPoint y: 320, distance: 137.0
click at [265, 320] on div "SĐT Người Nhận * 0793622246 Người nhận HÀI HÀI VP Nhận * PV Đắk Mil Giao hàng […" at bounding box center [788, 300] width 1343 height 61
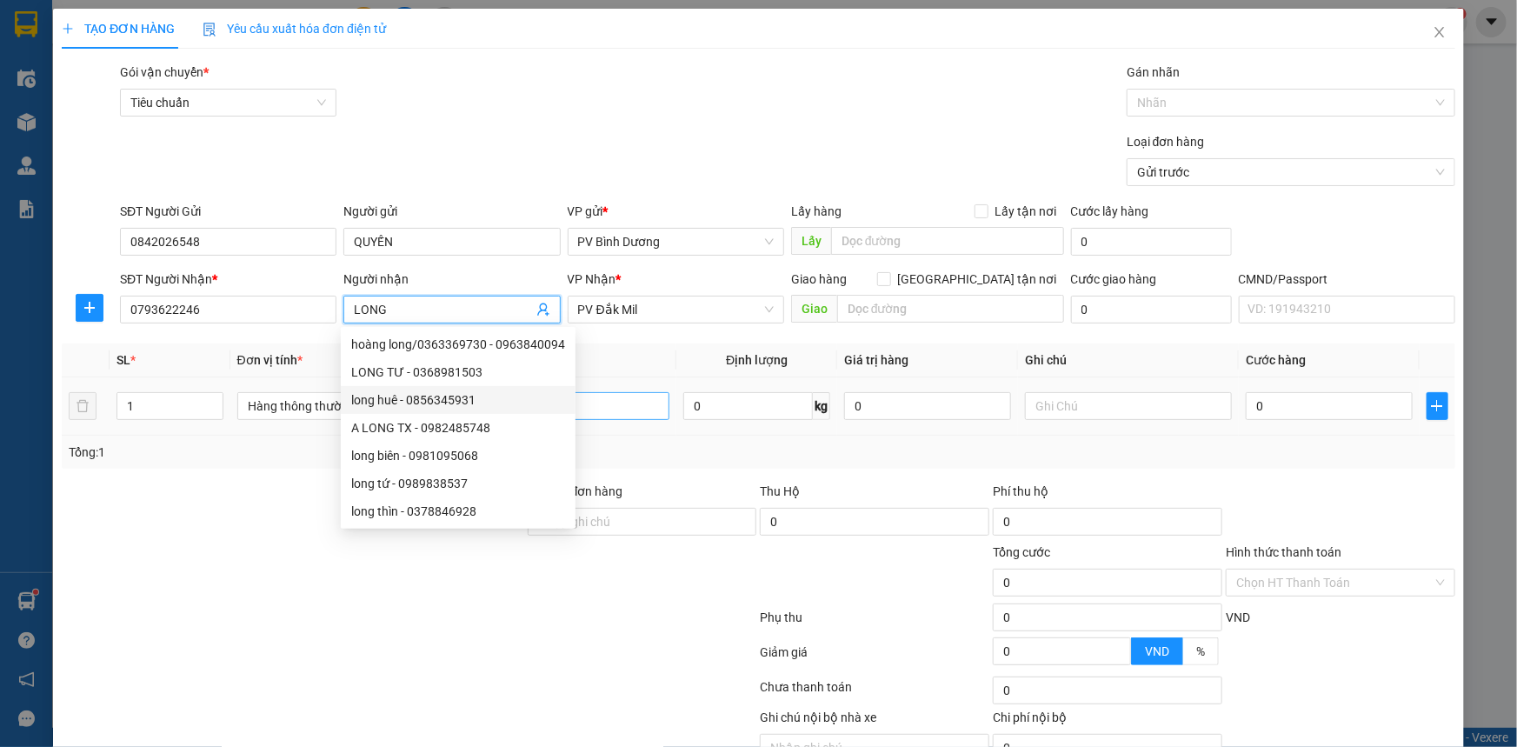
type input "LONG"
click at [609, 411] on input "text" at bounding box center [566, 406] width 207 height 28
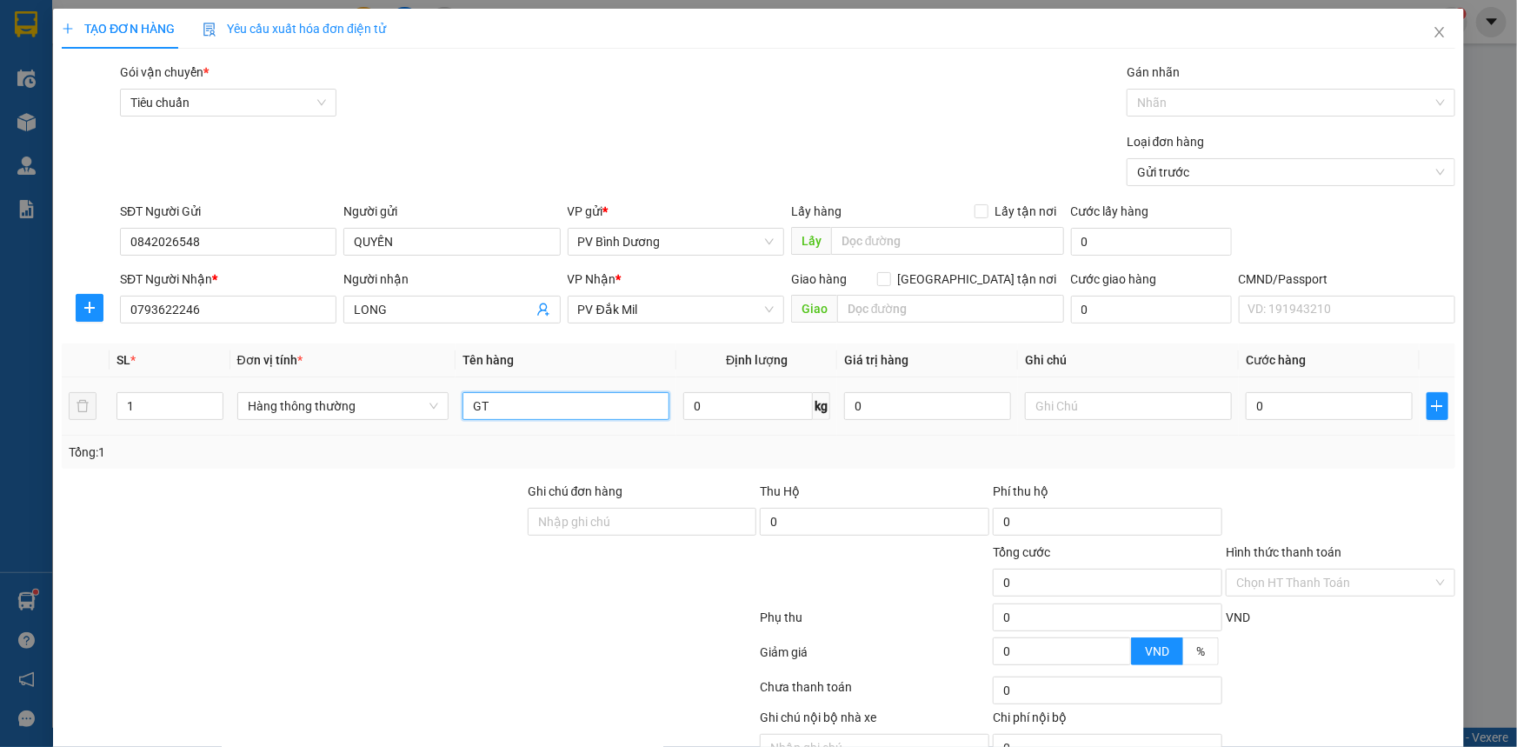
type input "GT"
type input "BÌ"
type input "3"
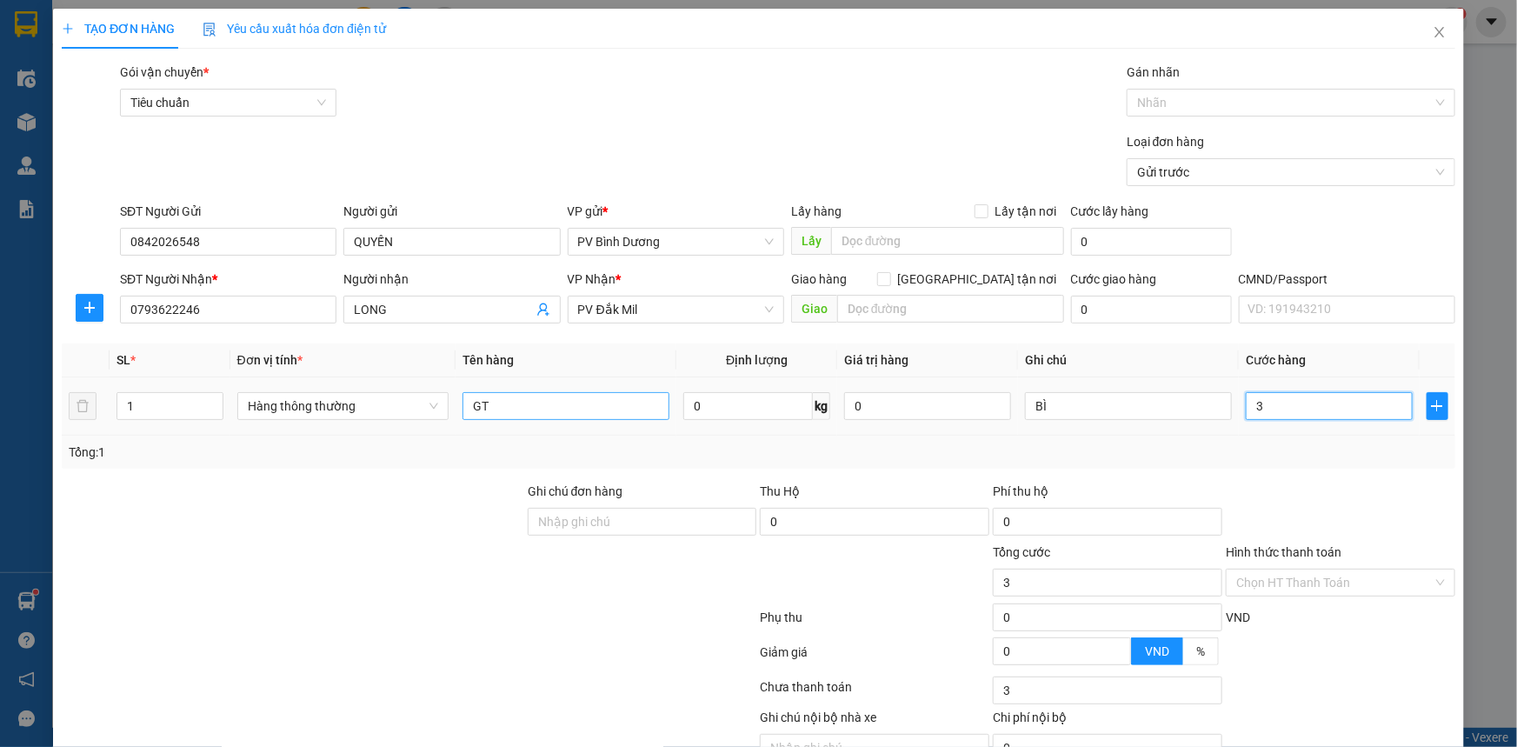
type input "30"
type input "300"
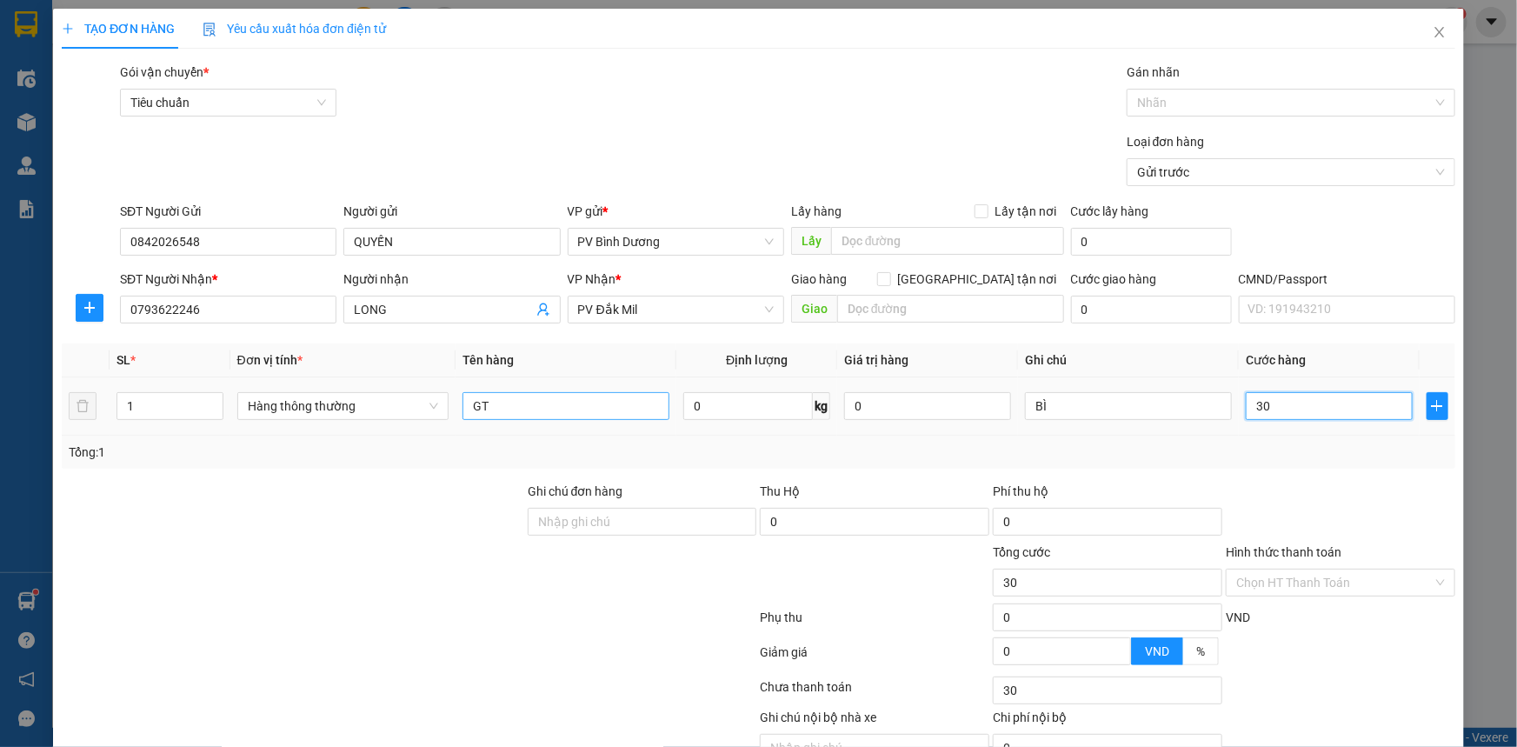
type input "300"
type input "3.000"
type input "30.000"
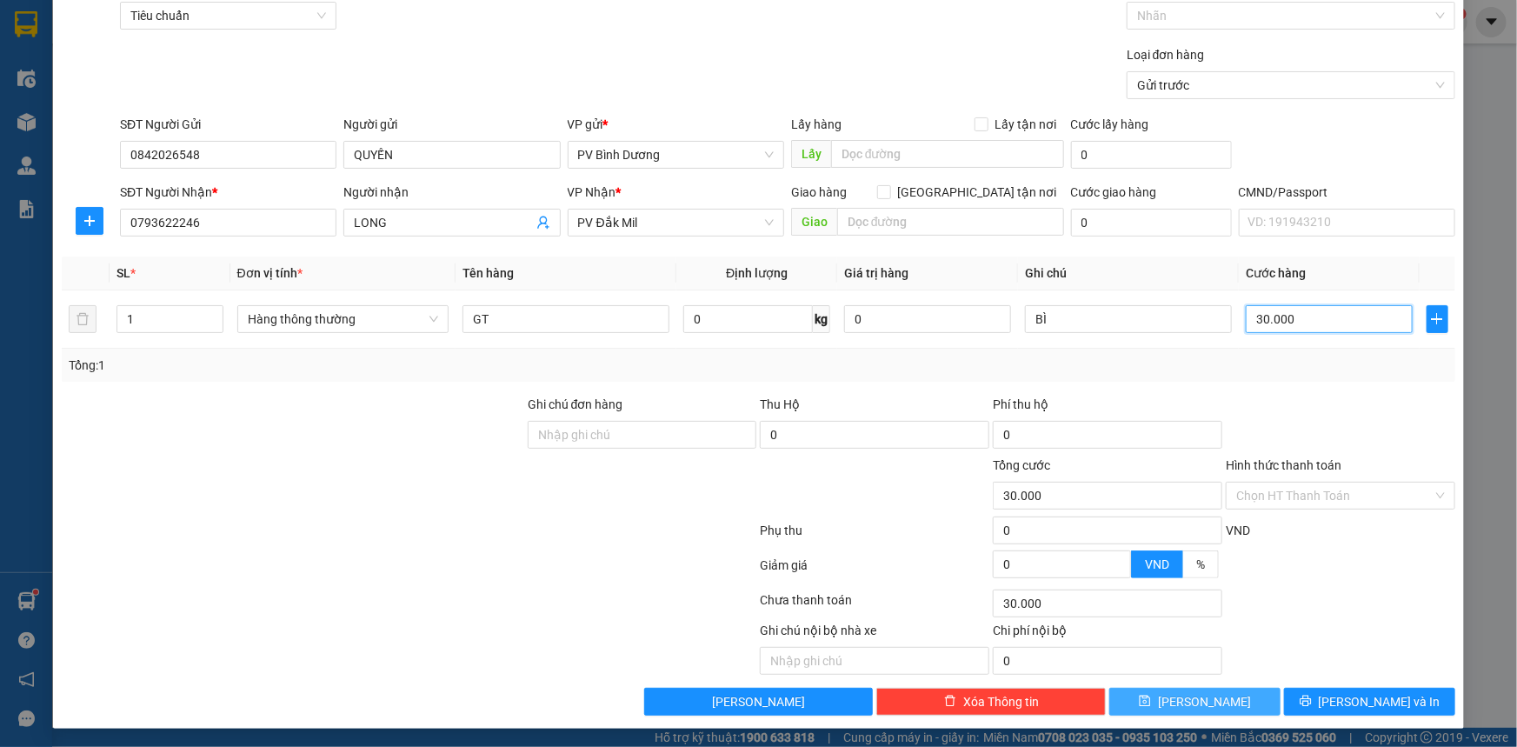
scroll to position [88, 0]
click at [1312, 700] on icon "printer" at bounding box center [1306, 700] width 12 height 12
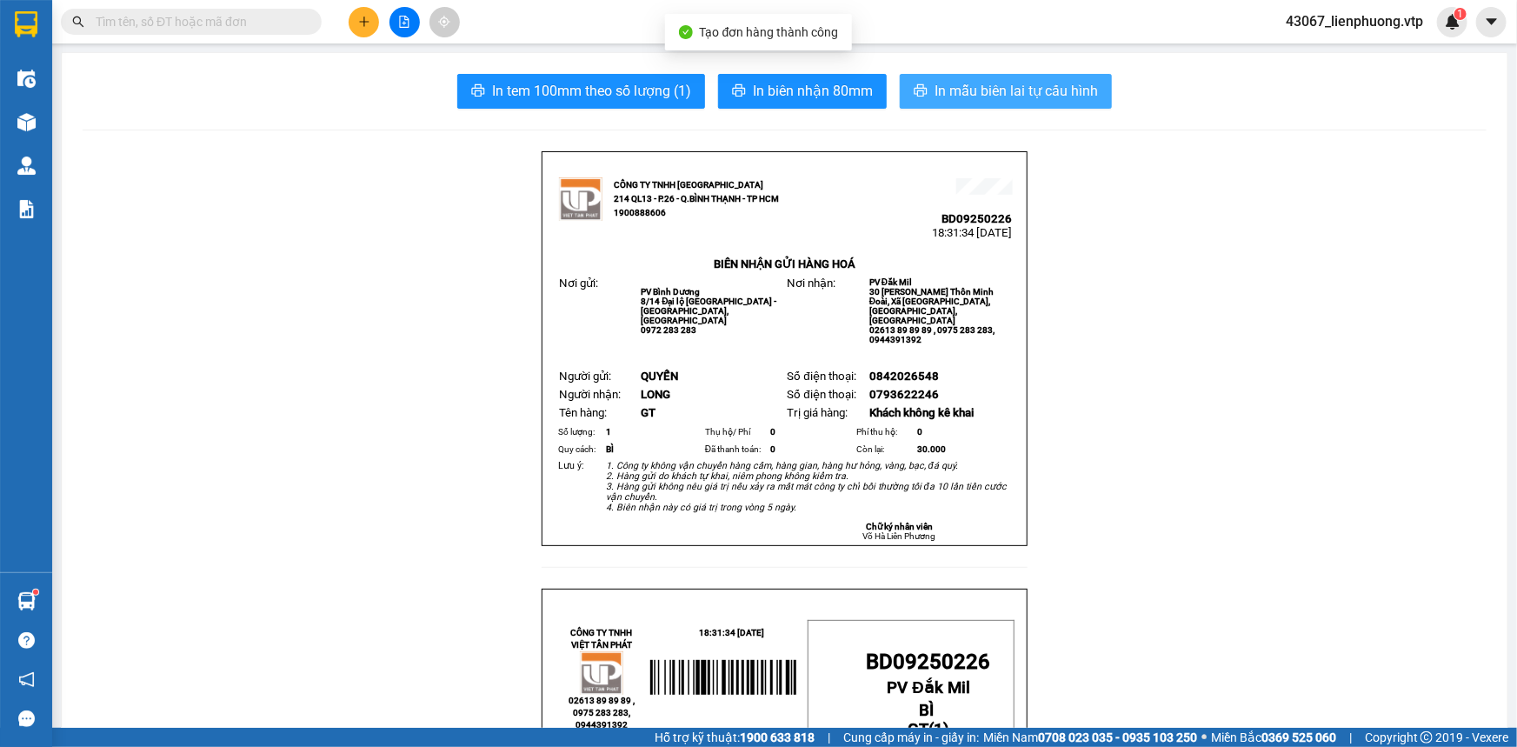
click at [980, 81] on span "In mẫu biên lai tự cấu hình" at bounding box center [1016, 91] width 163 height 22
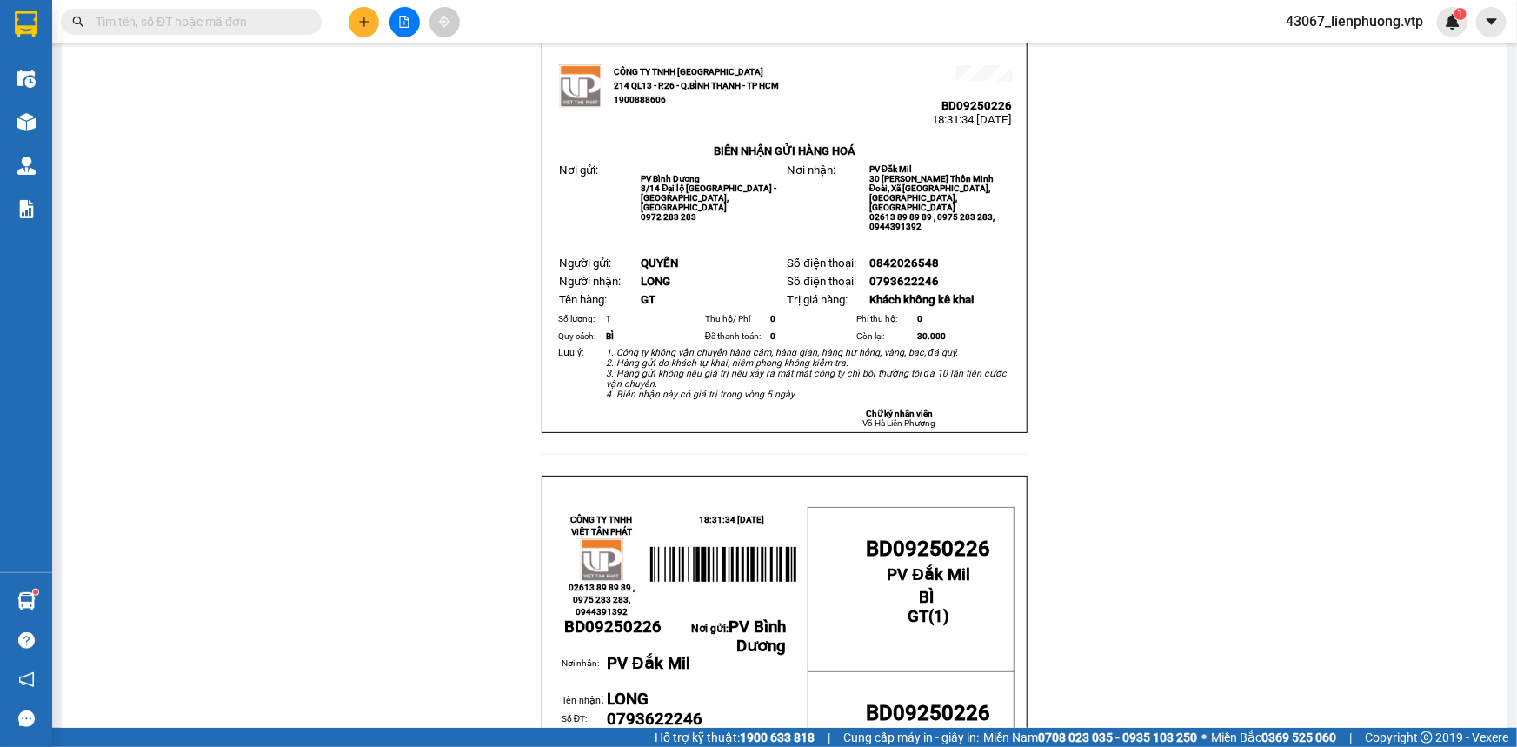
scroll to position [237, 0]
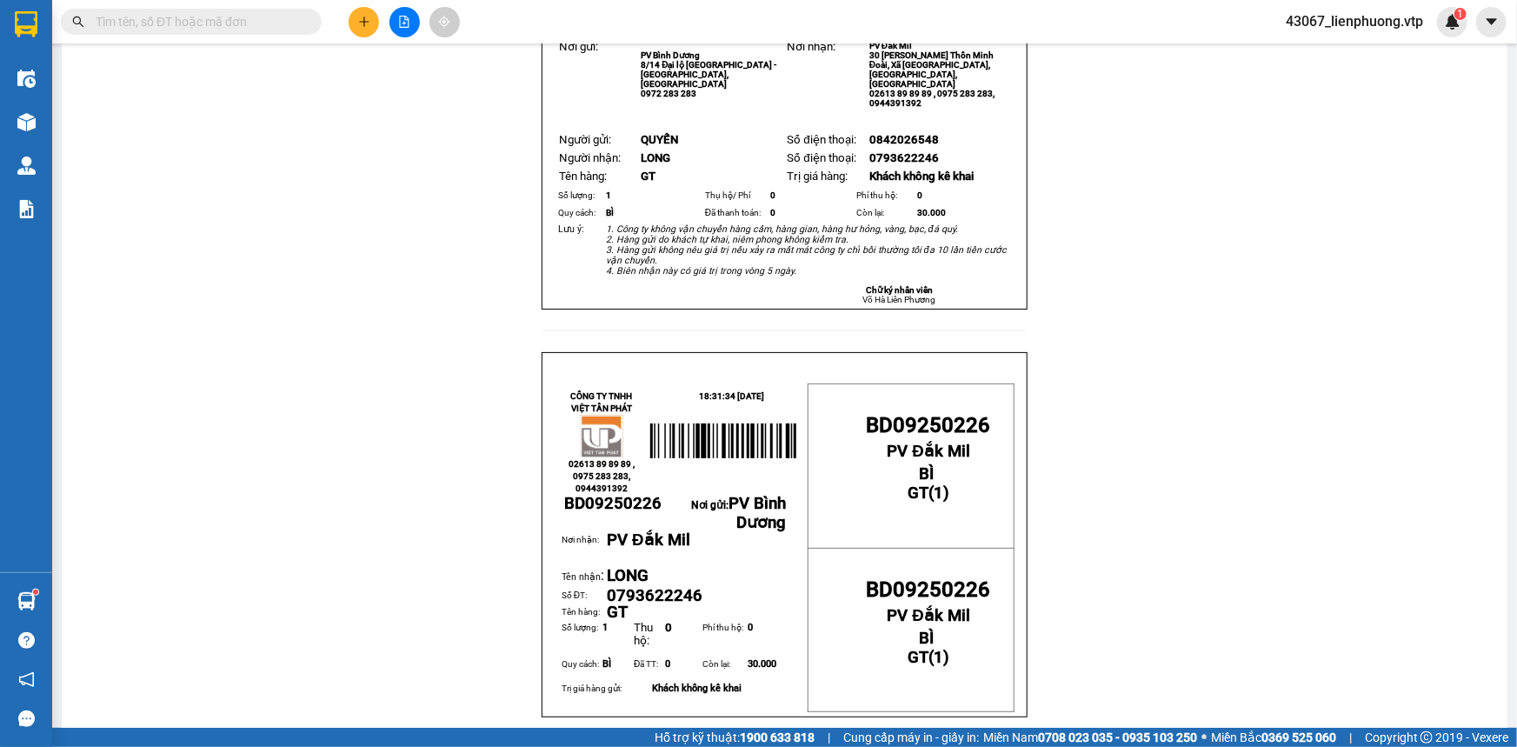
drag, startPoint x: 304, startPoint y: 218, endPoint x: 330, endPoint y: 117, distance: 104.2
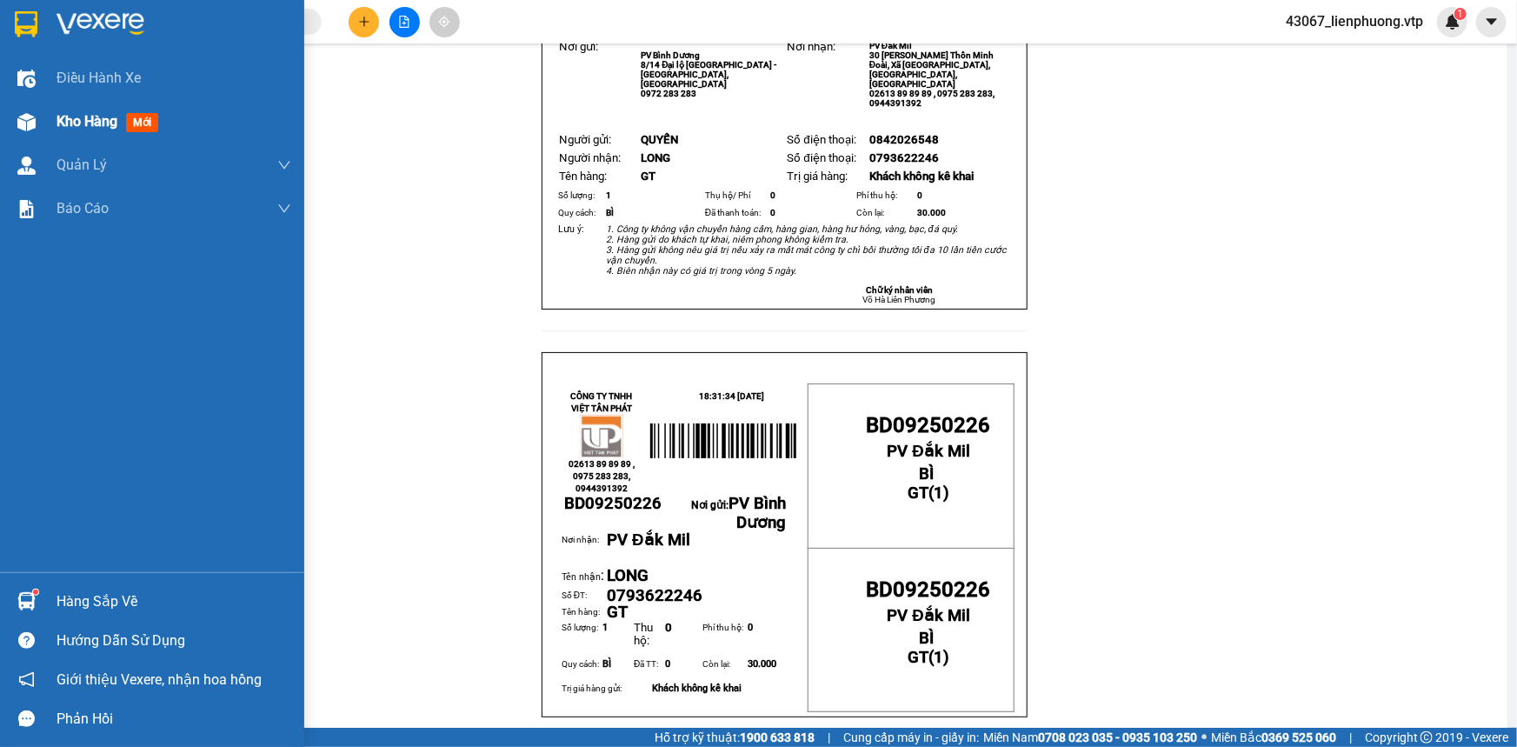
click at [76, 121] on span "Kho hàng" at bounding box center [87, 121] width 61 height 17
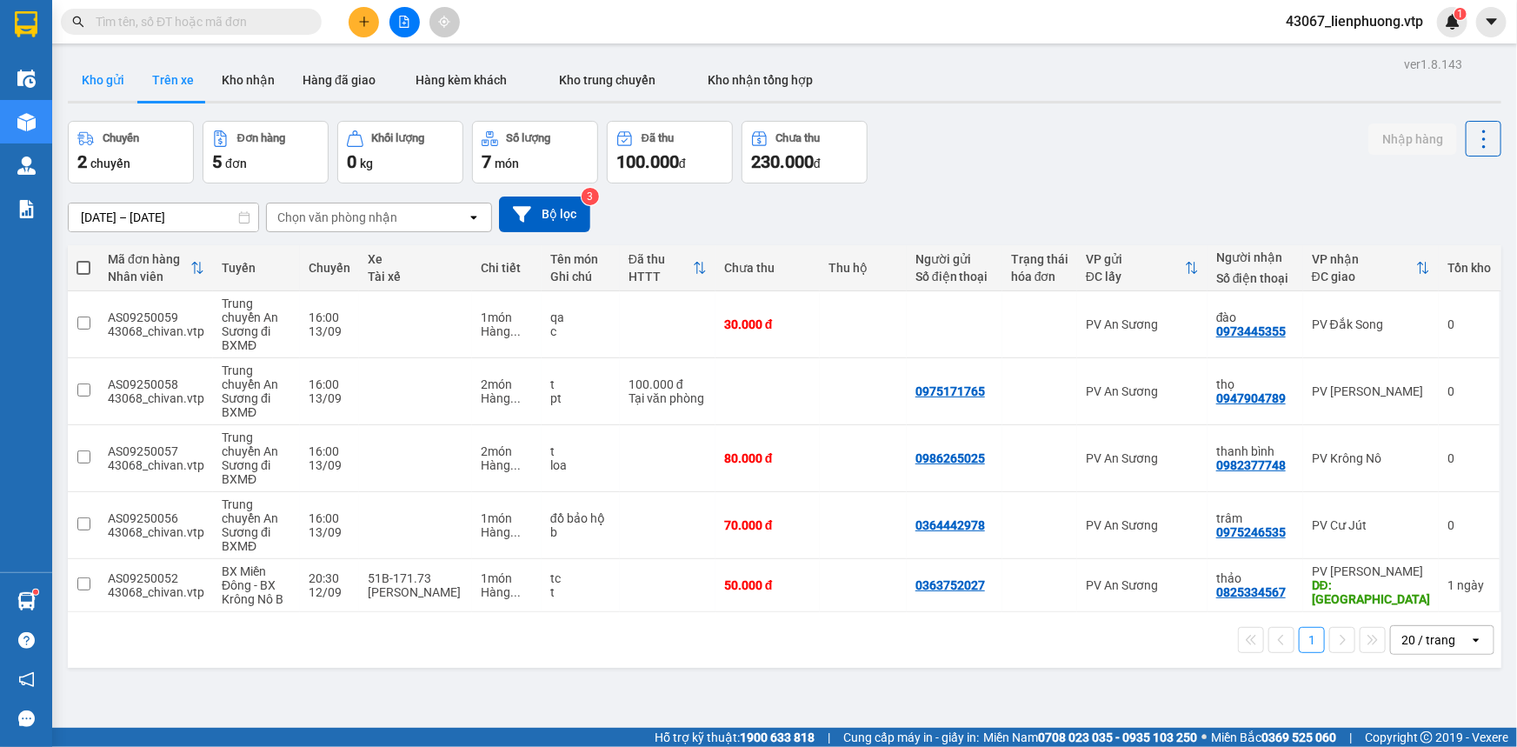
click at [89, 74] on button "Kho gửi" at bounding box center [103, 80] width 70 height 42
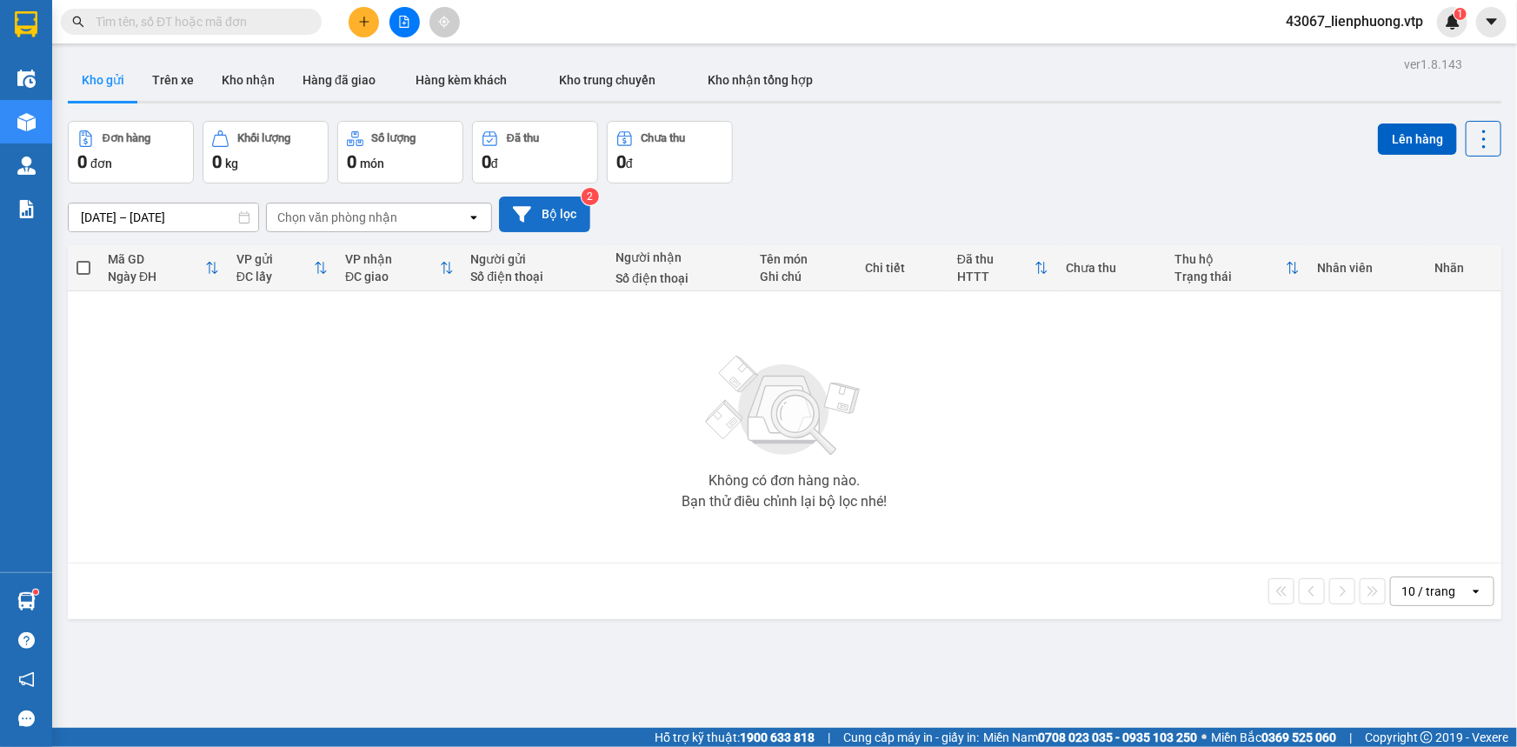
click at [537, 217] on button "Bộ lọc" at bounding box center [544, 215] width 91 height 36
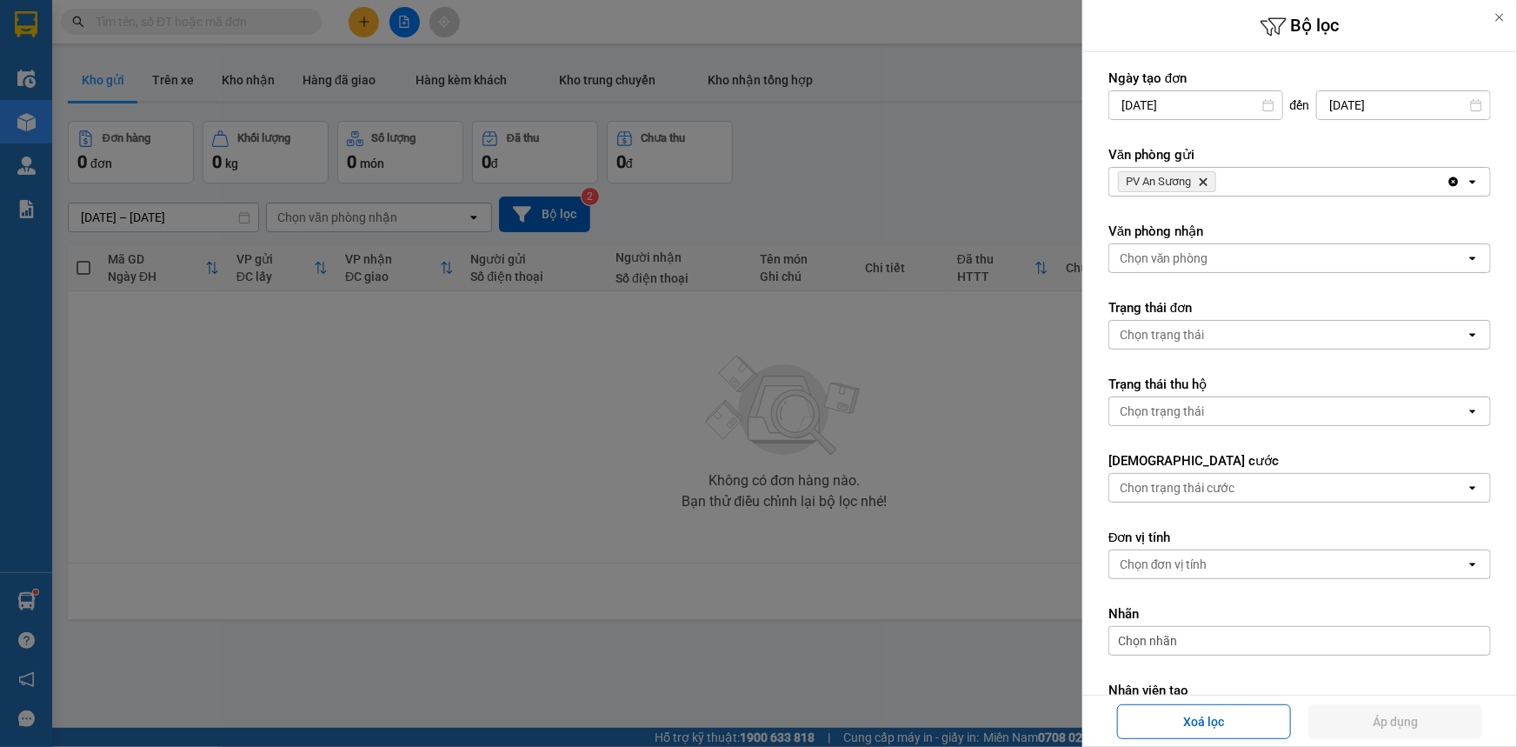
click at [1205, 184] on icon "Delete" at bounding box center [1203, 182] width 10 height 10
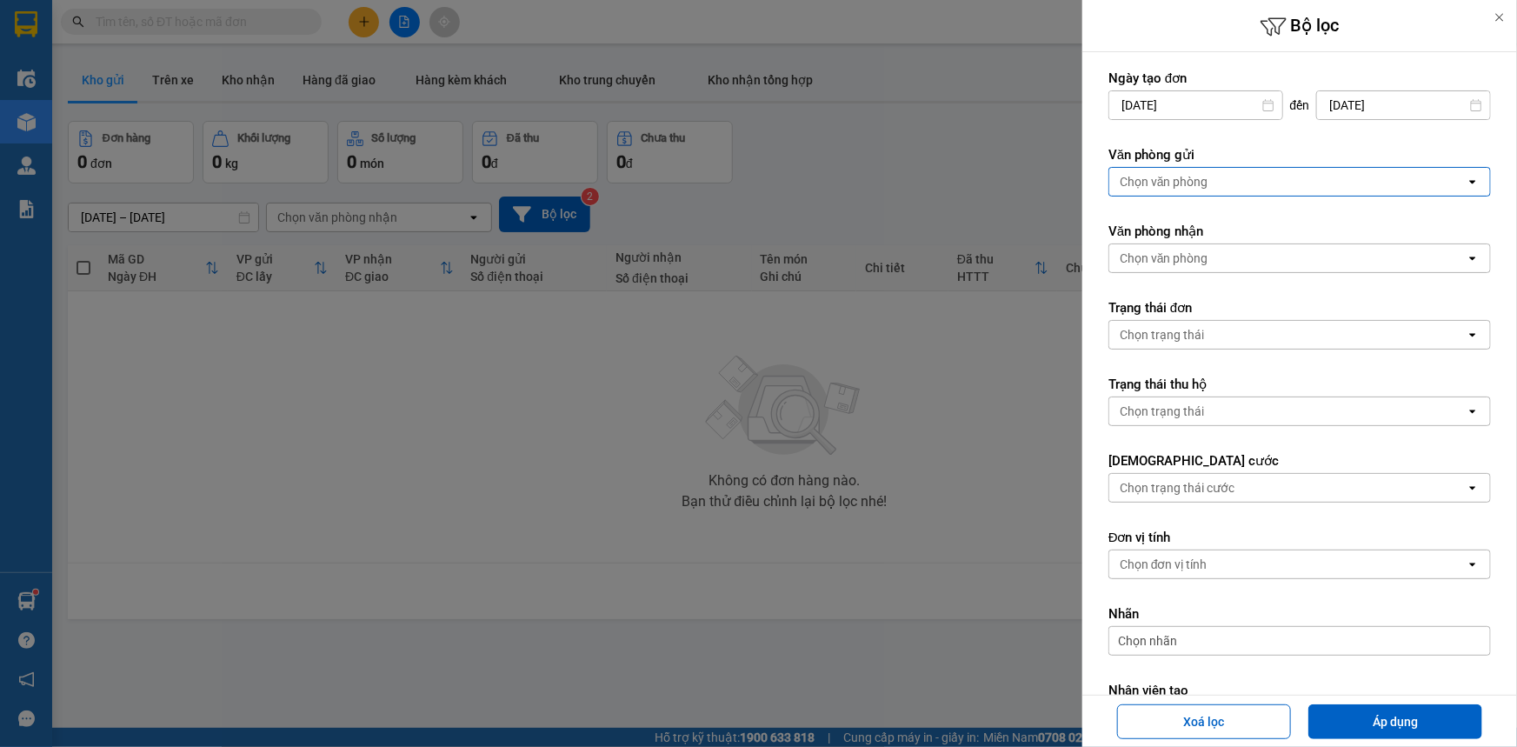
click at [1339, 178] on div "Chọn văn phòng" at bounding box center [1288, 182] width 357 height 28
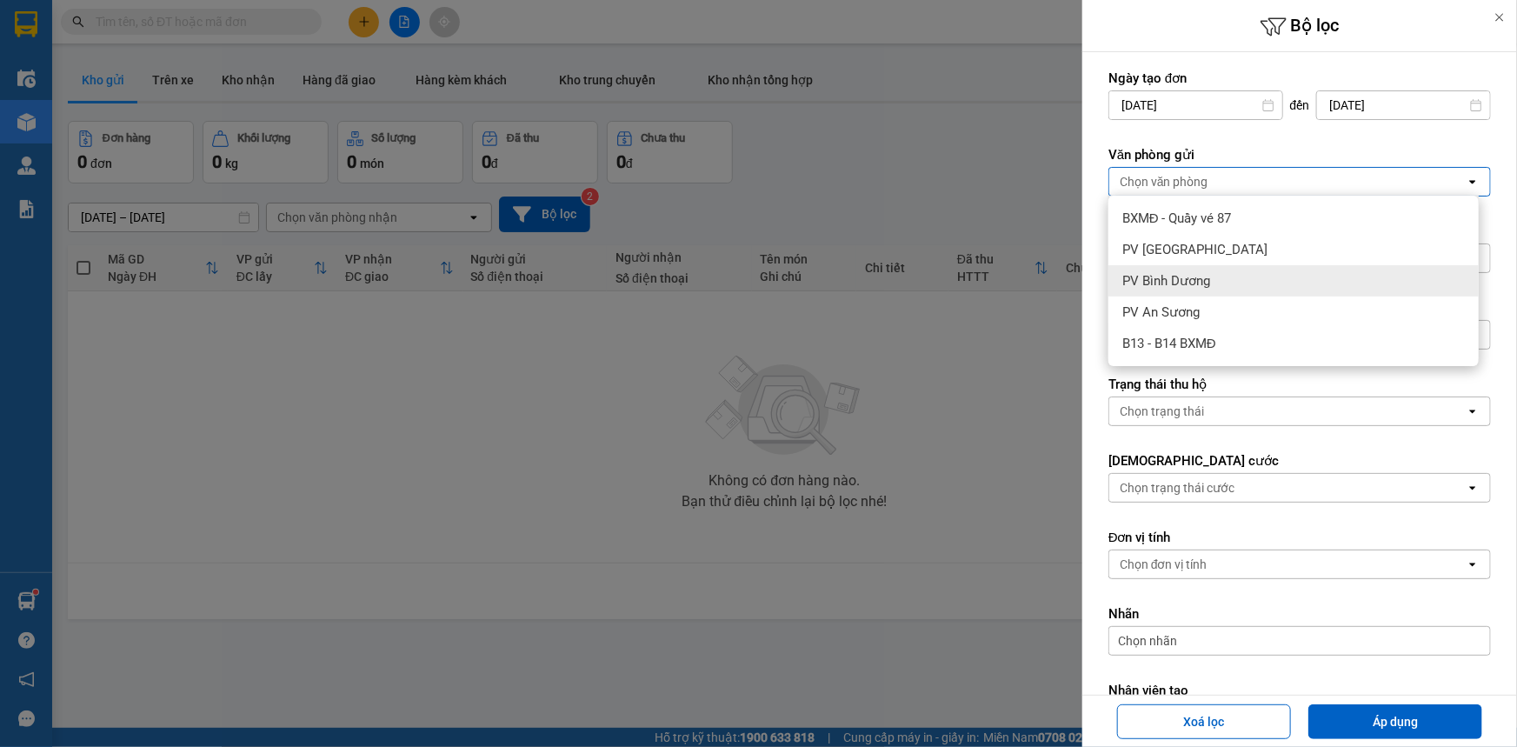
click at [1199, 280] on span "PV Bình Dương" at bounding box center [1167, 280] width 88 height 17
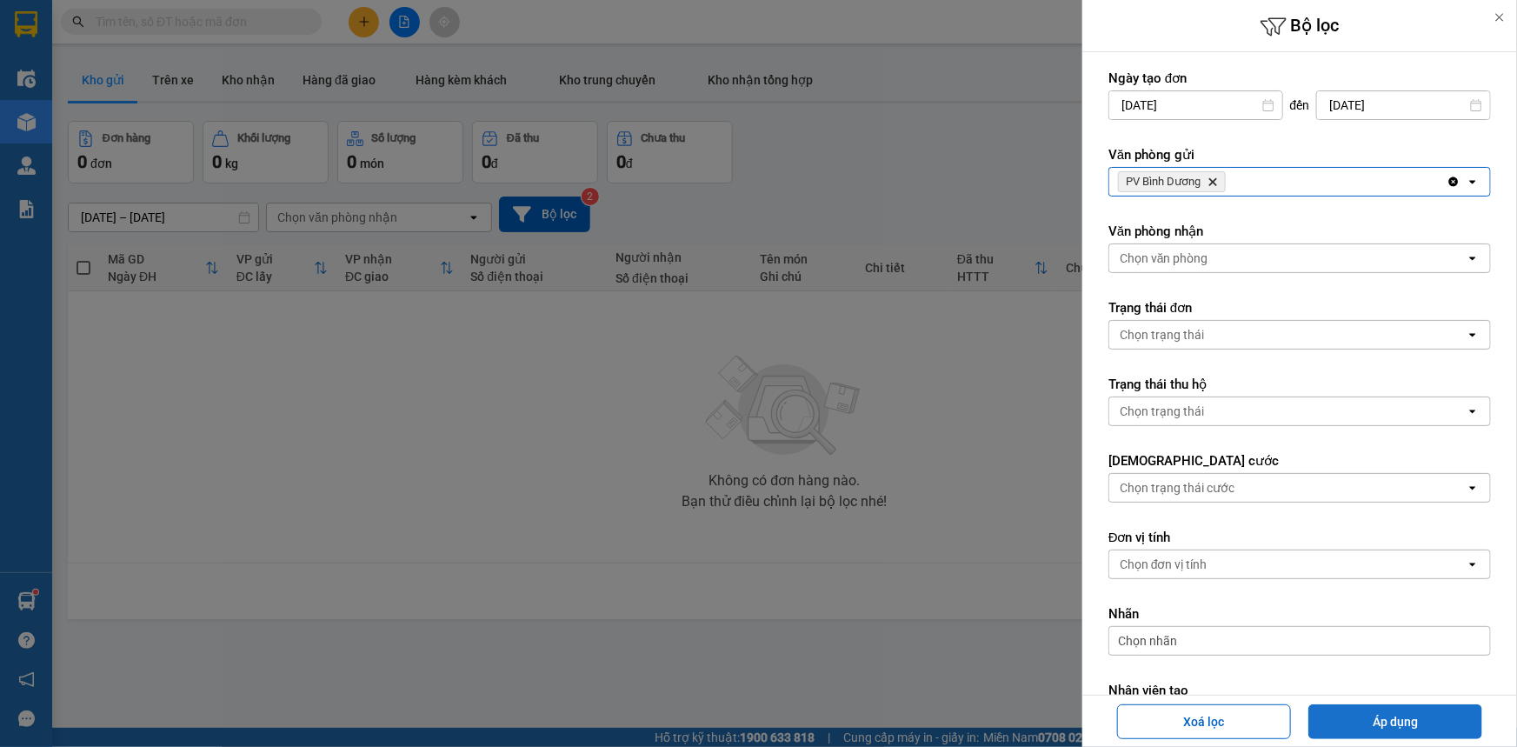
click at [1379, 730] on button "Áp dụng" at bounding box center [1396, 721] width 174 height 35
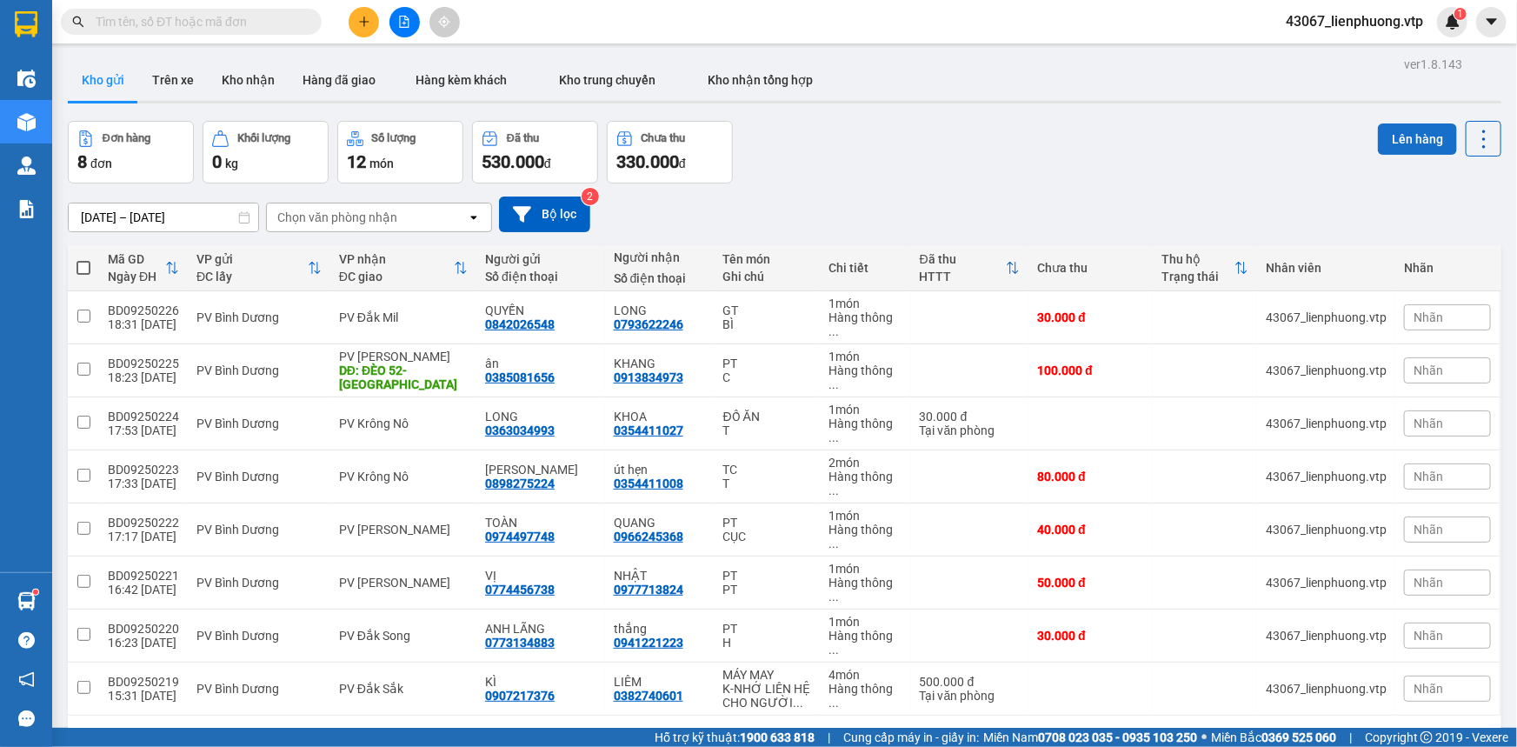
click at [1410, 141] on button "Lên hàng" at bounding box center [1417, 138] width 79 height 31
click at [89, 264] on span at bounding box center [84, 268] width 14 height 14
click at [83, 259] on input "checkbox" at bounding box center [83, 259] width 0 height 0
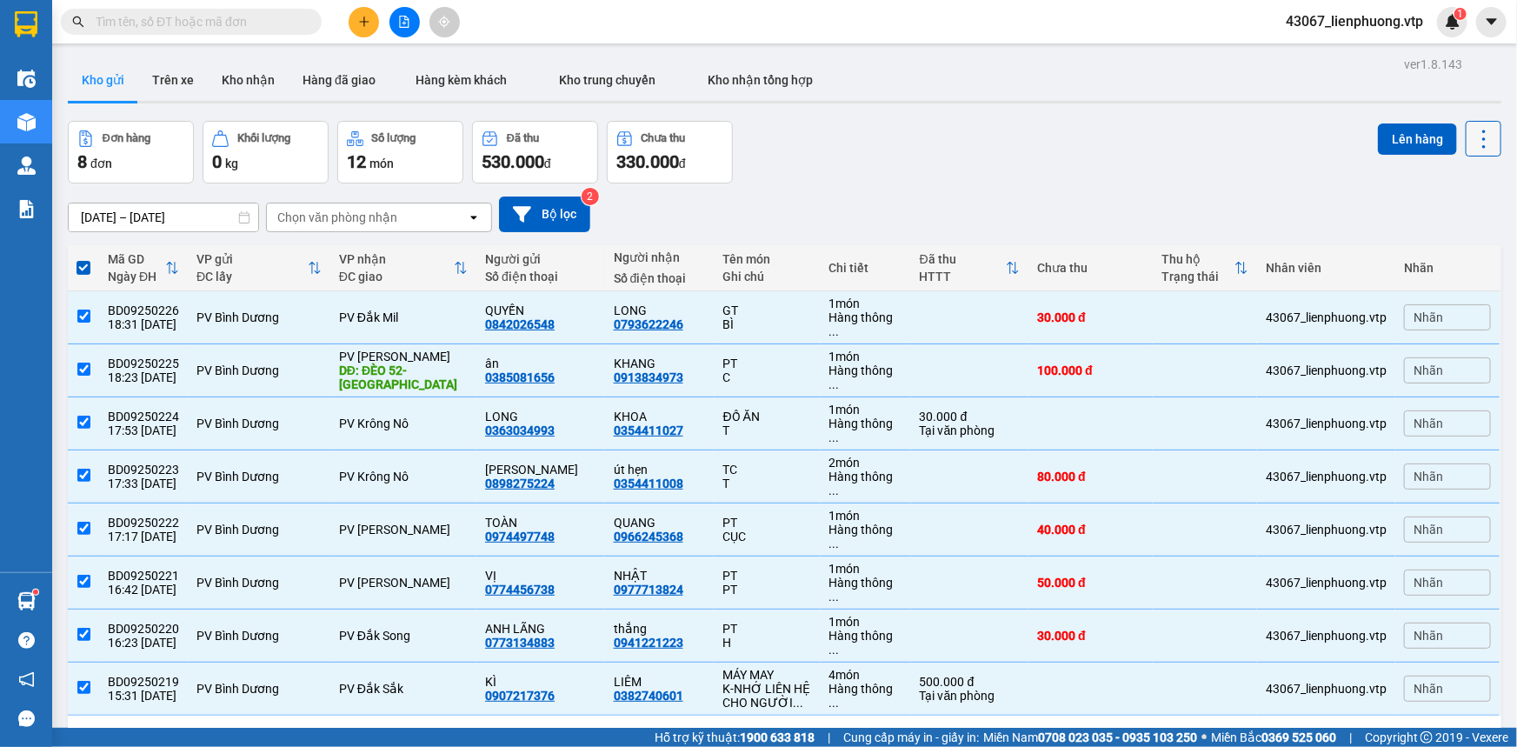
click at [1472, 141] on icon at bounding box center [1484, 139] width 24 height 24
click at [1396, 138] on button "Lên hàng" at bounding box center [1417, 138] width 79 height 31
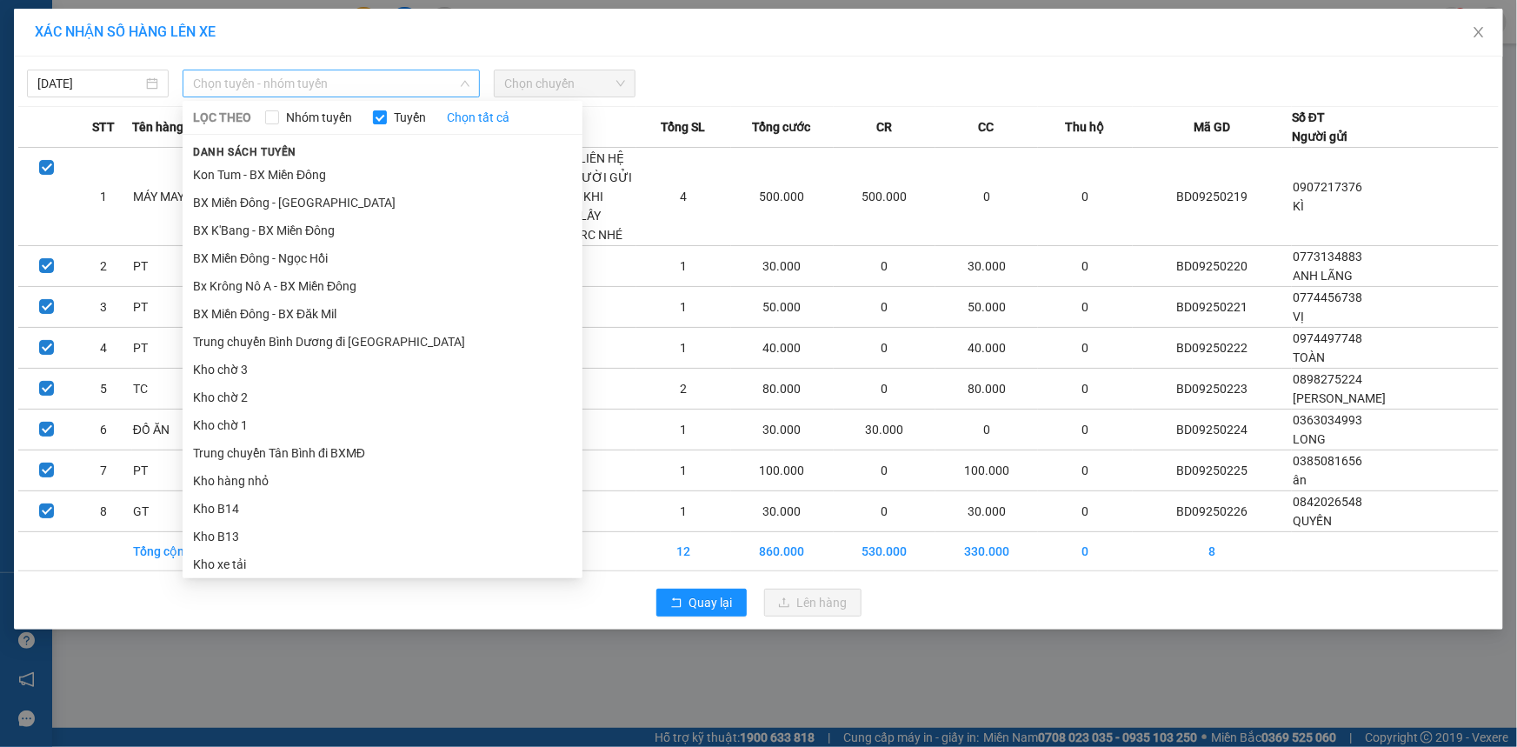
click at [357, 86] on span "Chọn tuyến - nhóm tuyến" at bounding box center [331, 83] width 277 height 26
click at [330, 339] on li "Trung chuyển Bình Dương đi [GEOGRAPHIC_DATA]" at bounding box center [383, 342] width 400 height 28
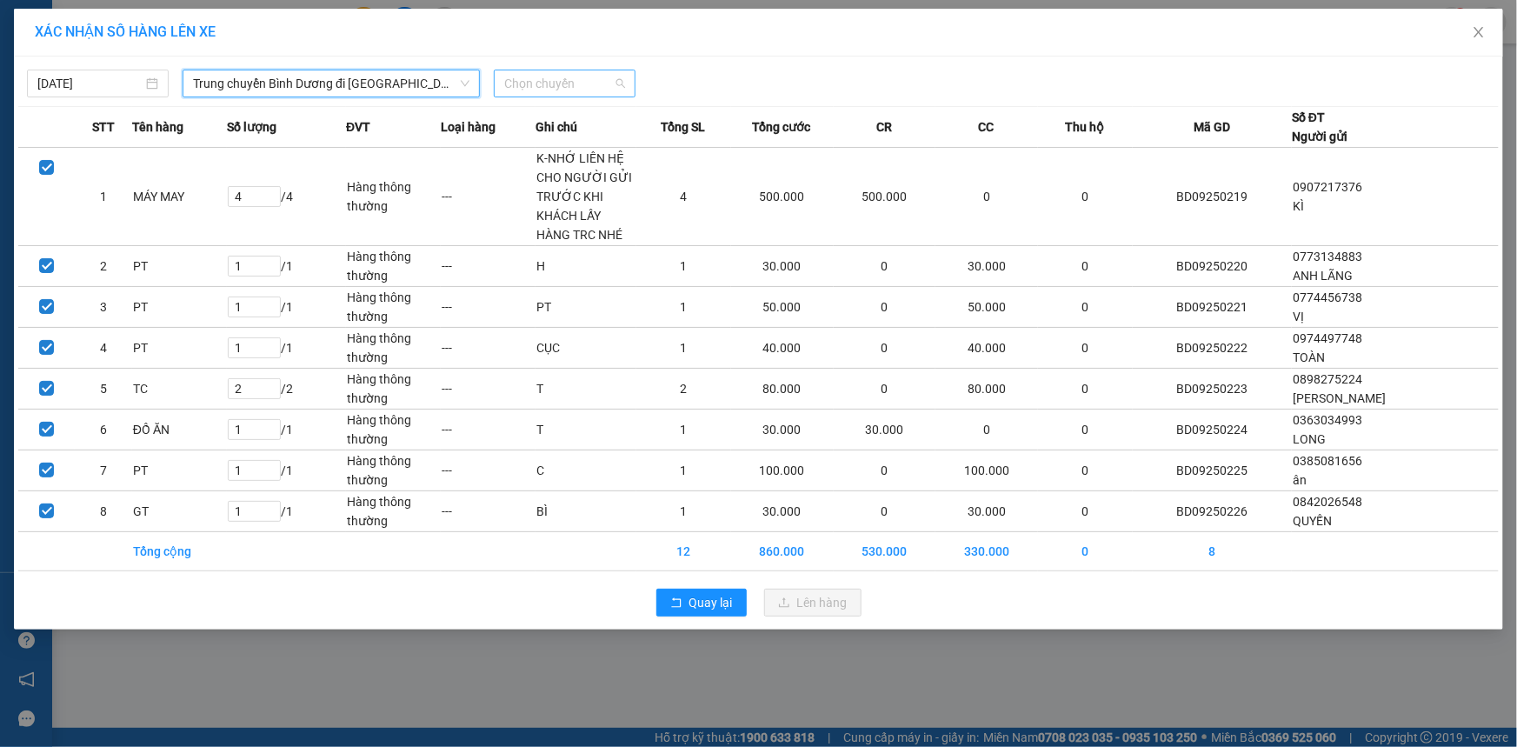
click at [590, 78] on span "Chọn chuyến" at bounding box center [564, 83] width 121 height 26
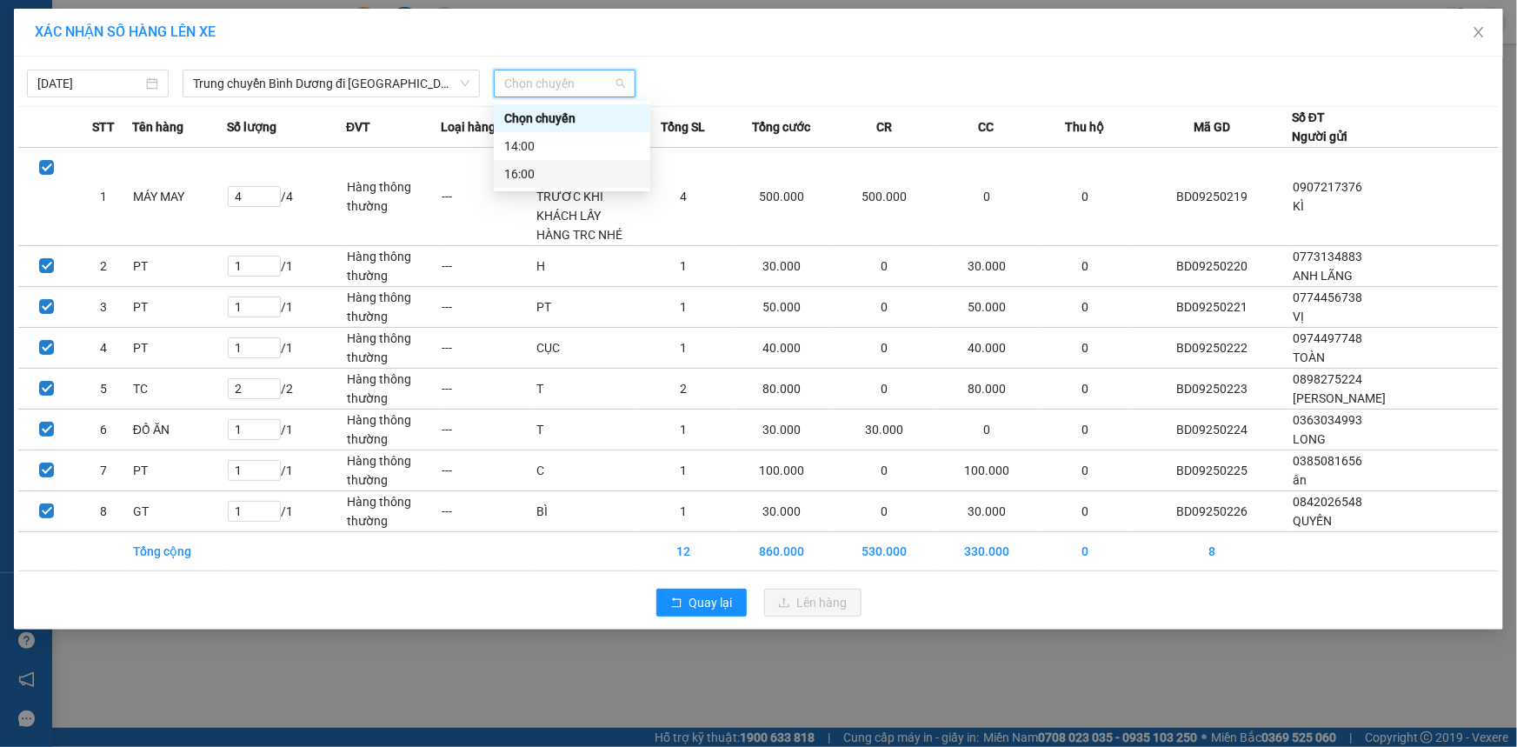
click at [565, 170] on div "16:00" at bounding box center [572, 173] width 136 height 19
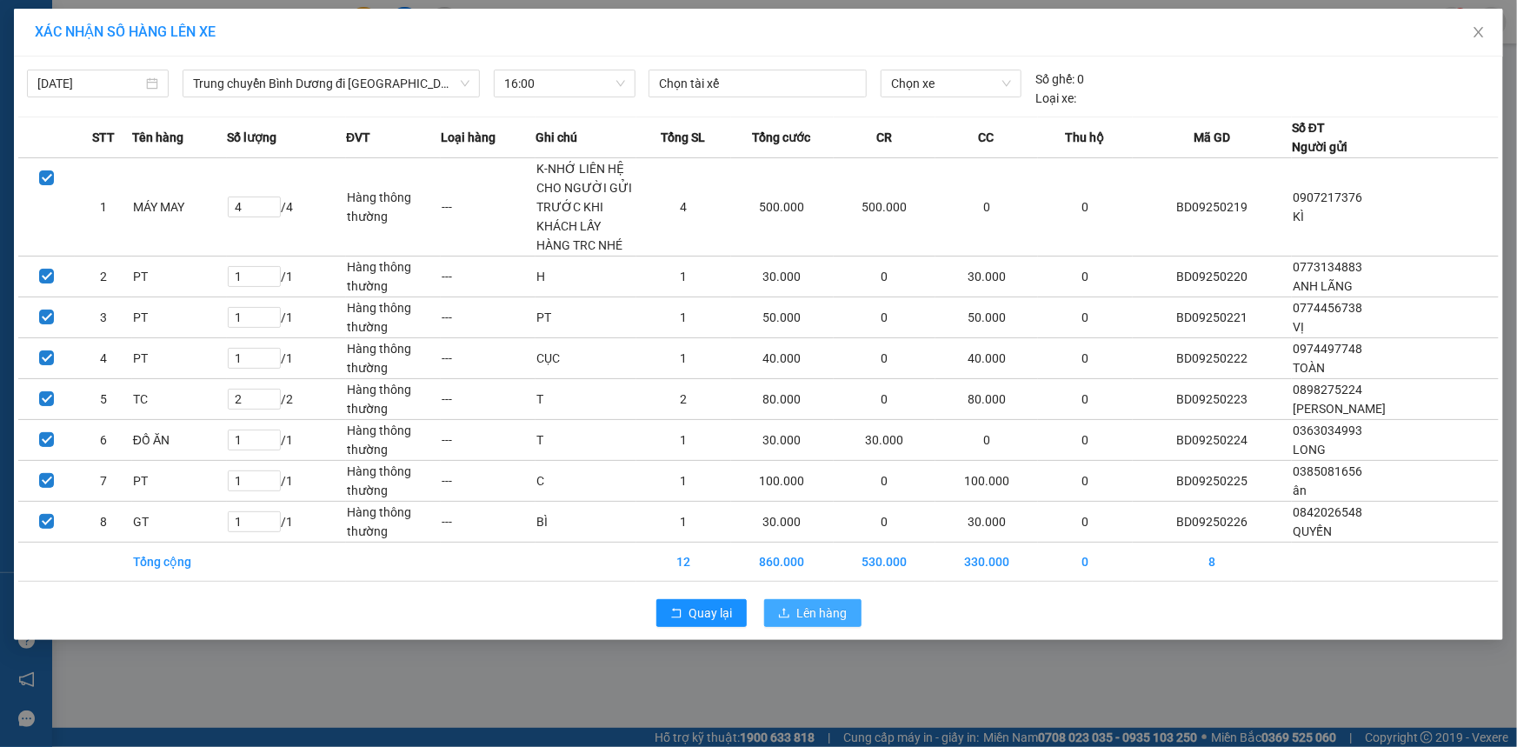
click at [817, 611] on span "Lên hàng" at bounding box center [822, 612] width 50 height 19
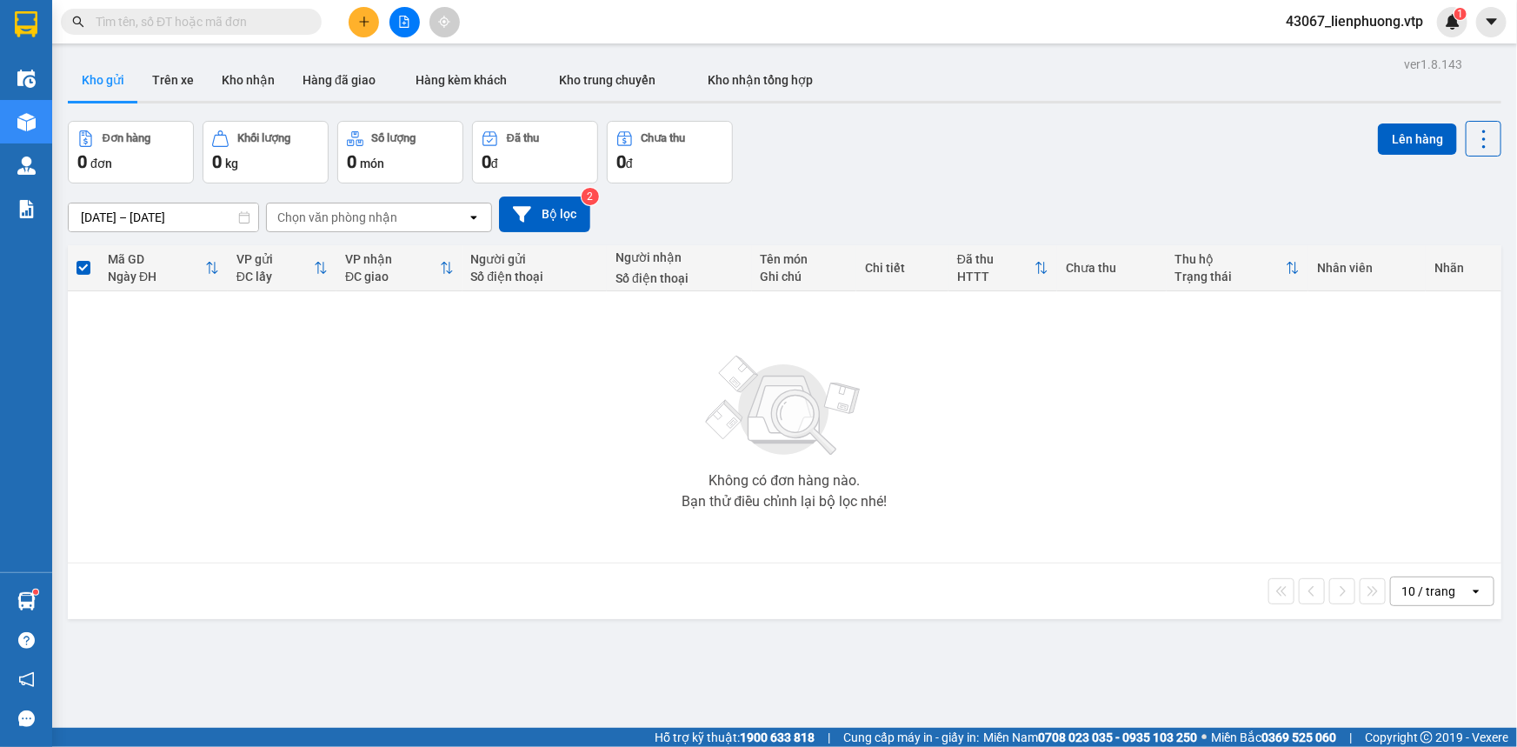
drag, startPoint x: 81, startPoint y: 264, endPoint x: 103, endPoint y: 276, distance: 25.3
click at [82, 268] on span at bounding box center [84, 268] width 14 height 14
click at [83, 259] on input "checkbox" at bounding box center [83, 259] width 0 height 0
click at [84, 270] on span at bounding box center [84, 268] width 14 height 14
click at [83, 259] on input "checkbox" at bounding box center [83, 259] width 0 height 0
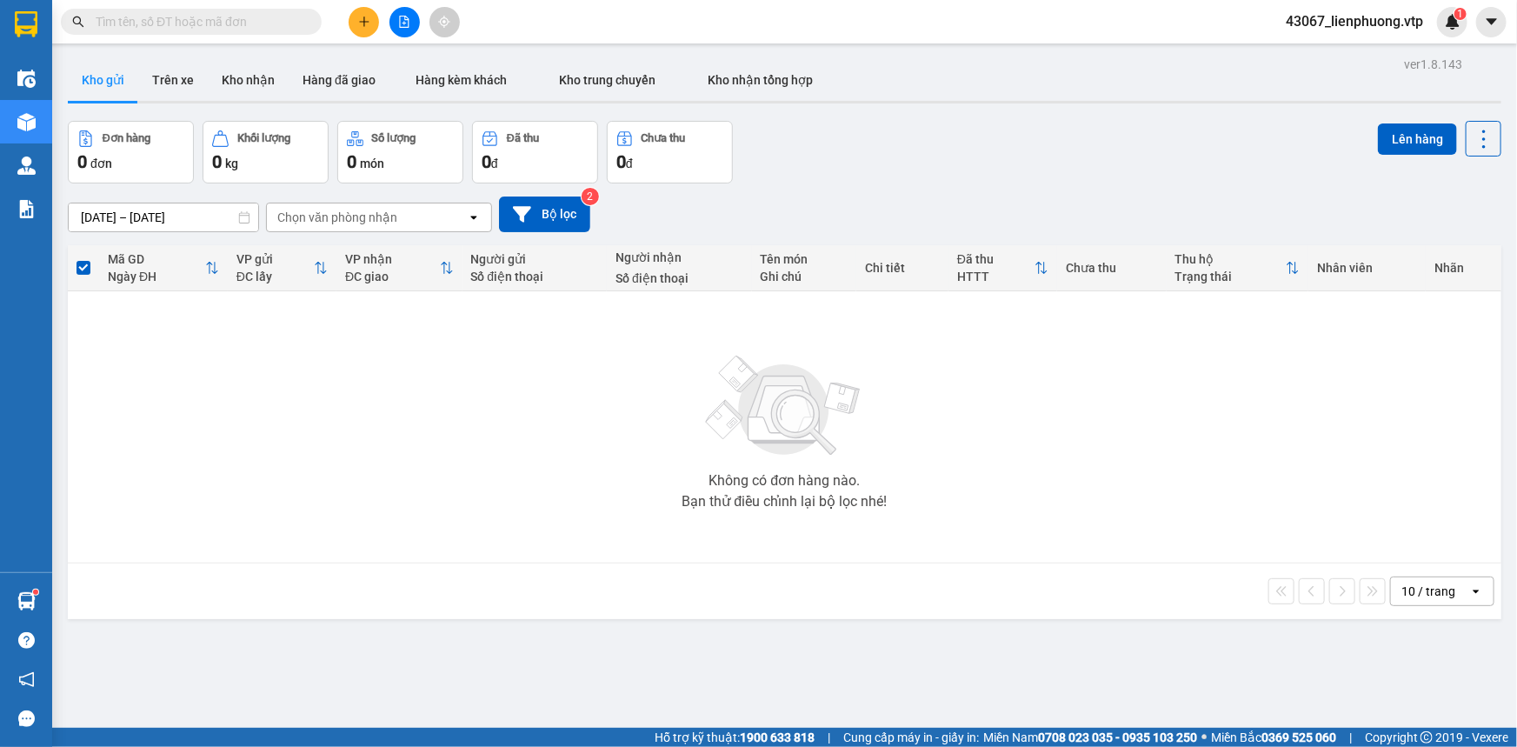
drag, startPoint x: 511, startPoint y: 439, endPoint x: 599, endPoint y: 377, distance: 107.4
click at [512, 440] on div "Không có đơn hàng nào. Bạn thử điều chỉnh lại bộ lọc nhé!" at bounding box center [785, 427] width 1416 height 261
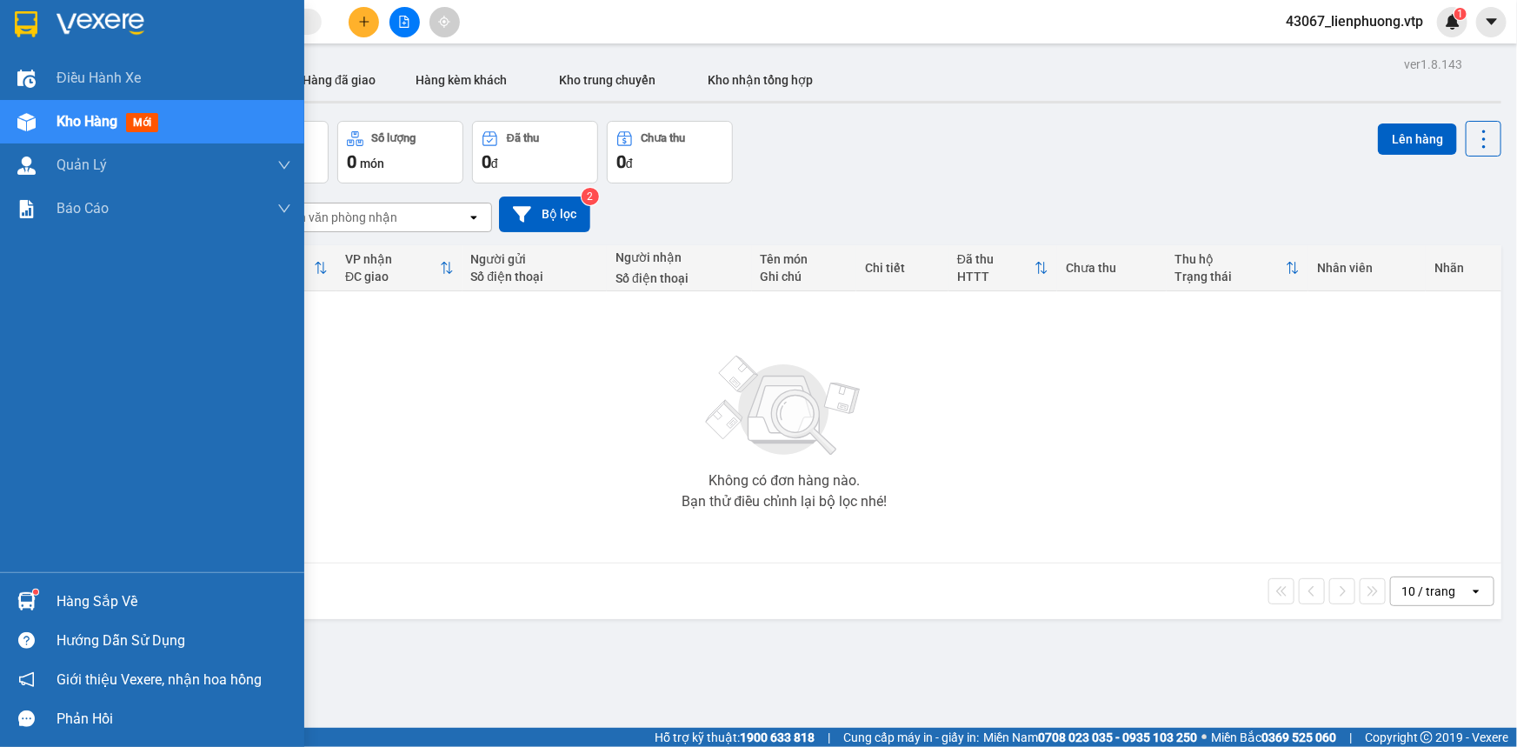
click at [77, 604] on div "Hàng sắp về" at bounding box center [174, 602] width 235 height 26
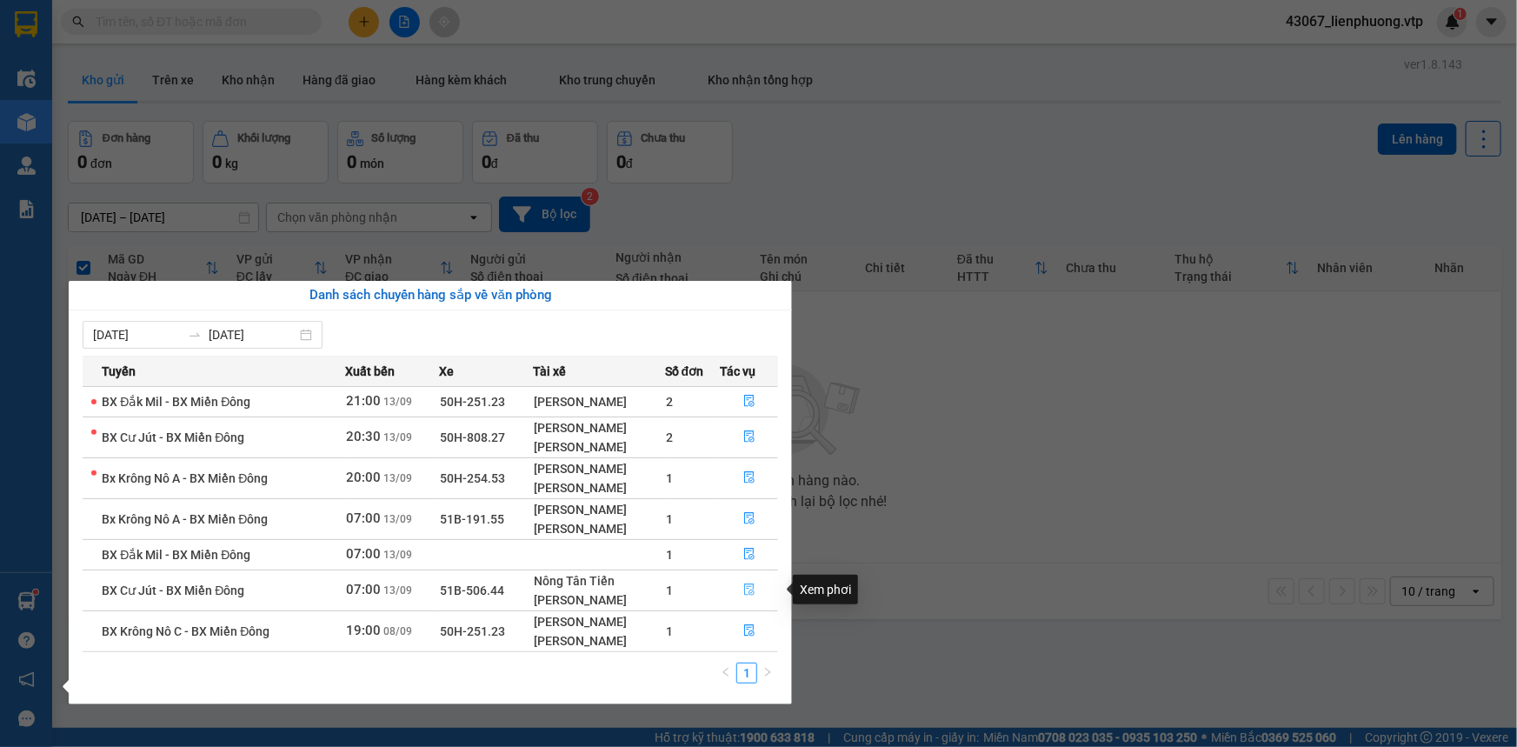
click at [737, 585] on button "button" at bounding box center [749, 591] width 57 height 28
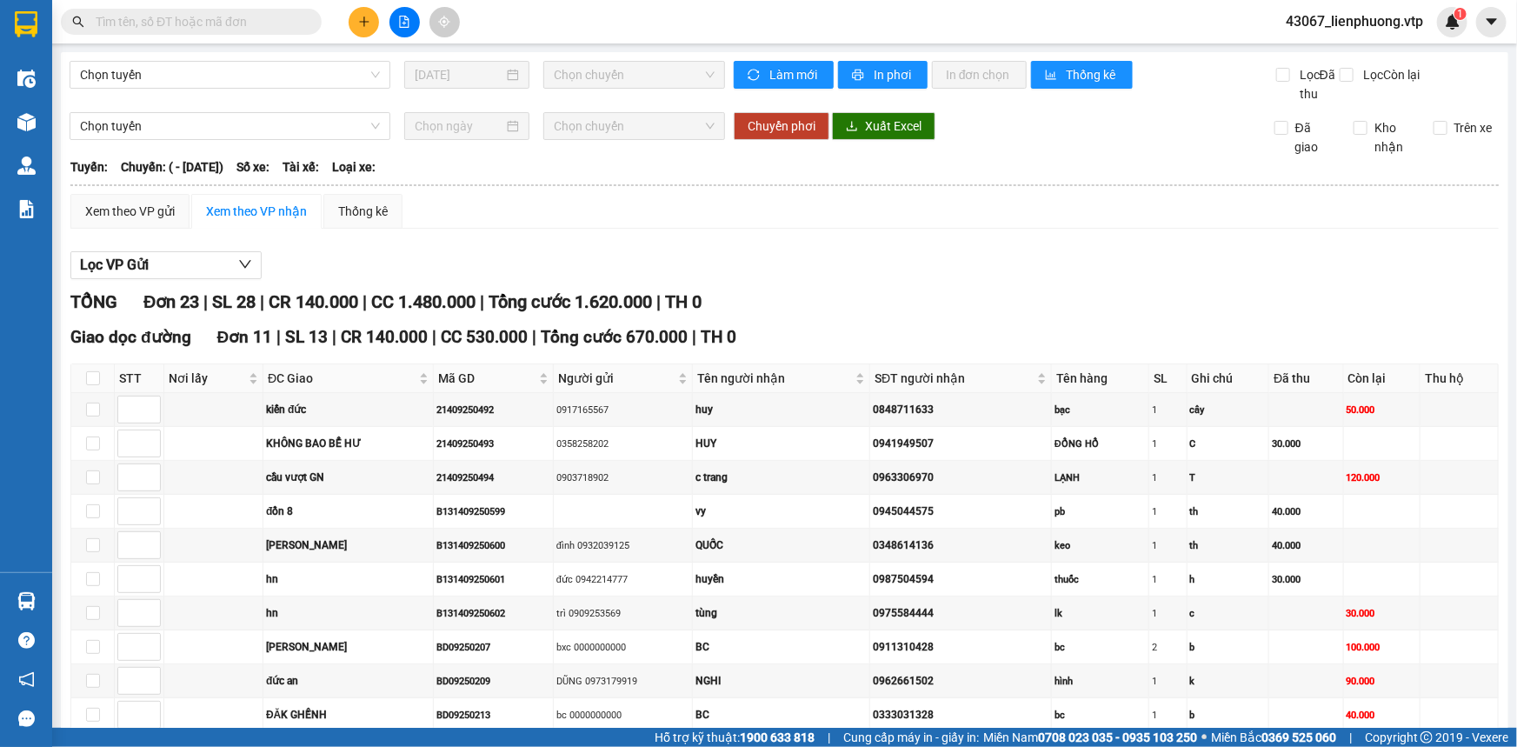
click at [742, 591] on td "huyền" at bounding box center [781, 580] width 177 height 34
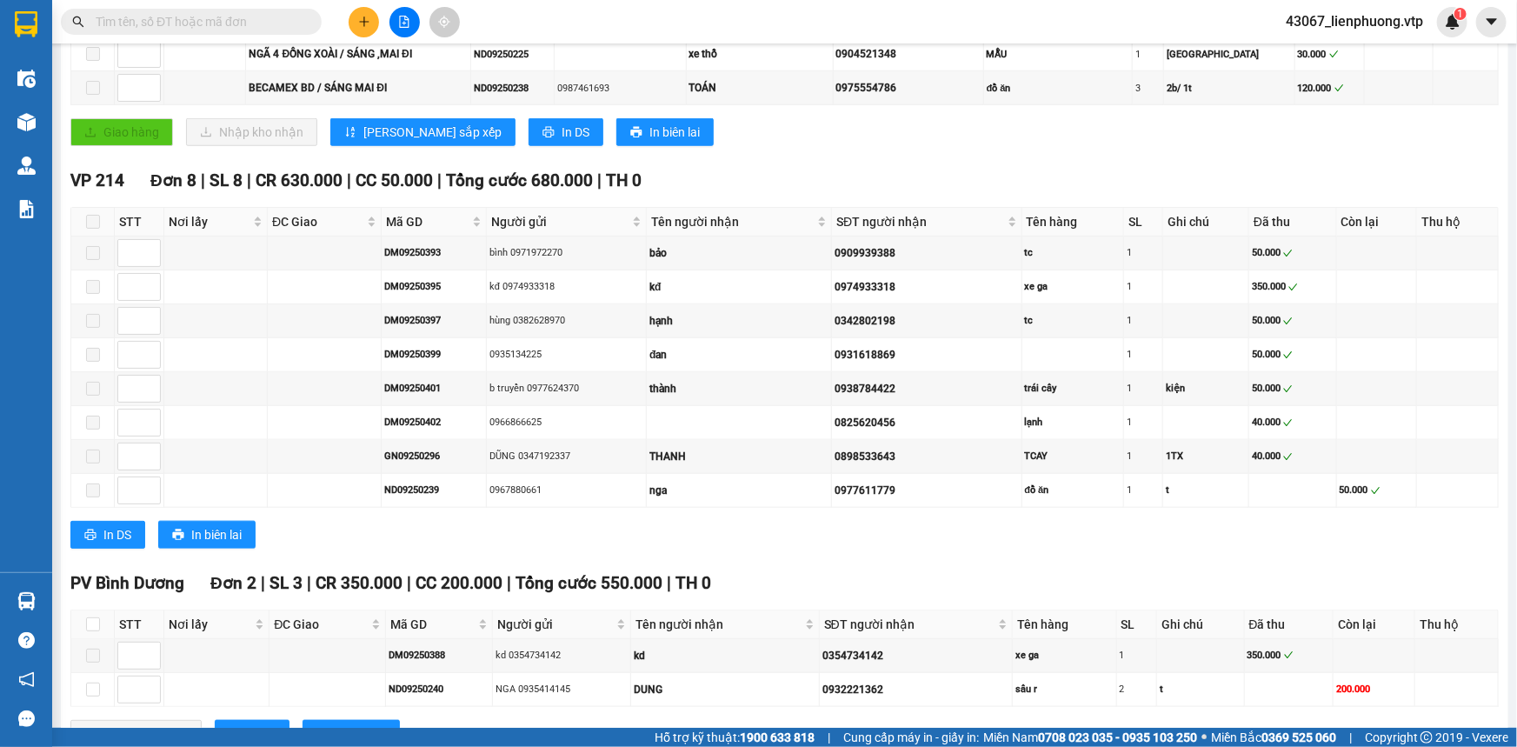
scroll to position [790, 0]
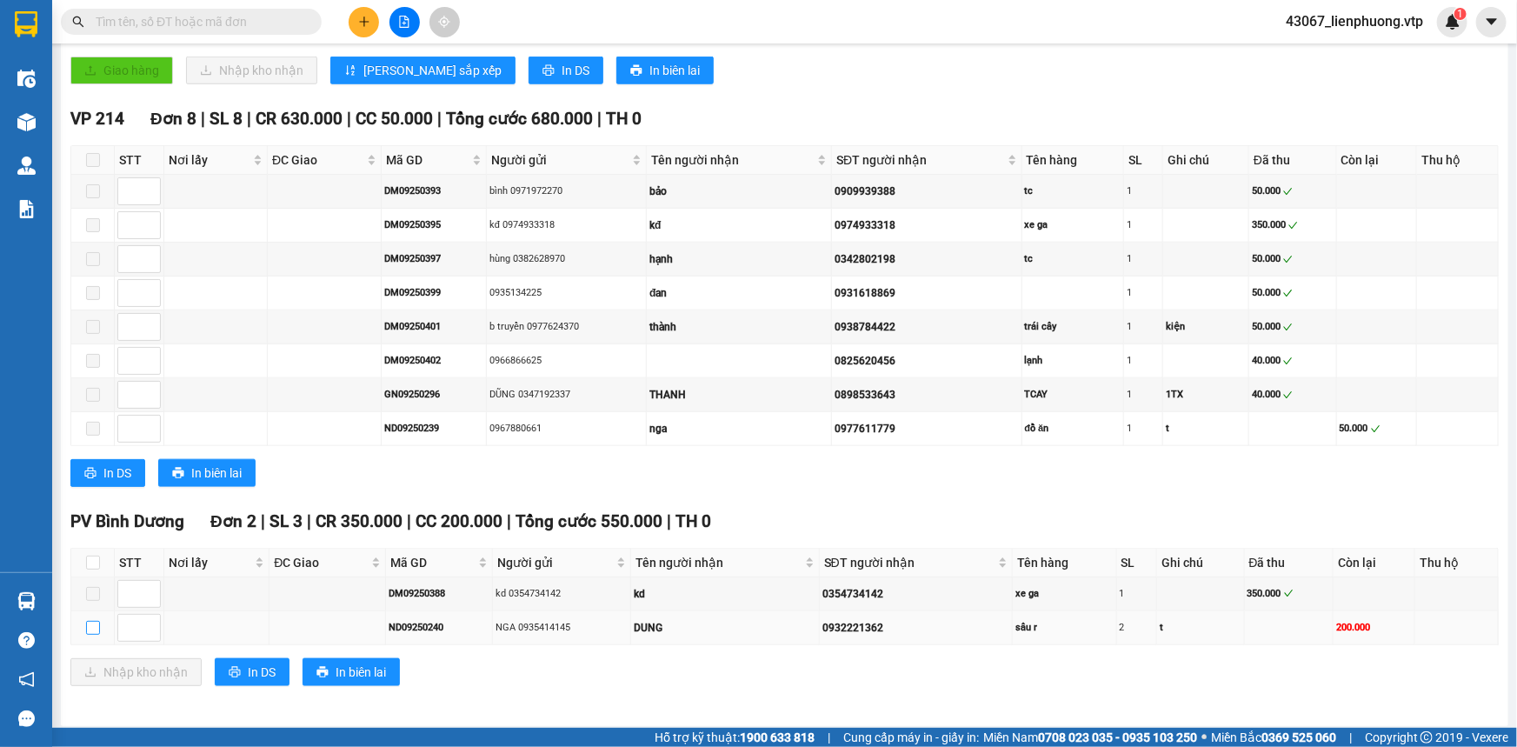
click at [90, 622] on input "checkbox" at bounding box center [93, 628] width 14 height 14
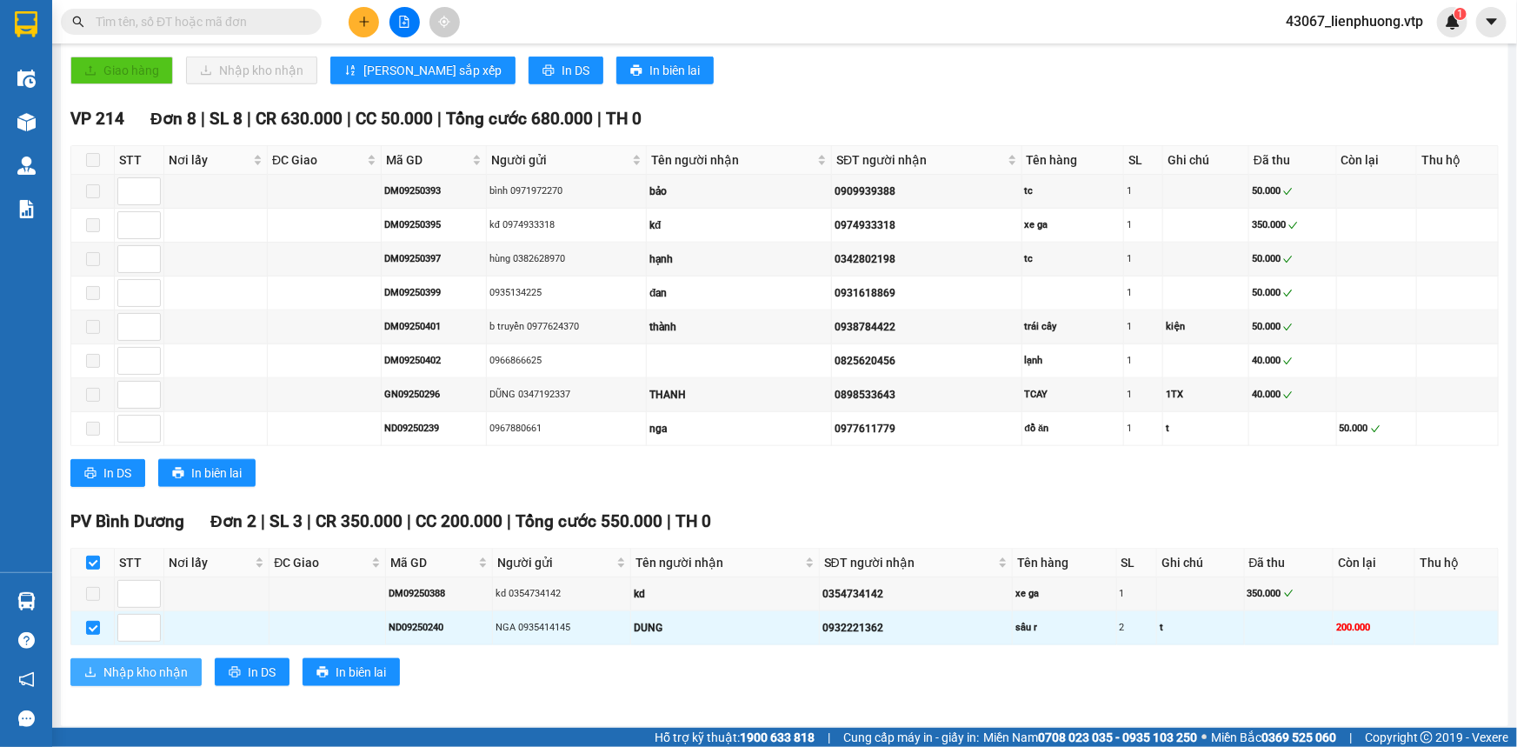
click at [141, 669] on span "Nhập kho nhận" at bounding box center [145, 672] width 84 height 19
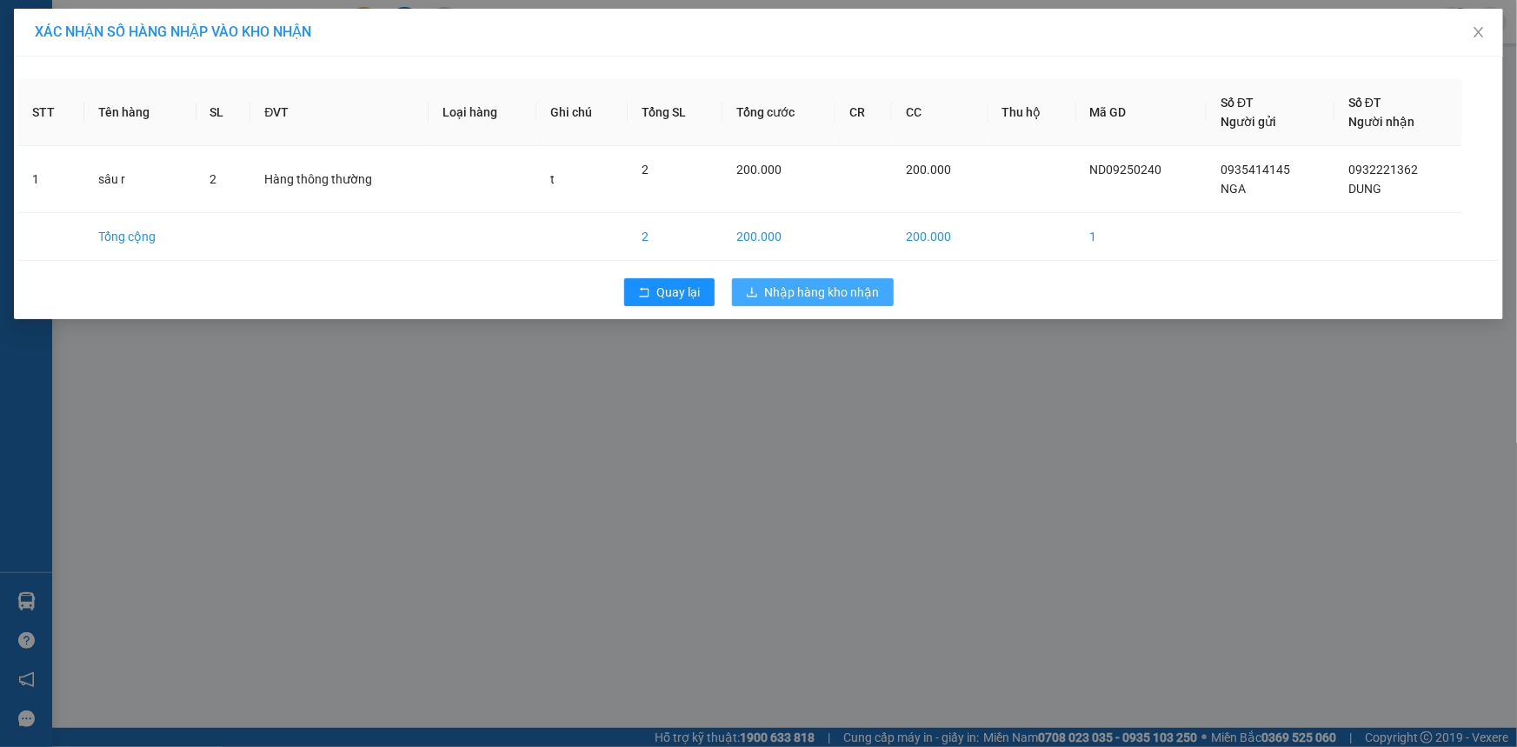
click at [808, 289] on span "Nhập hàng kho nhận" at bounding box center [822, 292] width 115 height 19
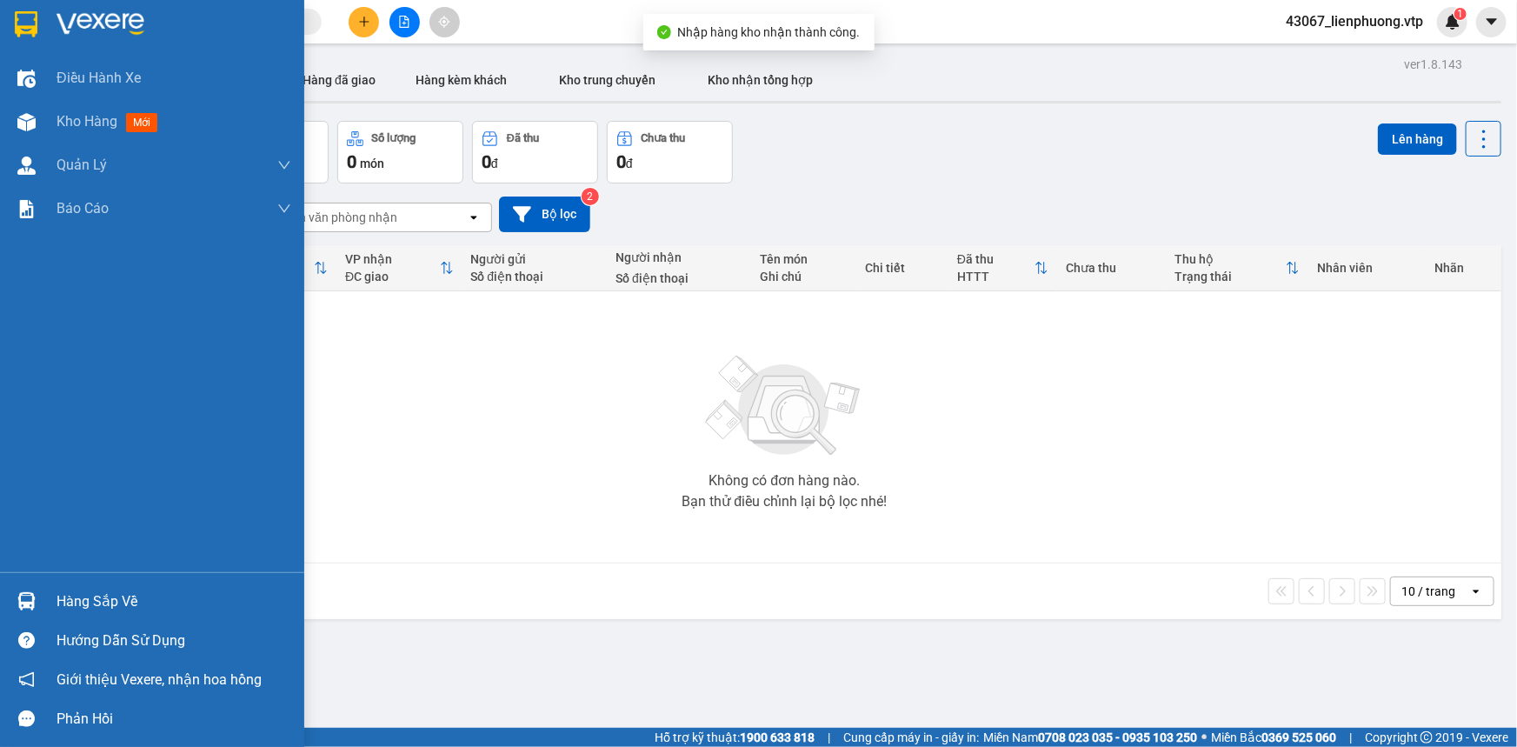
click at [88, 597] on div "Hàng sắp về" at bounding box center [174, 602] width 235 height 26
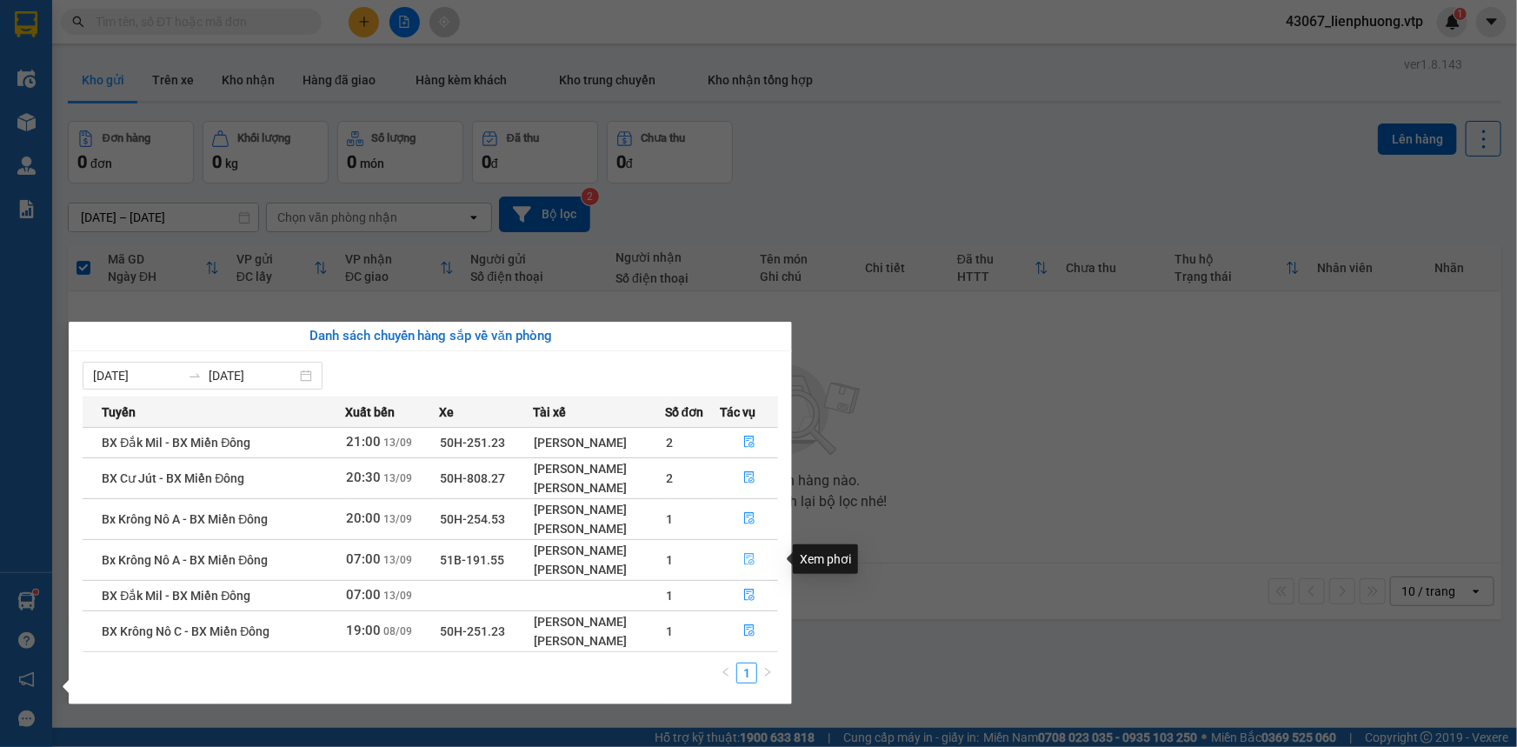
click at [749, 561] on icon "file-done" at bounding box center [749, 559] width 10 height 12
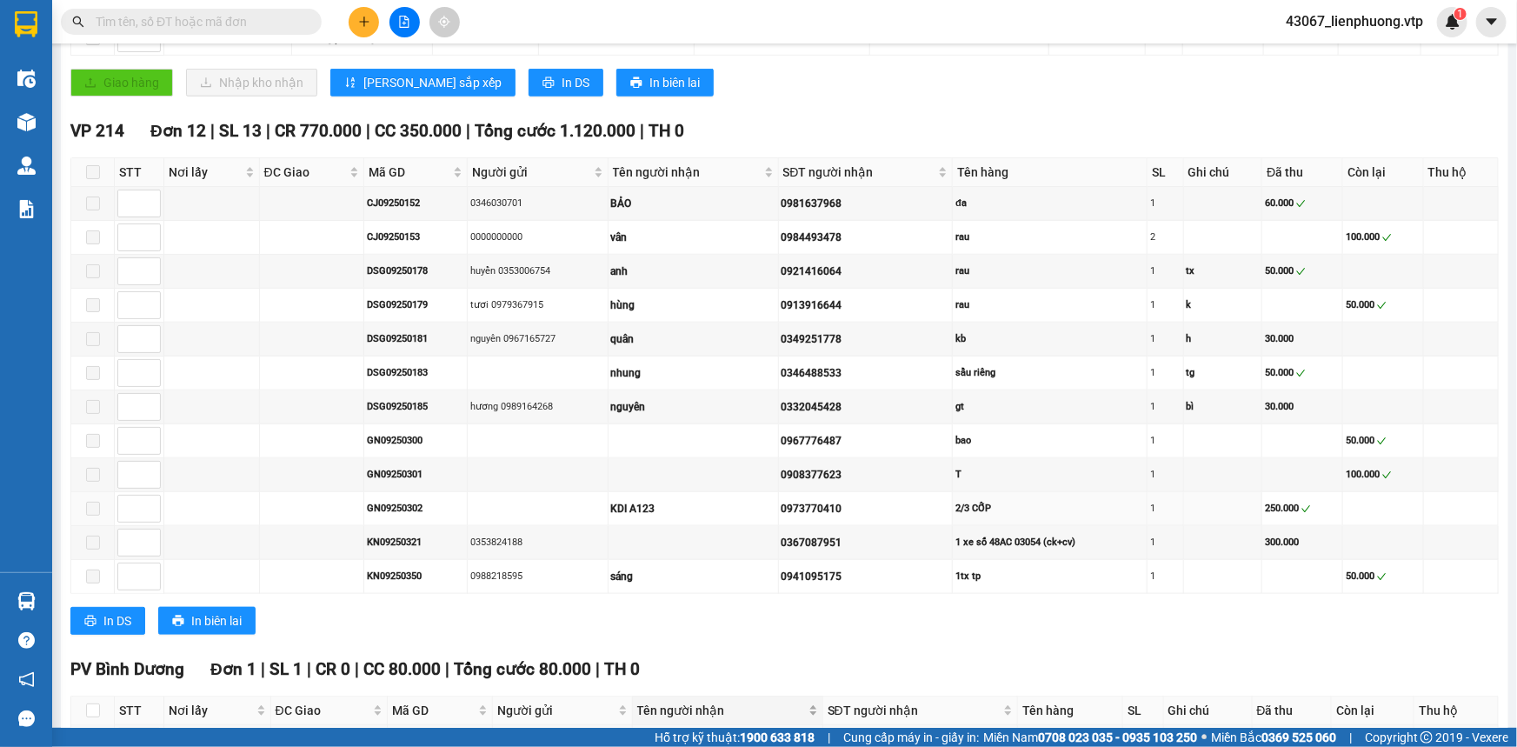
scroll to position [857, 0]
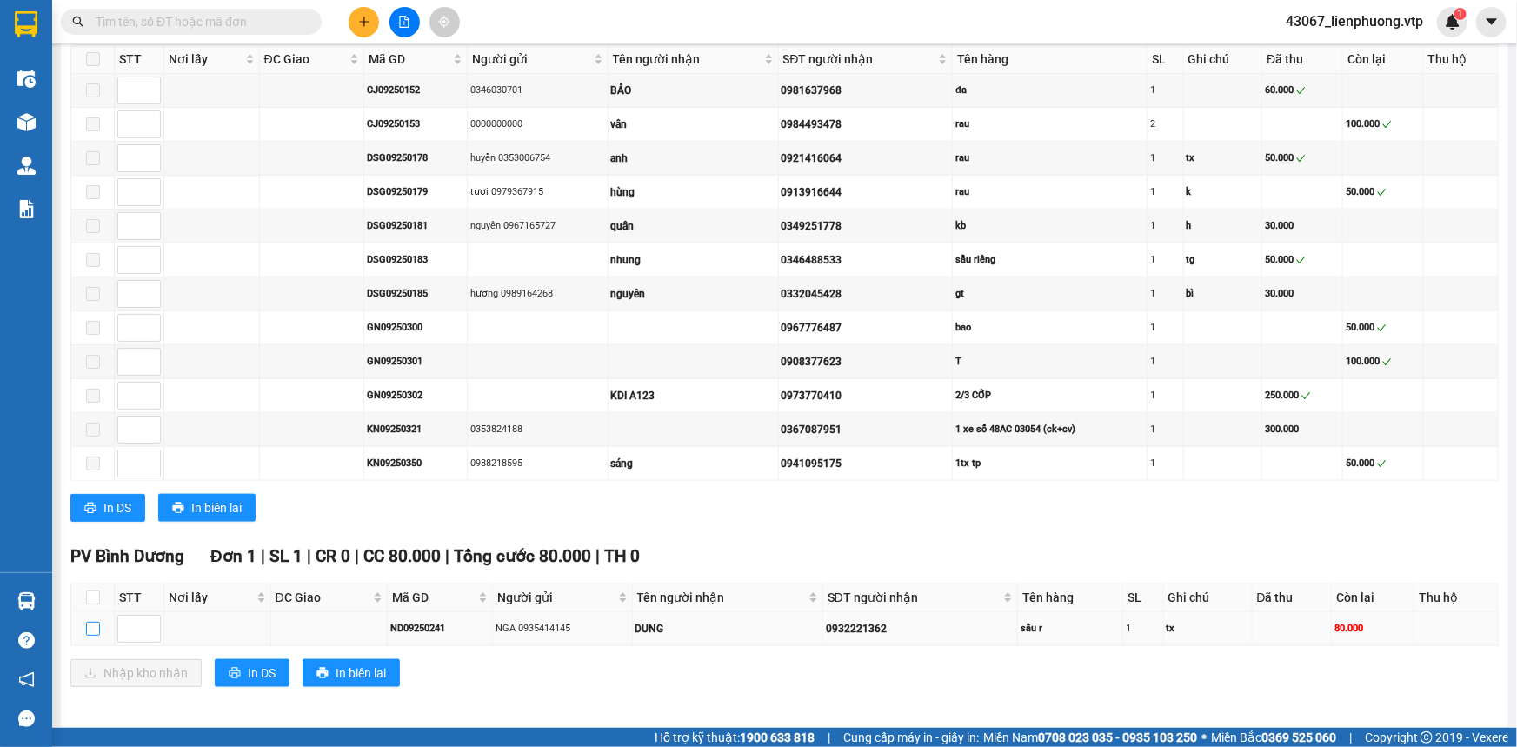
click at [90, 624] on input "checkbox" at bounding box center [93, 629] width 14 height 14
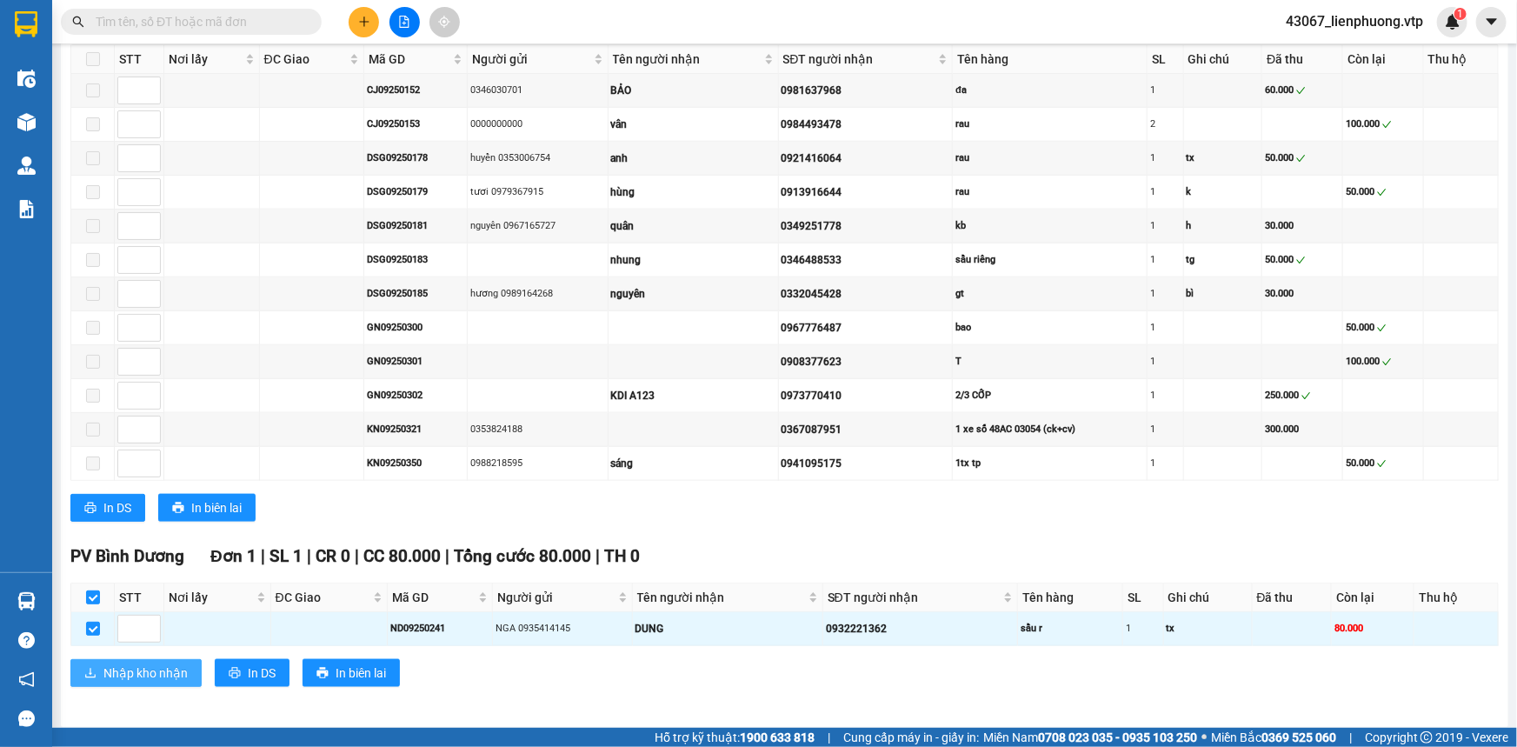
click at [155, 668] on span "Nhập kho nhận" at bounding box center [145, 672] width 84 height 19
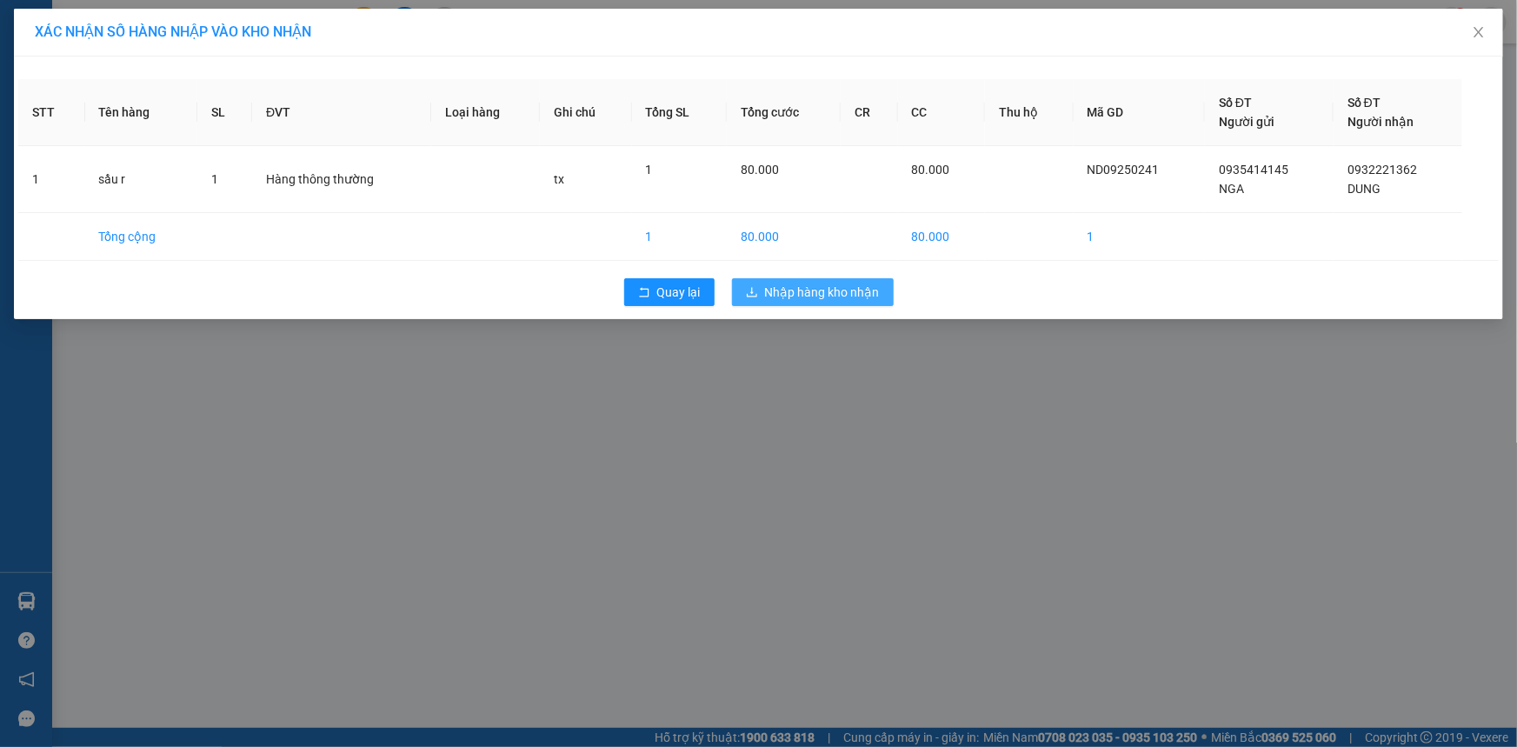
click at [782, 299] on span "Nhập hàng kho nhận" at bounding box center [822, 292] width 115 height 19
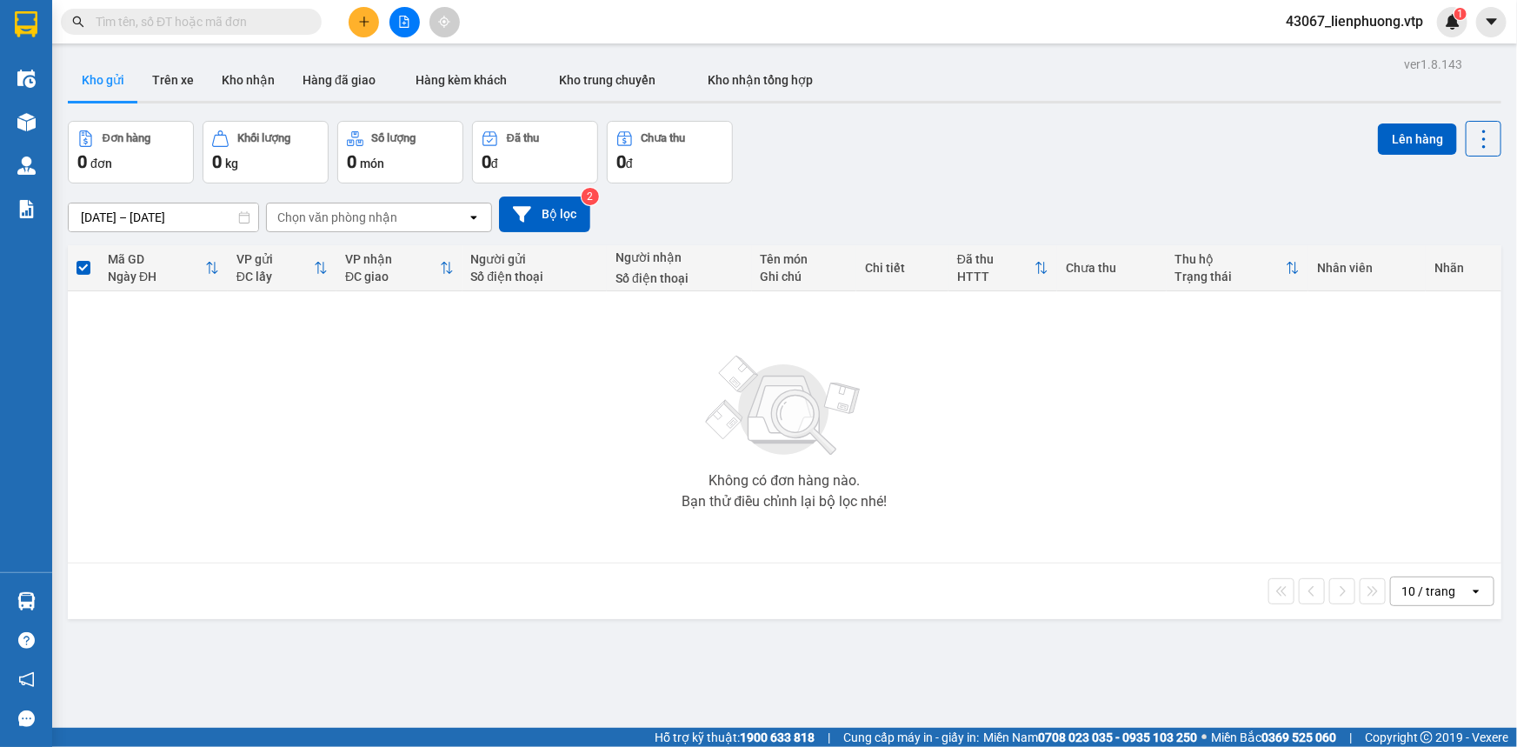
click at [258, 28] on input "text" at bounding box center [198, 21] width 205 height 19
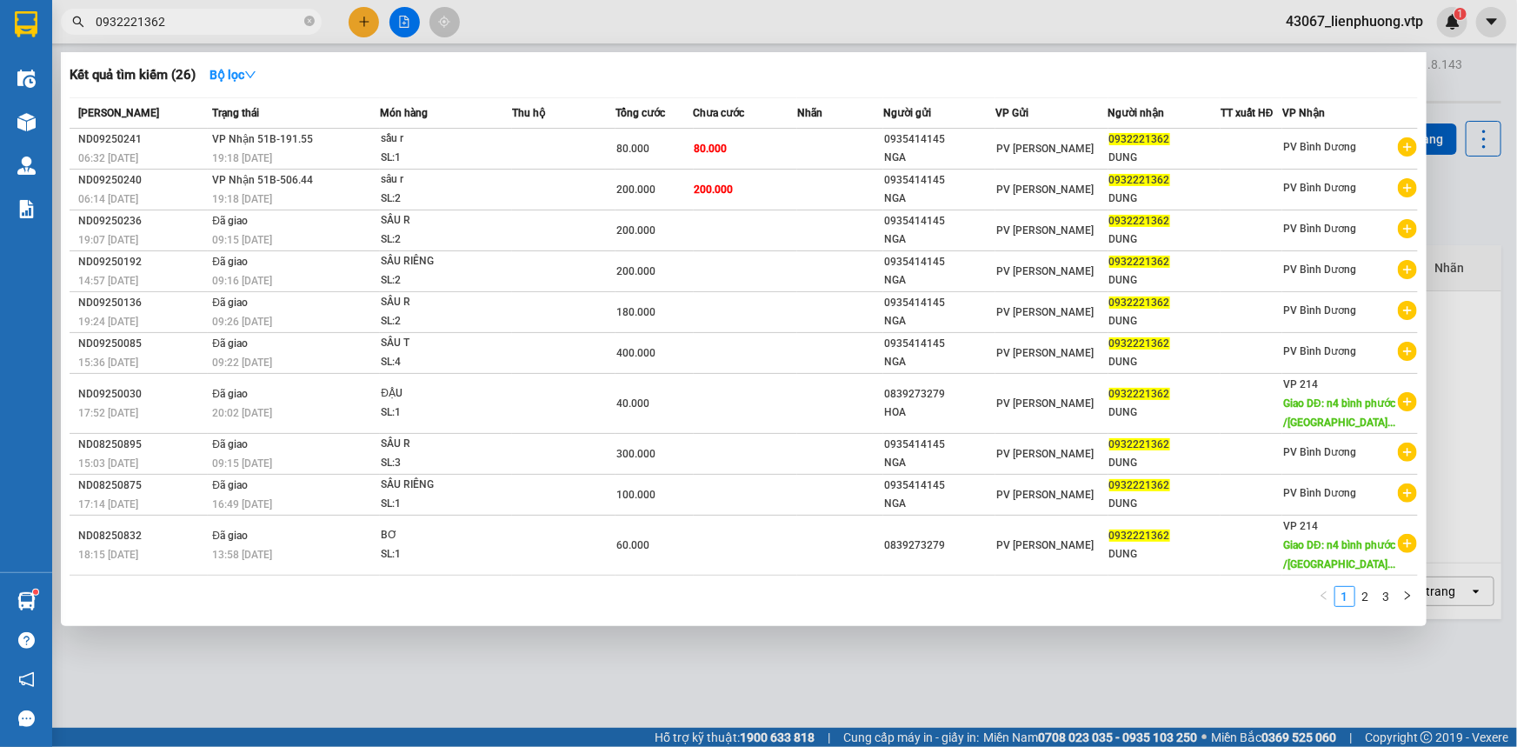
click at [880, 652] on div at bounding box center [758, 373] width 1517 height 747
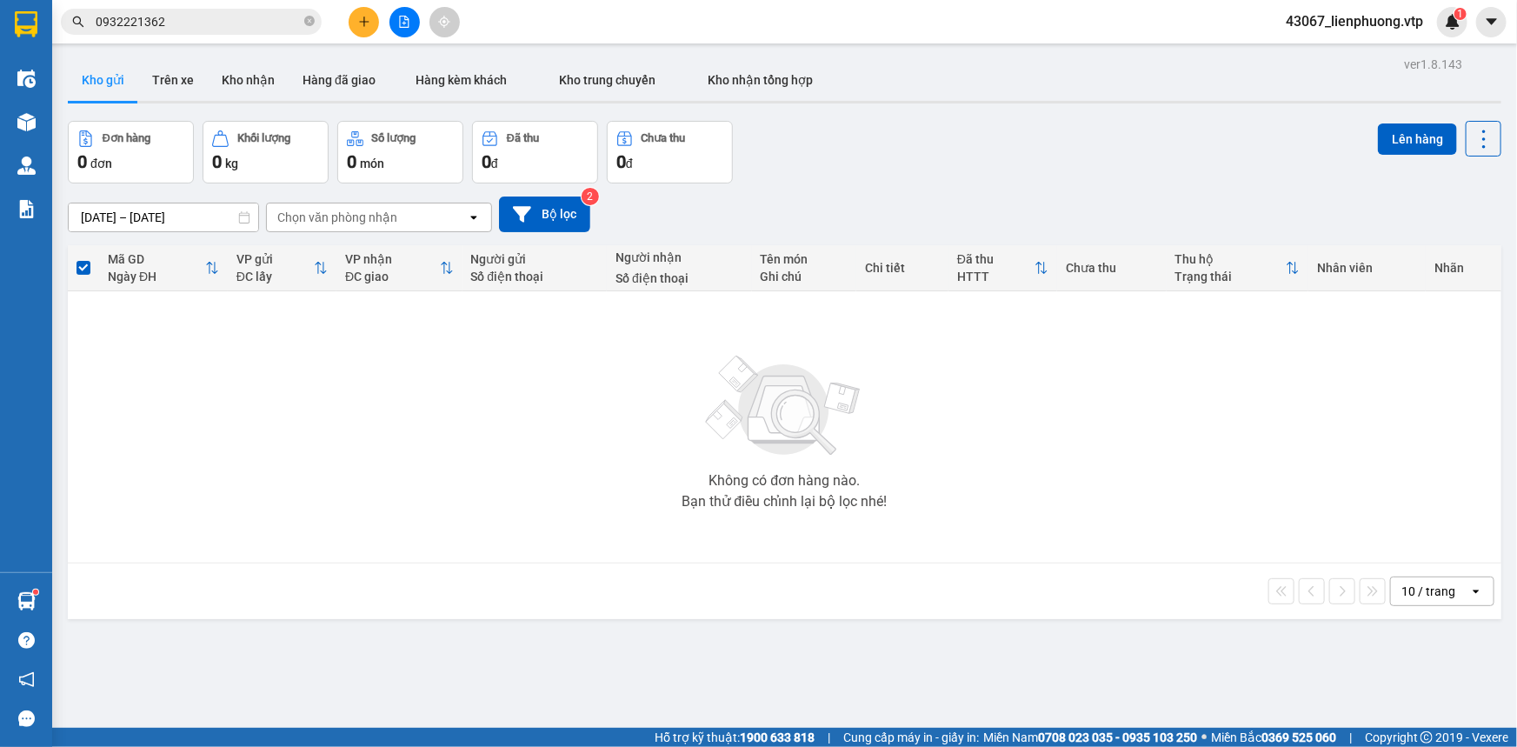
click at [609, 481] on div "Không có đơn hàng nào. Bạn thử điều chỉnh lại bộ lọc nhé!" at bounding box center [785, 427] width 1416 height 261
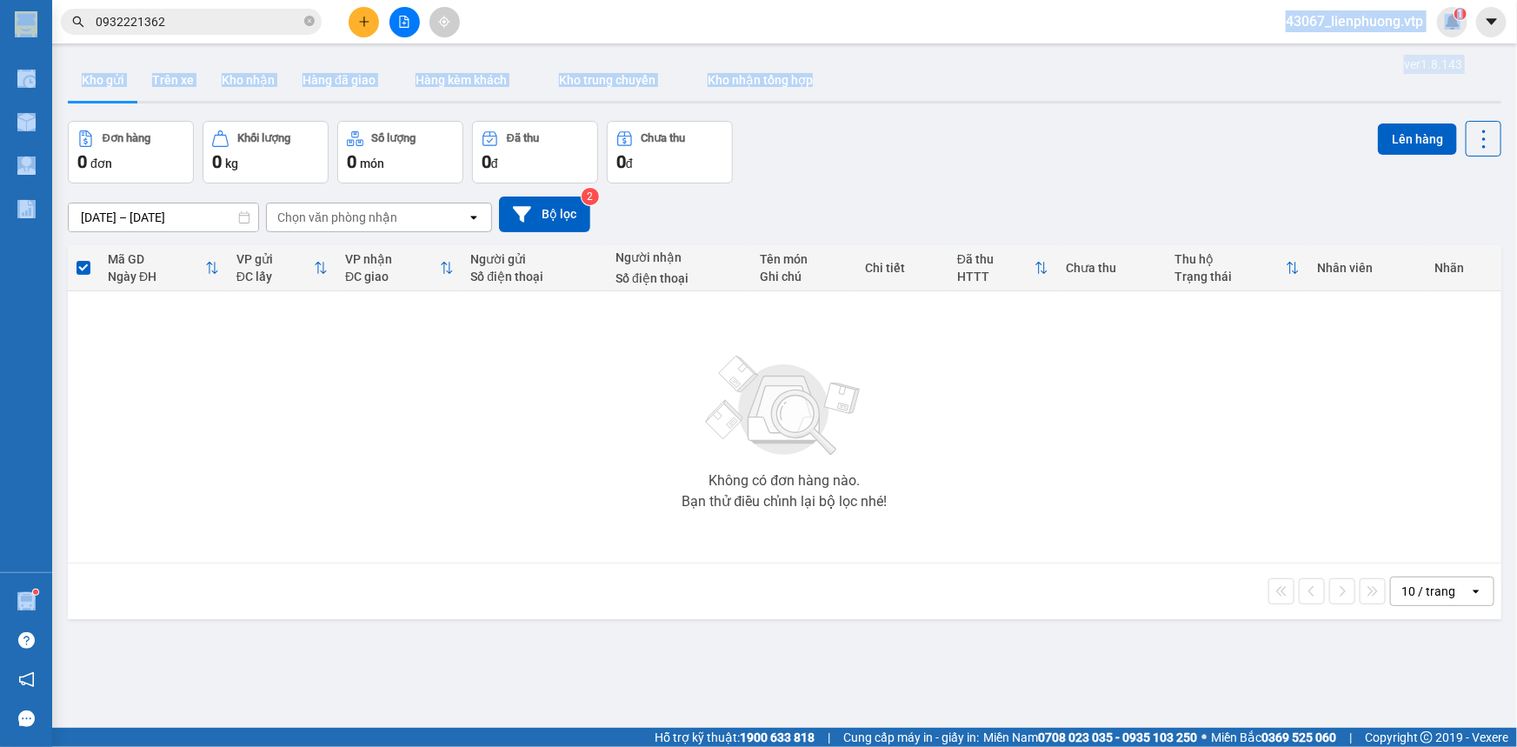
drag, startPoint x: 1097, startPoint y: 10, endPoint x: 1218, endPoint y: 104, distance: 153.6
click at [1209, 109] on section "Kết quả tìm kiếm ( 26 ) Bộ lọc Mã ĐH Trạng thái Món hàng Thu hộ Tổng cước Chưa …" at bounding box center [758, 373] width 1517 height 747
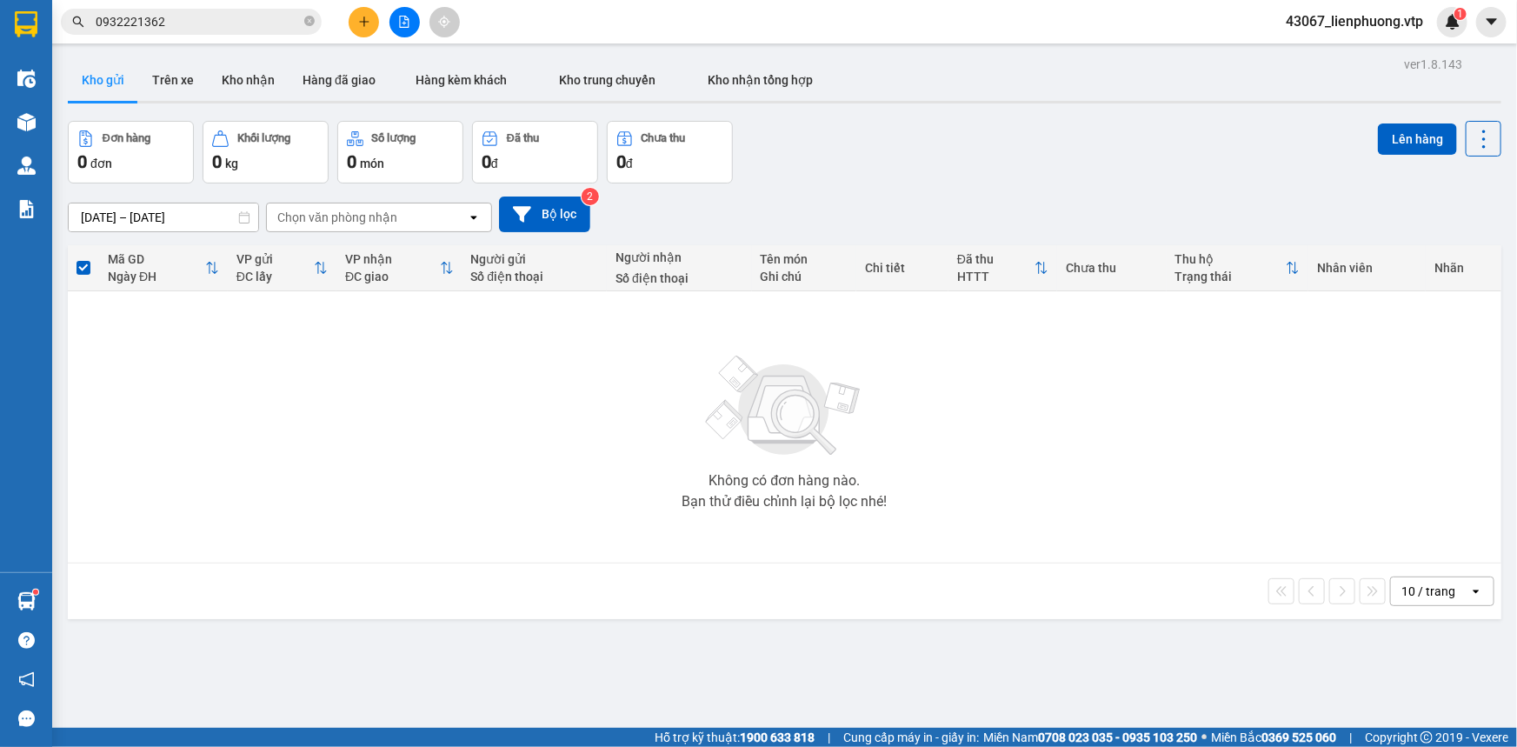
click at [286, 431] on div "Không có đơn hàng nào. Bạn thử điều chỉnh lại bộ lọc nhé!" at bounding box center [785, 427] width 1416 height 261
click at [953, 383] on div "Không có đơn hàng nào. Bạn thử điều chỉnh lại bộ lọc nhé!" at bounding box center [785, 427] width 1416 height 261
